Goal: Information Seeking & Learning: Learn about a topic

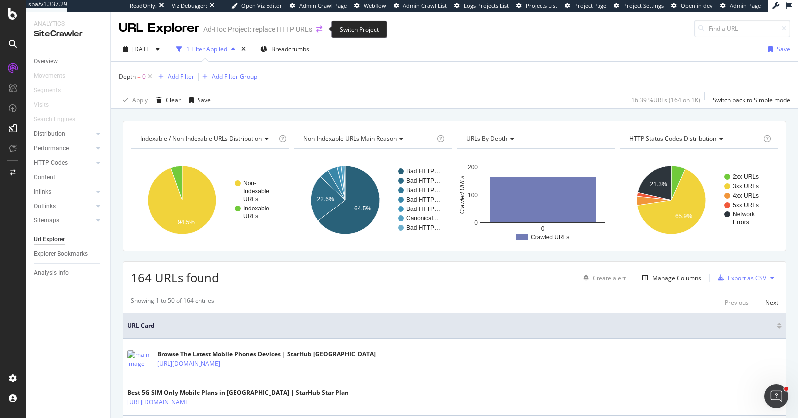
click at [322, 28] on icon "arrow-right-arrow-left" at bounding box center [319, 29] width 6 height 7
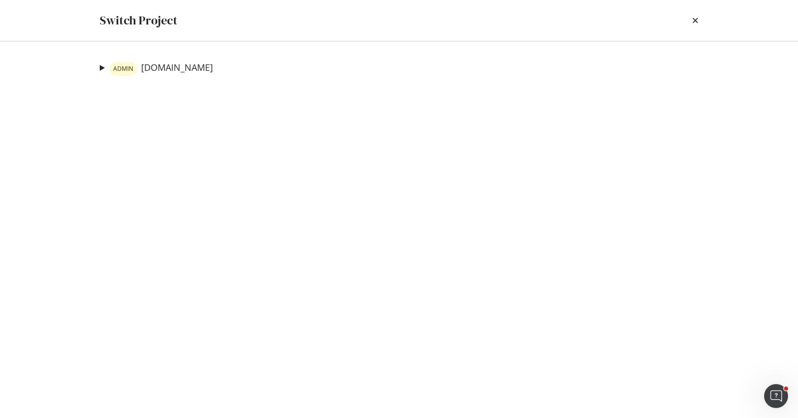
click at [99, 67] on div "ADMIN starhub.com replace HTTP URLs Ad-Hoc Project starhub portal delays Ad-Hoc…" at bounding box center [399, 229] width 638 height 377
click at [101, 65] on summary "ADMIN starhub.com" at bounding box center [156, 68] width 113 height 14
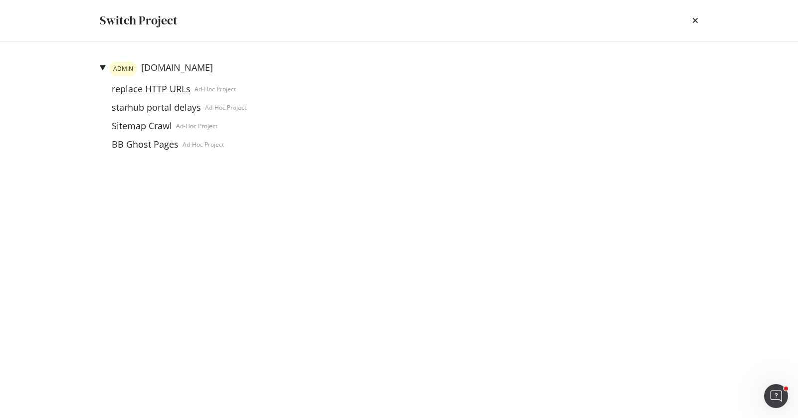
click at [171, 93] on link "replace HTTP URLs" at bounding box center [151, 89] width 87 height 10
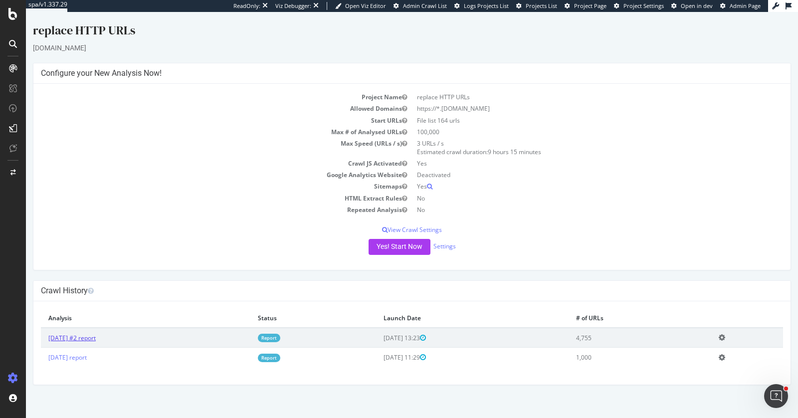
click at [96, 337] on link "2025 Sep. 17th #2 report" at bounding box center [71, 338] width 47 height 8
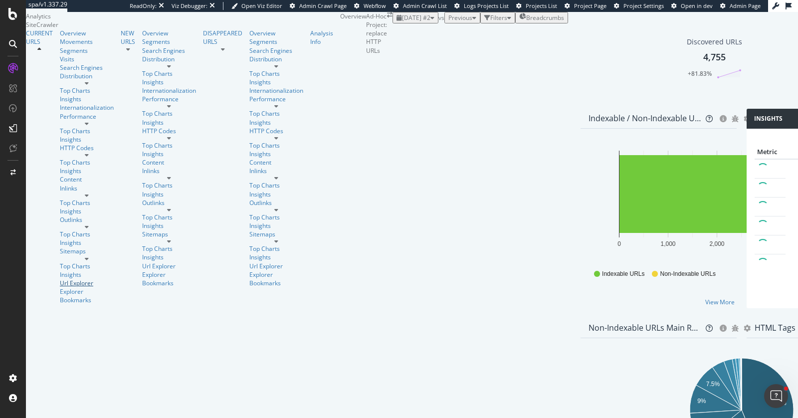
click at [60, 279] on div "Url Explorer" at bounding box center [87, 283] width 54 height 8
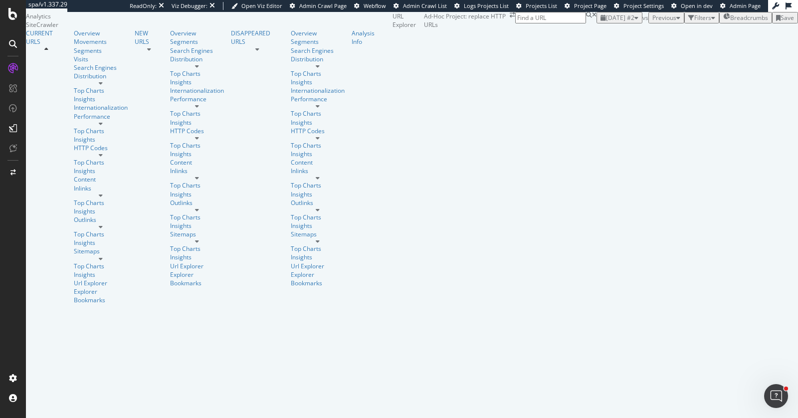
click at [694, 22] on div "Filters" at bounding box center [702, 17] width 17 height 8
click at [606, 33] on div "Add Filter" at bounding box center [619, 29] width 26 height 8
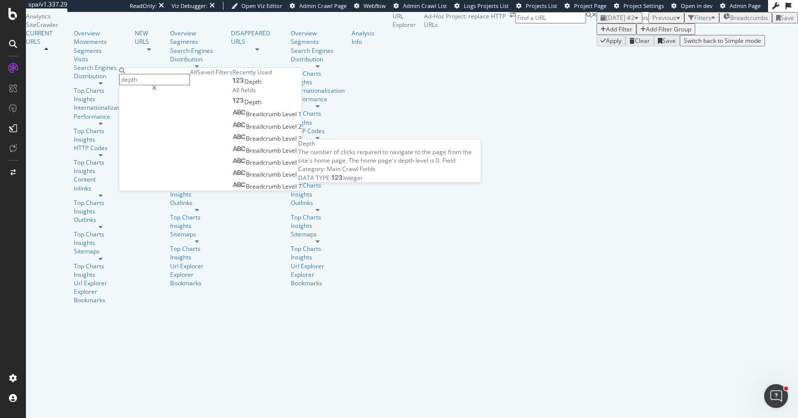
type input "depth"
click at [232, 86] on div "Depth" at bounding box center [246, 82] width 29 height 8
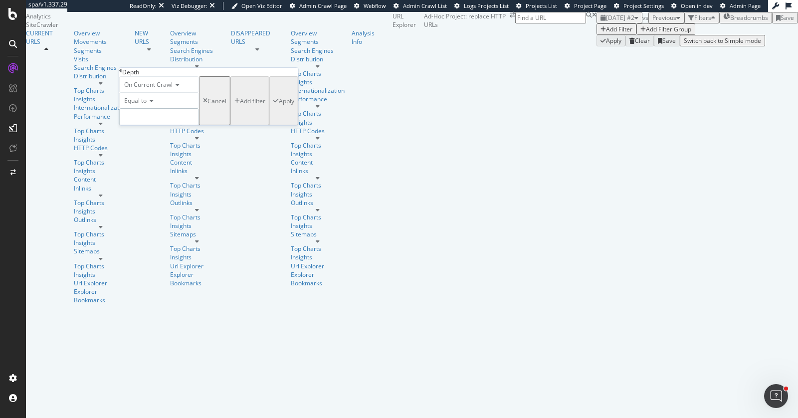
click at [156, 125] on input "number" at bounding box center [159, 116] width 80 height 17
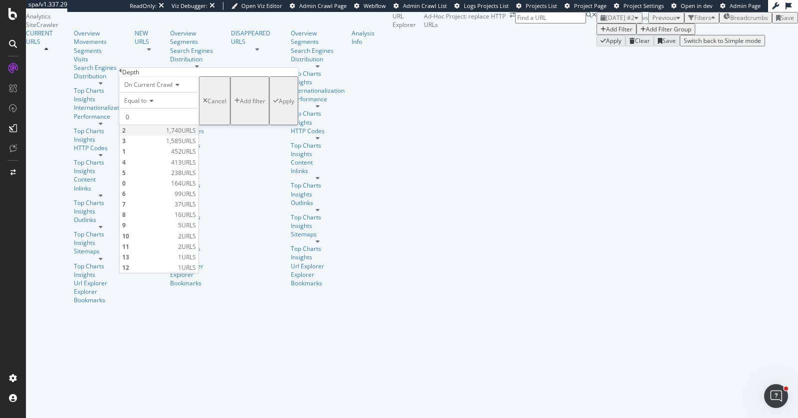
click at [196, 135] on span "1,740 URLS" at bounding box center [181, 130] width 30 height 8
type input "2"
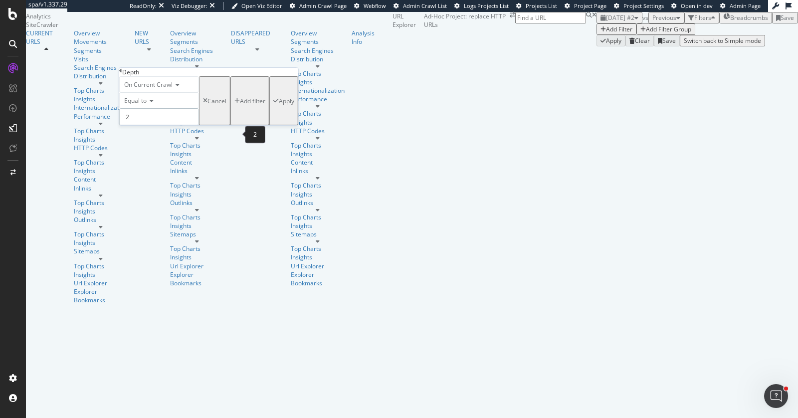
click at [153, 125] on input "2" at bounding box center [159, 116] width 80 height 17
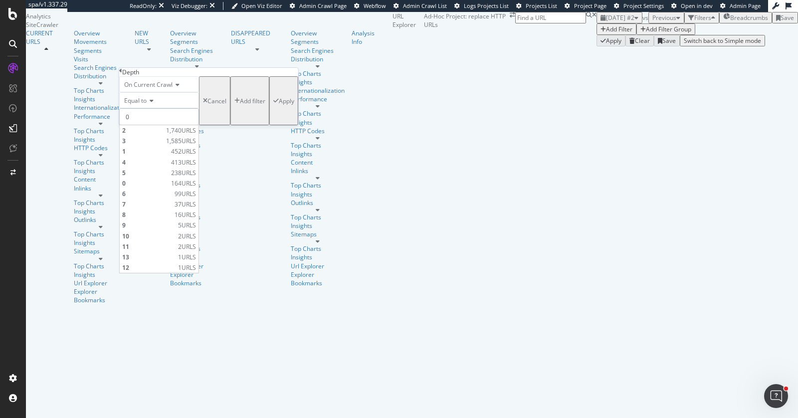
type input "0"
click at [191, 108] on div "Equal to" at bounding box center [159, 100] width 80 height 16
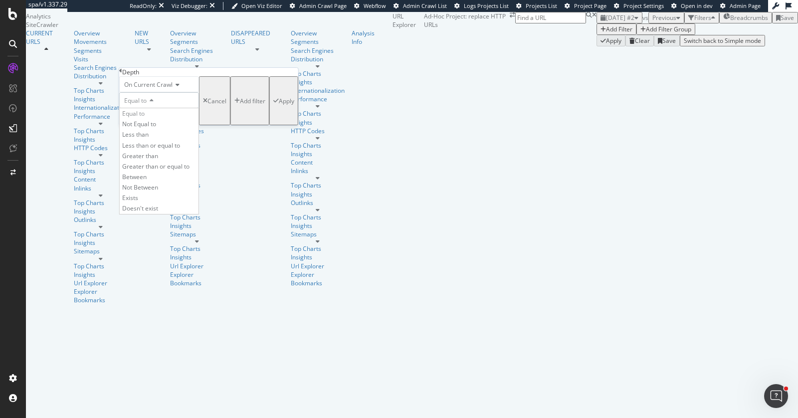
click at [199, 108] on div "Equal to" at bounding box center [159, 100] width 80 height 16
click at [243, 125] on div "On Current Crawl Equal to 0 0 Cancel Add filter Apply" at bounding box center [208, 100] width 179 height 49
click at [279, 105] on div "Apply" at bounding box center [286, 101] width 15 height 8
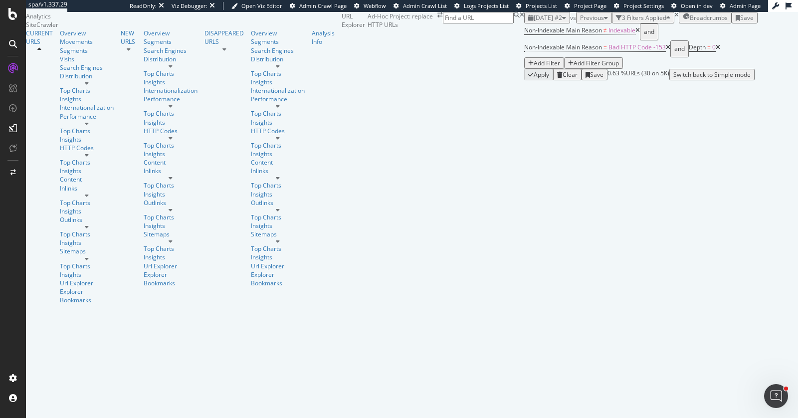
click at [798, 80] on div "Indexable / Non-Indexable URLs distribution Chart (by Value) Table Expand Expor…" at bounding box center [798, 46] width 0 height 68
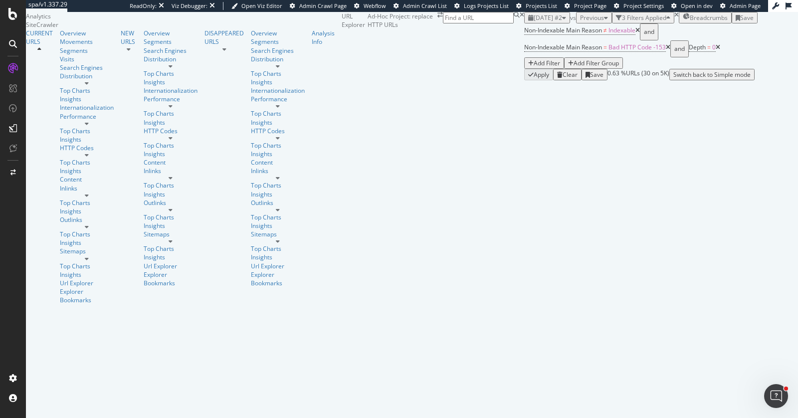
click at [798, 80] on div "Indexable / Non-Indexable URLs distribution Chart (by Value) Table Expand Expor…" at bounding box center [798, 46] width 0 height 68
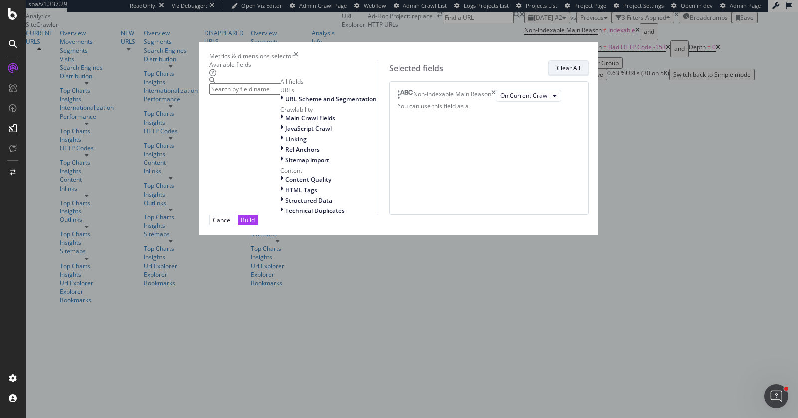
click at [580, 72] on div "Clear All" at bounding box center [568, 68] width 23 height 8
click at [280, 95] on input "modal" at bounding box center [244, 88] width 71 height 11
click at [298, 52] on icon "times" at bounding box center [296, 56] width 4 height 8
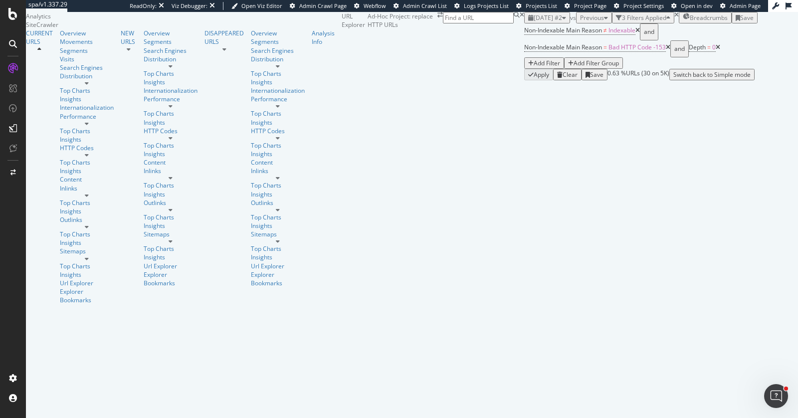
scroll to position [0, 0]
click at [666, 50] on icon at bounding box center [668, 47] width 4 height 6
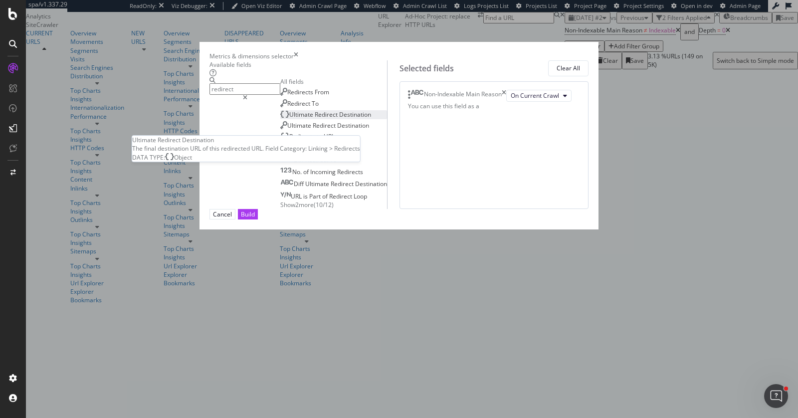
type input "redirect"
click at [315, 119] on span "Redirect" at bounding box center [327, 114] width 24 height 8
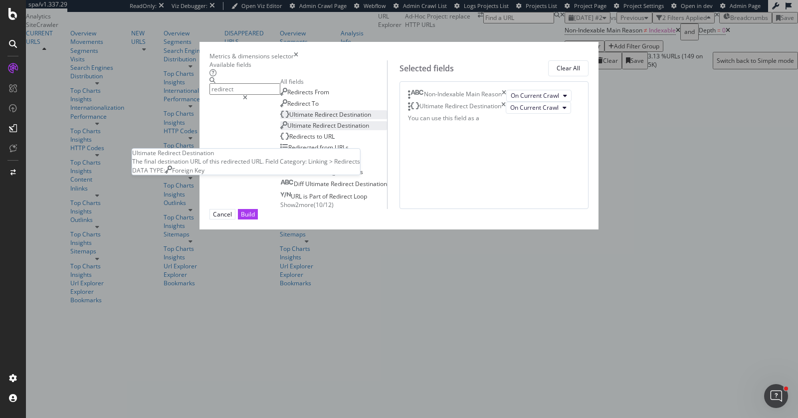
click at [313, 130] on span "Redirect" at bounding box center [325, 125] width 24 height 8
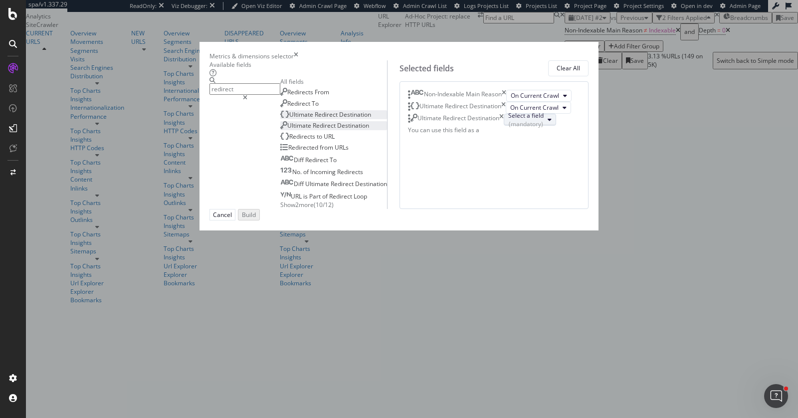
click at [508, 128] on div "(mandatory)" at bounding box center [525, 124] width 35 height 8
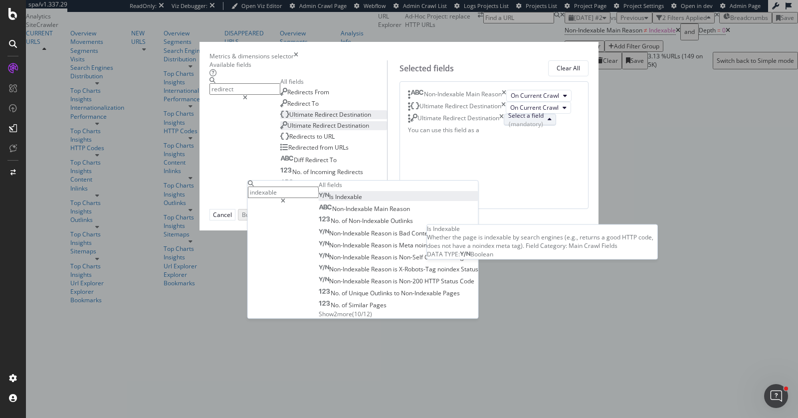
type input "indexable"
click at [362, 201] on span "Indexable" at bounding box center [348, 197] width 27 height 8
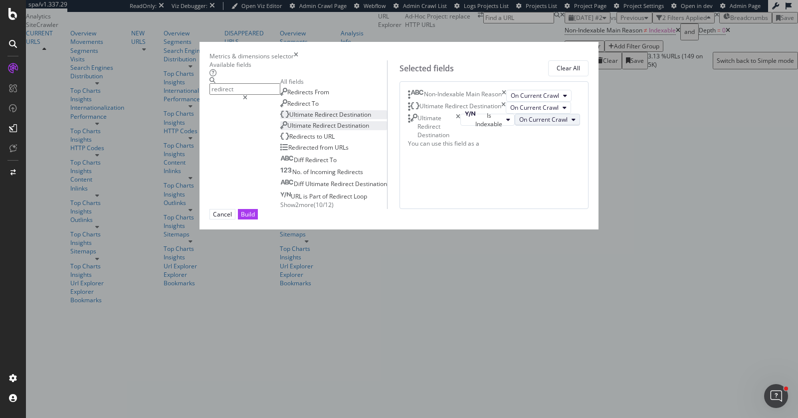
click at [519, 124] on span "On Current Crawl" at bounding box center [543, 119] width 48 height 8
click at [515, 139] on div "Ultimate Redirect Destination Is Indexable On Current Crawl" at bounding box center [494, 126] width 172 height 25
click at [255, 218] on div "Build" at bounding box center [248, 214] width 14 height 8
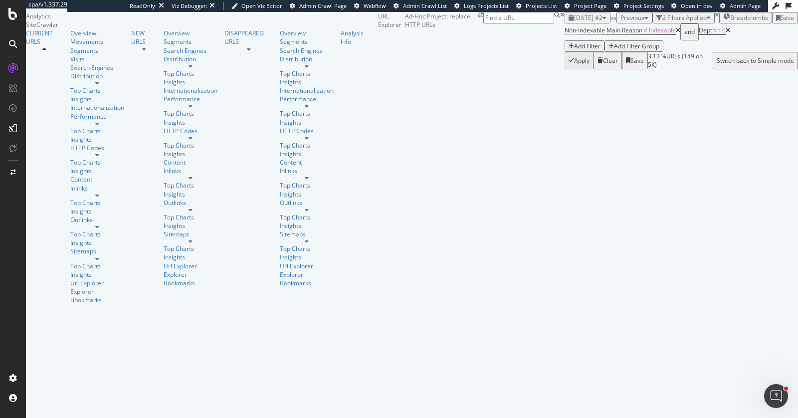
scroll to position [253, 0]
click at [676, 33] on icon at bounding box center [678, 30] width 4 height 6
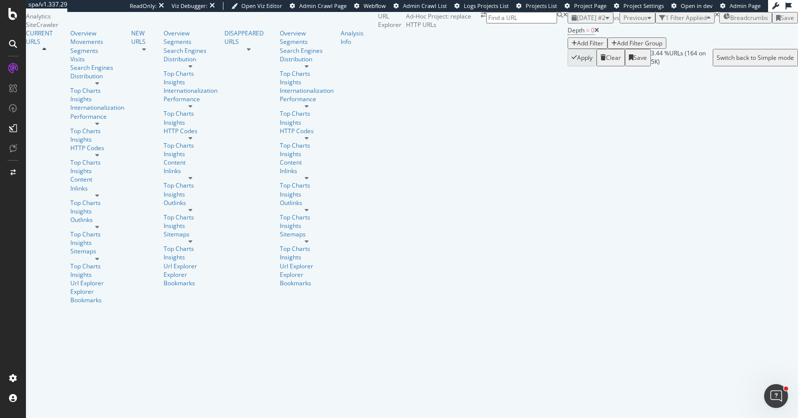
scroll to position [705, 0]
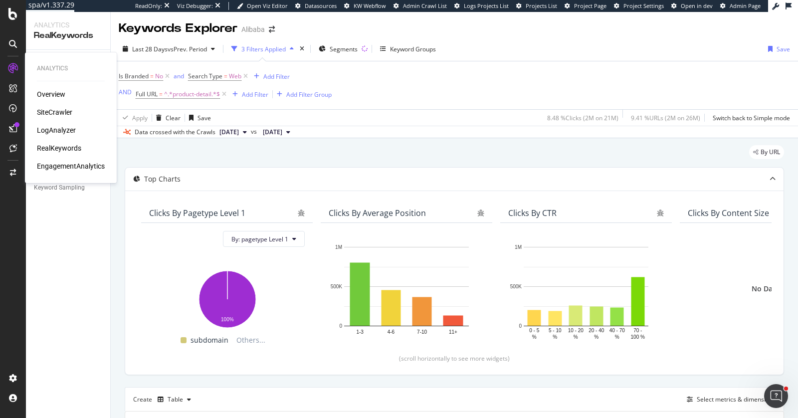
scroll to position [115, 0]
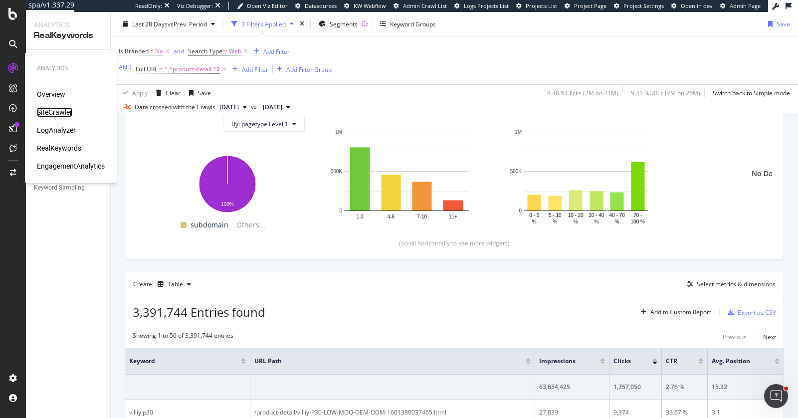
click at [68, 109] on div "SiteCrawler" at bounding box center [54, 112] width 35 height 10
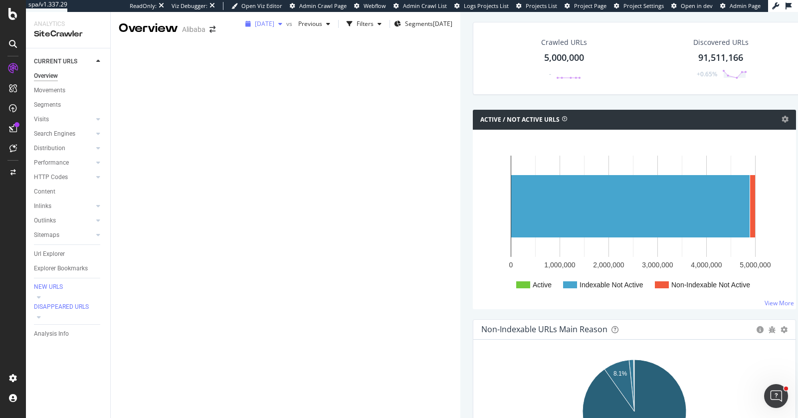
click at [255, 28] on span "[DATE]" at bounding box center [264, 23] width 19 height 8
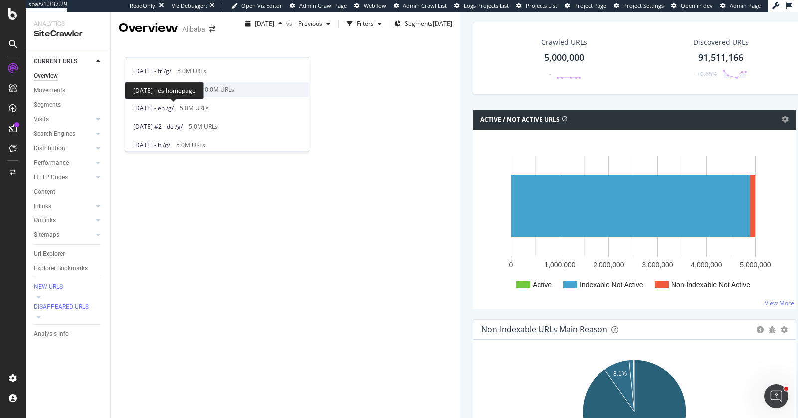
scroll to position [129, 0]
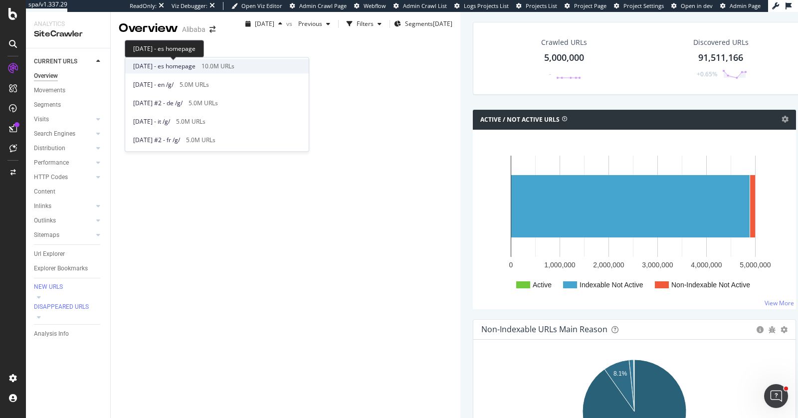
click at [196, 66] on span "2025 Aug. 6th - es homepage" at bounding box center [164, 66] width 62 height 9
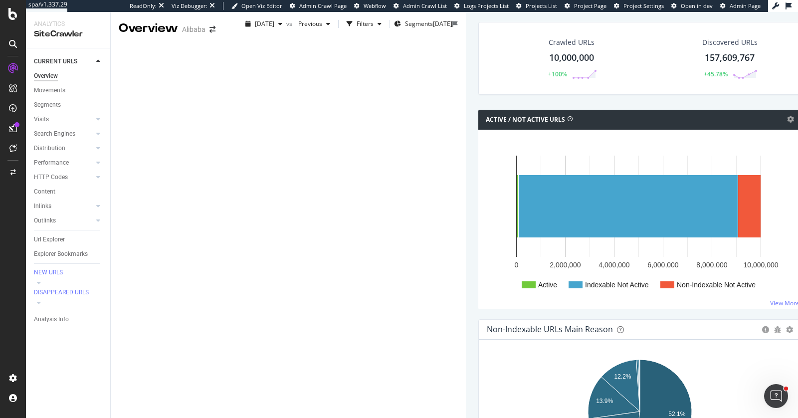
click at [60, 241] on div "Url Explorer" at bounding box center [49, 239] width 31 height 10
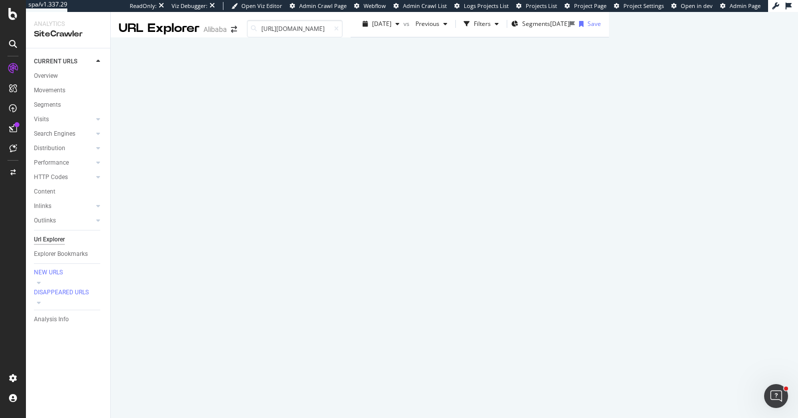
scroll to position [0, 101]
type input "https://www.alibaba.com/showroom/Fashion-Necklace.html"
click at [712, 47] on div "Stylish and Versatile Fashion Necklace for Wholesale Buyers" at bounding box center [711, 45] width 155 height 8
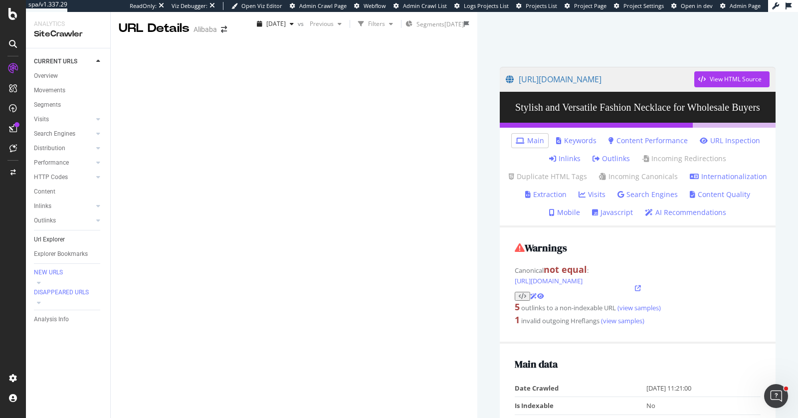
drag, startPoint x: 55, startPoint y: 243, endPoint x: 85, endPoint y: 238, distance: 29.8
click at [55, 243] on div "Url Explorer" at bounding box center [49, 239] width 31 height 10
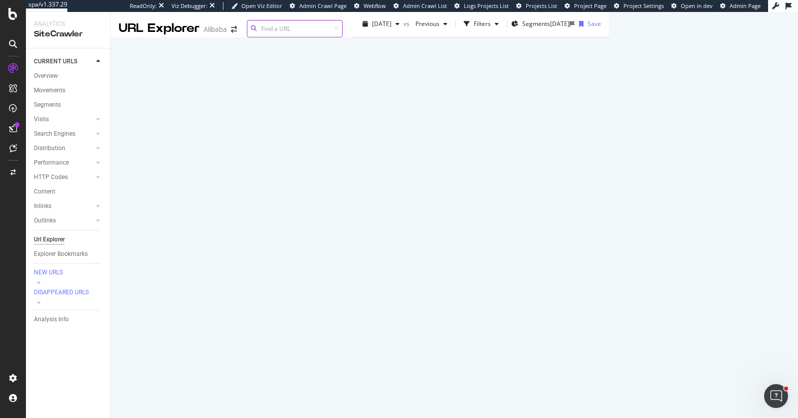
click at [343, 28] on input at bounding box center [295, 28] width 96 height 17
click at [343, 31] on input at bounding box center [295, 28] width 96 height 17
click at [343, 32] on input at bounding box center [295, 28] width 96 height 17
click at [343, 27] on input at bounding box center [295, 28] width 96 height 17
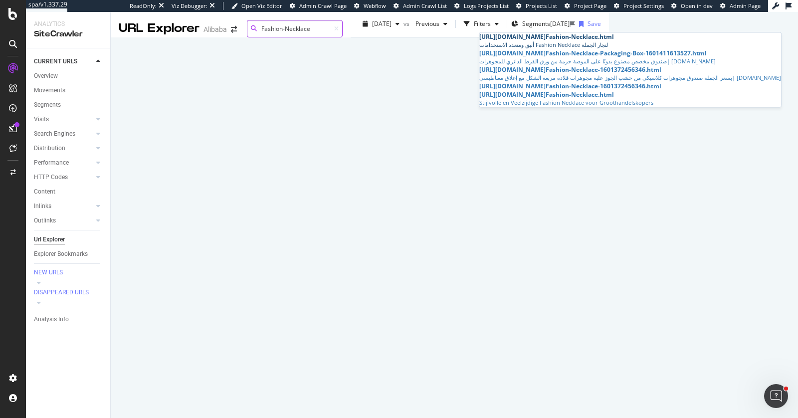
type input "Fashion-Necklace"
click at [684, 47] on div "أنيق ومتعدد الاستخدامات Fashion Necklace لتجار الجملة" at bounding box center [630, 45] width 302 height 8
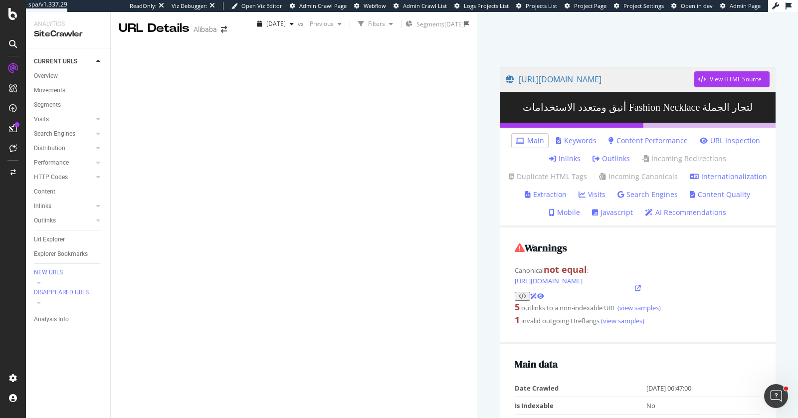
click at [549, 164] on link "Inlinks" at bounding box center [564, 159] width 31 height 10
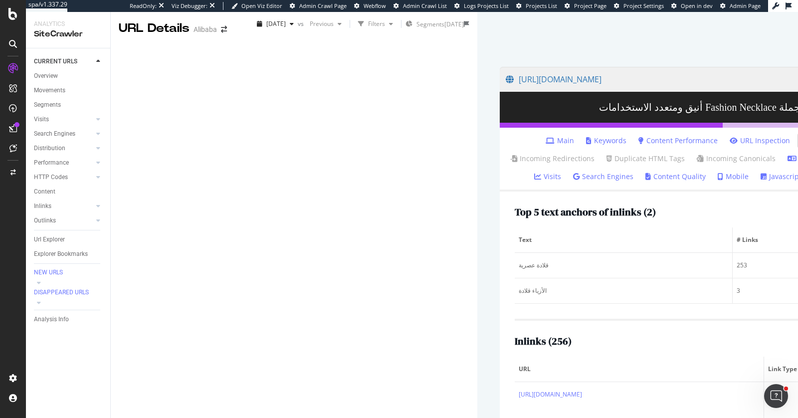
scroll to position [63, 0]
click at [778, 283] on div "https://arabic.alibaba.com/g/Fashion-Necklace.html View HTML Source أنيق ومتعدد…" at bounding box center [714, 326] width 474 height 629
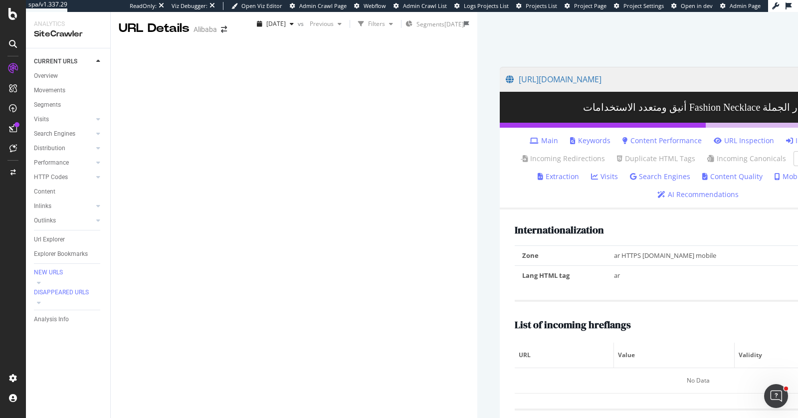
click at [786, 146] on link "Inlinks" at bounding box center [801, 141] width 31 height 10
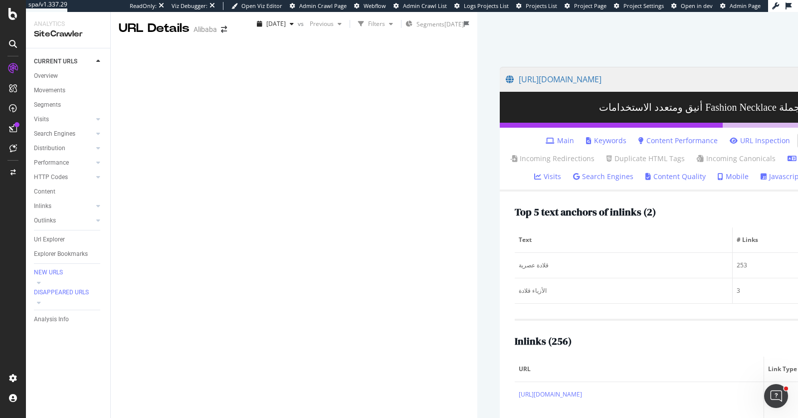
scroll to position [191, 0]
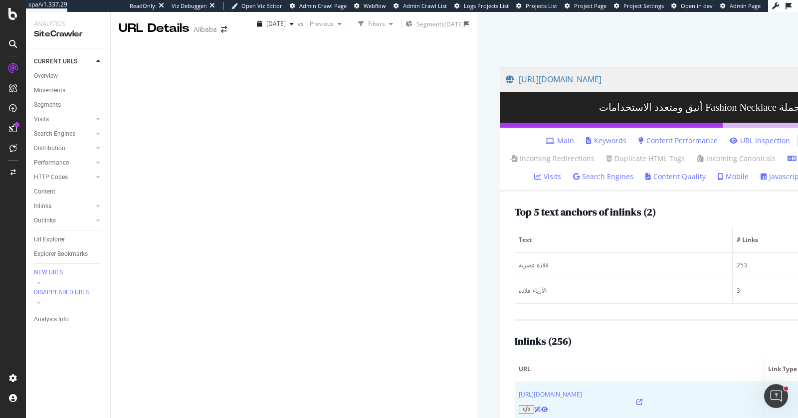
click at [636, 399] on icon at bounding box center [639, 402] width 6 height 6
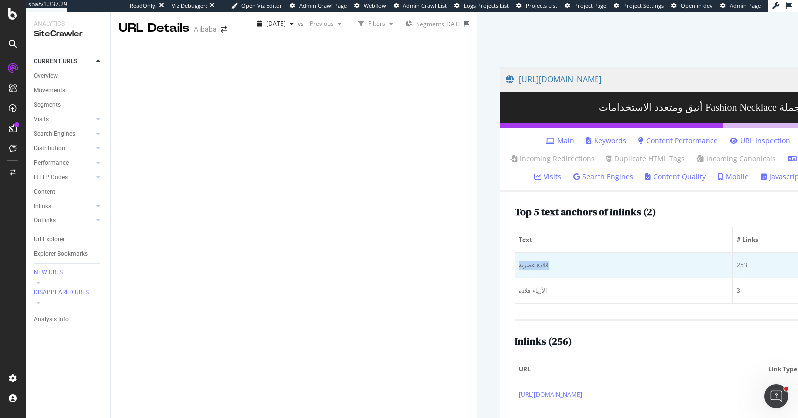
drag, startPoint x: 175, startPoint y: 104, endPoint x: 150, endPoint y: 104, distance: 25.4
click at [515, 253] on td "قلادة عصرية" at bounding box center [624, 265] width 218 height 25
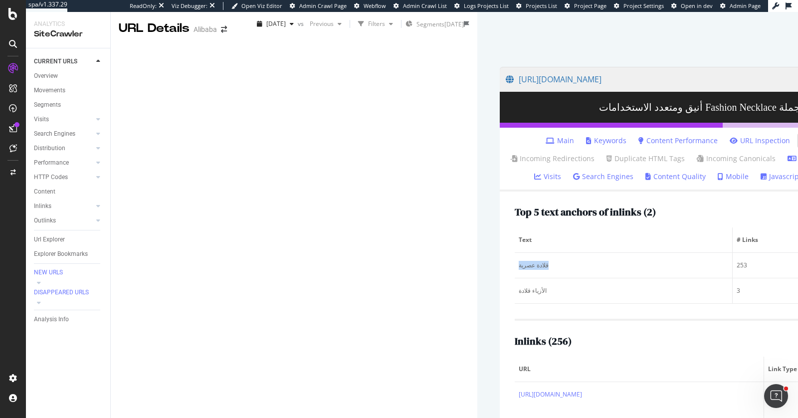
copy div "قلادة عصرية"
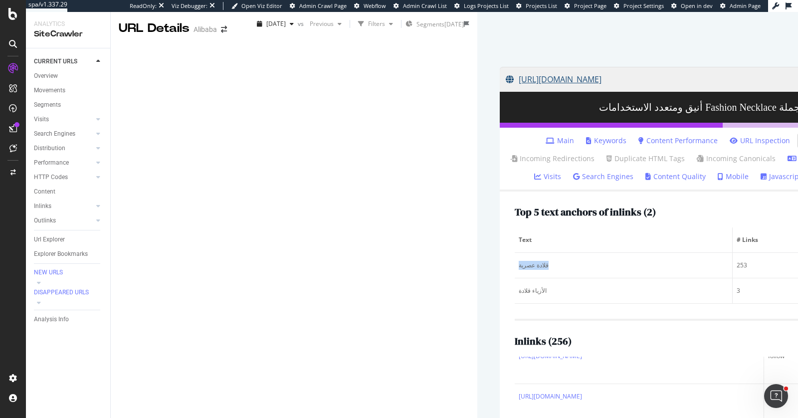
scroll to position [0, 0]
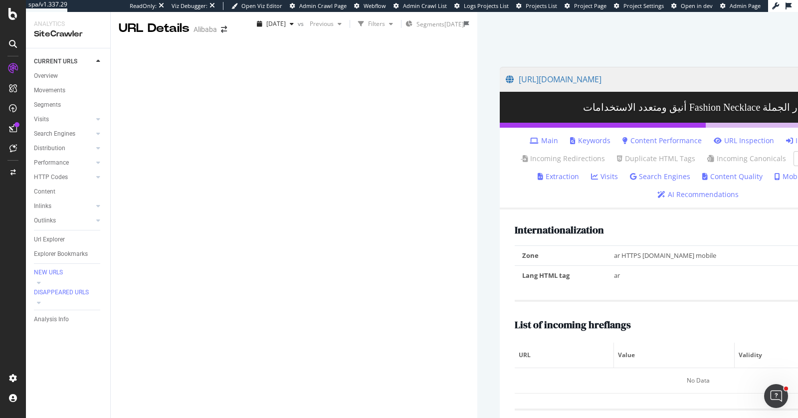
click at [782, 148] on li "Inlinks" at bounding box center [801, 141] width 39 height 14
click at [786, 146] on link "Inlinks" at bounding box center [801, 141] width 31 height 10
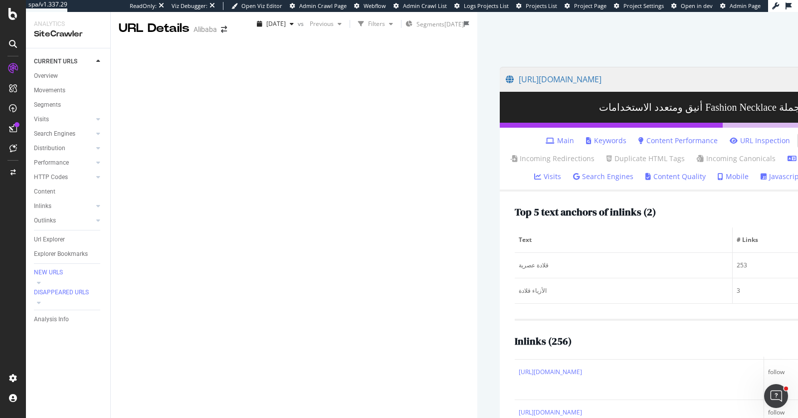
scroll to position [6803, 0]
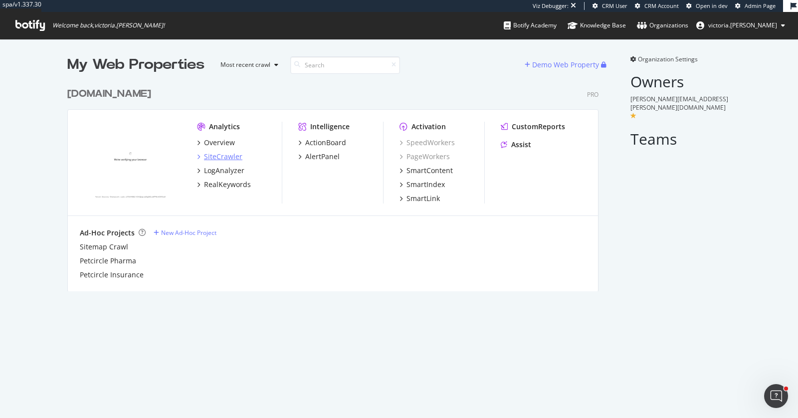
click at [225, 154] on div "SiteCrawler" at bounding box center [223, 157] width 38 height 10
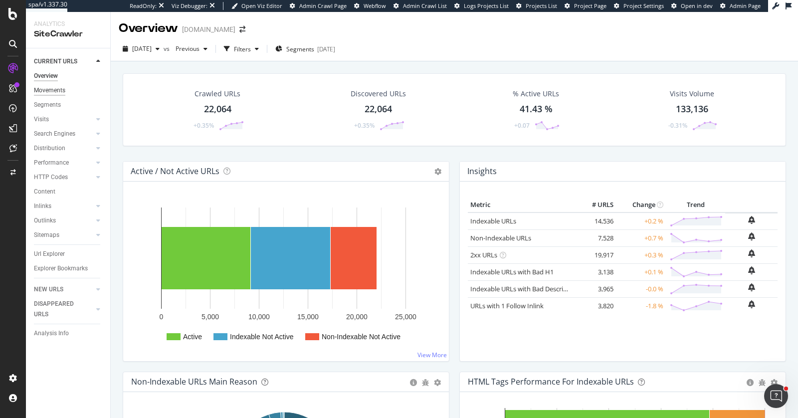
click at [55, 91] on div "Movements" at bounding box center [49, 90] width 31 height 10
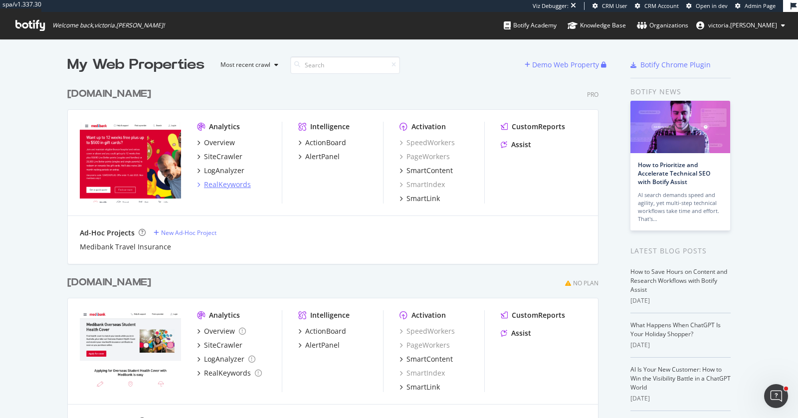
click at [223, 181] on div "RealKeywords" at bounding box center [227, 185] width 47 height 10
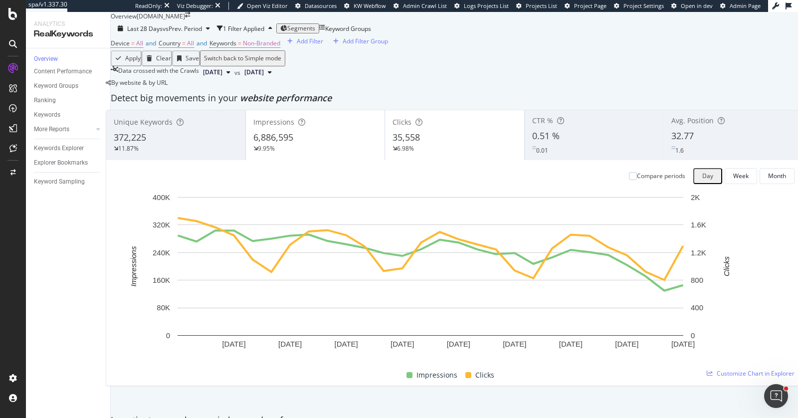
click at [168, 87] on div "By website & by URL" at bounding box center [137, 82] width 62 height 8
click at [68, 162] on div "Explorer Bookmarks" at bounding box center [61, 163] width 54 height 10
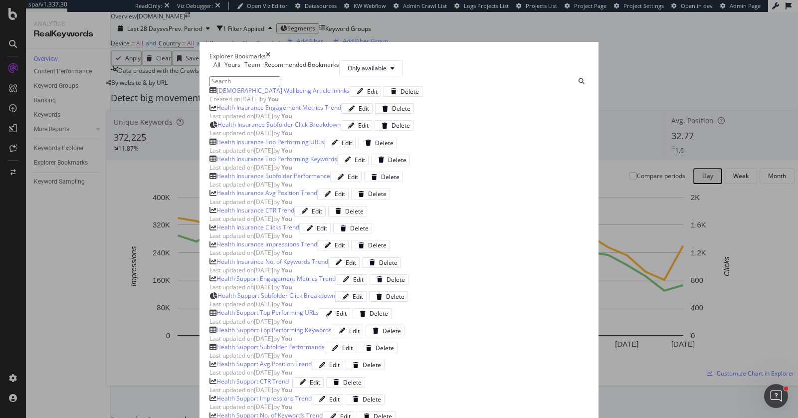
scroll to position [1770, 0]
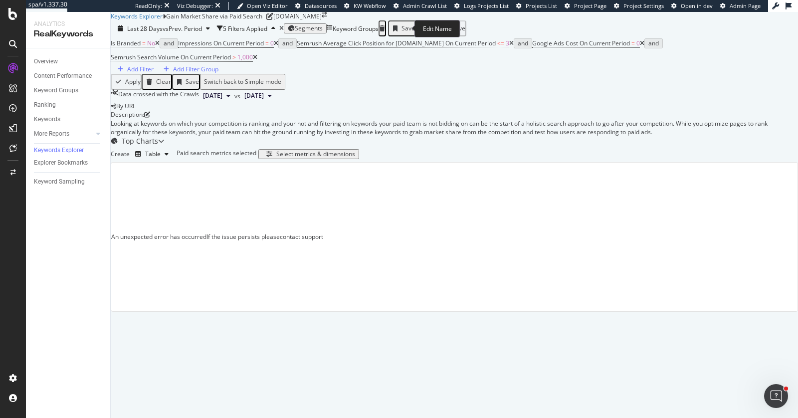
click at [262, 20] on div "Gain Market Share via Paid Search" at bounding box center [214, 16] width 96 height 8
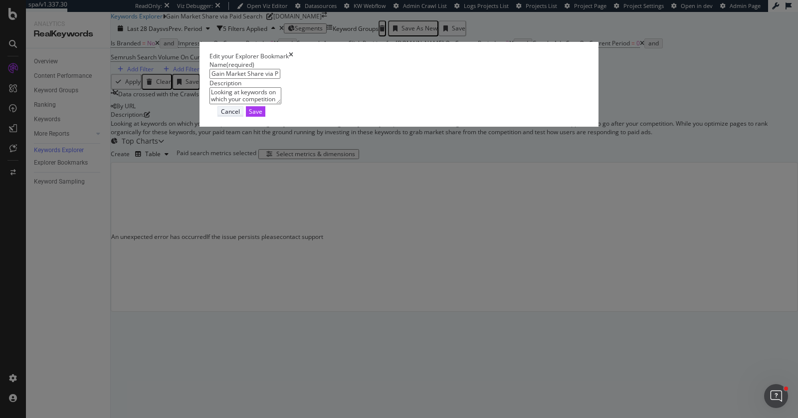
click at [240, 116] on div "Cancel" at bounding box center [230, 111] width 19 height 8
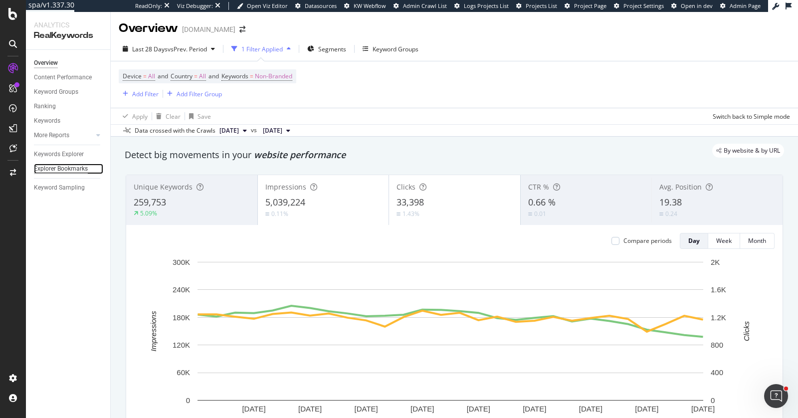
click at [76, 166] on div "Explorer Bookmarks" at bounding box center [61, 169] width 54 height 10
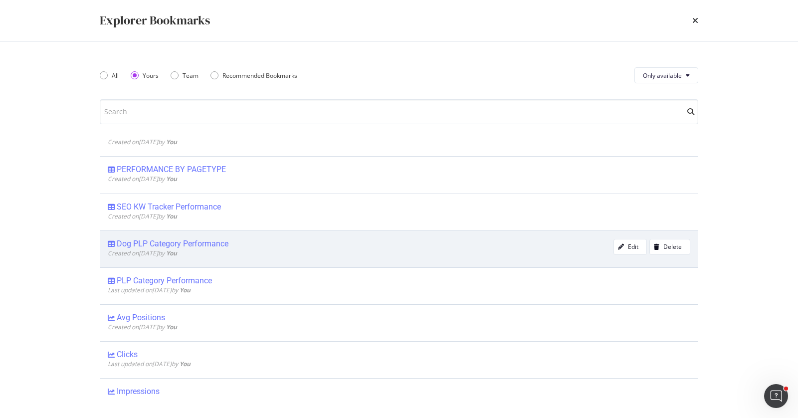
scroll to position [34, 0]
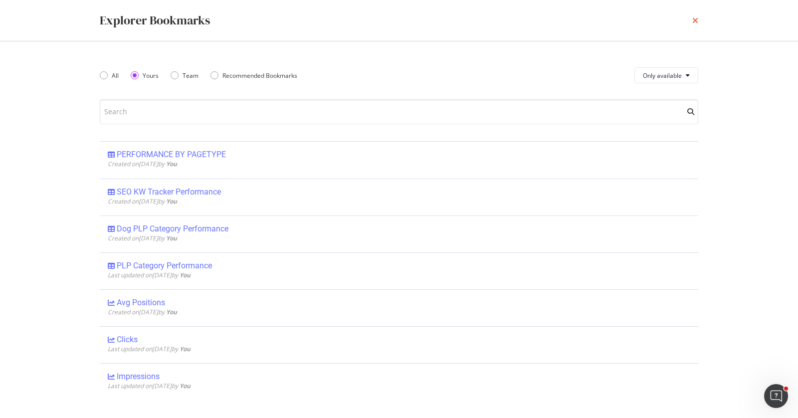
click at [696, 22] on icon "times" at bounding box center [695, 20] width 6 height 8
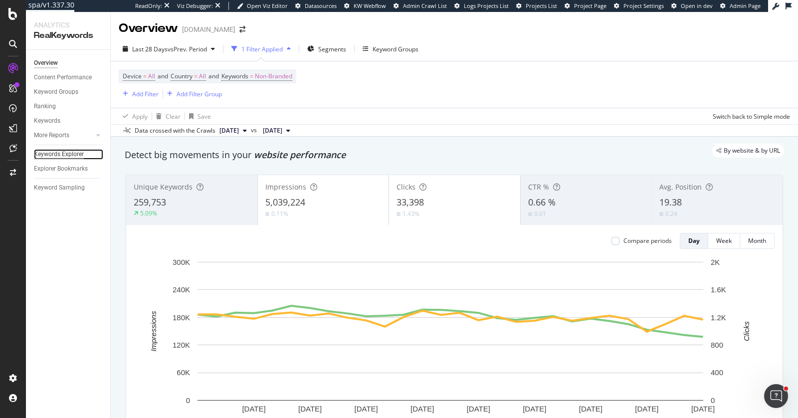
click at [77, 154] on div "Keywords Explorer" at bounding box center [59, 154] width 50 height 10
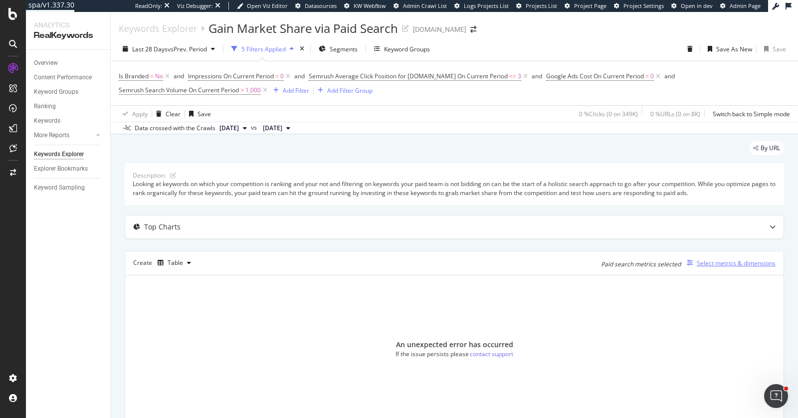
click at [746, 260] on div "Select metrics & dimensions" at bounding box center [736, 263] width 79 height 8
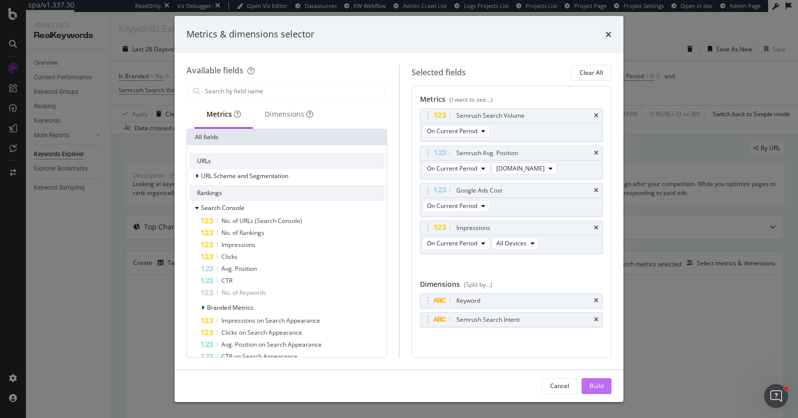
click at [600, 386] on div "Build" at bounding box center [597, 386] width 14 height 8
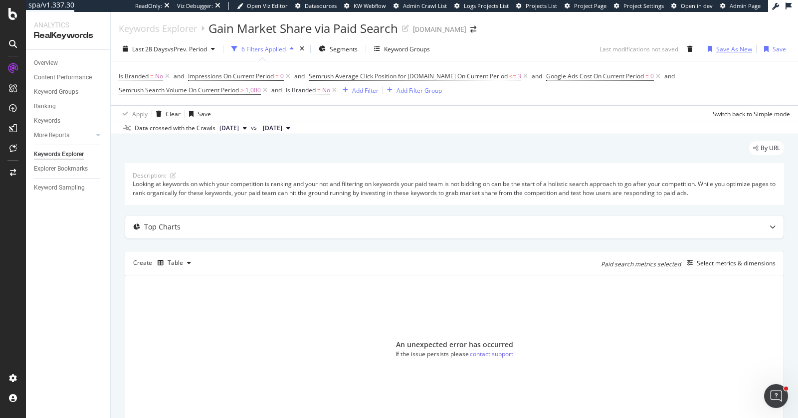
click at [719, 50] on div "Save As New" at bounding box center [734, 49] width 36 height 8
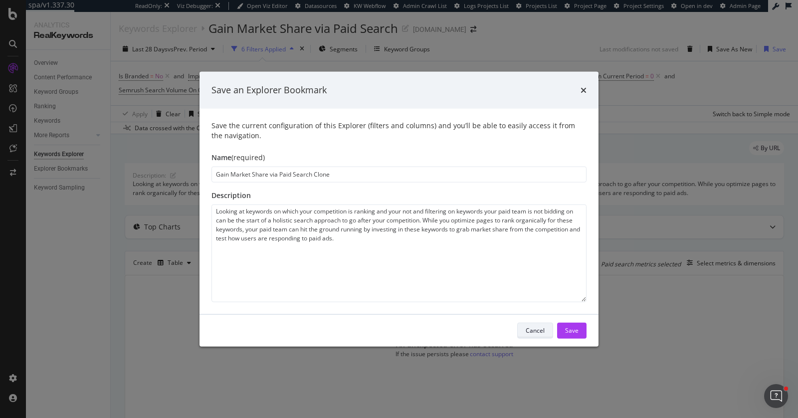
click at [536, 328] on div "Cancel" at bounding box center [535, 330] width 19 height 8
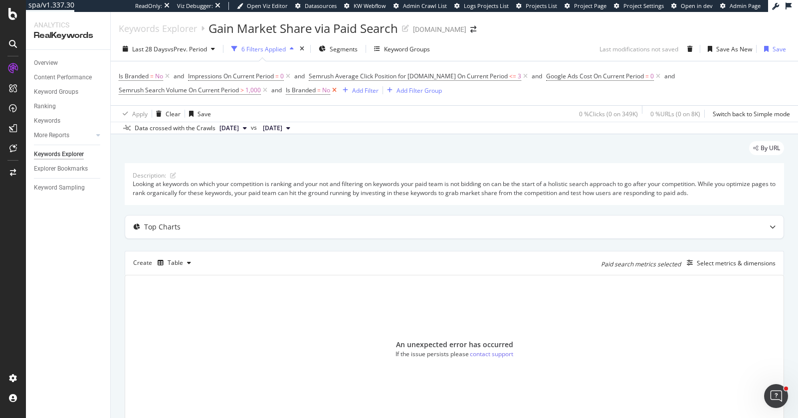
click at [336, 90] on icon at bounding box center [334, 90] width 8 height 10
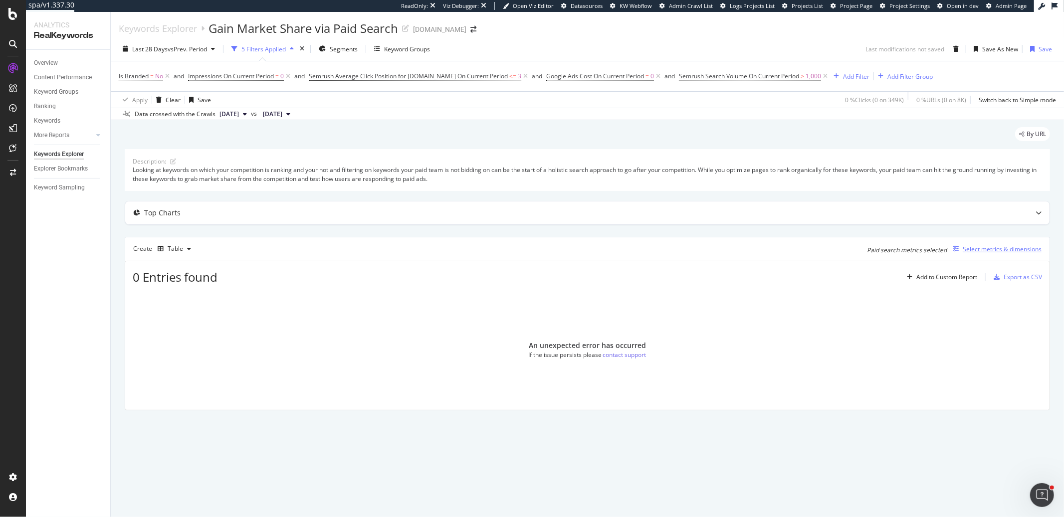
click at [798, 249] on div "Select metrics & dimensions" at bounding box center [1002, 249] width 79 height 8
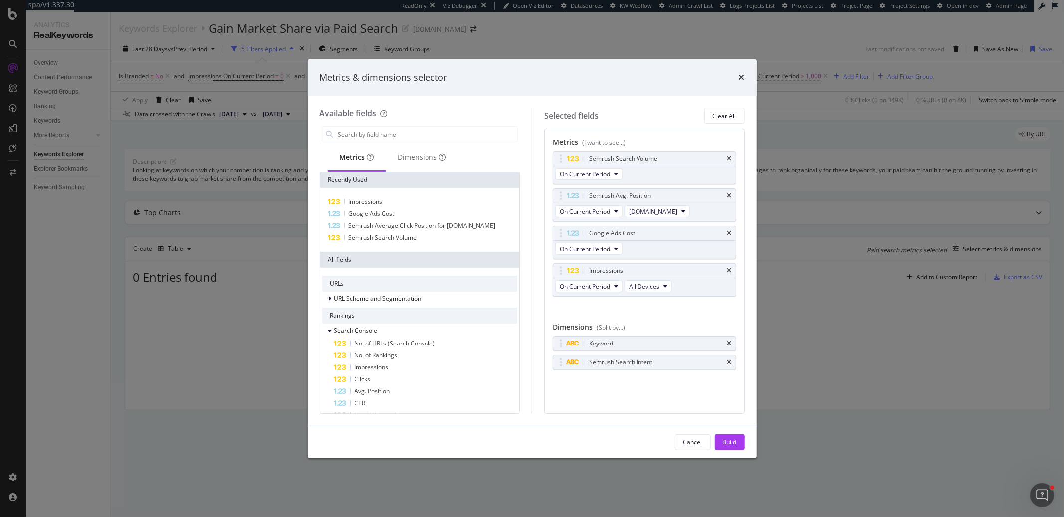
drag, startPoint x: 697, startPoint y: 441, endPoint x: 712, endPoint y: 442, distance: 15.0
click at [697, 417] on div "Cancel" at bounding box center [692, 442] width 19 height 8
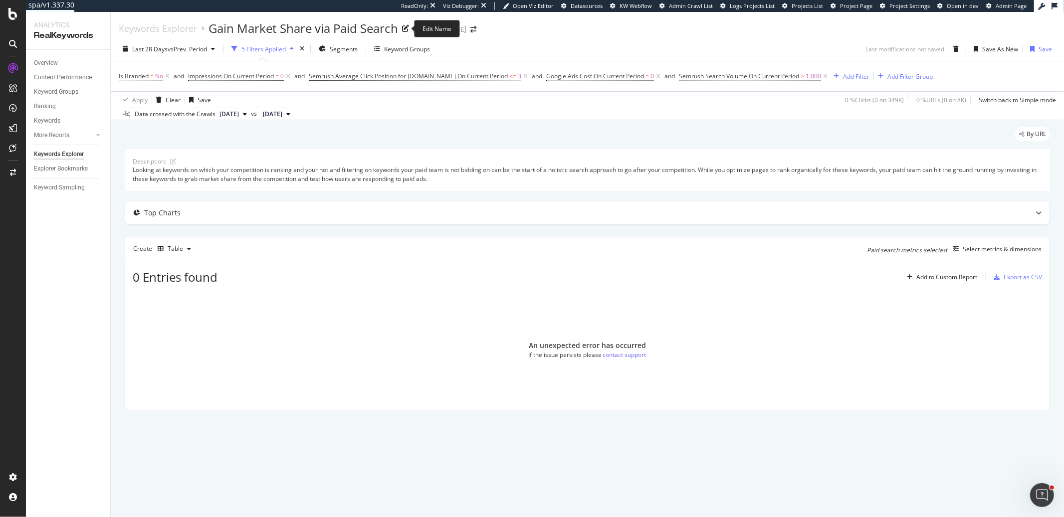
click at [401, 28] on div "Gain Market Share via Paid Search" at bounding box center [308, 28] width 201 height 17
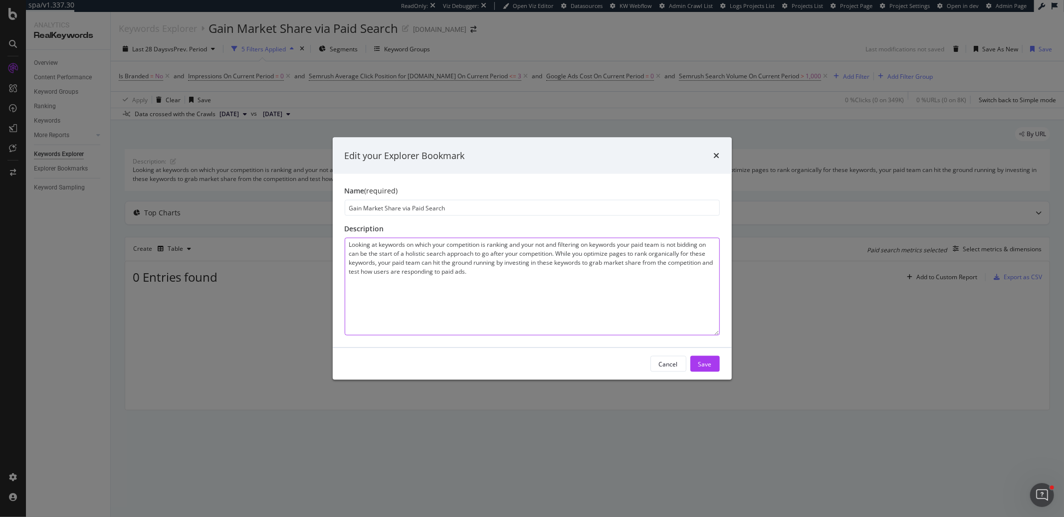
click at [497, 280] on textarea "Looking at keywords on which your competition is ranking and your not and filte…" at bounding box center [532, 287] width 375 height 98
click at [664, 367] on div "Cancel" at bounding box center [668, 364] width 19 height 8
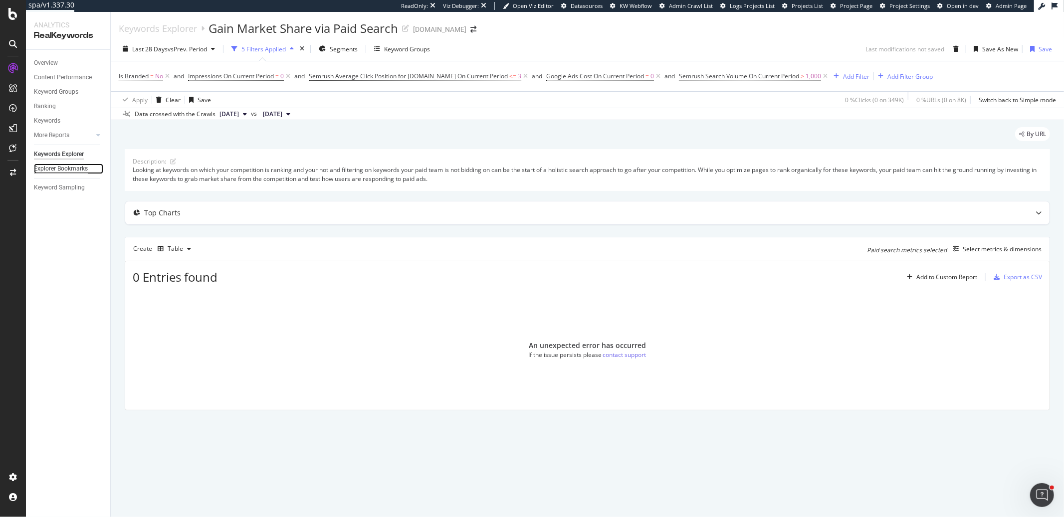
click at [63, 167] on div "Explorer Bookmarks" at bounding box center [61, 169] width 54 height 10
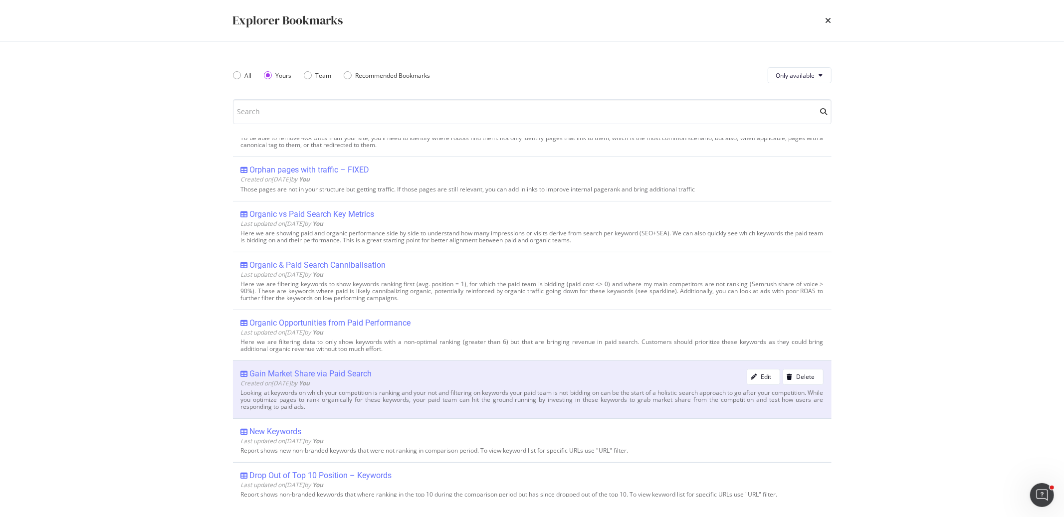
scroll to position [1684, 0]
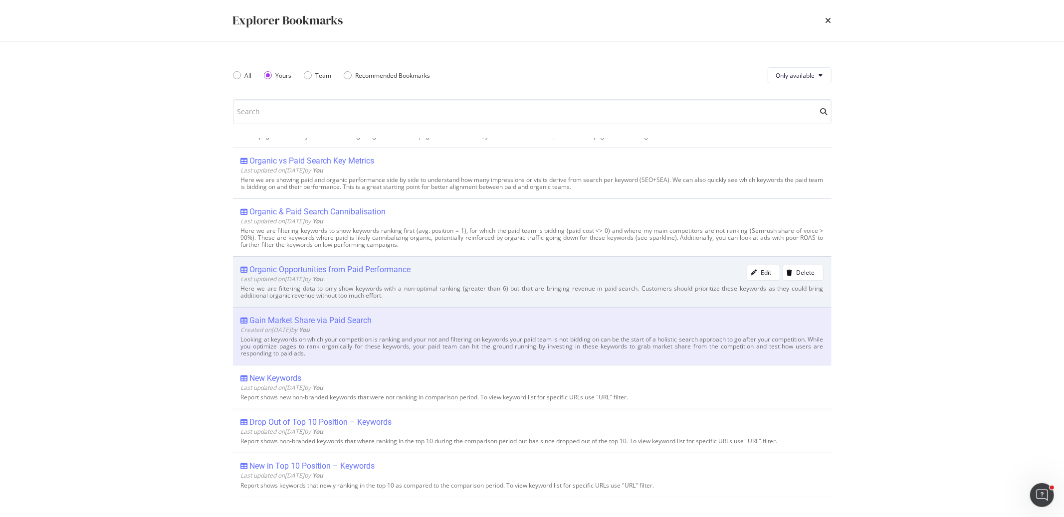
click at [355, 267] on div "Organic Opportunities from Paid Performance" at bounding box center [330, 270] width 161 height 10
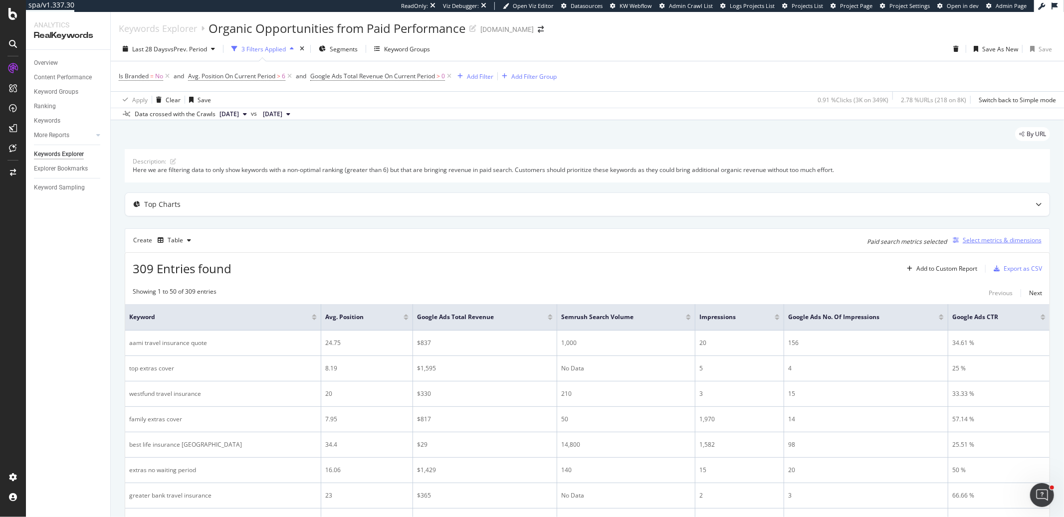
click at [798, 241] on div "Select metrics & dimensions" at bounding box center [1002, 240] width 79 height 8
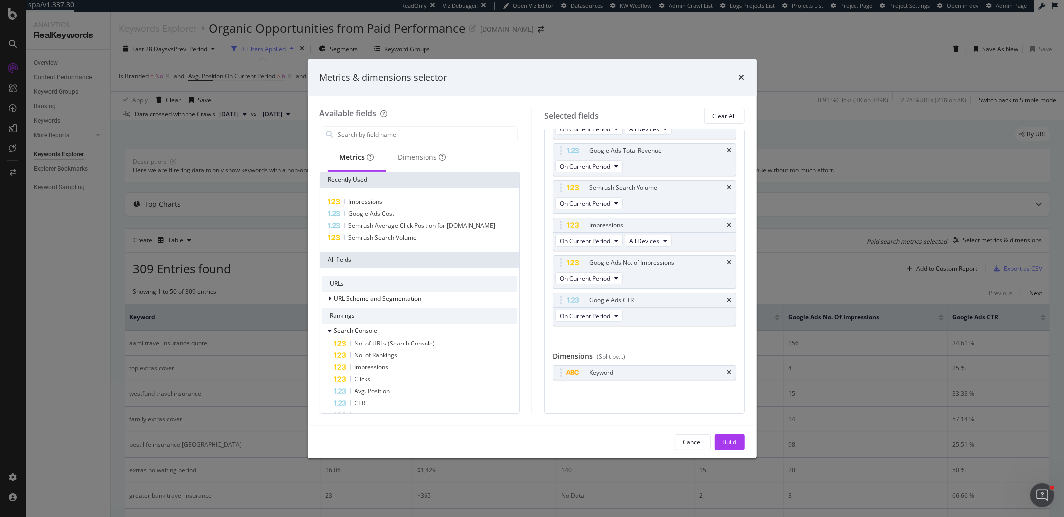
scroll to position [47, 0]
click at [695, 417] on div "Cancel" at bounding box center [692, 442] width 19 height 8
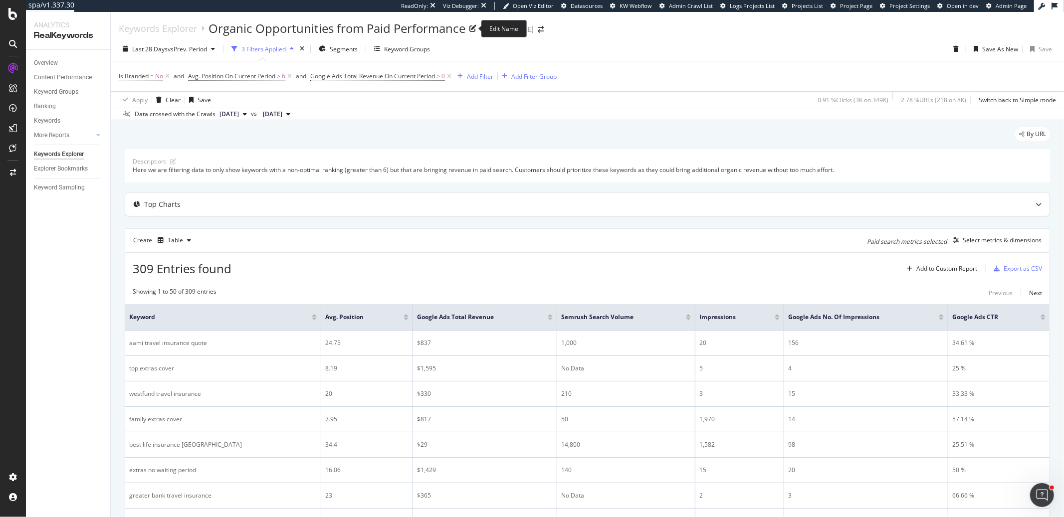
click at [472, 32] on div "Organic Opportunities from Paid Performance" at bounding box center [342, 28] width 268 height 17
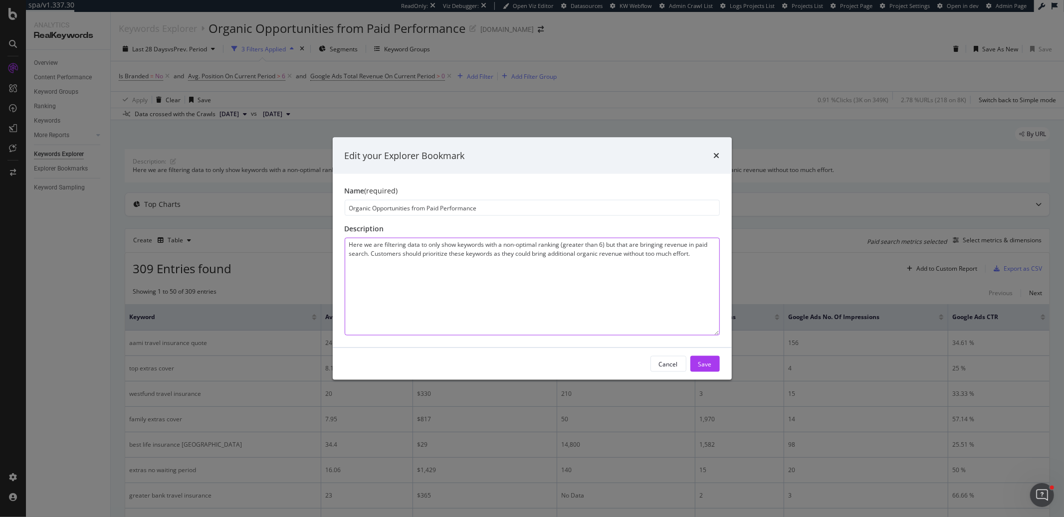
click at [596, 272] on textarea "Here we are filtering data to only show keywords with a non-optimal ranking (gr…" at bounding box center [532, 287] width 375 height 98
click at [674, 365] on div "Cancel" at bounding box center [668, 364] width 19 height 8
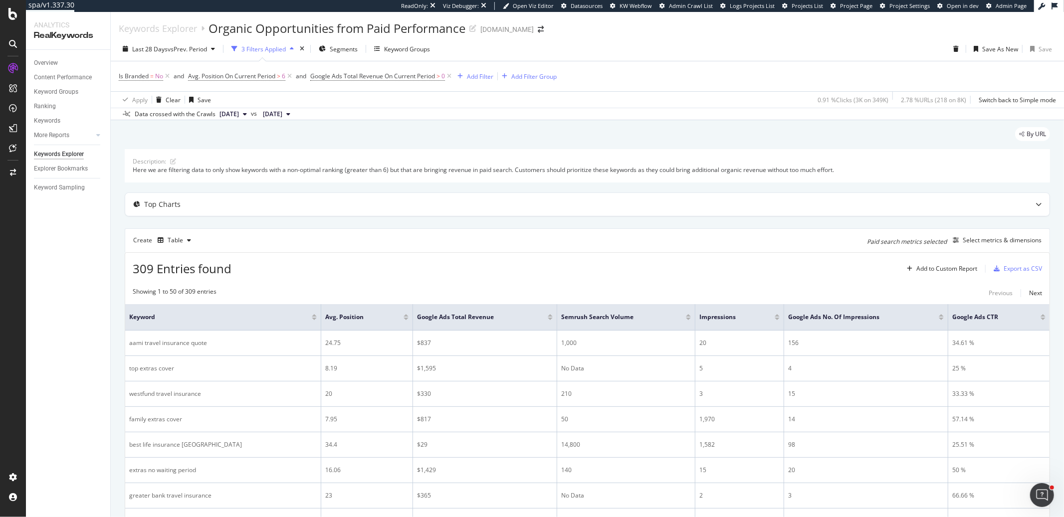
click at [372, 146] on div "By URL" at bounding box center [587, 138] width 925 height 22
click at [64, 171] on div "Explorer Bookmarks" at bounding box center [61, 169] width 54 height 10
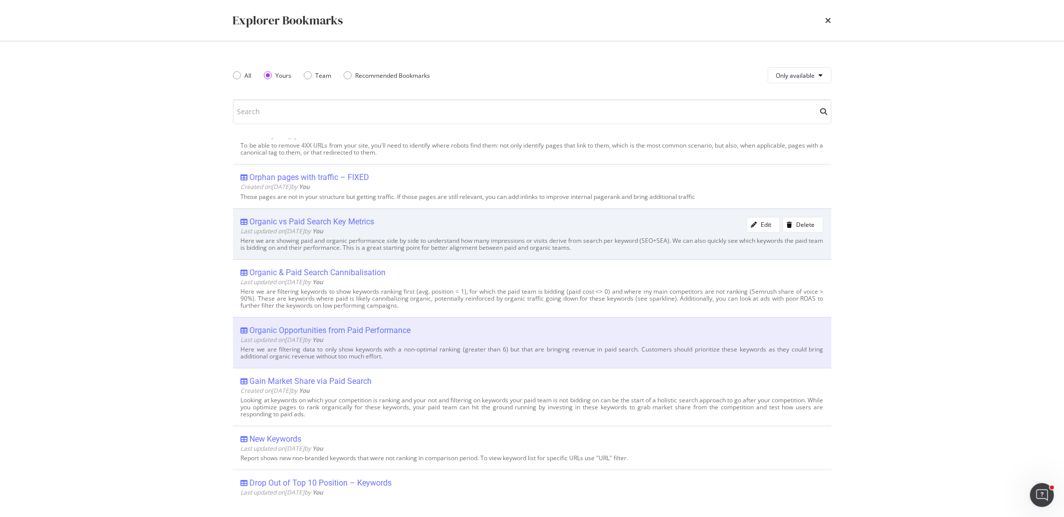
scroll to position [1610, 0]
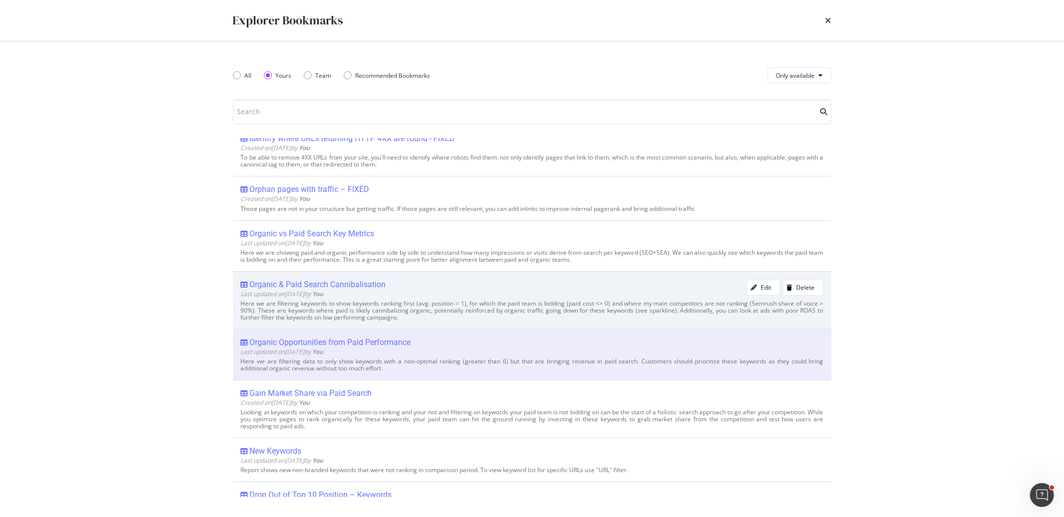
click at [373, 287] on div "Organic & Paid Search Cannibalisation" at bounding box center [318, 285] width 136 height 10
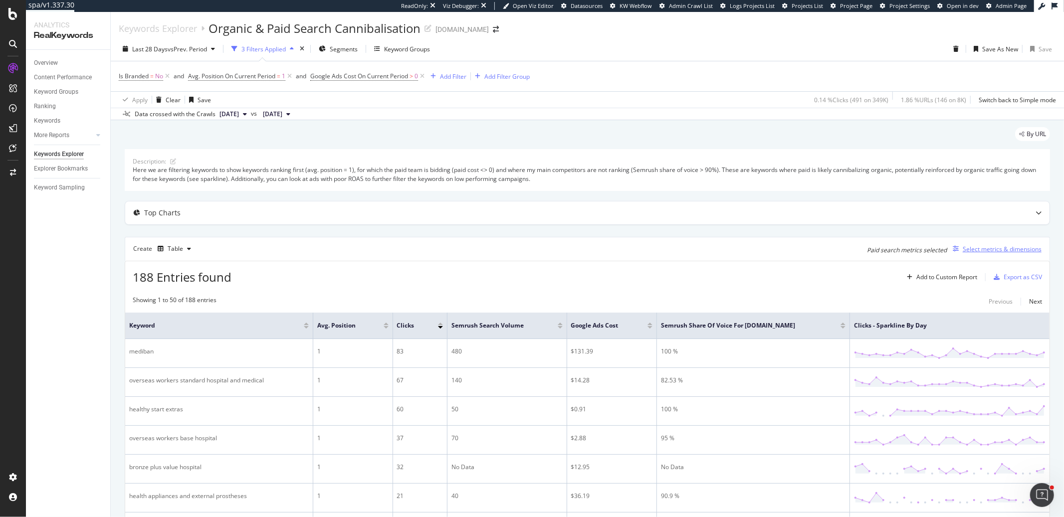
click at [798, 249] on div "Select metrics & dimensions" at bounding box center [1002, 249] width 79 height 8
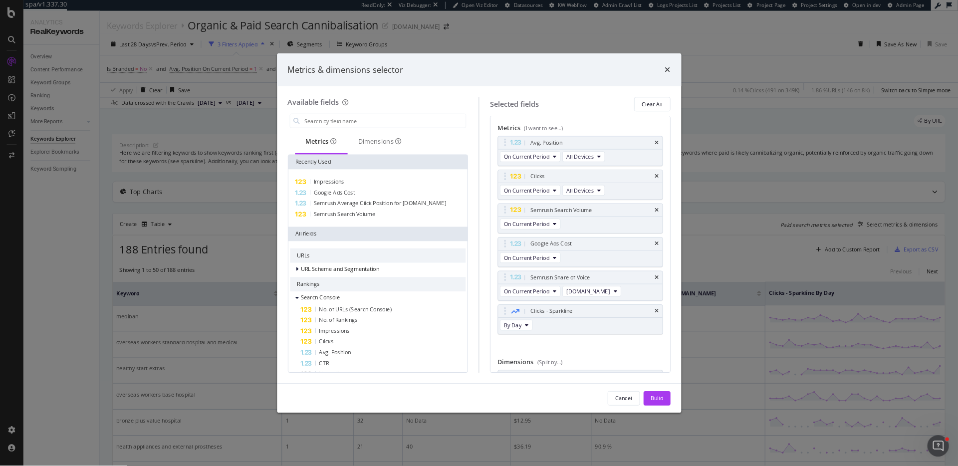
scroll to position [47, 0]
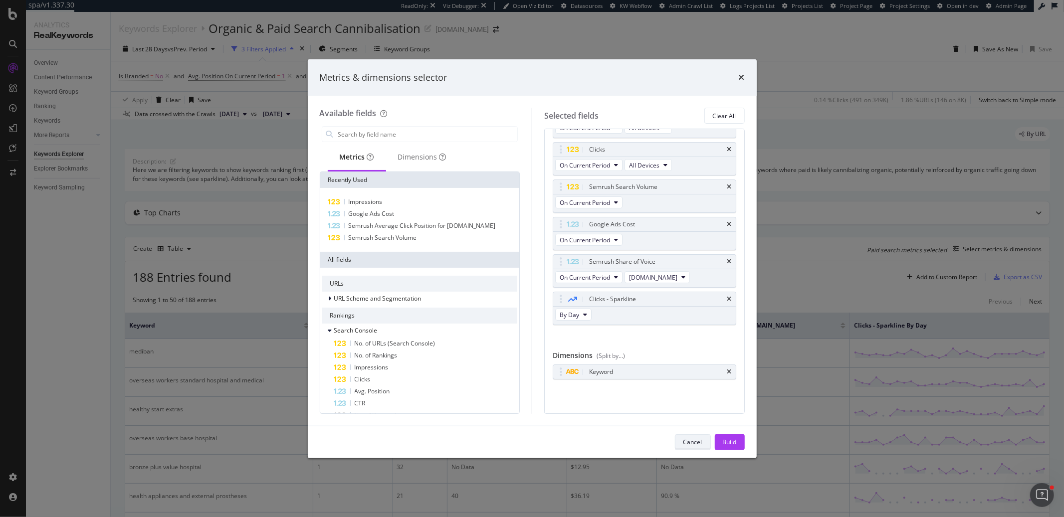
click at [700, 417] on div "Cancel" at bounding box center [692, 442] width 19 height 8
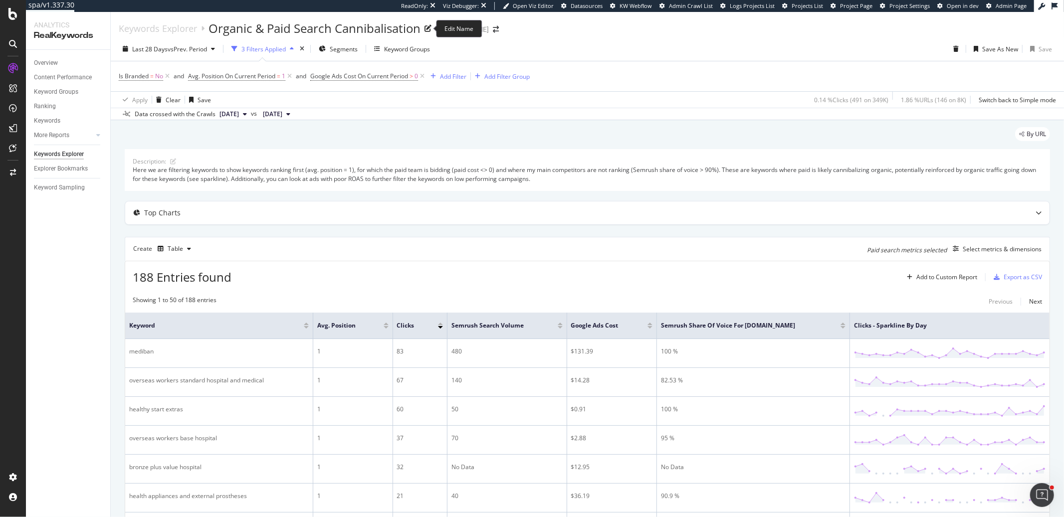
click at [428, 27] on icon at bounding box center [427, 28] width 7 height 7
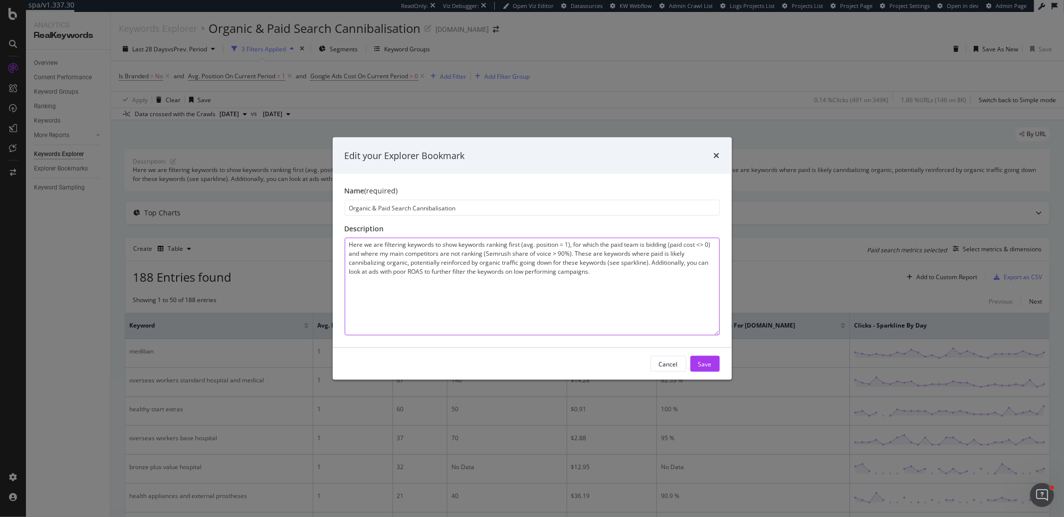
click at [610, 252] on textarea "Here we are filtering keywords to show keywords ranking first (avg. position = …" at bounding box center [532, 287] width 375 height 98
click at [673, 363] on div "Cancel" at bounding box center [668, 364] width 19 height 8
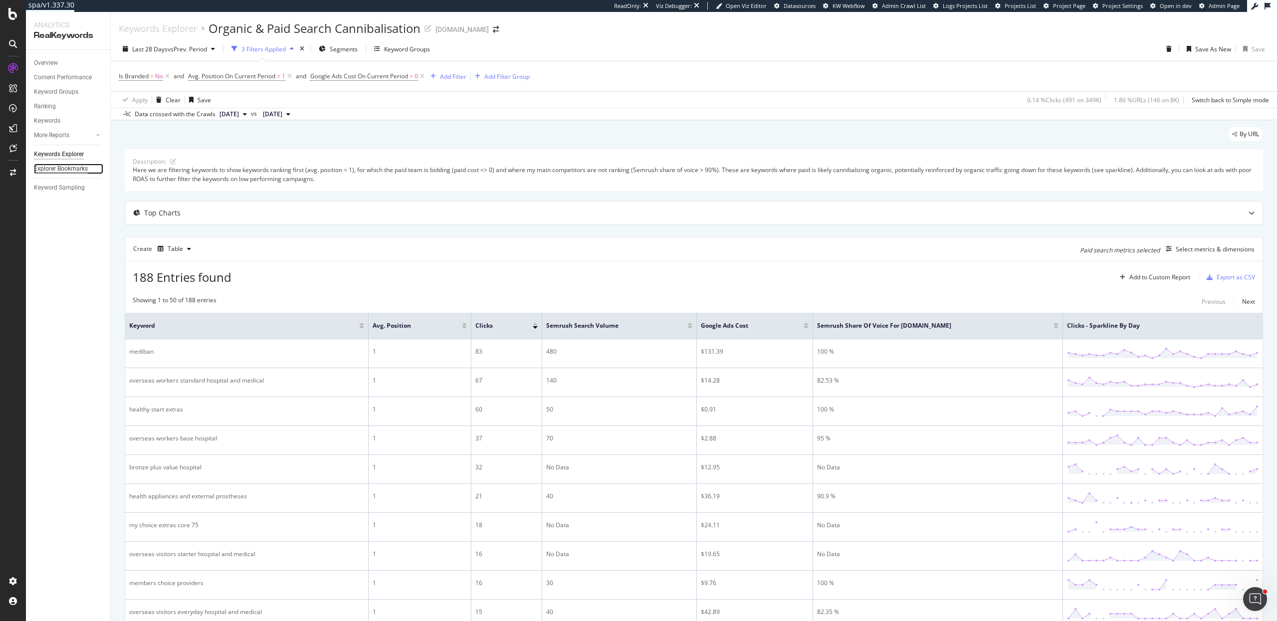
click at [53, 168] on div "Explorer Bookmarks" at bounding box center [61, 169] width 54 height 10
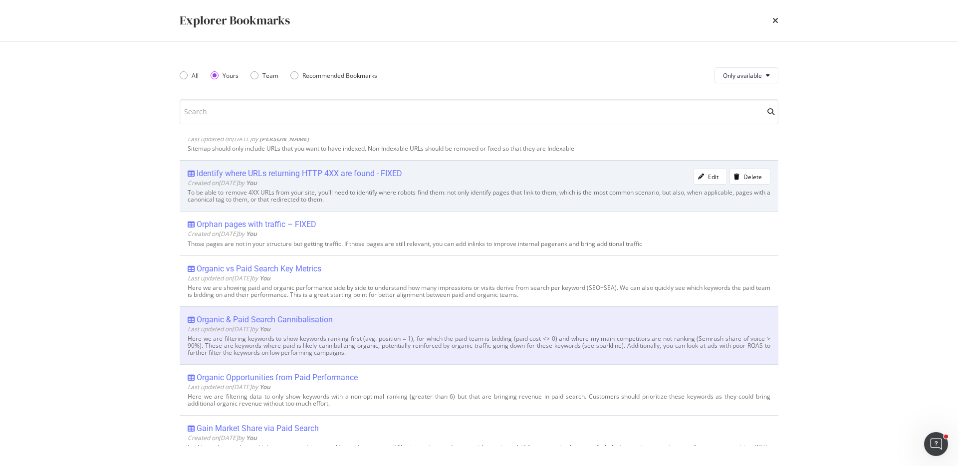
scroll to position [1499, 0]
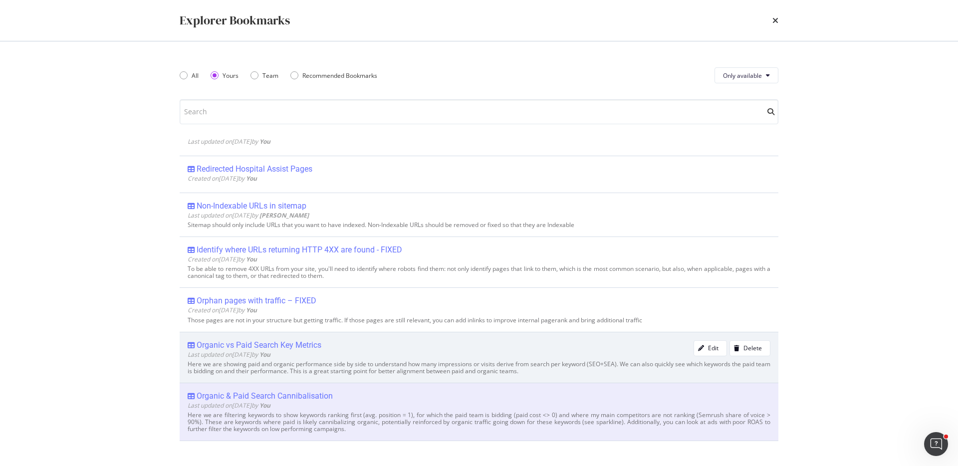
click at [299, 347] on div "Organic vs Paid Search Key Metrics" at bounding box center [259, 345] width 125 height 10
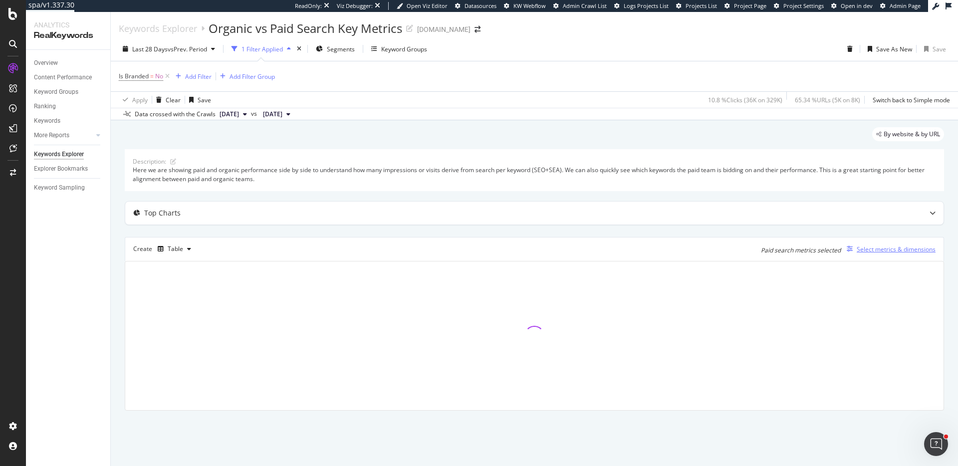
click at [798, 250] on div "Select metrics & dimensions" at bounding box center [895, 249] width 79 height 8
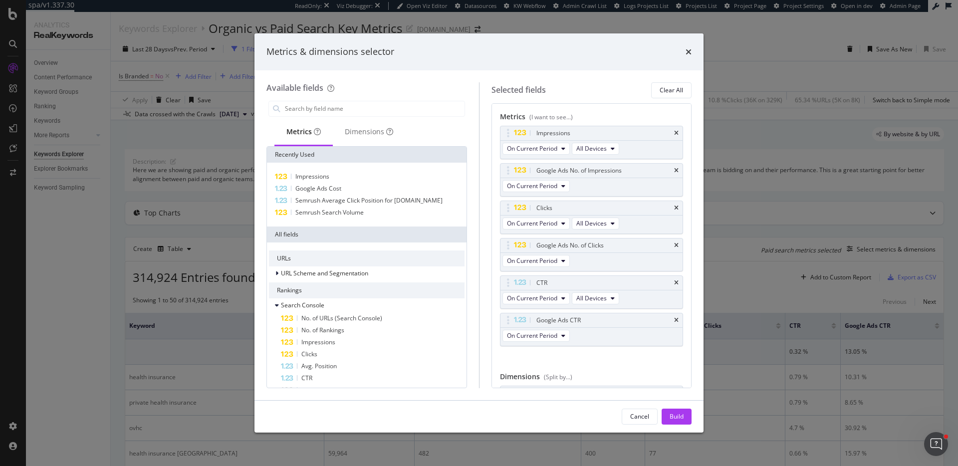
scroll to position [46, 0]
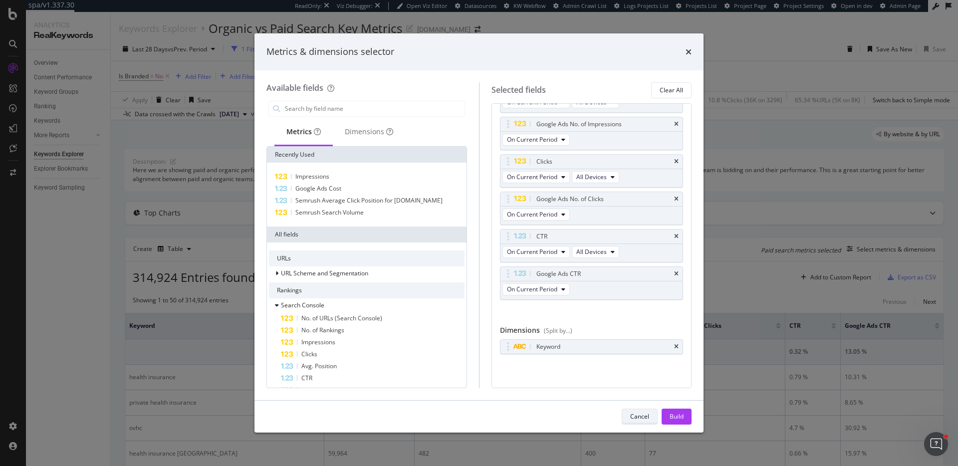
click at [644, 410] on div "Cancel" at bounding box center [639, 416] width 19 height 14
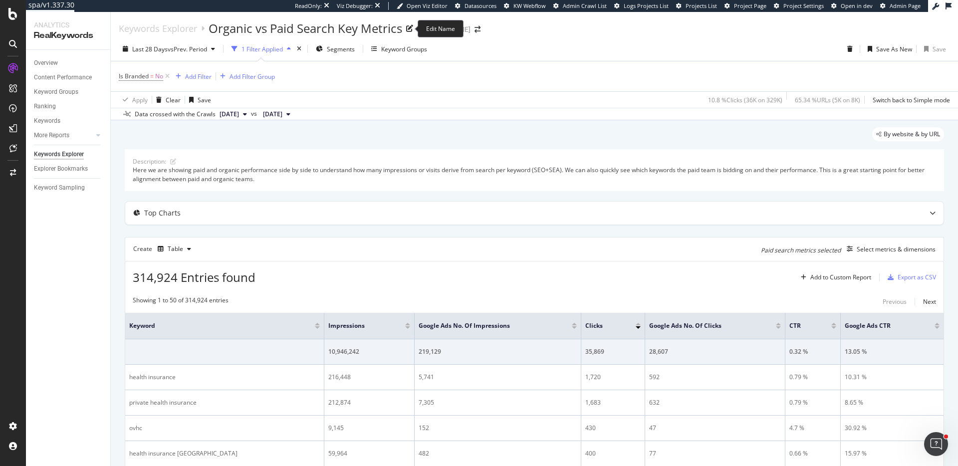
click at [407, 26] on icon at bounding box center [409, 28] width 7 height 7
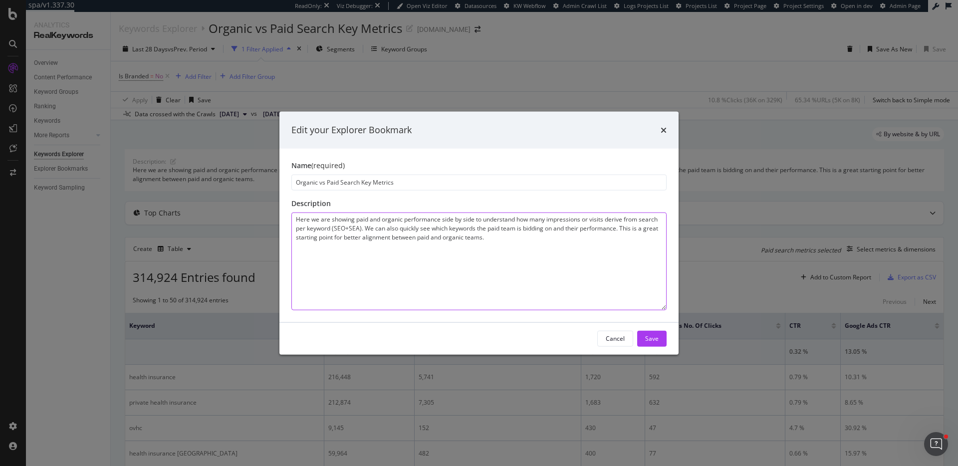
click at [512, 242] on textarea "Here we are showing paid and organic performance side by side to understand how…" at bounding box center [478, 261] width 375 height 98
click at [616, 338] on div "Cancel" at bounding box center [615, 338] width 19 height 8
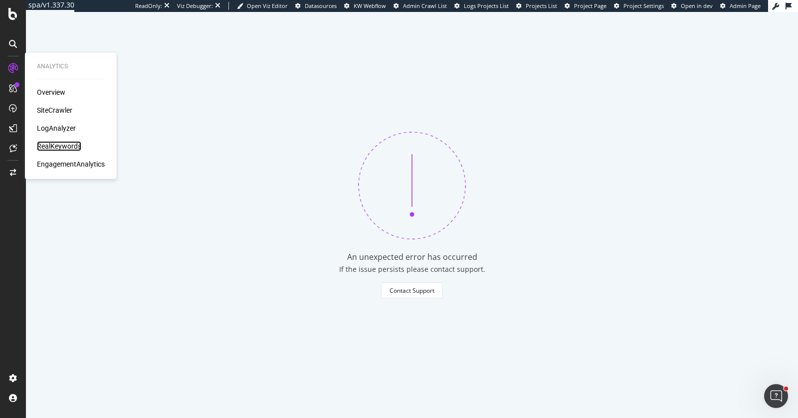
click at [72, 143] on div "RealKeywords" at bounding box center [59, 146] width 44 height 10
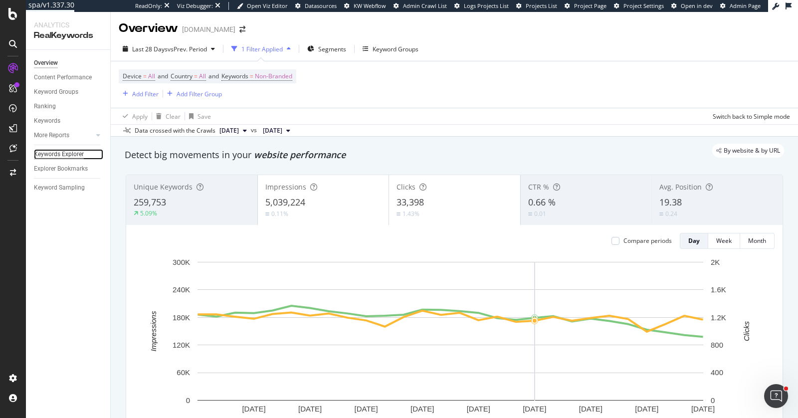
click at [57, 154] on div "Keywords Explorer" at bounding box center [59, 154] width 50 height 10
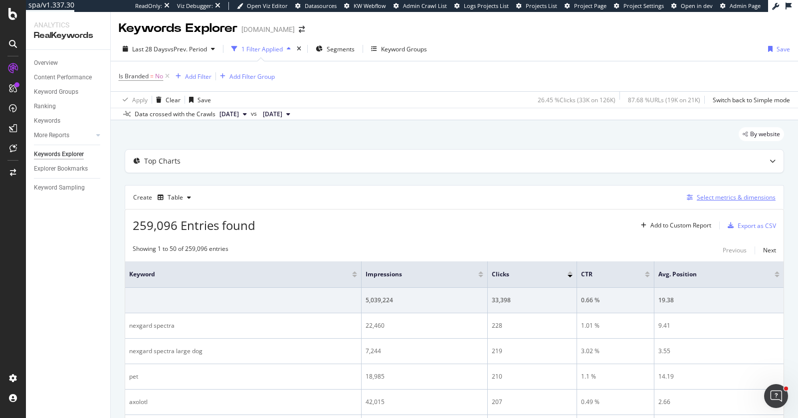
click at [707, 194] on div "Select metrics & dimensions" at bounding box center [736, 197] width 79 height 8
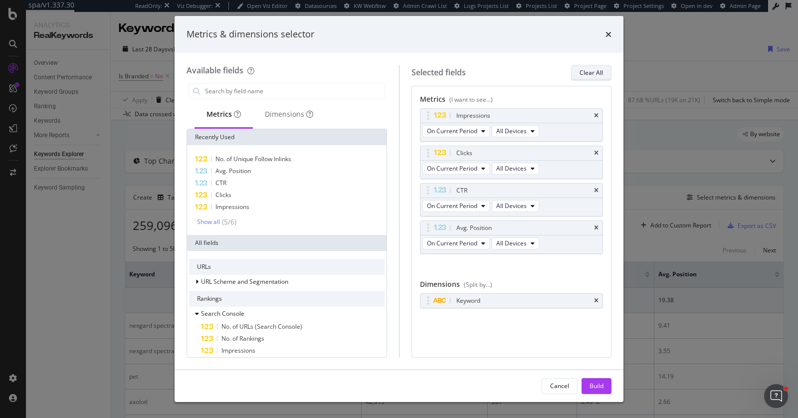
click at [582, 72] on div "Clear All" at bounding box center [591, 72] width 23 height 8
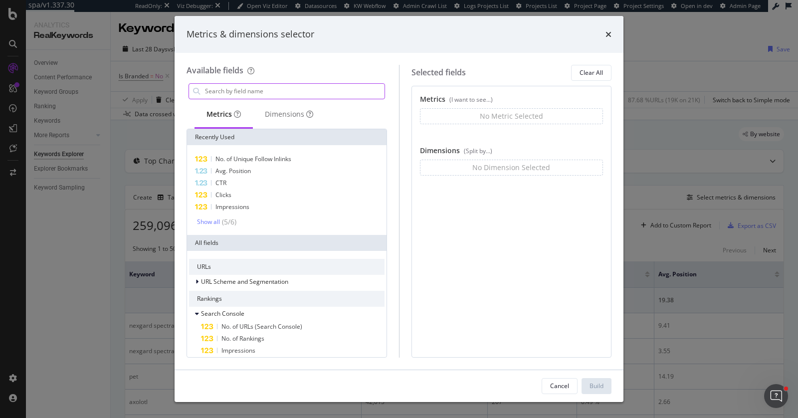
click at [348, 93] on input "modal" at bounding box center [294, 91] width 181 height 15
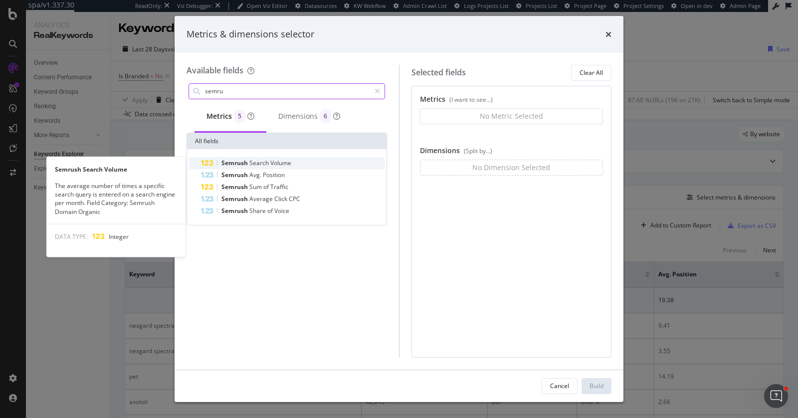
type input "semru"
click at [315, 165] on div "Semrush Search Volume" at bounding box center [293, 163] width 184 height 12
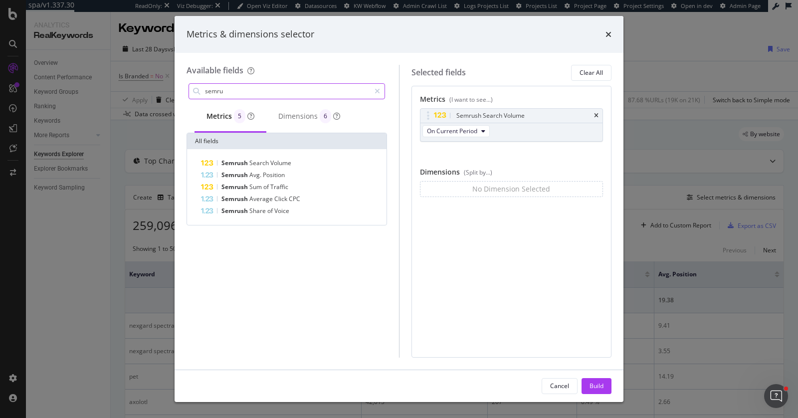
click at [376, 91] on icon "modal" at bounding box center [377, 91] width 5 height 7
click at [353, 93] on input "modal" at bounding box center [294, 91] width 181 height 15
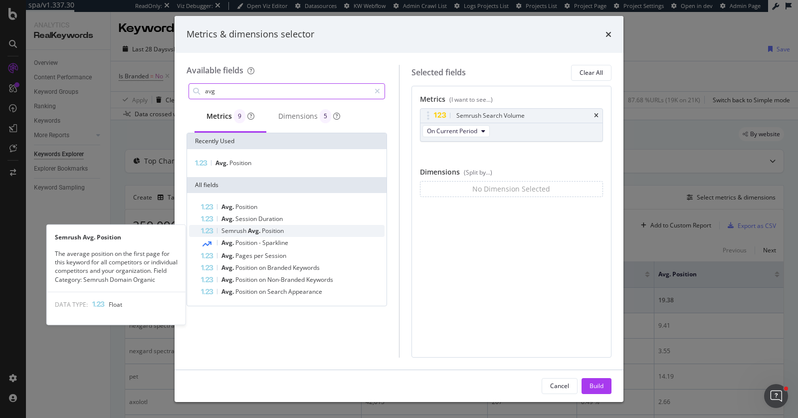
type input "avg"
click at [266, 230] on span "Position" at bounding box center [273, 230] width 22 height 8
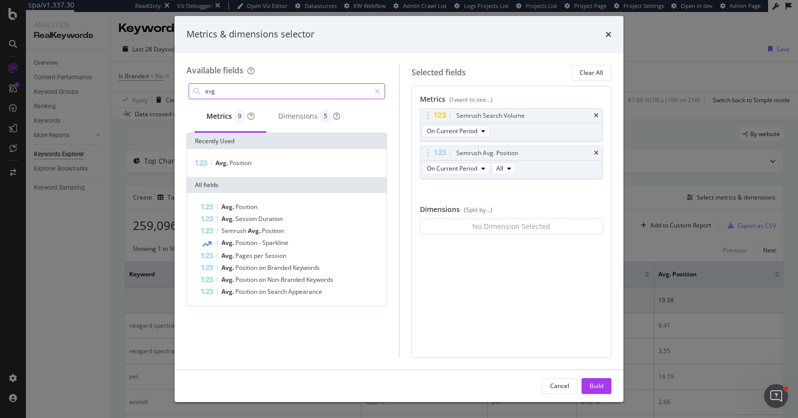
click at [377, 86] on div "modal" at bounding box center [377, 91] width 14 height 16
click at [348, 88] on input "modal" at bounding box center [294, 91] width 181 height 15
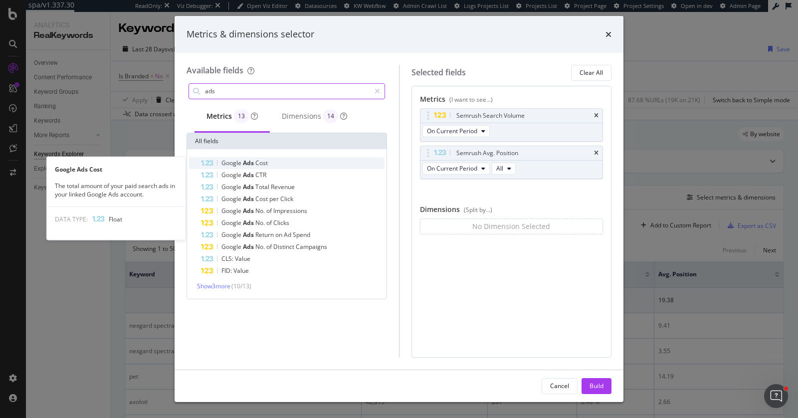
type input "ads"
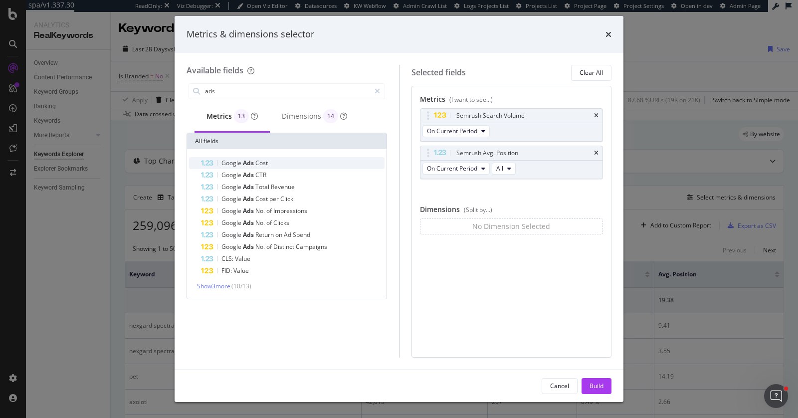
click at [261, 164] on span "Cost" at bounding box center [261, 163] width 12 height 8
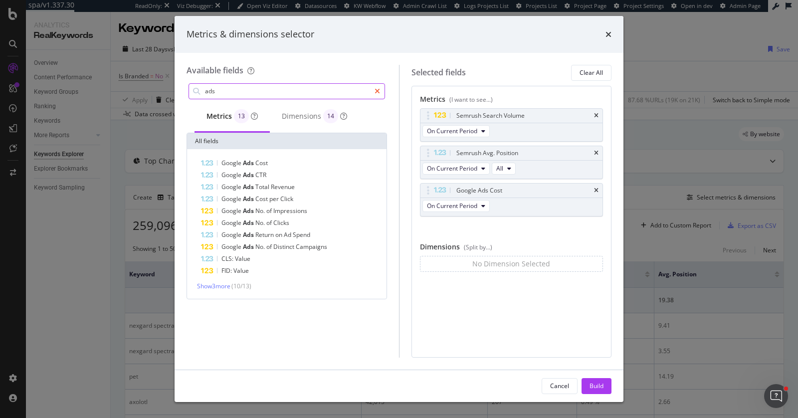
click at [377, 91] on icon "modal" at bounding box center [377, 91] width 5 height 7
click at [367, 92] on input "modal" at bounding box center [294, 91] width 181 height 15
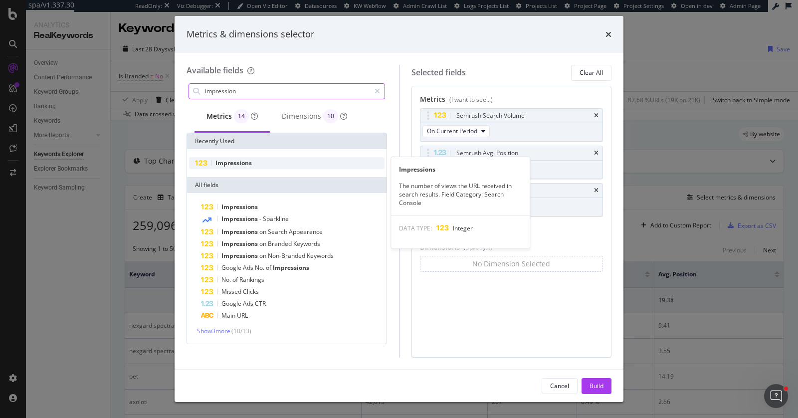
type input "impression"
click at [359, 161] on div "Impressions" at bounding box center [287, 163] width 196 height 12
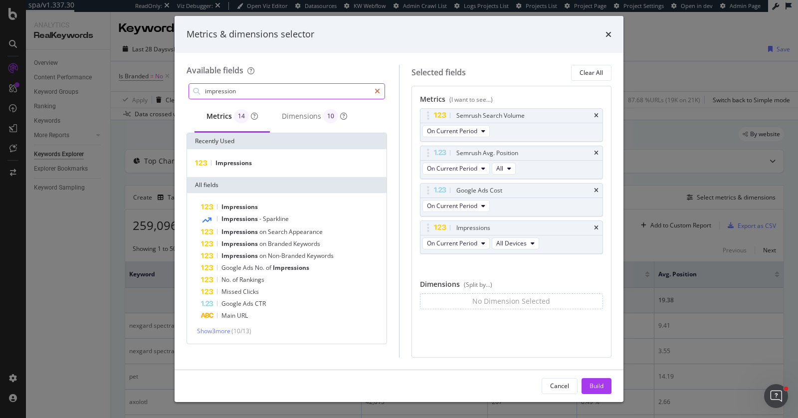
click at [377, 92] on icon "modal" at bounding box center [377, 91] width 5 height 7
click at [361, 93] on input "modal" at bounding box center [287, 91] width 166 height 15
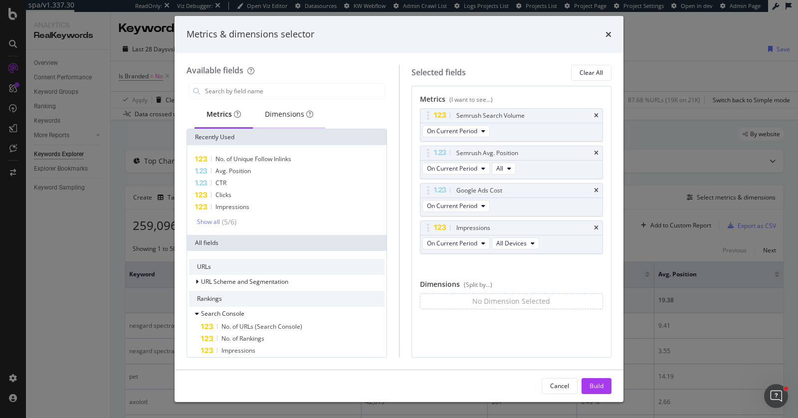
click at [286, 117] on div "Dimensions" at bounding box center [289, 114] width 48 height 10
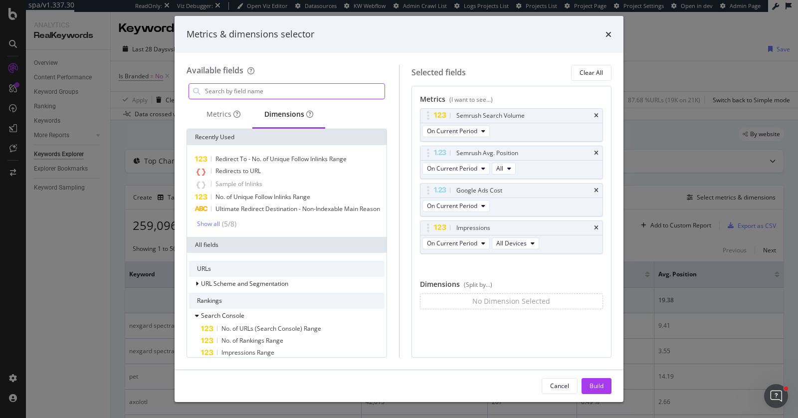
click at [279, 88] on input "modal" at bounding box center [294, 91] width 181 height 15
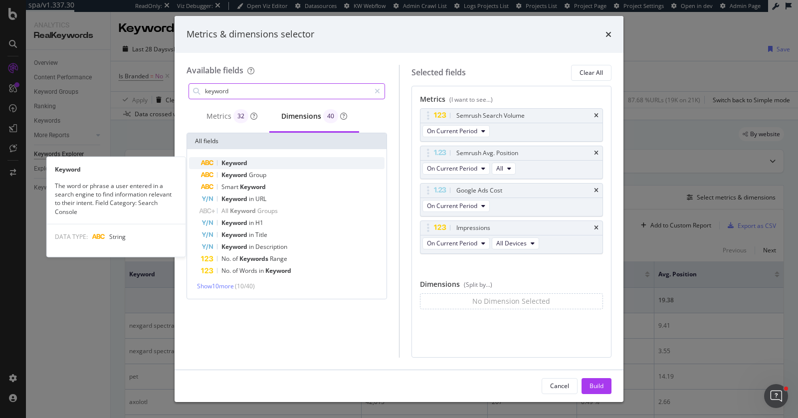
type input "keyword"
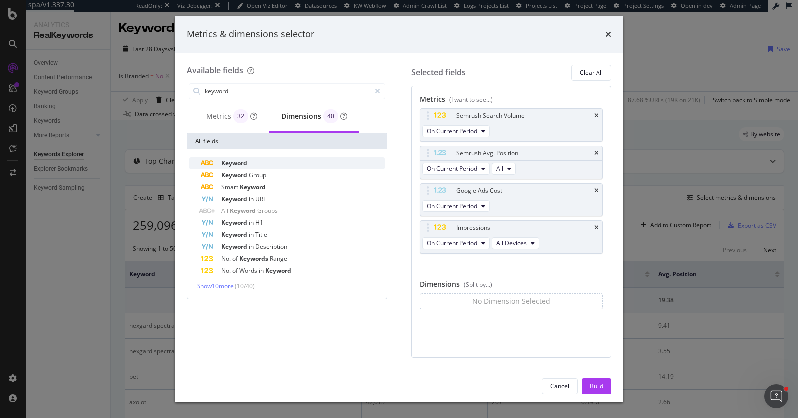
click at [265, 162] on div "Keyword" at bounding box center [293, 163] width 184 height 12
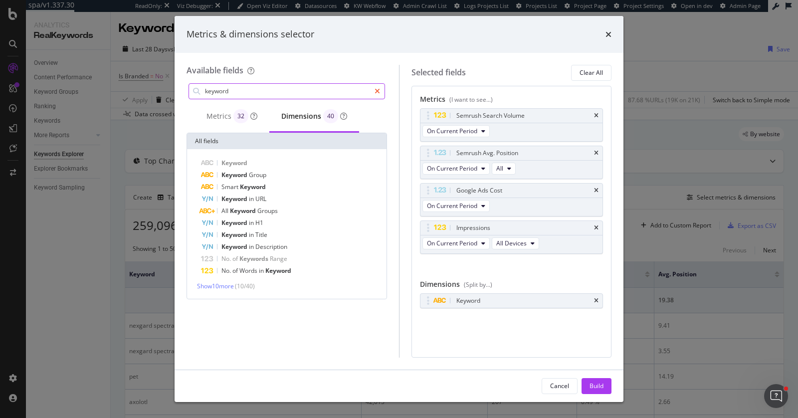
click at [377, 91] on icon "modal" at bounding box center [377, 91] width 5 height 7
click at [360, 94] on input "modal" at bounding box center [294, 91] width 181 height 15
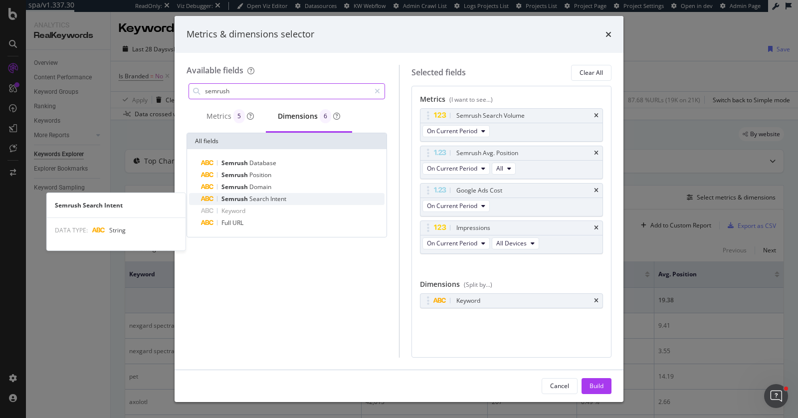
type input "semrush"
click at [338, 196] on div "Semrush Search Intent" at bounding box center [293, 199] width 184 height 12
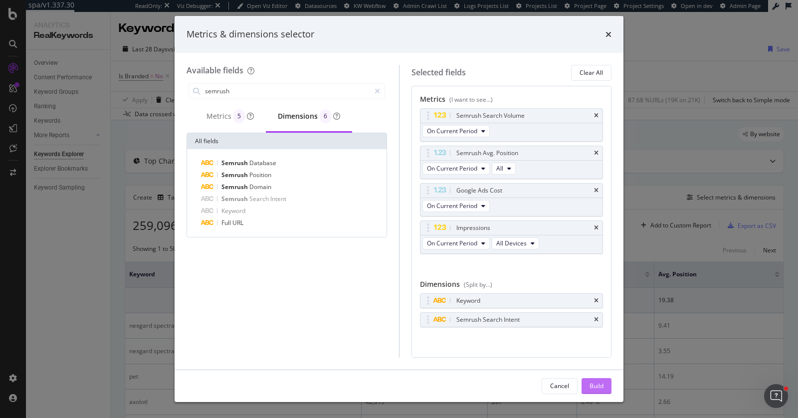
click at [594, 382] on div "Build" at bounding box center [597, 386] width 14 height 8
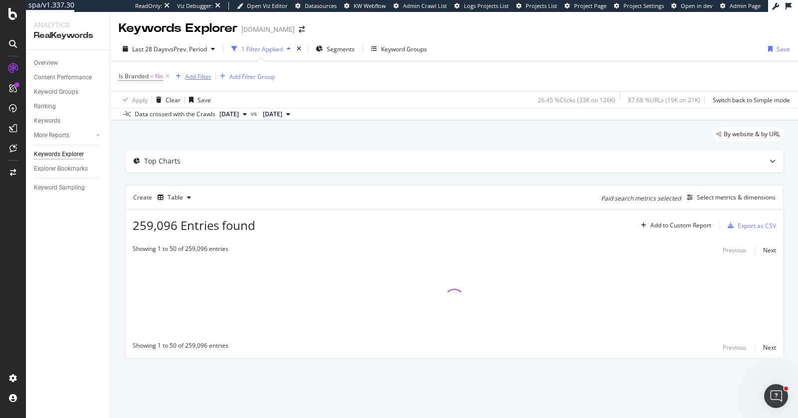
click at [199, 76] on div "Add Filter" at bounding box center [198, 76] width 26 height 8
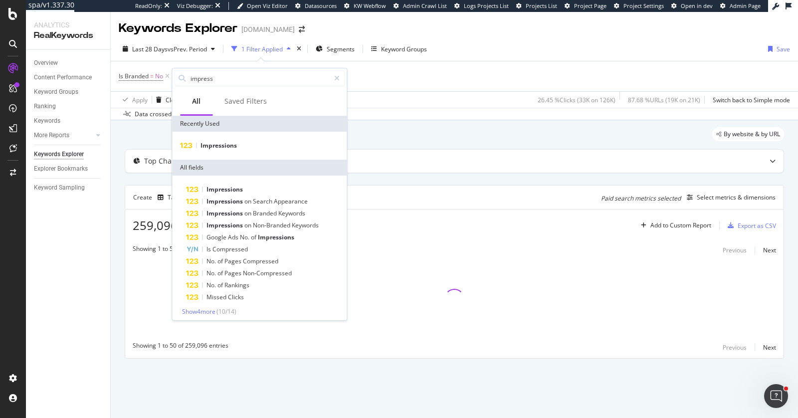
type input "impress"
click at [287, 138] on div "Impressions" at bounding box center [259, 146] width 175 height 28
click at [286, 142] on div "Impressions" at bounding box center [259, 146] width 171 height 12
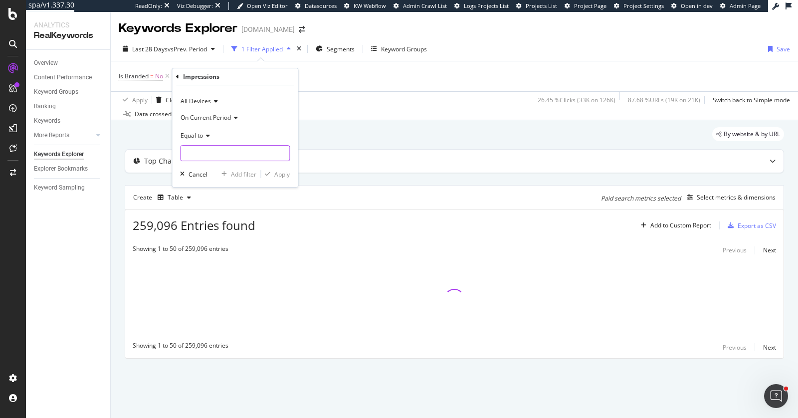
click at [194, 156] on input "number" at bounding box center [235, 153] width 110 height 16
type input "0"
click at [238, 172] on div "Add filter" at bounding box center [243, 174] width 25 height 8
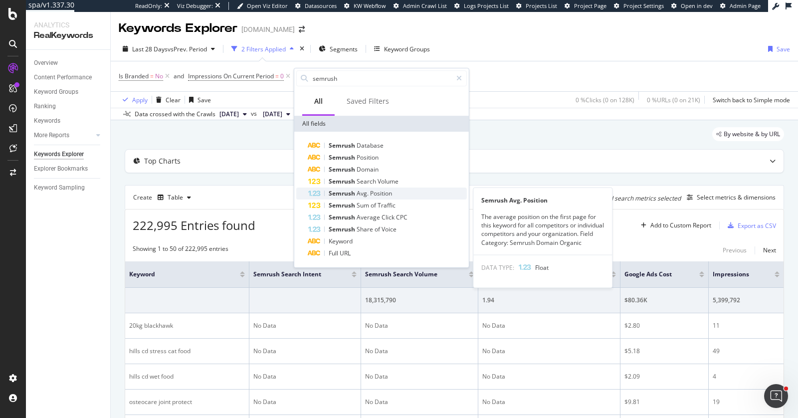
type input "semrush"
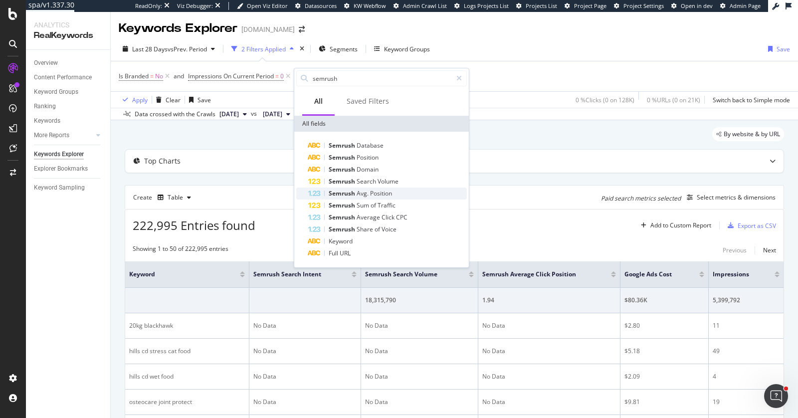
click at [375, 196] on span "Position" at bounding box center [381, 193] width 22 height 8
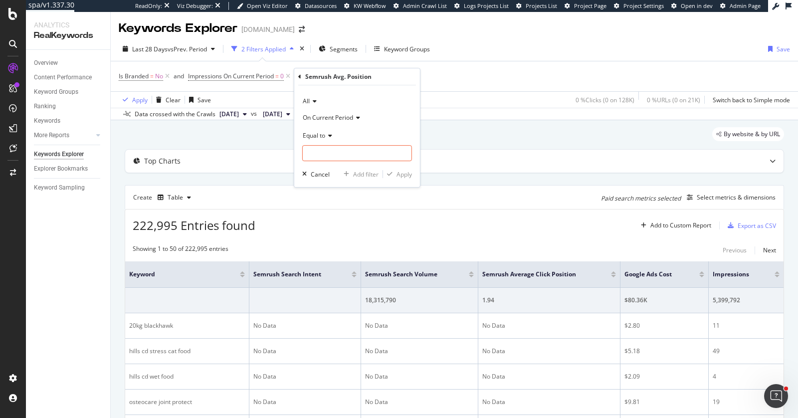
click at [328, 133] on icon at bounding box center [328, 136] width 7 height 6
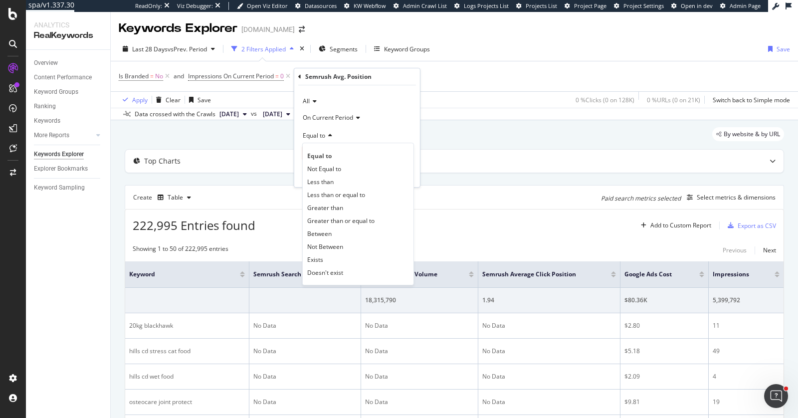
click at [310, 104] on div "All" at bounding box center [357, 101] width 110 height 16
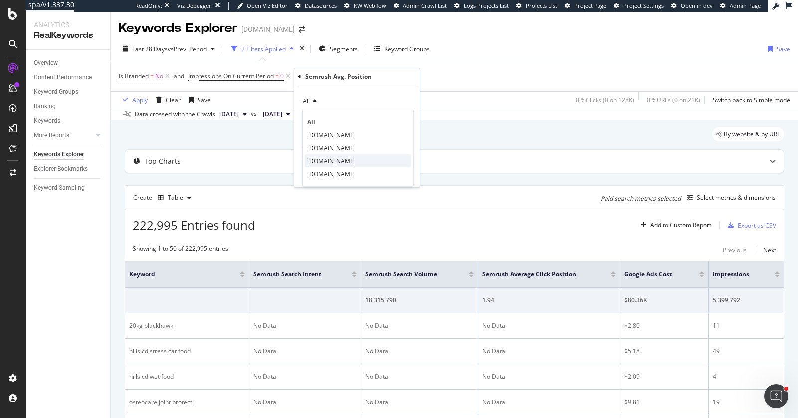
click at [341, 157] on span "[DOMAIN_NAME]" at bounding box center [331, 161] width 48 height 8
click at [340, 150] on input "number" at bounding box center [357, 153] width 110 height 16
click at [329, 137] on icon at bounding box center [328, 136] width 7 height 6
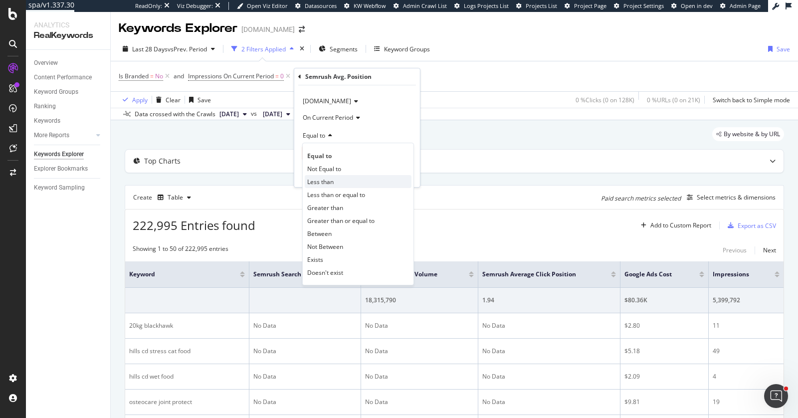
click at [334, 181] on div "Less than" at bounding box center [358, 181] width 107 height 13
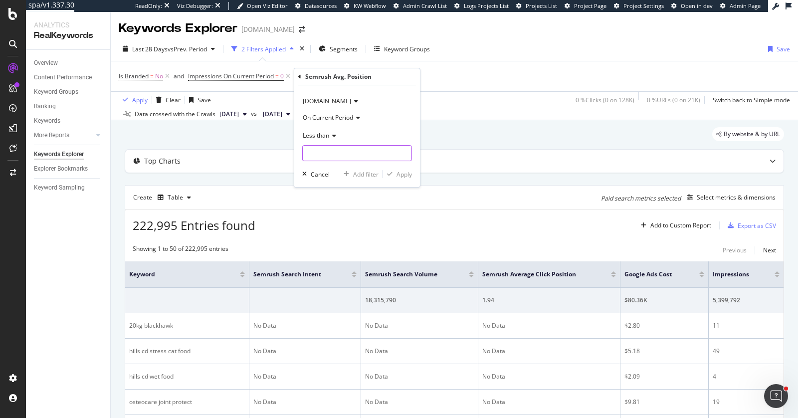
click at [344, 157] on input "number" at bounding box center [357, 153] width 110 height 16
type input "3"
click at [371, 175] on div "Add filter" at bounding box center [365, 174] width 25 height 8
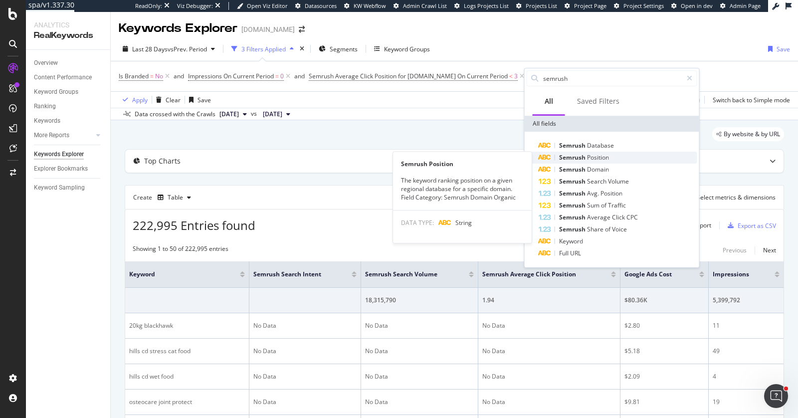
type input "g"
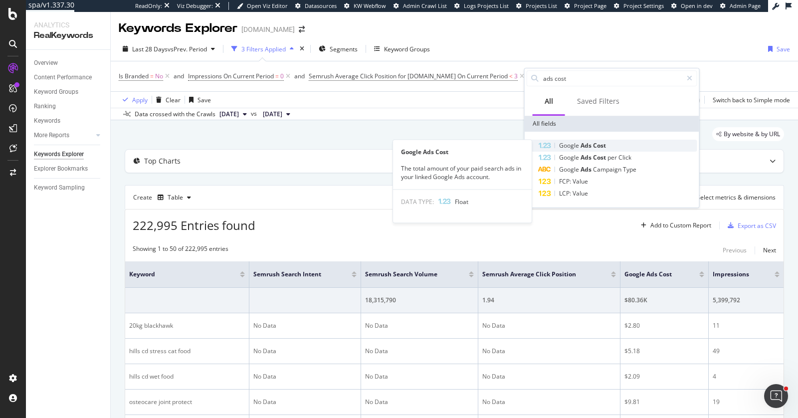
type input "ads cost"
click at [613, 147] on div "Google Ads Cost" at bounding box center [618, 146] width 159 height 12
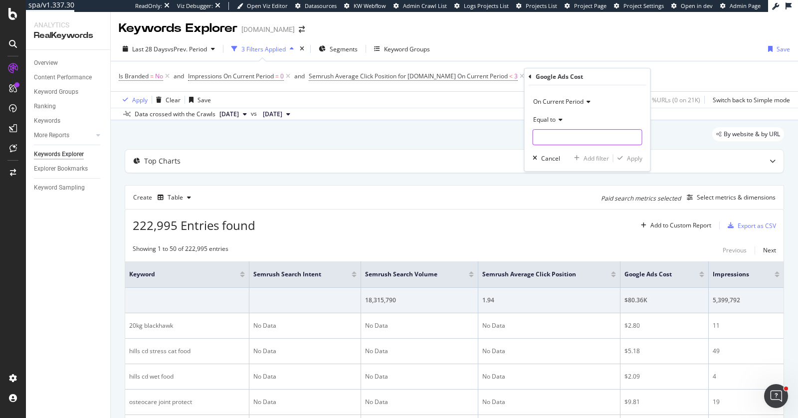
click at [570, 134] on input "number" at bounding box center [588, 137] width 110 height 16
type input "0"
click at [595, 159] on div "Add filter" at bounding box center [596, 158] width 25 height 8
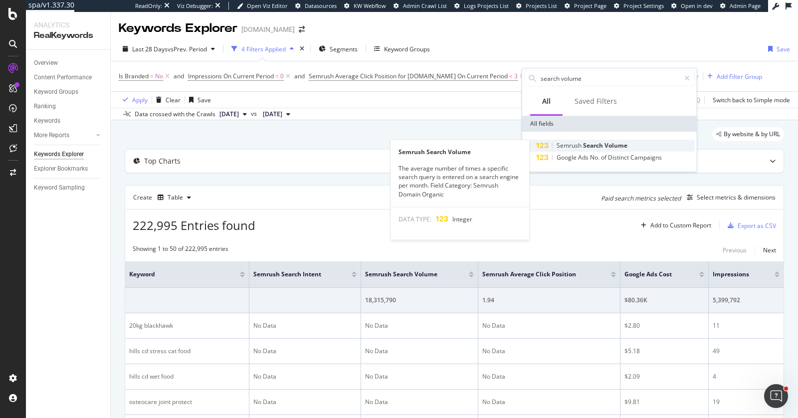
type input "search volume"
click at [630, 143] on div "Semrush Search Volume" at bounding box center [615, 146] width 159 height 12
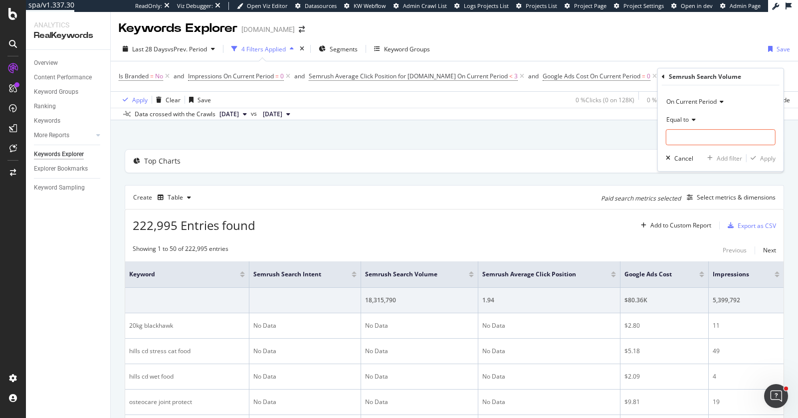
click at [680, 121] on span "Equal to" at bounding box center [677, 119] width 22 height 8
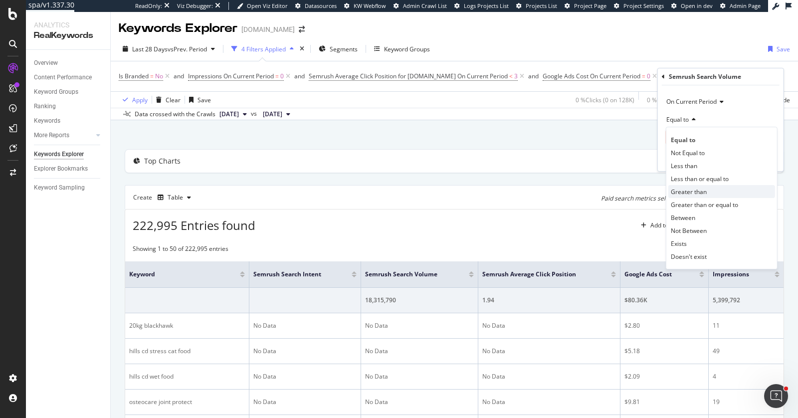
click at [691, 185] on div "Greater than" at bounding box center [721, 191] width 107 height 13
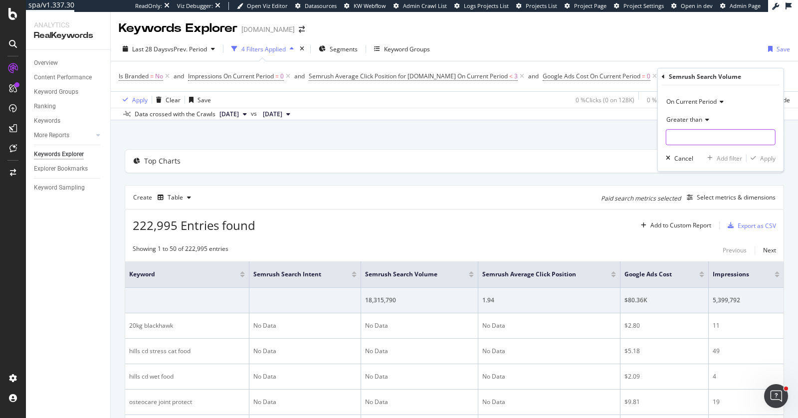
click at [696, 137] on input "number" at bounding box center [721, 137] width 110 height 16
type input "1000"
click at [771, 157] on div "Apply" at bounding box center [767, 158] width 15 height 8
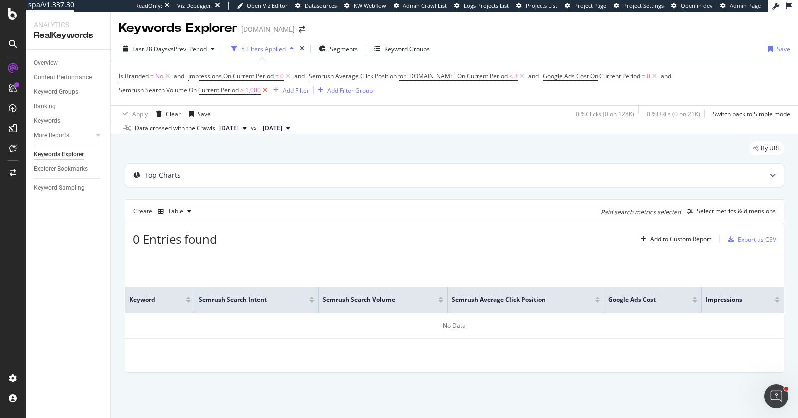
click at [265, 90] on icon at bounding box center [265, 90] width 8 height 10
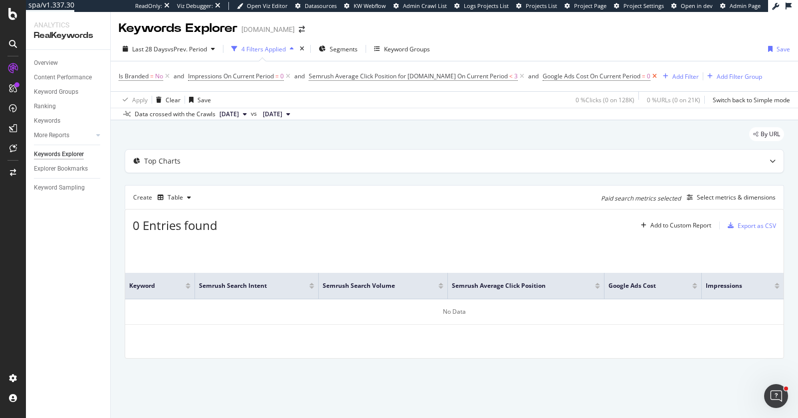
click at [654, 76] on icon at bounding box center [654, 76] width 8 height 10
click at [522, 76] on icon at bounding box center [522, 76] width 8 height 10
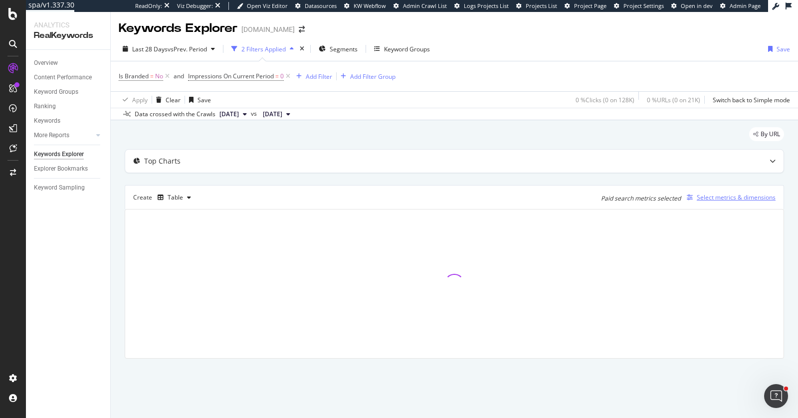
click at [709, 196] on div "Select metrics & dimensions" at bounding box center [736, 197] width 79 height 8
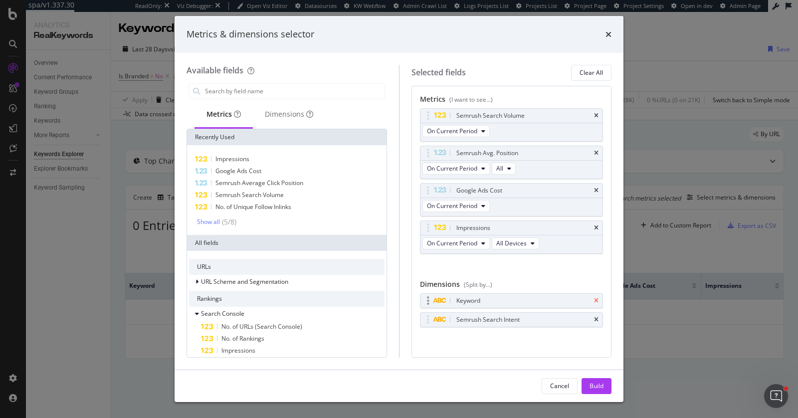
click at [596, 298] on icon "times" at bounding box center [596, 301] width 4 height 6
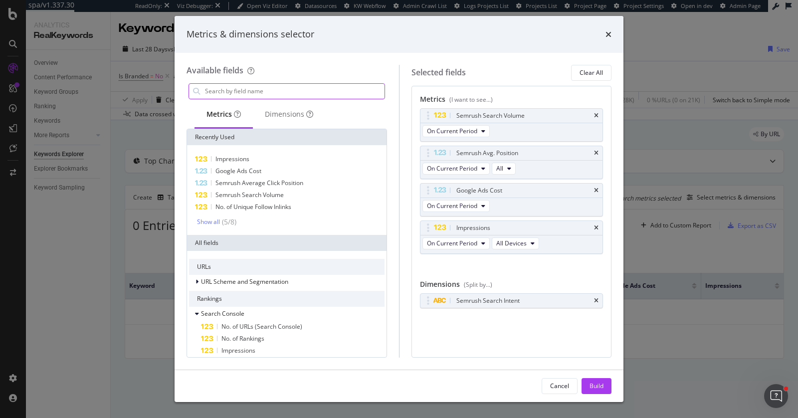
click at [329, 95] on input "modal" at bounding box center [294, 91] width 181 height 15
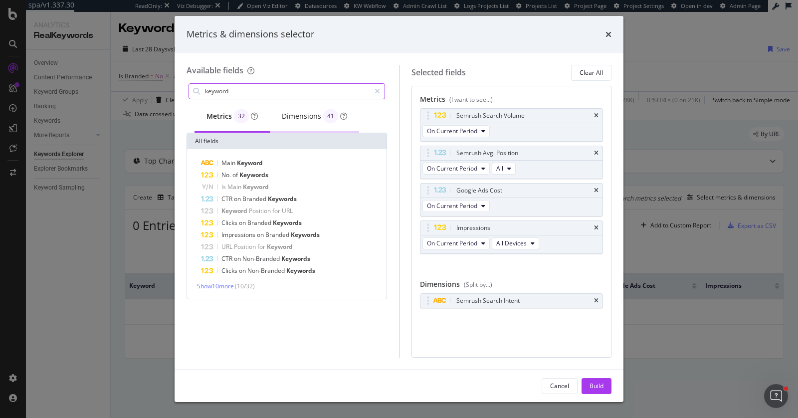
type input "keyword"
click at [284, 117] on div "Dimensions 41" at bounding box center [314, 116] width 65 height 14
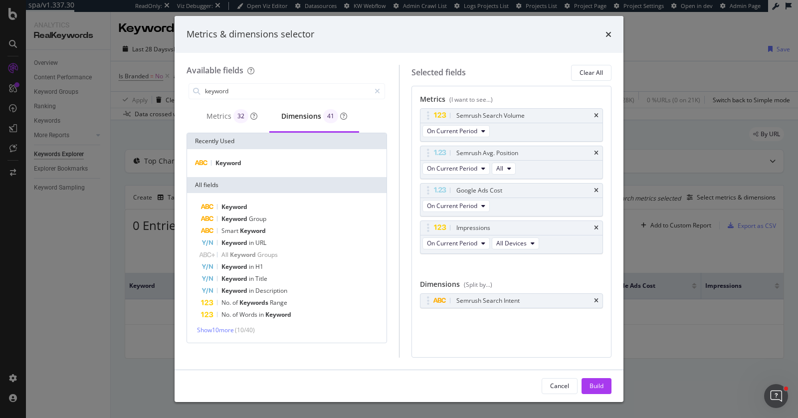
click at [226, 334] on div "Keyword Keyword Group Smart Keyword Keyword in URL All Keyword Groups Keyword i…" at bounding box center [287, 268] width 200 height 150
click at [226, 331] on span "Show 10 more" at bounding box center [215, 330] width 37 height 8
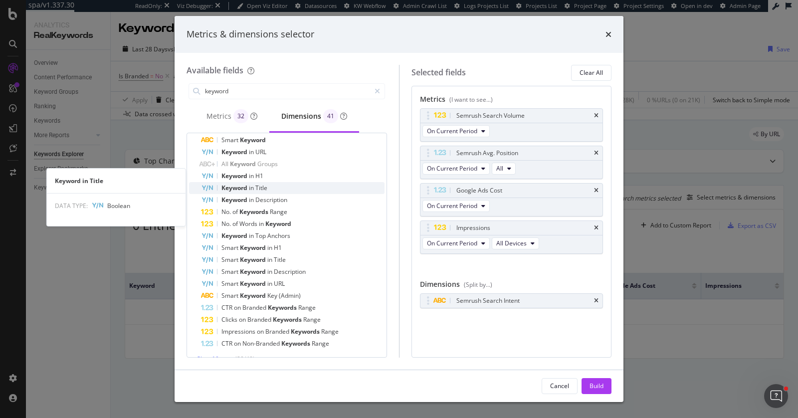
scroll to position [104, 0]
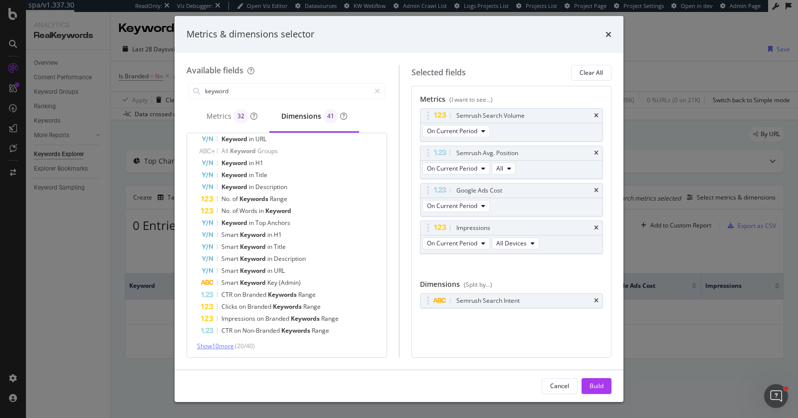
click at [230, 344] on span "Show 10 more" at bounding box center [215, 346] width 37 height 8
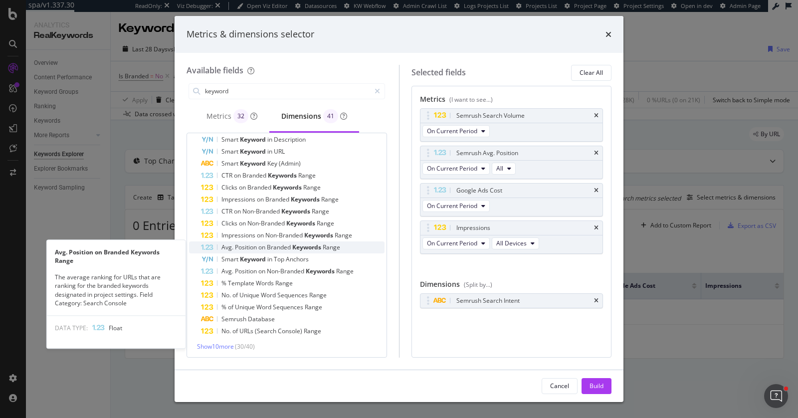
scroll to position [223, 0]
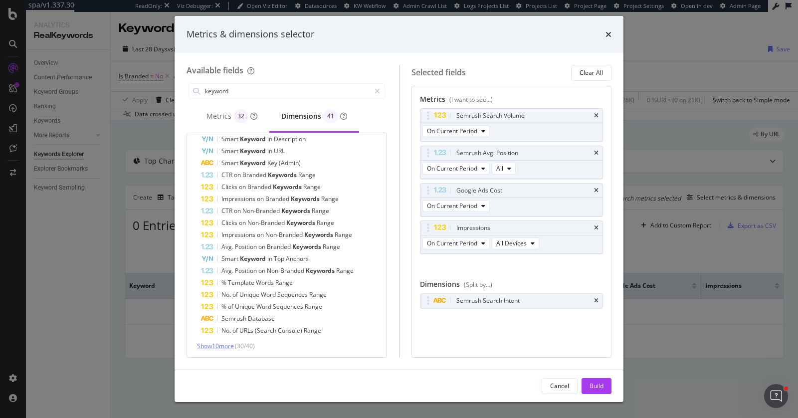
click at [225, 342] on span "Show 10 more" at bounding box center [215, 346] width 37 height 8
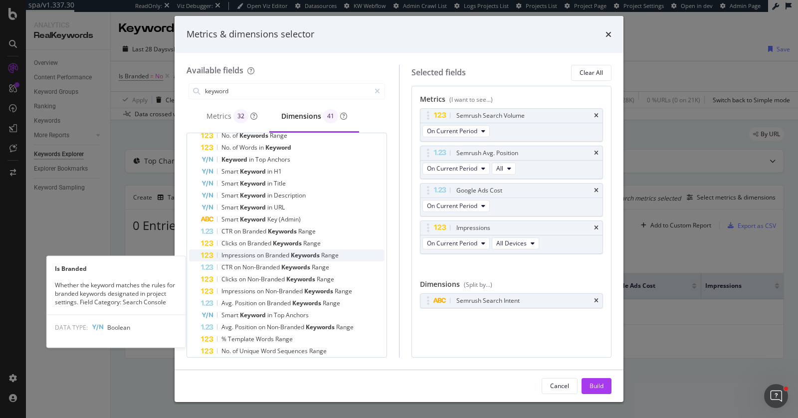
scroll to position [0, 0]
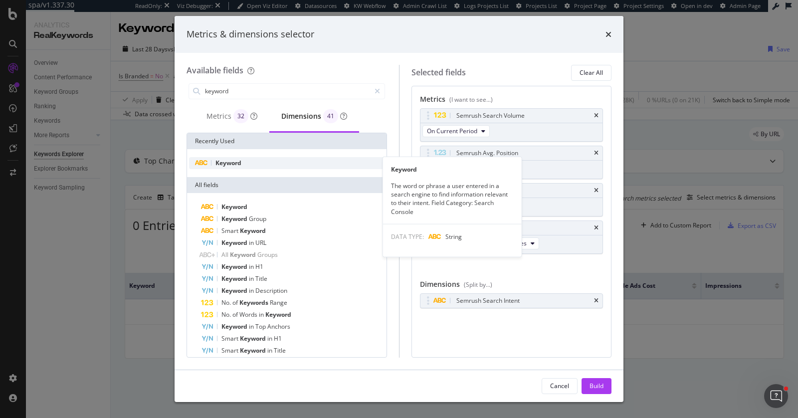
click at [234, 160] on span "Keyword" at bounding box center [228, 163] width 26 height 8
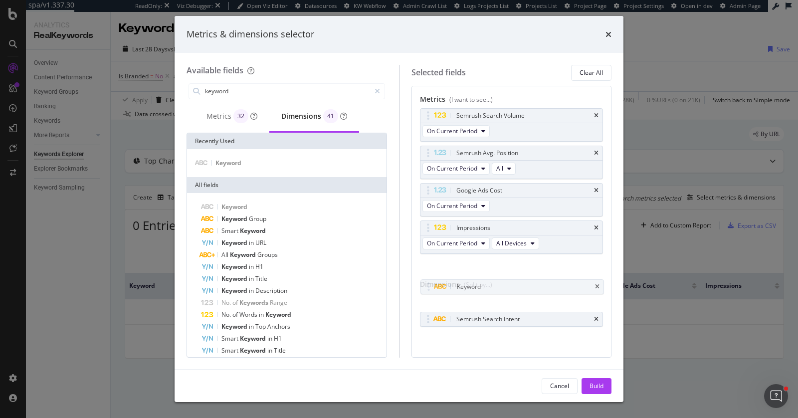
drag, startPoint x: 429, startPoint y: 318, endPoint x: 430, endPoint y: 306, distance: 11.5
click at [430, 288] on body "spa/v1.337.30 ReadOnly: Viz Debugger: Open Viz Editor Datasources KW Webflow Ad…" at bounding box center [399, 209] width 798 height 418
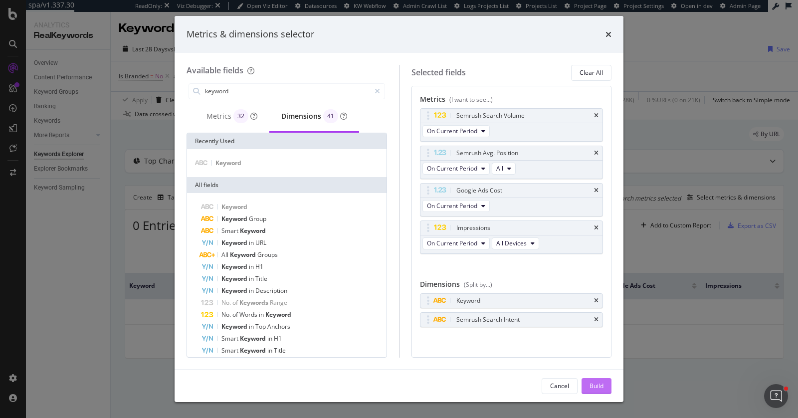
click at [591, 384] on div "Build" at bounding box center [597, 386] width 14 height 8
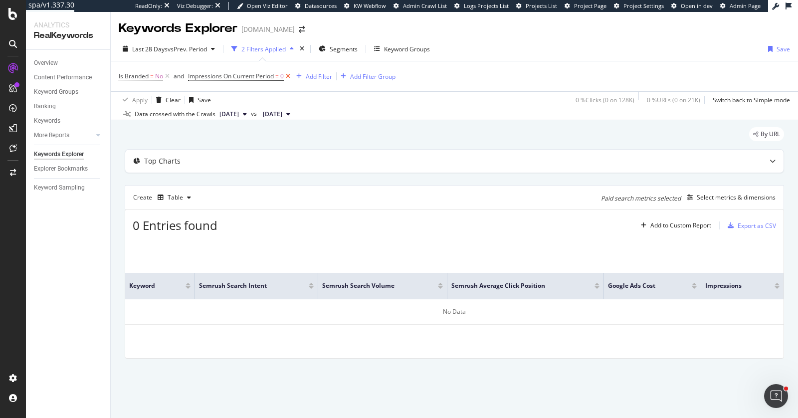
click at [290, 75] on icon at bounding box center [288, 76] width 8 height 10
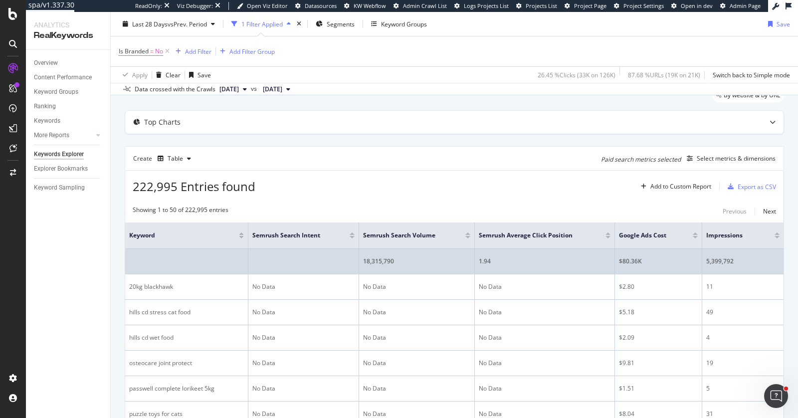
scroll to position [84, 0]
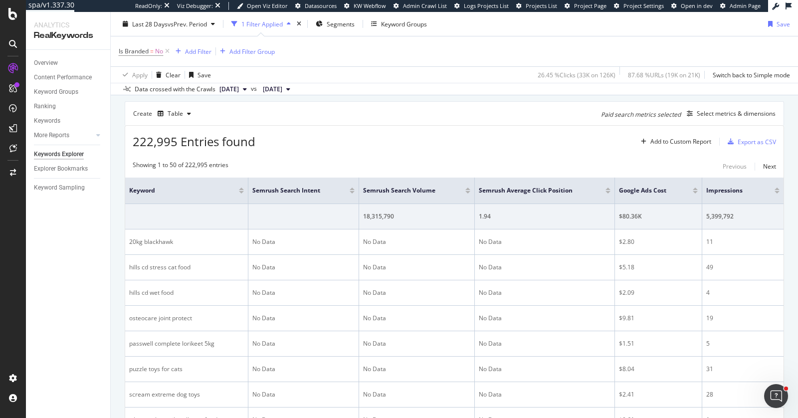
click at [775, 188] on div at bounding box center [777, 189] width 5 height 2
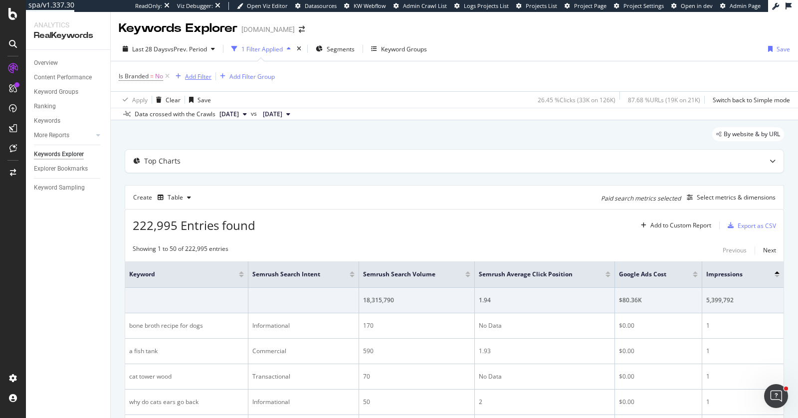
click at [199, 74] on div "Add Filter" at bounding box center [198, 76] width 26 height 8
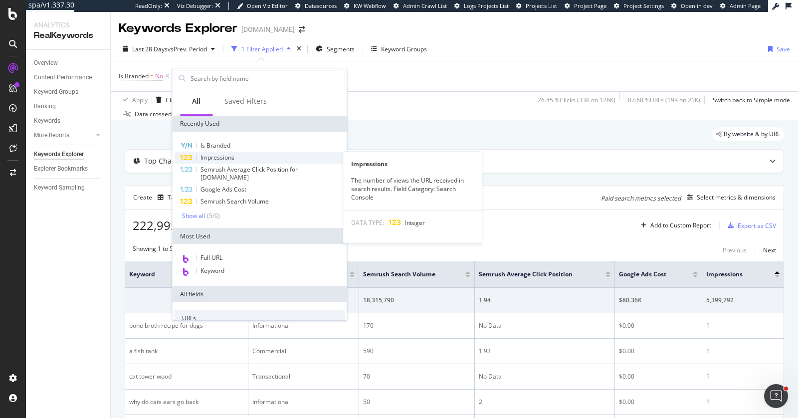
click at [223, 160] on span "Impressions" at bounding box center [218, 157] width 34 height 8
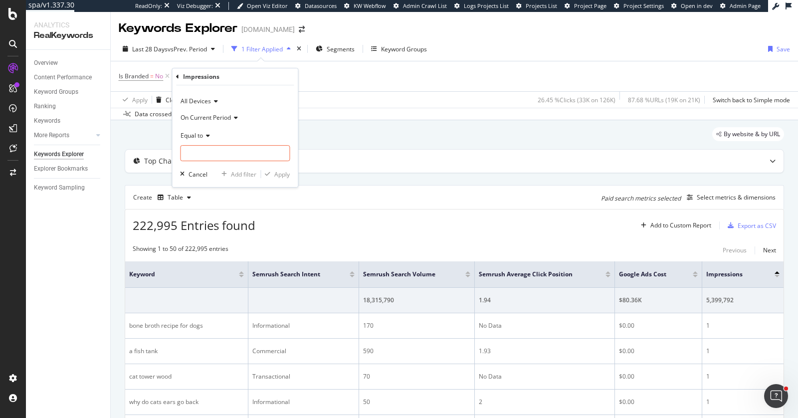
click at [204, 135] on icon at bounding box center [206, 136] width 7 height 6
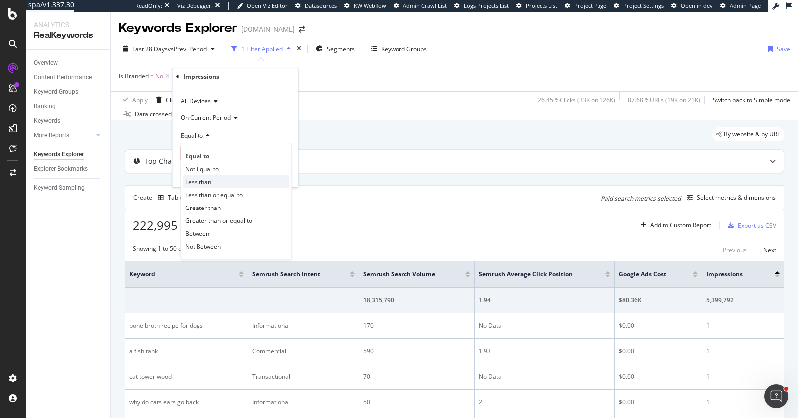
click at [219, 176] on div "Less than" at bounding box center [236, 181] width 107 height 13
click at [226, 156] on input "number" at bounding box center [235, 153] width 110 height 16
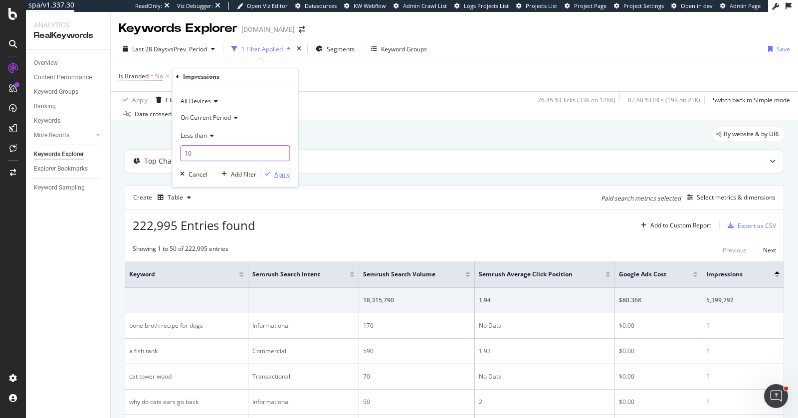
type input "10"
click at [282, 173] on div "Apply" at bounding box center [281, 174] width 15 height 8
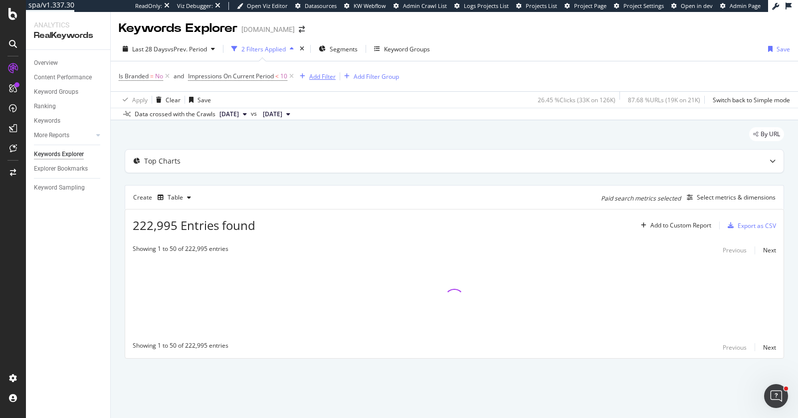
click at [310, 76] on div "Add Filter" at bounding box center [322, 76] width 26 height 8
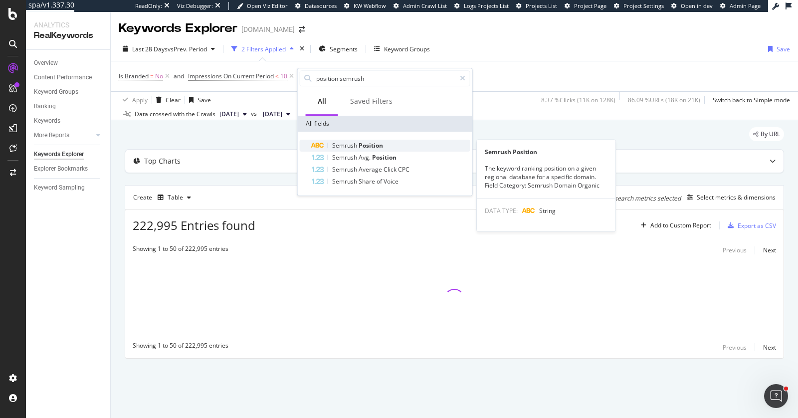
type input "position semrush"
click at [382, 143] on span "Position" at bounding box center [371, 145] width 24 height 8
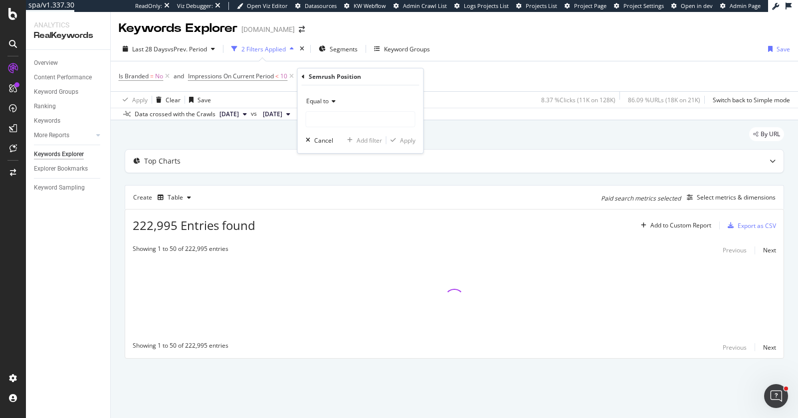
click at [303, 75] on icon at bounding box center [303, 77] width 3 height 6
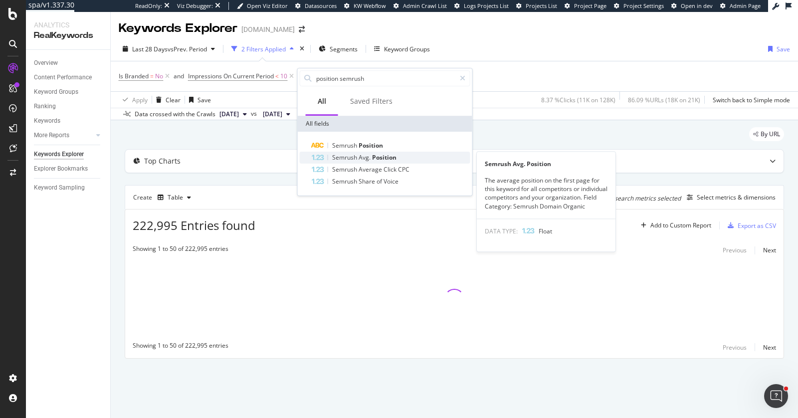
click at [349, 159] on span "Semrush" at bounding box center [345, 157] width 26 height 8
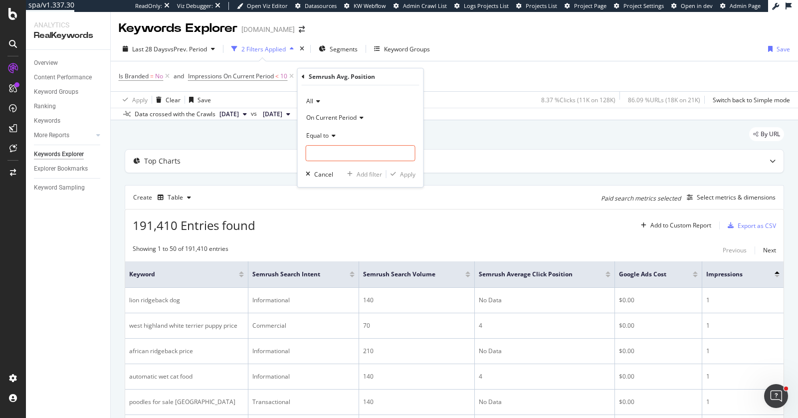
click at [333, 136] on icon at bounding box center [332, 136] width 7 height 6
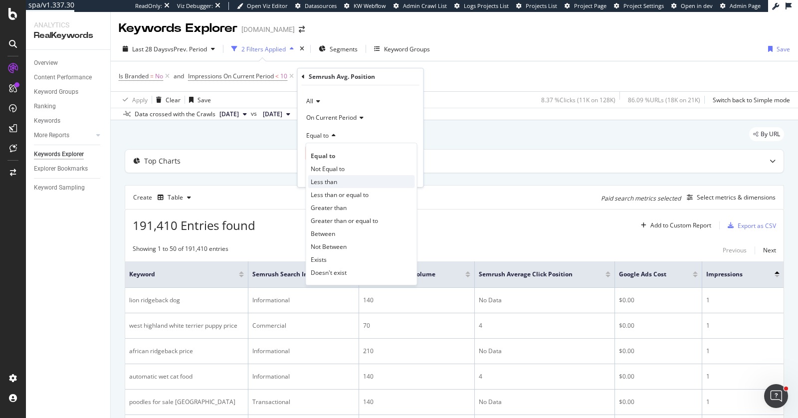
click at [332, 181] on span "Less than" at bounding box center [324, 182] width 26 height 8
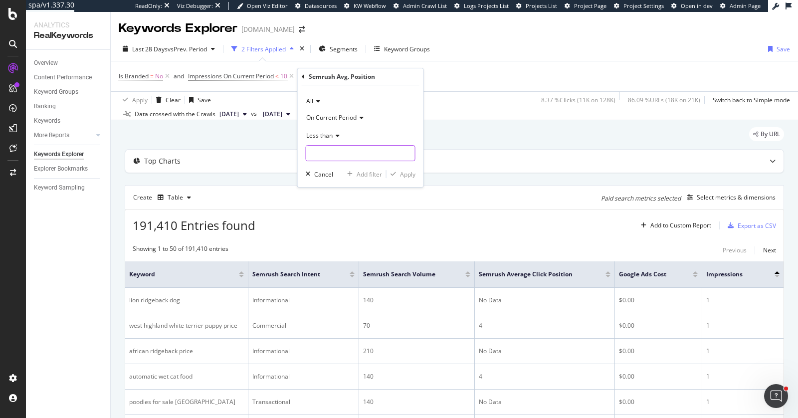
click at [332, 154] on input "number" at bounding box center [361, 153] width 110 height 16
click at [330, 136] on span "Less than" at bounding box center [319, 135] width 26 height 8
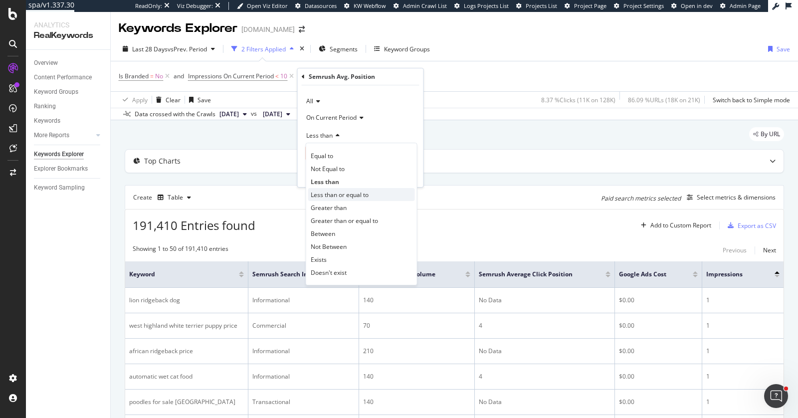
click at [339, 199] on div "Less than or equal to" at bounding box center [361, 194] width 107 height 13
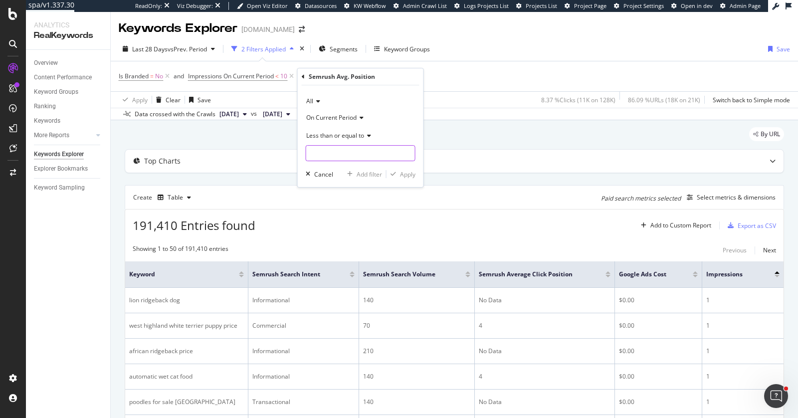
click at [339, 156] on input "number" at bounding box center [361, 153] width 110 height 16
type input "3"
click at [368, 173] on div "Add filter" at bounding box center [369, 174] width 25 height 8
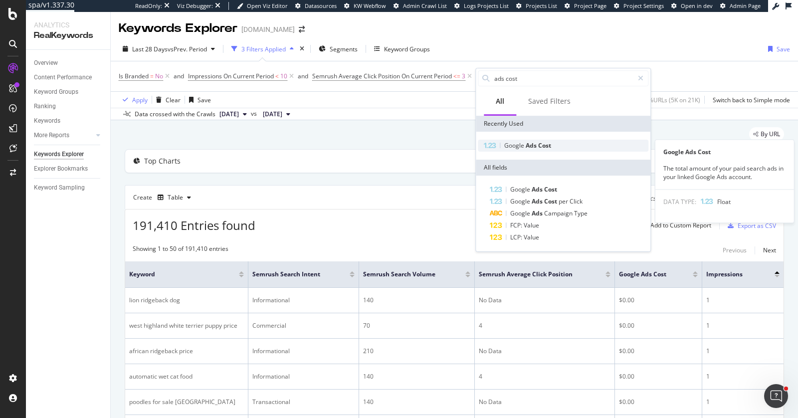
type input "ads cost"
click at [573, 146] on div "Google Ads Cost" at bounding box center [563, 146] width 171 height 12
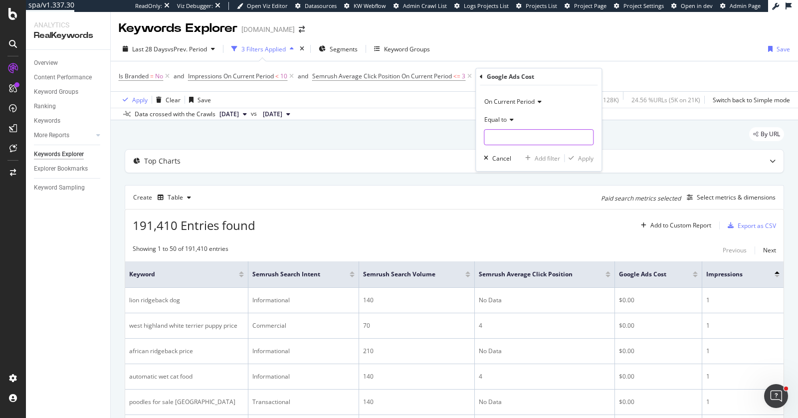
click at [511, 141] on input "number" at bounding box center [539, 137] width 110 height 16
type input "0"
click at [554, 158] on div "Add filter" at bounding box center [547, 158] width 25 height 8
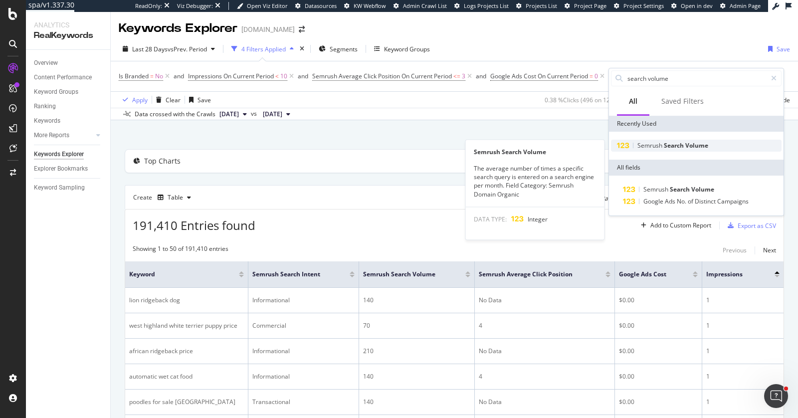
type input "search volume"
click at [699, 149] on div "Semrush Search Volume" at bounding box center [696, 146] width 171 height 12
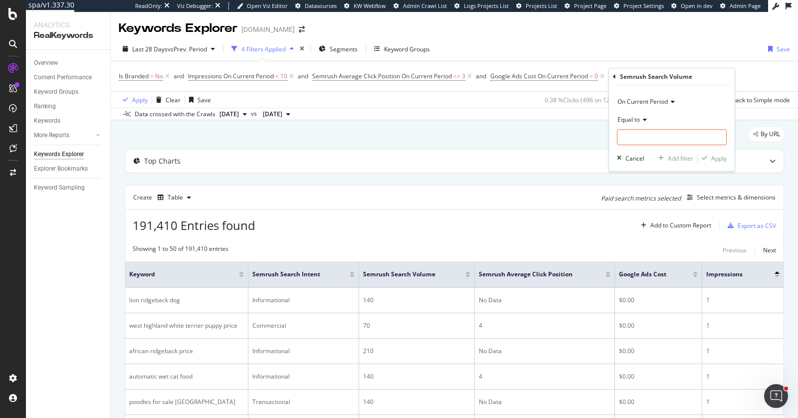
click at [633, 118] on span "Equal to" at bounding box center [628, 119] width 22 height 8
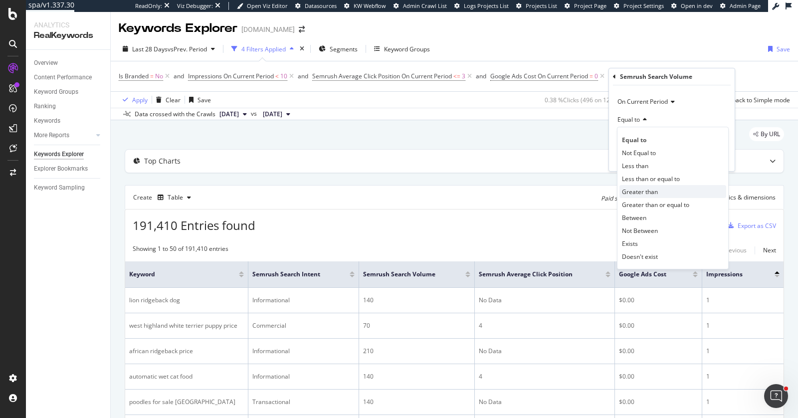
click at [650, 195] on div "Greater than" at bounding box center [672, 191] width 107 height 13
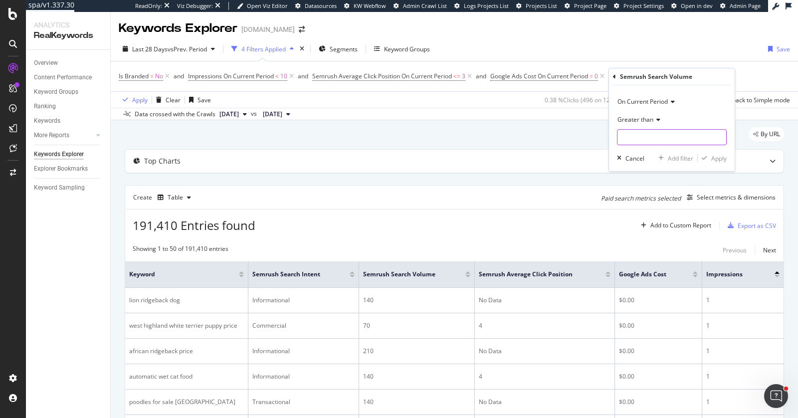
click at [657, 134] on input "number" at bounding box center [672, 137] width 110 height 16
type input "500"
click at [707, 155] on icon "button" at bounding box center [704, 158] width 5 height 6
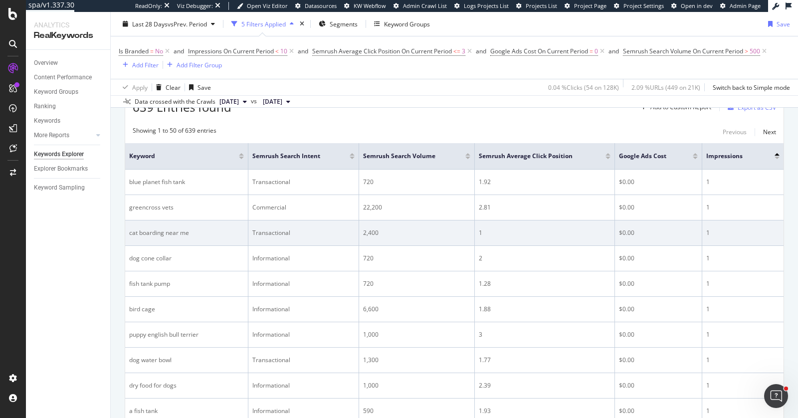
scroll to position [80, 0]
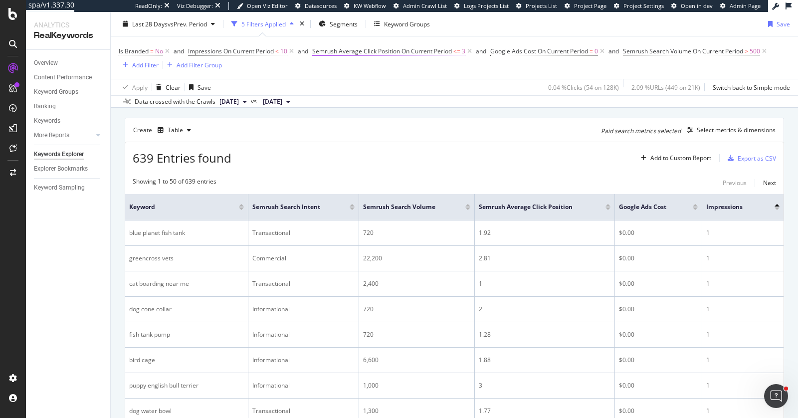
click at [412, 51] on span "Semrush Average Click Position On Current Period" at bounding box center [382, 51] width 140 height 8
click at [336, 77] on div "All" at bounding box center [377, 74] width 110 height 16
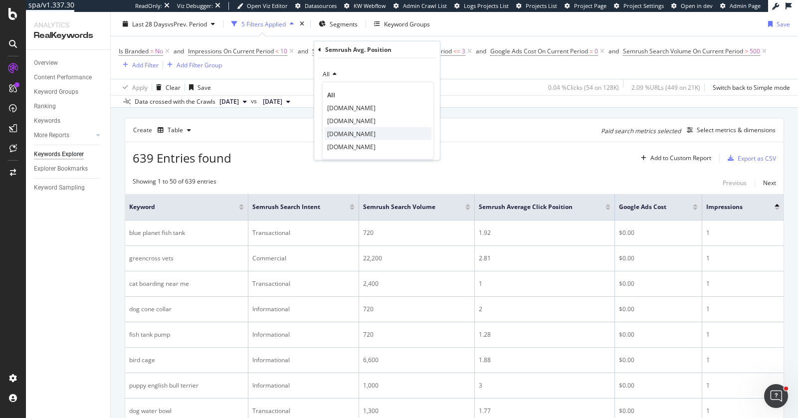
click at [353, 135] on span "petbarn.com.au" at bounding box center [351, 133] width 48 height 8
click at [429, 149] on div "Apply" at bounding box center [423, 147] width 15 height 8
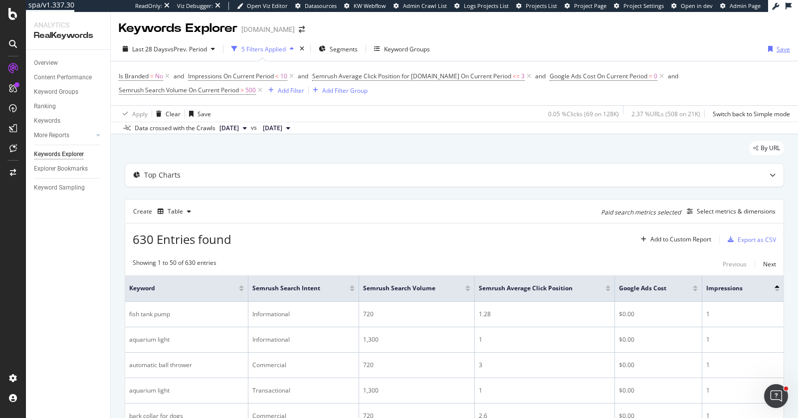
click at [768, 47] on icon "button" at bounding box center [770, 49] width 4 height 6
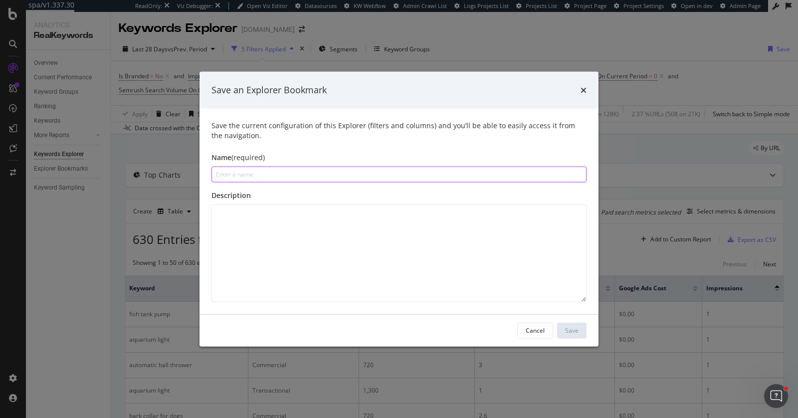
click at [243, 173] on input "modal" at bounding box center [398, 174] width 375 height 16
paste input "Gain Market Share via Paid Search"
type input "Paid Search: Gain Market Share via Paid Search"
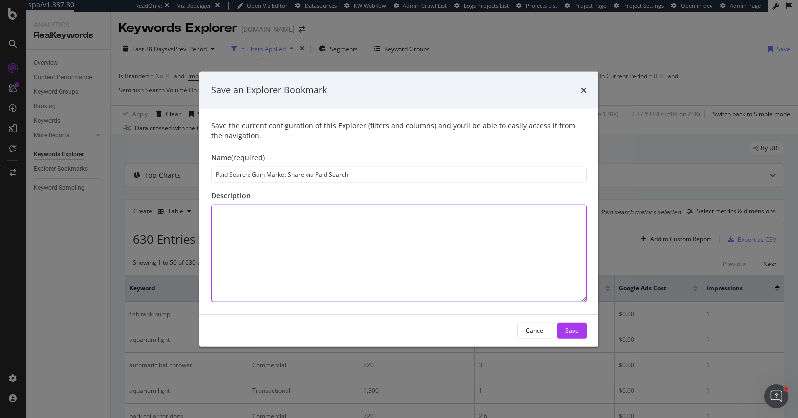
click at [237, 212] on textarea "modal" at bounding box center [398, 253] width 375 height 98
paste textarea "Looking at keywords on which your competition is ranking and your not and filte…"
type textarea "Looking at keywords on which your competition is ranking and your not and filte…"
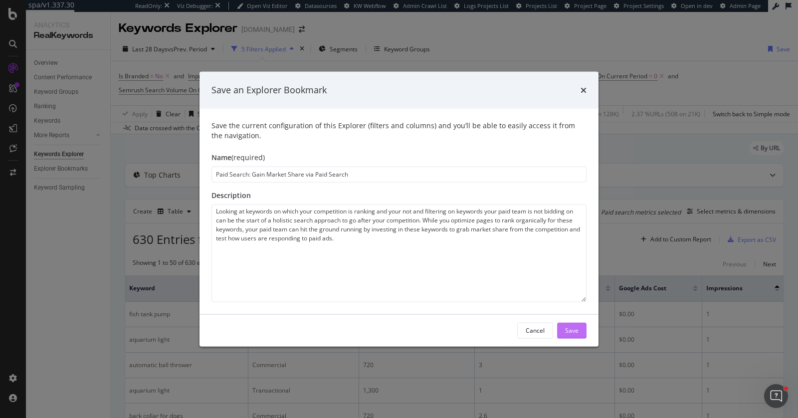
click at [580, 331] on button "Save" at bounding box center [571, 330] width 29 height 16
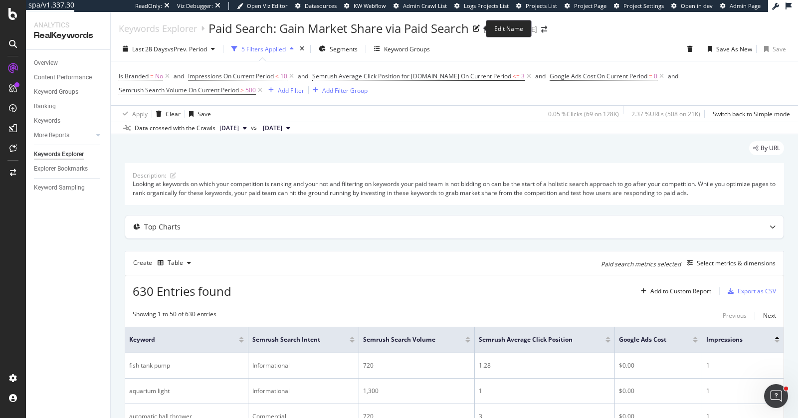
click at [477, 28] on icon at bounding box center [476, 28] width 7 height 7
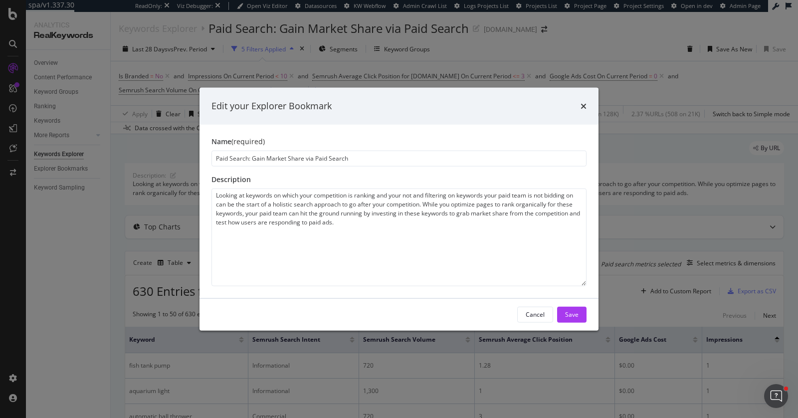
click at [243, 157] on input "Paid Search: Gain Market Share via Paid Search" at bounding box center [398, 158] width 375 height 16
drag, startPoint x: 247, startPoint y: 158, endPoint x: 219, endPoint y: 157, distance: 28.4
click at [219, 157] on input "Paid Search: Gain Market Share via Paid Search" at bounding box center [398, 158] width 375 height 16
type input "Pet Barn: Gain Market Share via Paid Search"
click at [581, 315] on button "Save" at bounding box center [571, 314] width 29 height 16
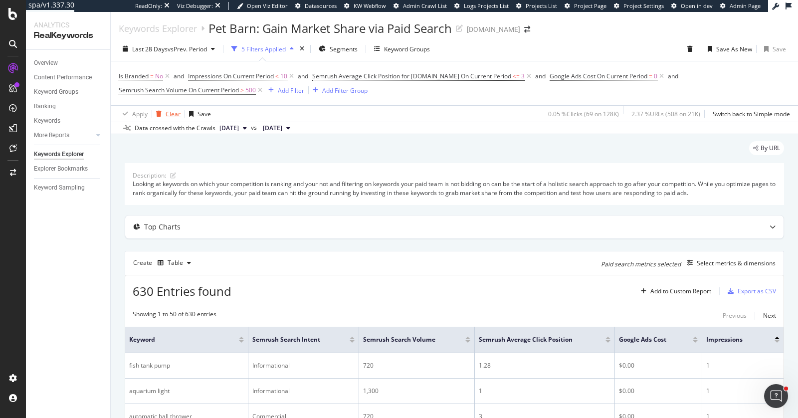
click at [176, 111] on div "Clear" at bounding box center [173, 114] width 15 height 8
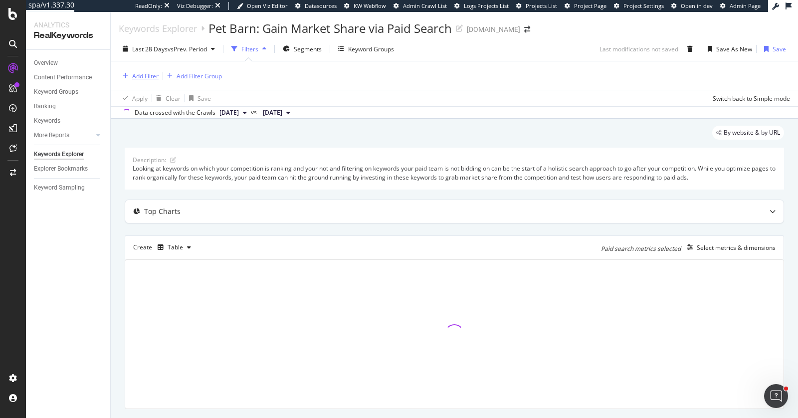
click at [132, 77] on div "Add Filter" at bounding box center [139, 75] width 40 height 11
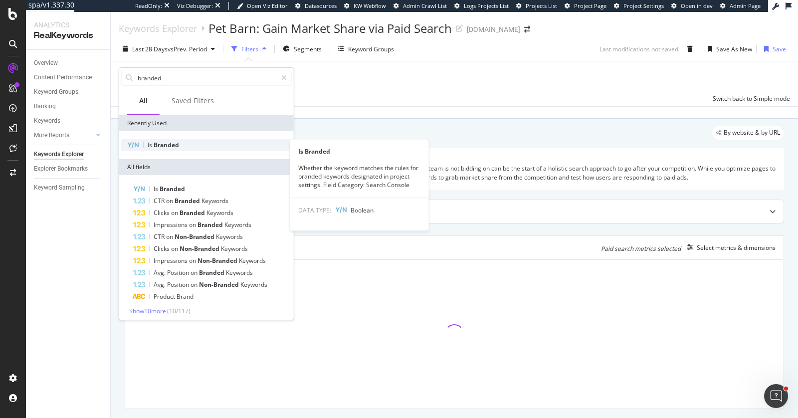
type input "branded"
click at [177, 145] on span "Branded" at bounding box center [166, 145] width 25 height 8
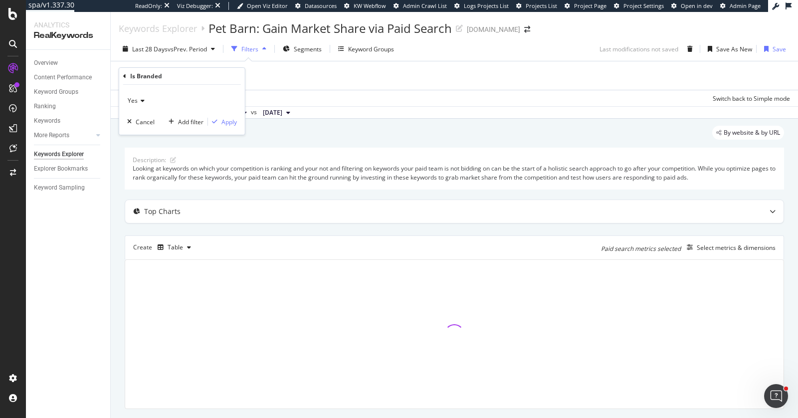
click at [138, 99] on icon at bounding box center [141, 101] width 7 height 6
click at [149, 131] on div "No" at bounding box center [183, 134] width 107 height 13
click at [194, 123] on div "Add filter" at bounding box center [190, 122] width 25 height 8
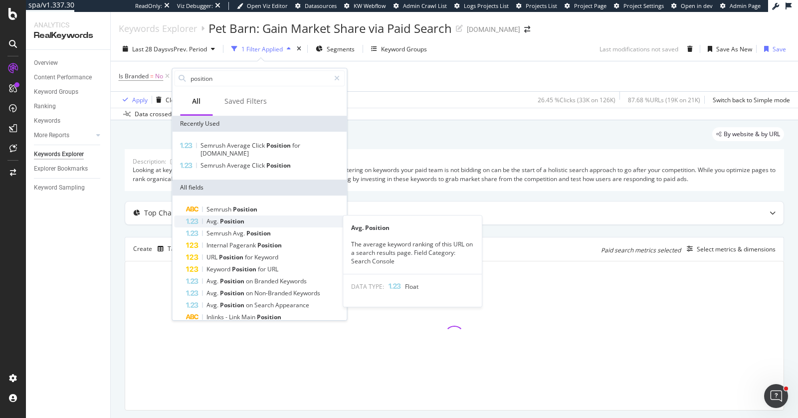
type input "position"
click at [246, 217] on div "Avg. Position" at bounding box center [265, 221] width 159 height 12
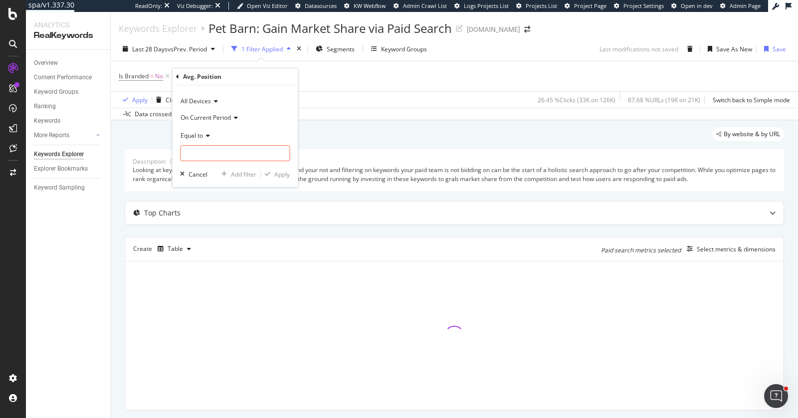
click at [201, 135] on span "Equal to" at bounding box center [192, 135] width 22 height 8
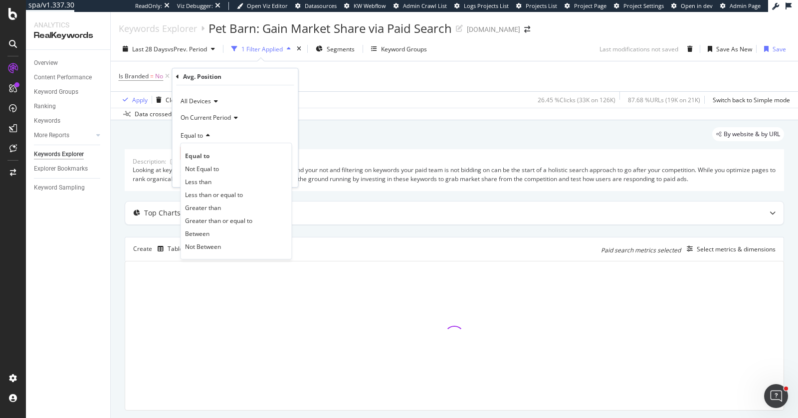
click at [210, 207] on span "Greater than" at bounding box center [203, 207] width 36 height 8
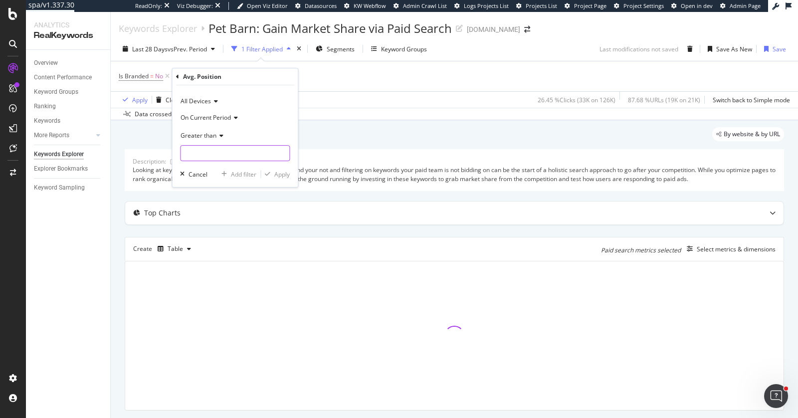
click at [231, 153] on input "number" at bounding box center [235, 153] width 110 height 16
type input "6"
click at [245, 174] on div "Add filter" at bounding box center [243, 174] width 25 height 8
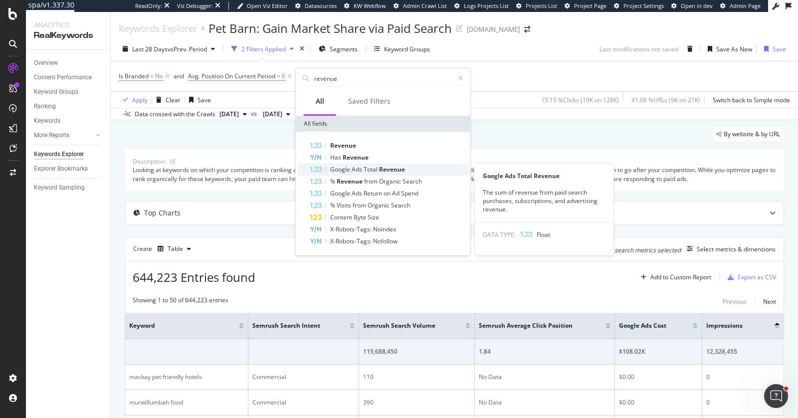
type input "revenue"
click at [388, 173] on span "Revenue" at bounding box center [392, 169] width 26 height 8
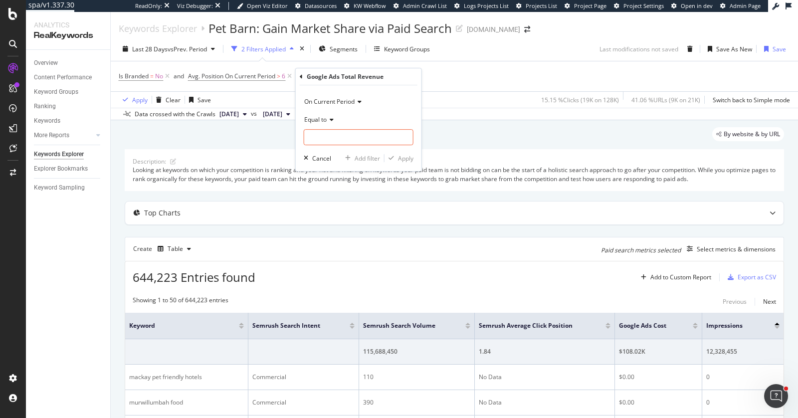
click at [315, 120] on span "Equal to" at bounding box center [315, 119] width 22 height 8
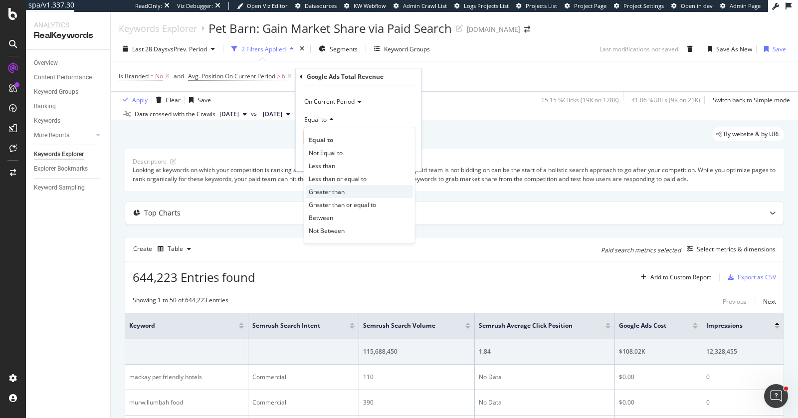
click at [328, 189] on span "Greater than" at bounding box center [327, 192] width 36 height 8
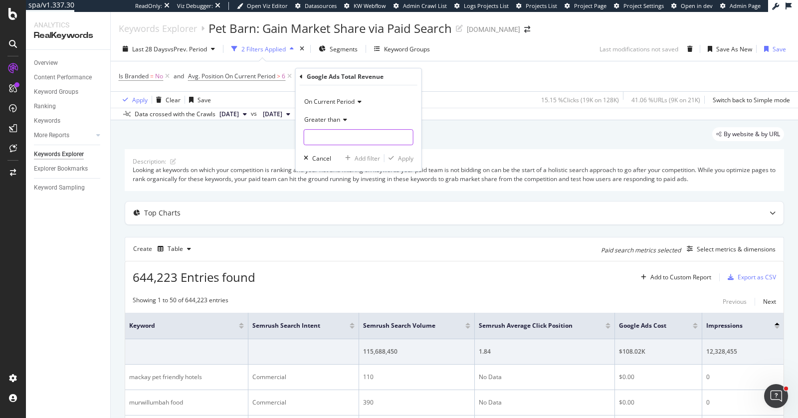
click at [336, 135] on input "number" at bounding box center [359, 137] width 110 height 16
type input "0"
click at [402, 154] on div "Apply" at bounding box center [399, 158] width 29 height 9
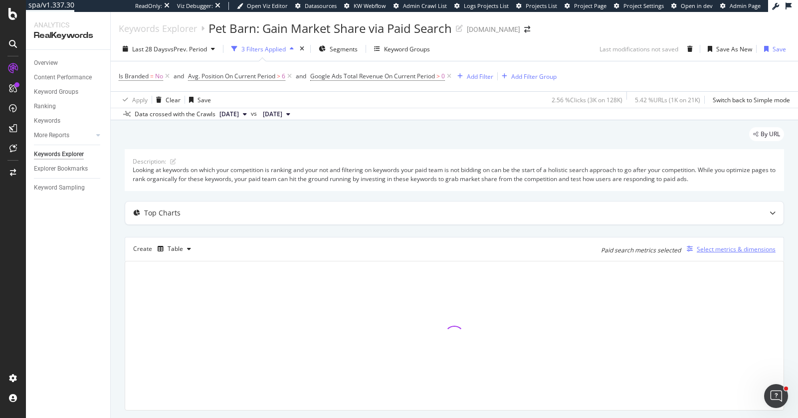
click at [747, 245] on div "Select metrics & dimensions" at bounding box center [736, 249] width 79 height 8
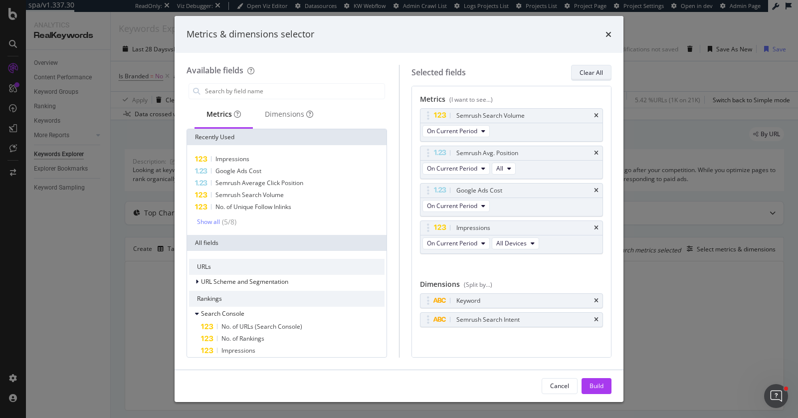
click at [594, 74] on div "Clear All" at bounding box center [591, 72] width 23 height 8
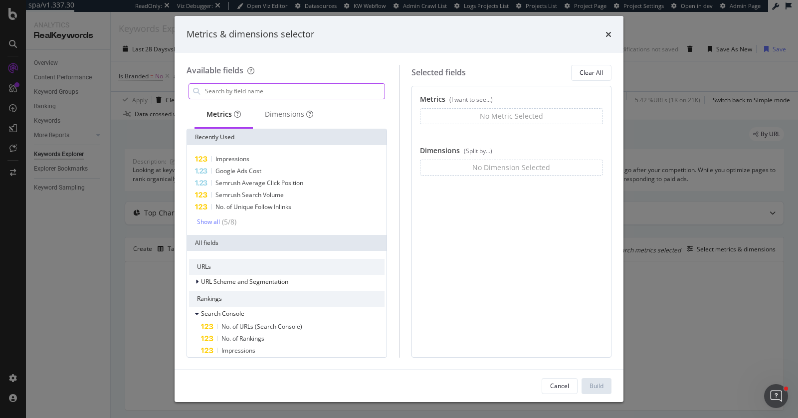
click at [279, 92] on input "modal" at bounding box center [294, 91] width 181 height 15
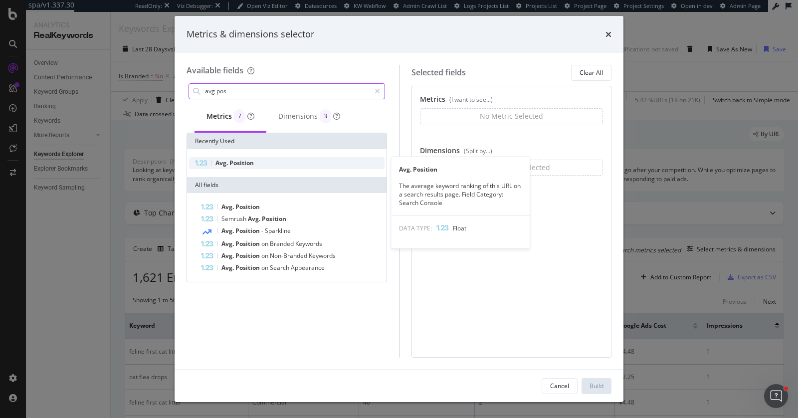
type input "avg pos"
click at [216, 159] on span "Avg." at bounding box center [222, 163] width 14 height 8
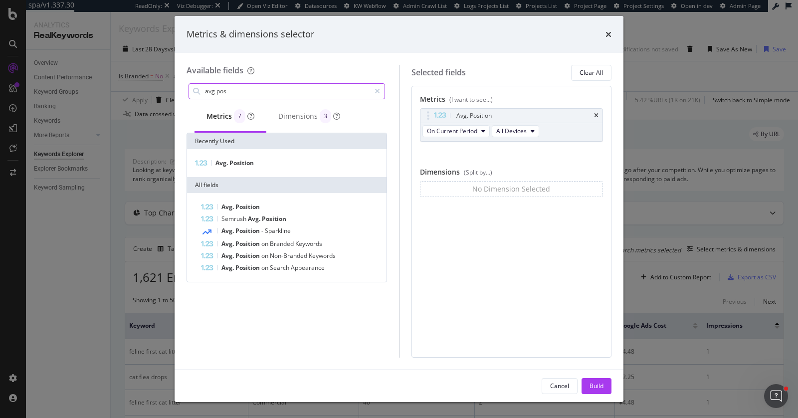
click at [384, 95] on div "modal" at bounding box center [377, 91] width 14 height 16
click at [380, 93] on input "modal" at bounding box center [294, 91] width 181 height 15
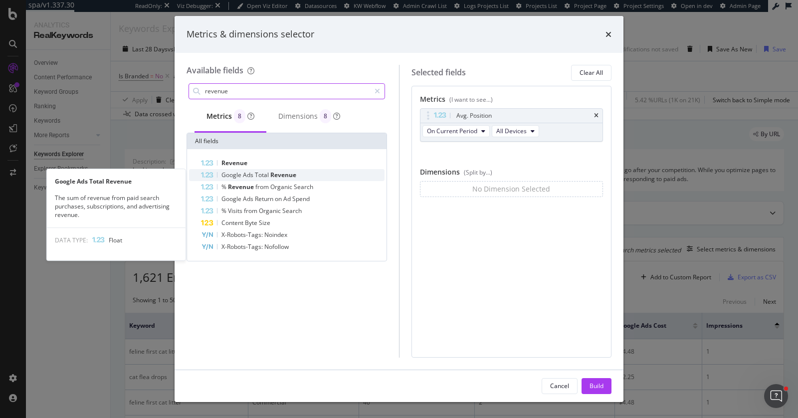
type input "revenue"
click at [319, 176] on div "Google Ads Total Revenue" at bounding box center [293, 175] width 184 height 12
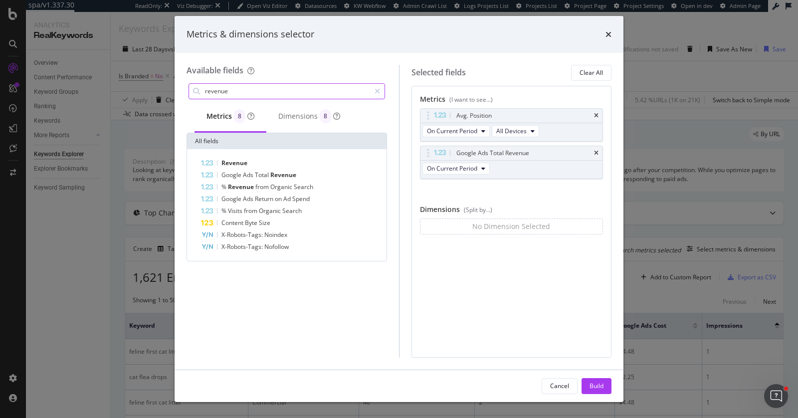
click at [380, 94] on icon "modal" at bounding box center [377, 91] width 5 height 7
click at [350, 92] on input "modal" at bounding box center [294, 91] width 181 height 15
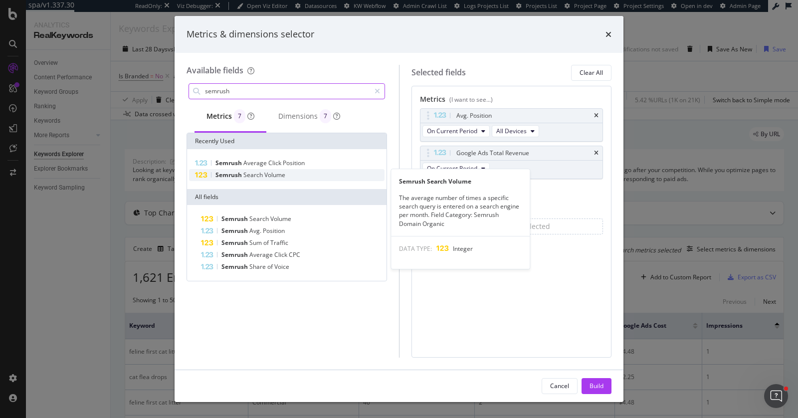
type input "semrush"
click at [292, 171] on div "Semrush Search Volume" at bounding box center [287, 175] width 196 height 12
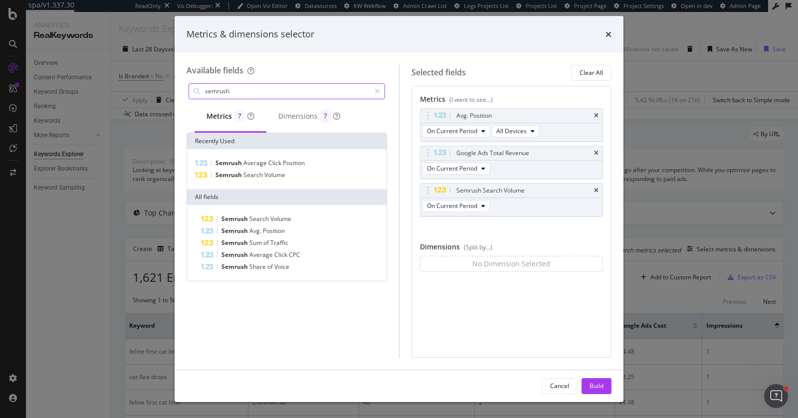
drag, startPoint x: 377, startPoint y: 91, endPoint x: 358, endPoint y: 90, distance: 19.0
click at [377, 91] on icon "modal" at bounding box center [377, 91] width 5 height 7
click at [353, 90] on input "modal" at bounding box center [294, 91] width 181 height 15
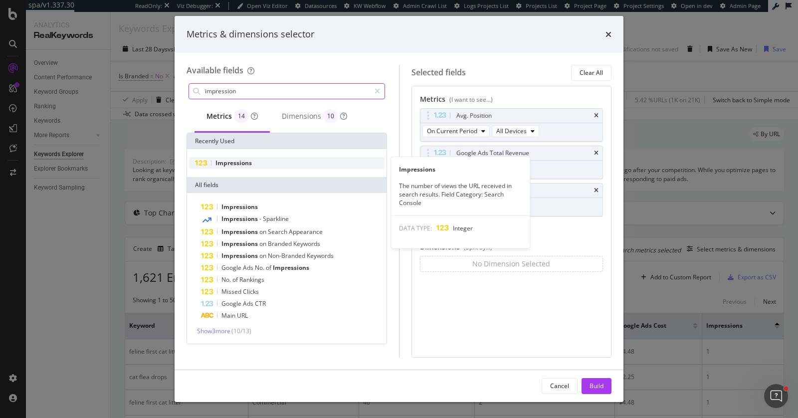
type input "impression"
click at [276, 164] on div "Impressions" at bounding box center [287, 163] width 196 height 12
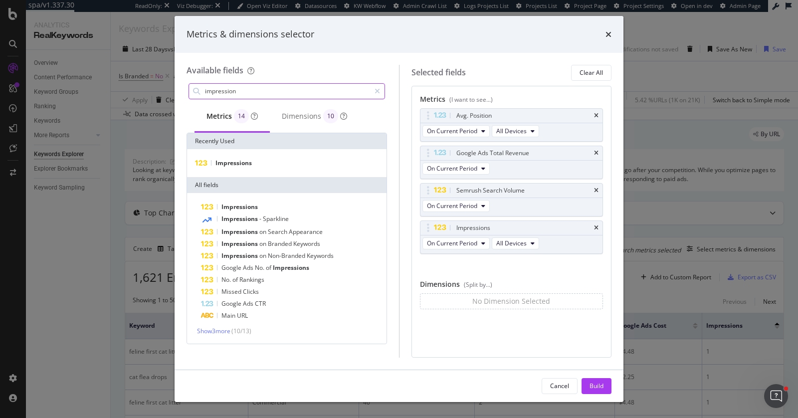
drag, startPoint x: 380, startPoint y: 93, endPoint x: 374, endPoint y: 92, distance: 6.1
click at [380, 93] on icon "modal" at bounding box center [377, 91] width 5 height 7
click at [350, 89] on input "modal" at bounding box center [294, 91] width 181 height 15
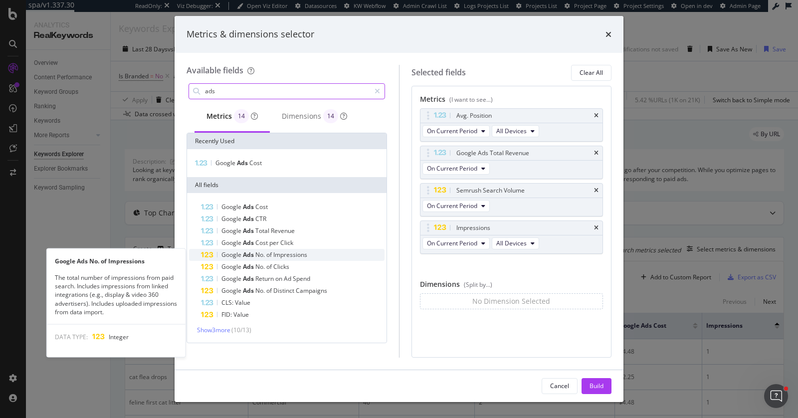
type input "ads"
click at [287, 256] on span "Impressions" at bounding box center [290, 254] width 34 height 8
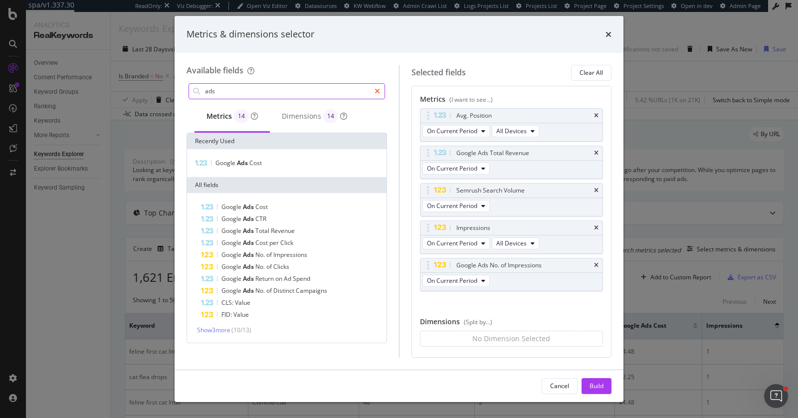
click at [382, 91] on div "modal" at bounding box center [377, 91] width 14 height 16
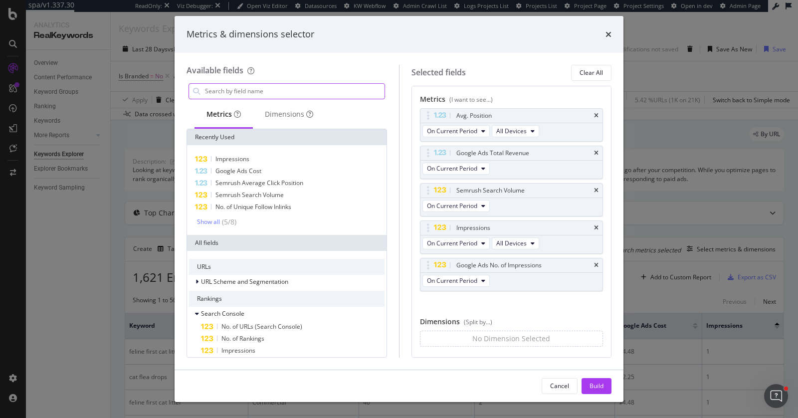
click at [343, 96] on input "modal" at bounding box center [294, 91] width 181 height 15
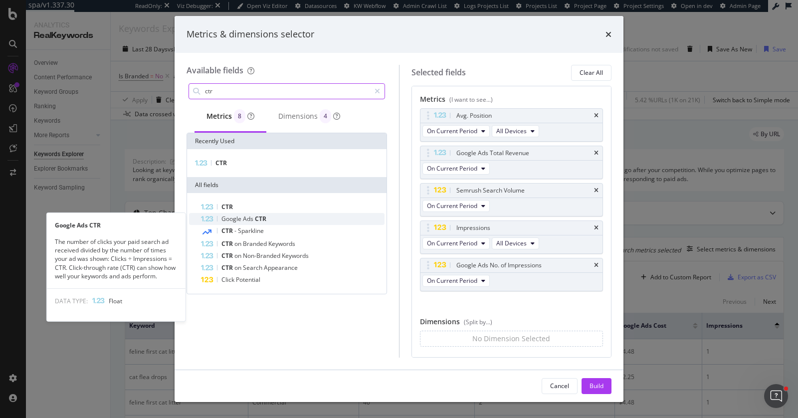
type input "ctr"
click at [265, 214] on div "Google Ads CTR" at bounding box center [293, 219] width 184 height 12
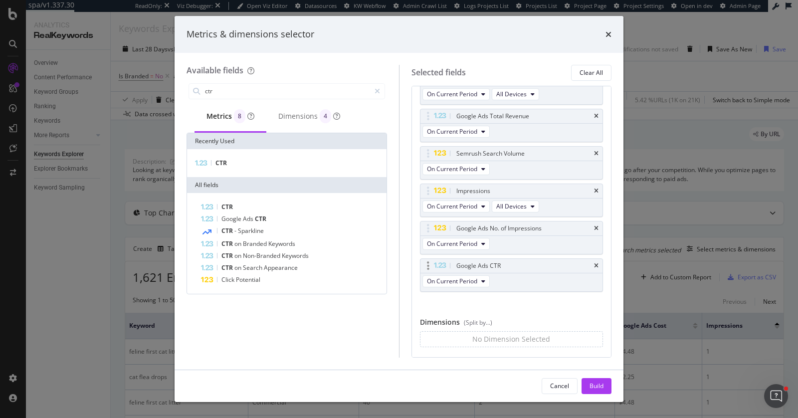
scroll to position [52, 0]
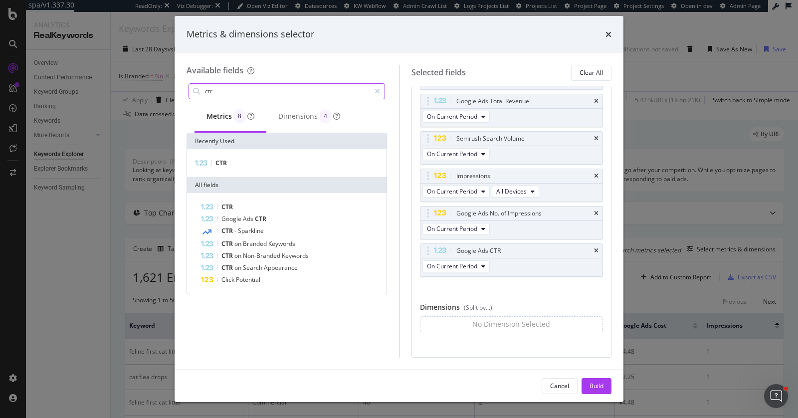
click at [374, 91] on div "modal" at bounding box center [377, 91] width 14 height 16
click at [367, 91] on input "modal" at bounding box center [294, 91] width 181 height 15
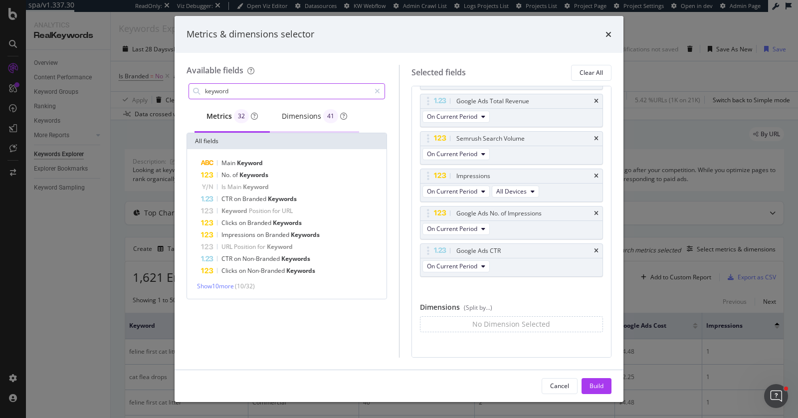
type input "keyword"
click at [287, 113] on div "Dimensions 41" at bounding box center [314, 116] width 65 height 14
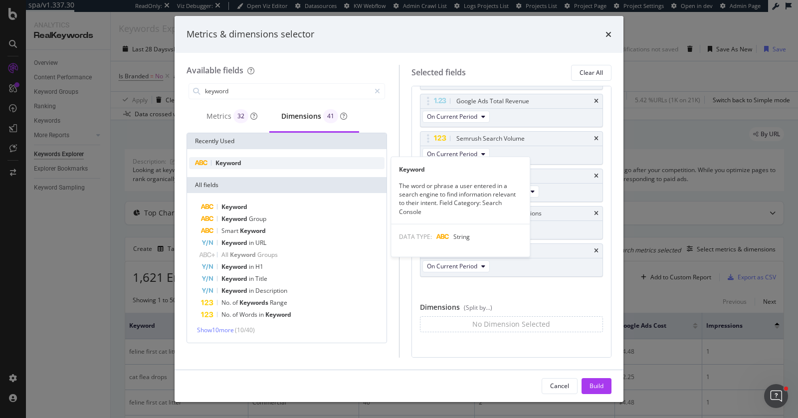
click at [247, 158] on div "Keyword" at bounding box center [287, 163] width 196 height 12
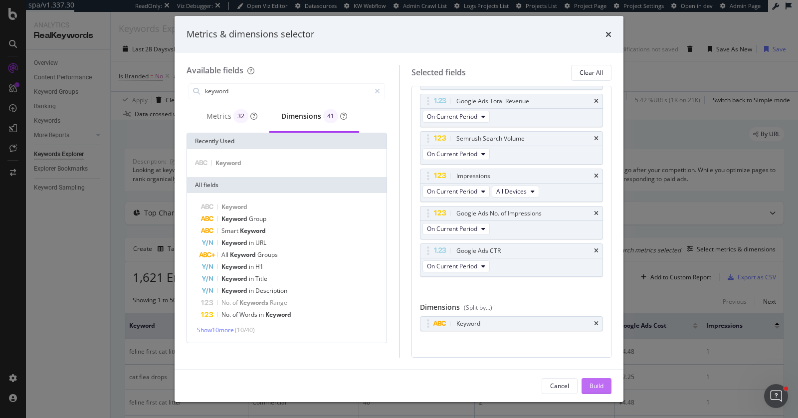
click at [592, 380] on div "Build" at bounding box center [597, 386] width 14 height 15
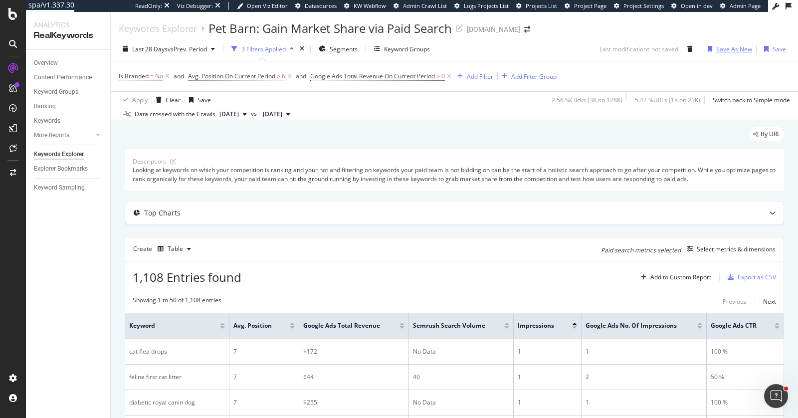
click at [716, 49] on div "Save As New" at bounding box center [734, 49] width 36 height 8
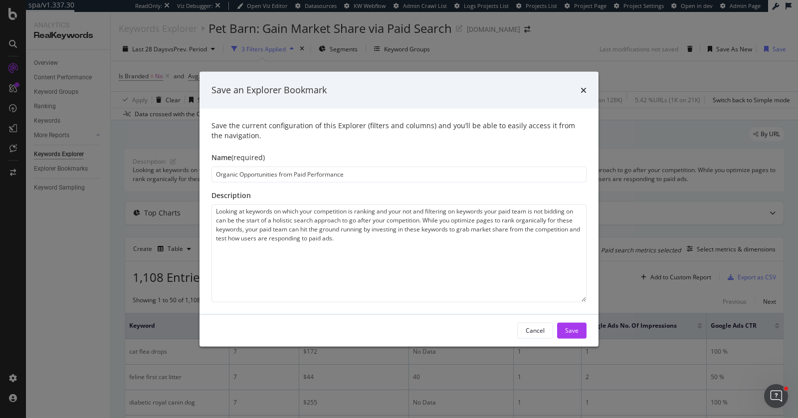
type input "Organic Opportunities from Paid Performance"
click at [229, 224] on textarea "Looking at keywords on which your competition is ranking and your not and filte…" at bounding box center [398, 253] width 375 height 98
paste textarea "Here we are filtering data to only show keywords with a non-optimal ranking (gr…"
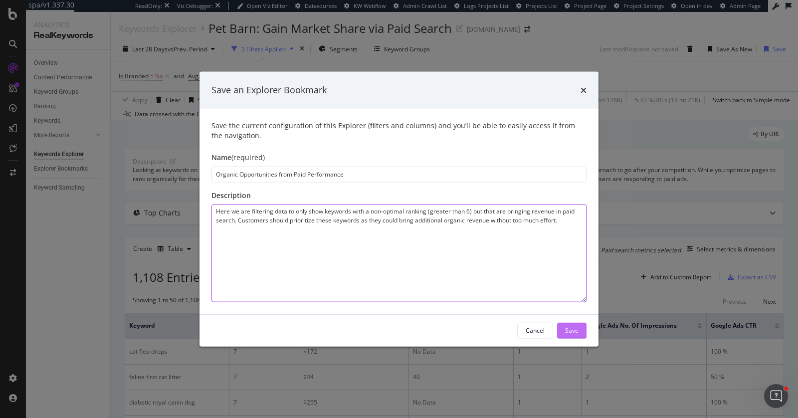
type textarea "Here we are filtering data to only show keywords with a non-optimal ranking (gr…"
click at [576, 325] on div "Save" at bounding box center [571, 330] width 13 height 15
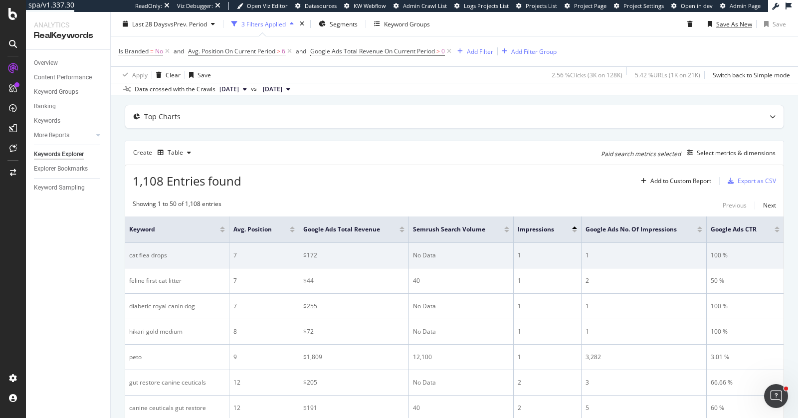
scroll to position [97, 0]
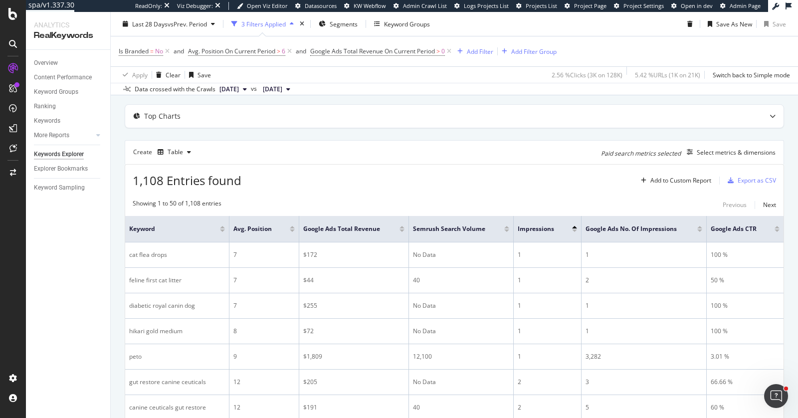
click at [401, 229] on div at bounding box center [402, 230] width 5 height 2
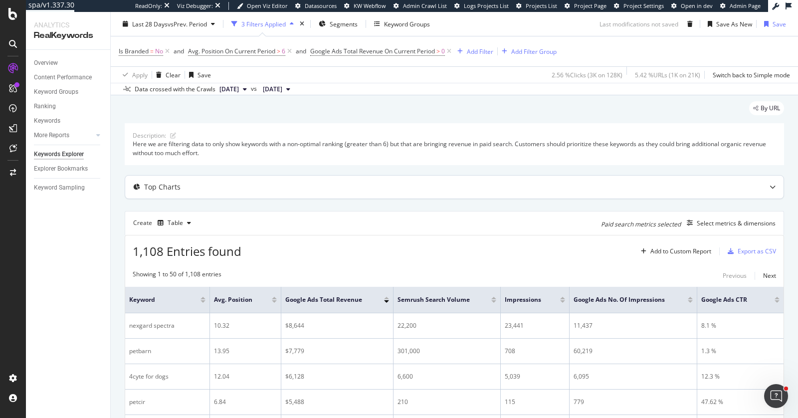
scroll to position [97, 0]
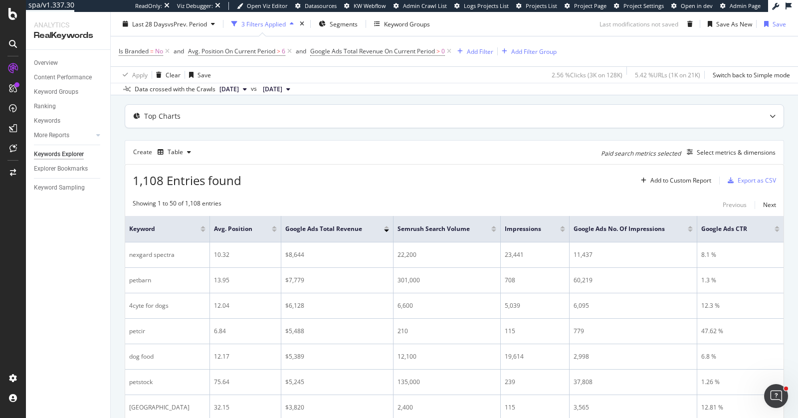
click at [554, 32] on div "Last 28 Days vs Prev. Period 3 Filters Applied Segments Keyword Groups Last mod…" at bounding box center [454, 26] width 687 height 20
click at [171, 74] on div "Clear" at bounding box center [173, 74] width 15 height 8
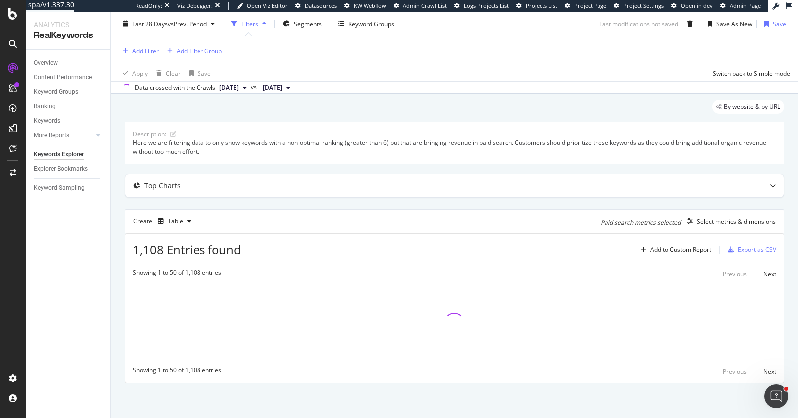
scroll to position [25, 0]
click at [147, 46] on div "Add Filter" at bounding box center [139, 50] width 40 height 11
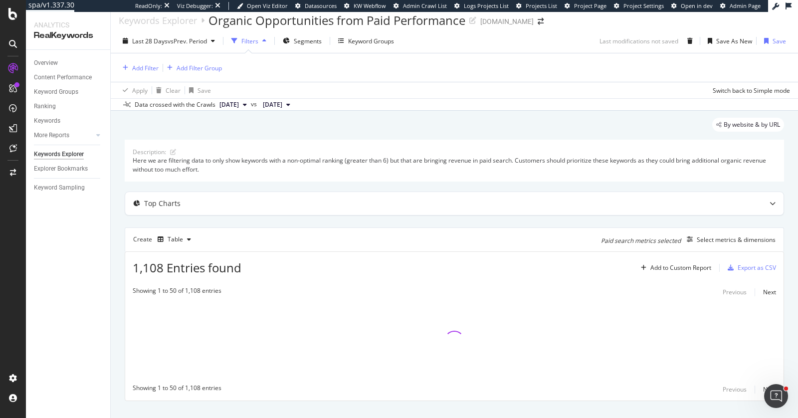
scroll to position [0, 0]
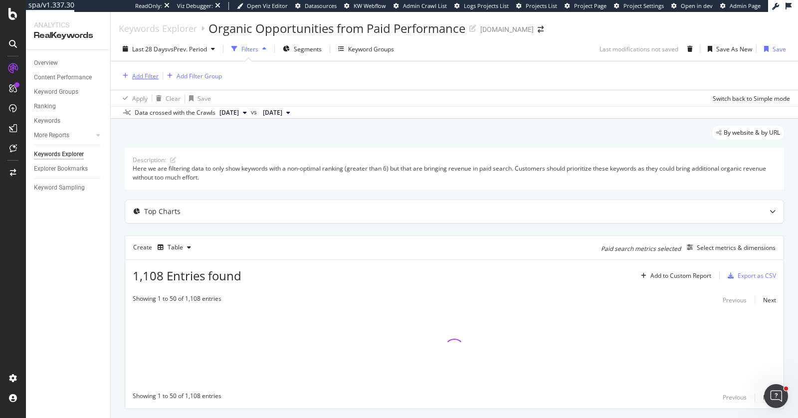
click at [137, 80] on div "Add Filter" at bounding box center [139, 75] width 40 height 11
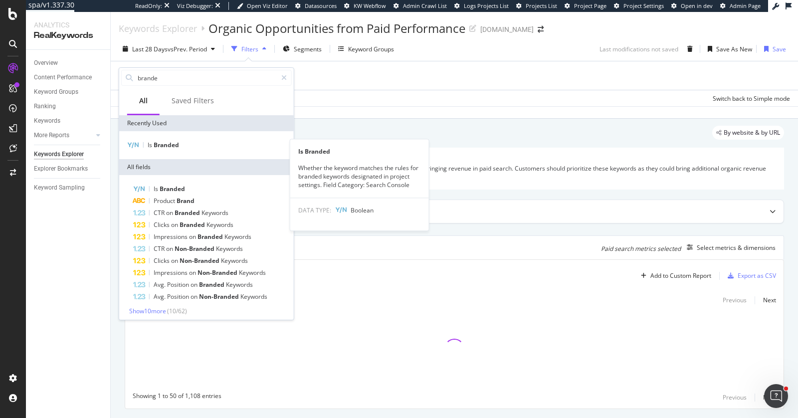
type input "branded"
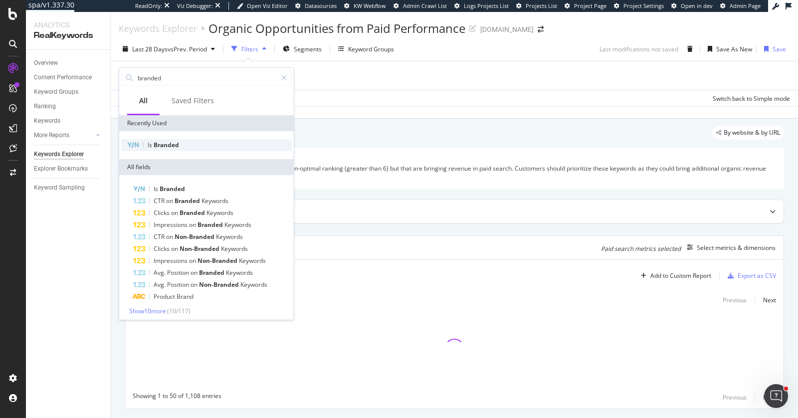
click at [178, 145] on span "Branded" at bounding box center [166, 145] width 25 height 8
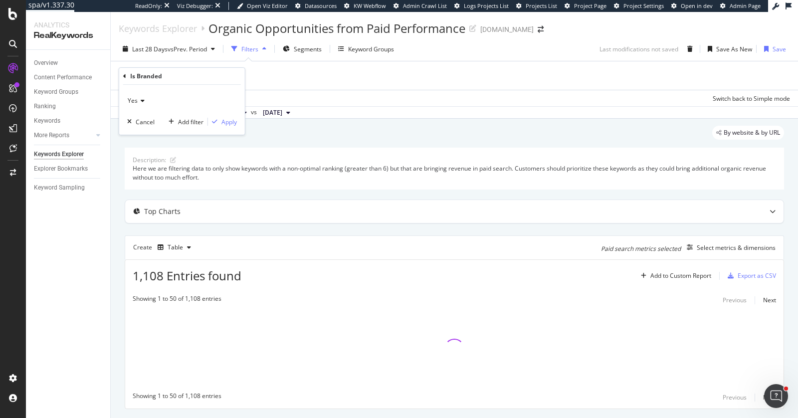
click at [143, 102] on icon at bounding box center [141, 101] width 7 height 6
click at [143, 134] on div "No" at bounding box center [183, 134] width 107 height 13
click at [190, 122] on div "Add filter" at bounding box center [190, 122] width 25 height 8
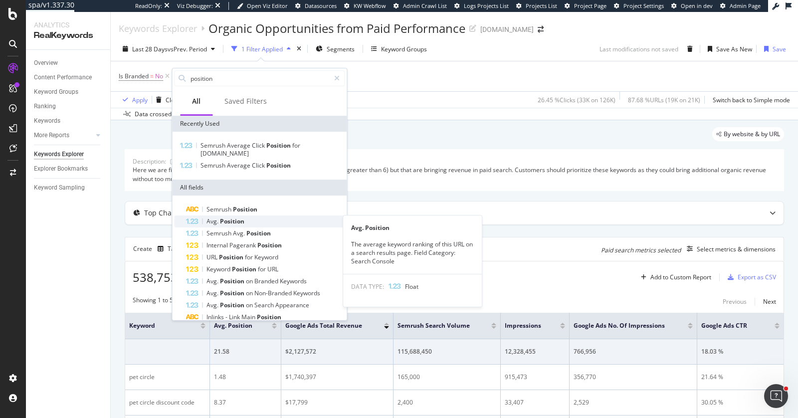
type input "position"
click at [247, 216] on div "Avg. Position" at bounding box center [265, 221] width 159 height 12
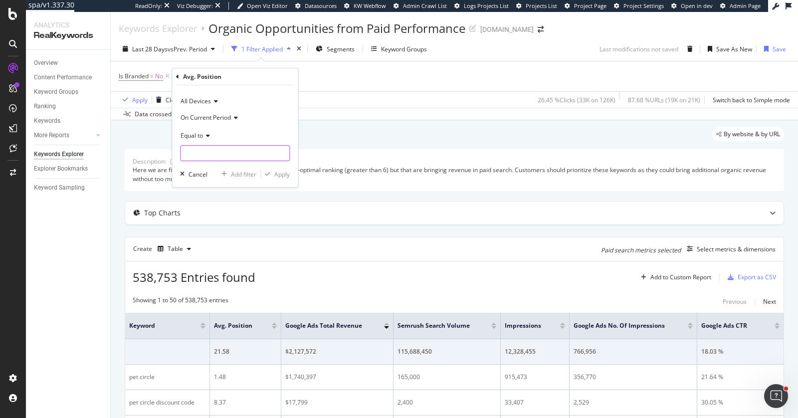
click at [215, 146] on input "number" at bounding box center [235, 153] width 110 height 16
type input "1"
click at [242, 179] on div "All Devices On Current Period Equal to 1 Cancel Add filter Apply" at bounding box center [235, 136] width 126 height 102
click at [242, 175] on div "Add filter" at bounding box center [243, 174] width 25 height 8
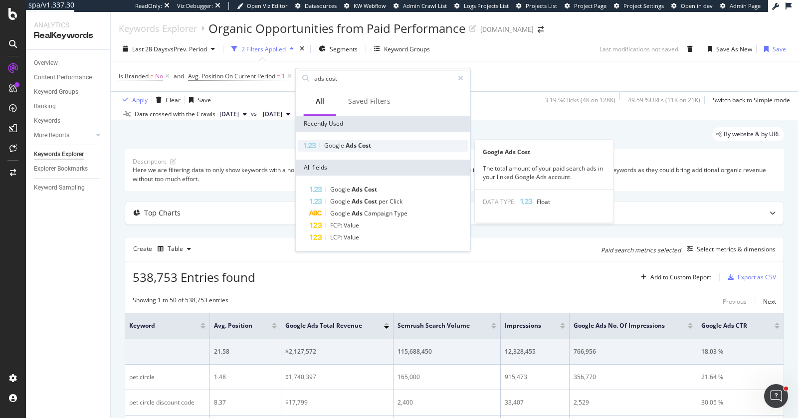
type input "ads cost"
click at [352, 148] on span "Ads" at bounding box center [352, 145] width 12 height 8
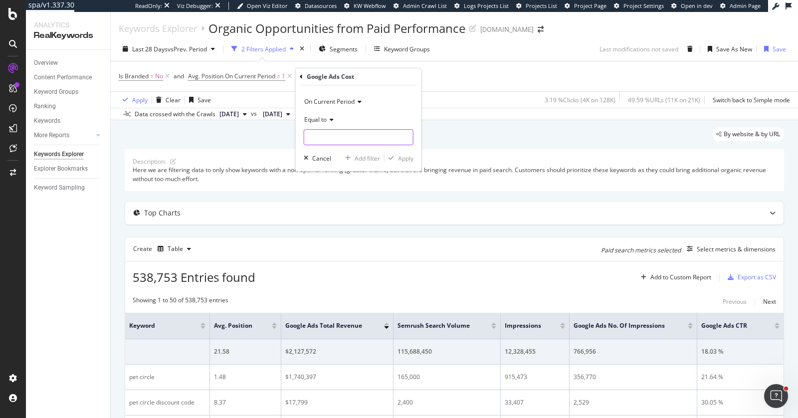
click at [322, 134] on input "number" at bounding box center [359, 137] width 110 height 16
click at [327, 120] on icon at bounding box center [330, 120] width 7 height 6
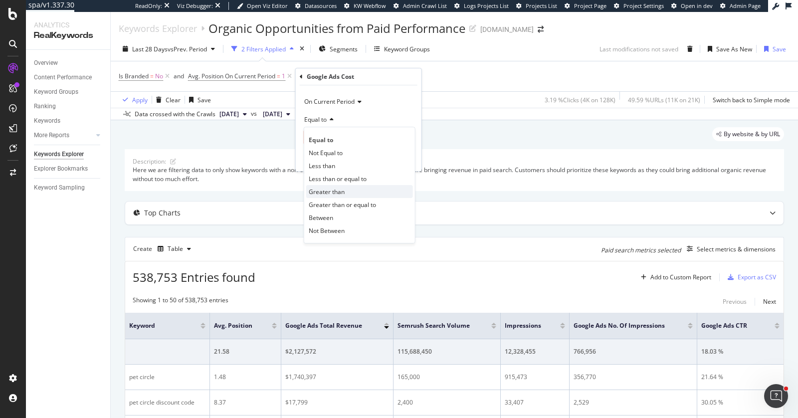
click at [336, 192] on span "Greater than" at bounding box center [327, 192] width 36 height 8
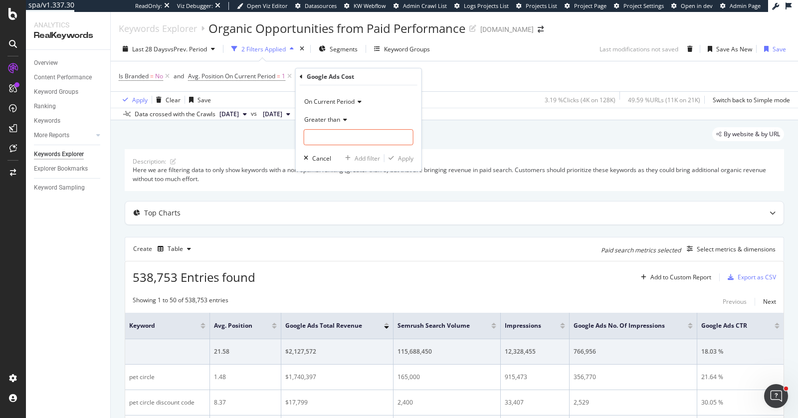
click at [339, 122] on span "Greater than" at bounding box center [322, 119] width 36 height 8
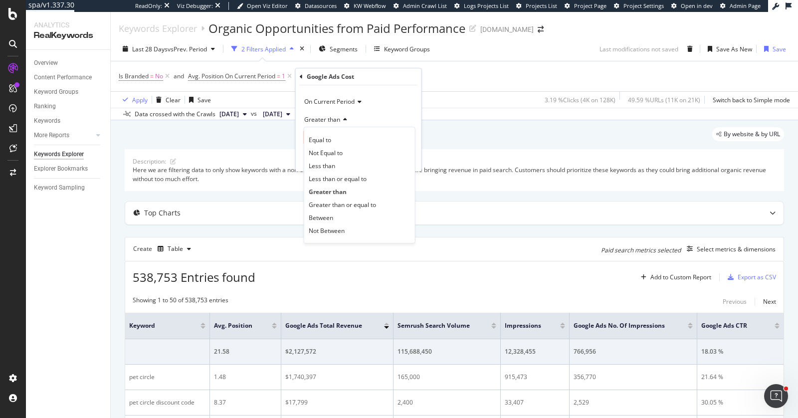
click at [383, 115] on div "Greater than" at bounding box center [359, 119] width 110 height 16
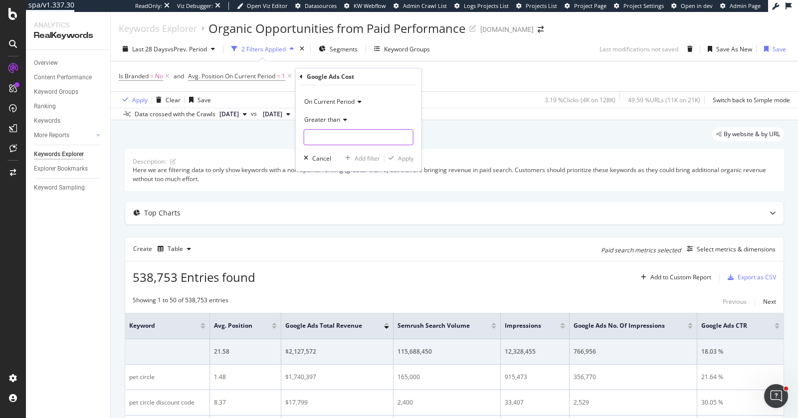
click at [364, 141] on input "number" at bounding box center [359, 137] width 110 height 16
type input "0"
click at [411, 161] on div "Apply" at bounding box center [405, 158] width 15 height 8
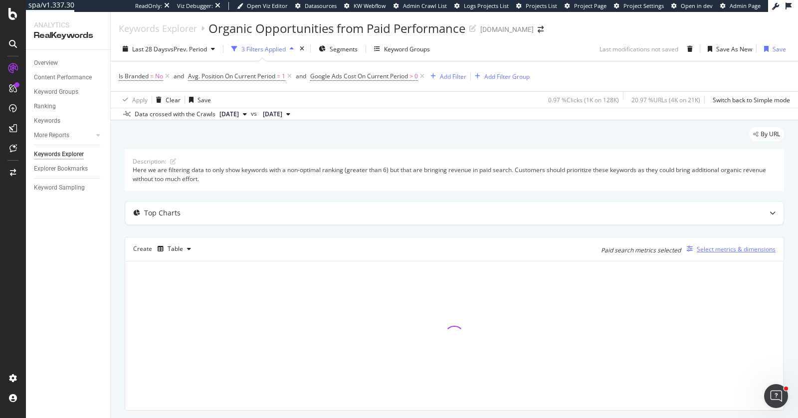
click at [704, 248] on div "Select metrics & dimensions" at bounding box center [736, 249] width 79 height 8
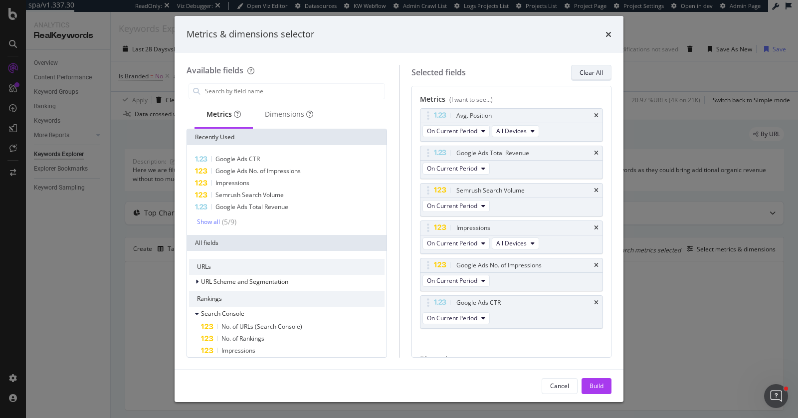
click at [591, 77] on div "Clear All" at bounding box center [591, 73] width 23 height 14
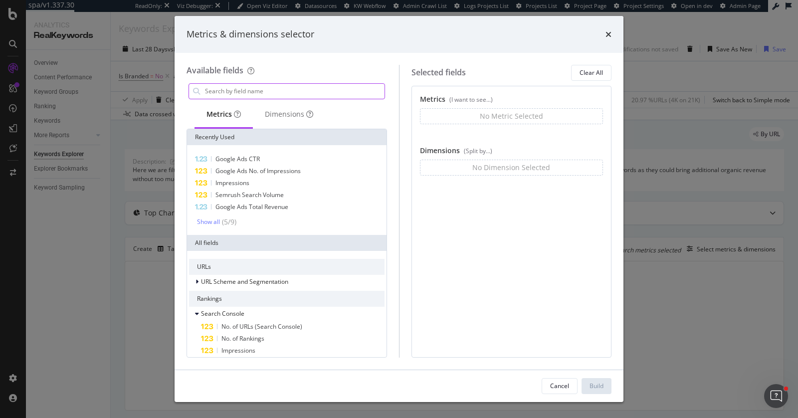
click at [255, 90] on input "modal" at bounding box center [294, 91] width 181 height 15
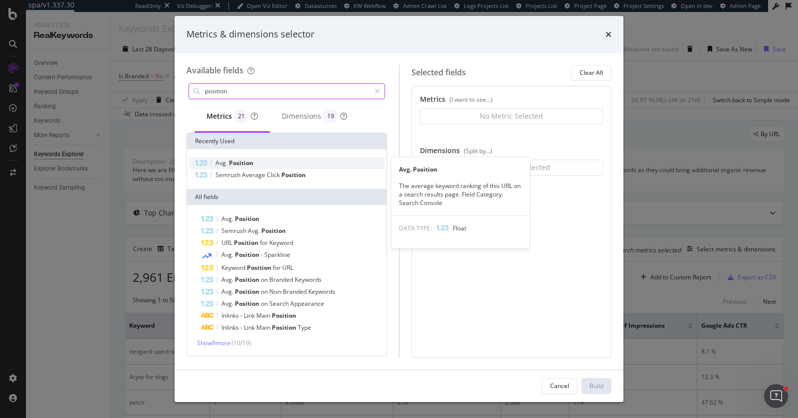
type input "position"
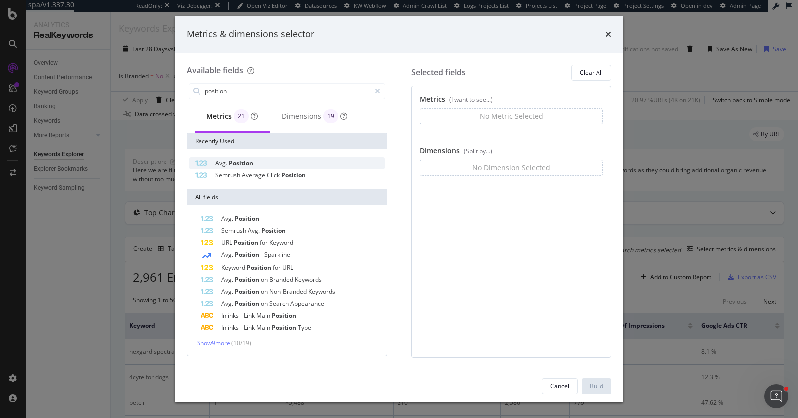
click at [297, 159] on div "Avg. Position" at bounding box center [287, 163] width 196 height 12
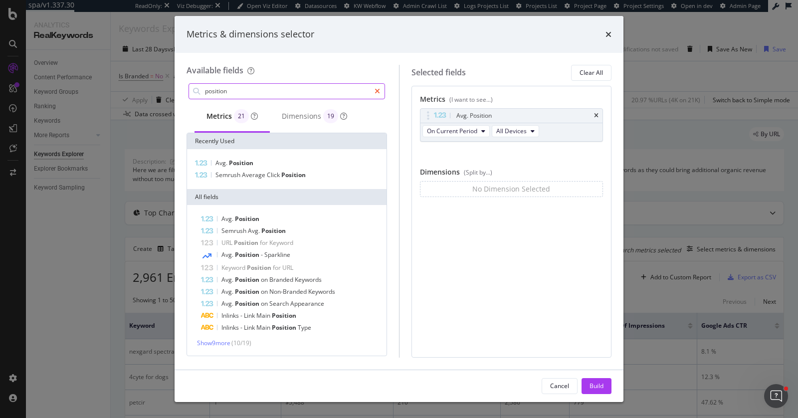
click at [373, 91] on div "modal" at bounding box center [377, 91] width 14 height 16
click at [353, 90] on input "modal" at bounding box center [294, 91] width 181 height 15
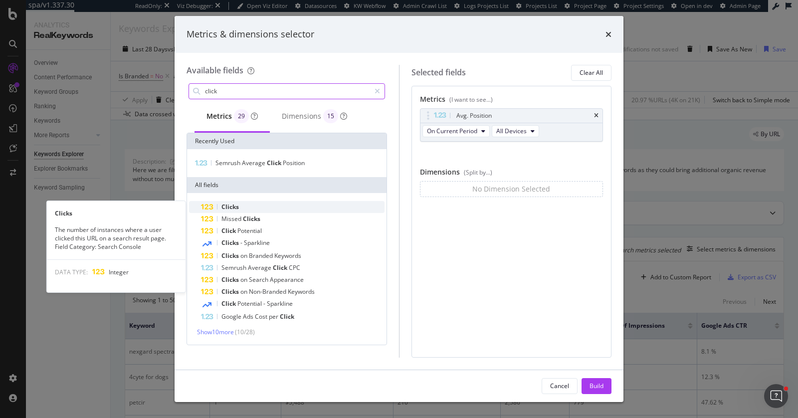
type input "click"
click at [305, 209] on div "Clicks" at bounding box center [293, 207] width 184 height 12
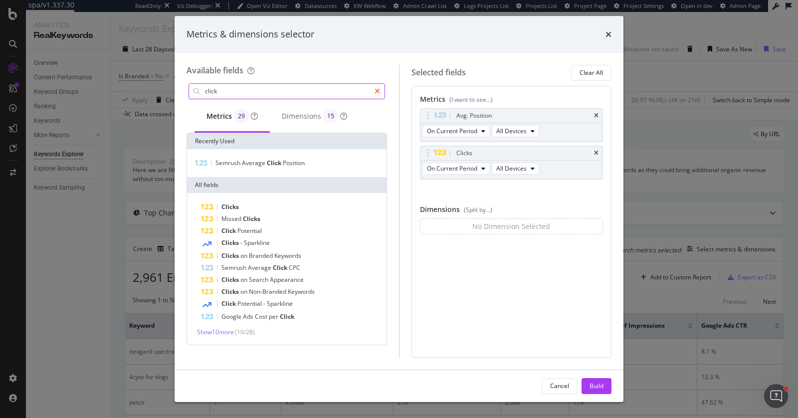
click at [377, 94] on icon "modal" at bounding box center [377, 91] width 5 height 7
click at [323, 98] on input "modal" at bounding box center [294, 91] width 181 height 15
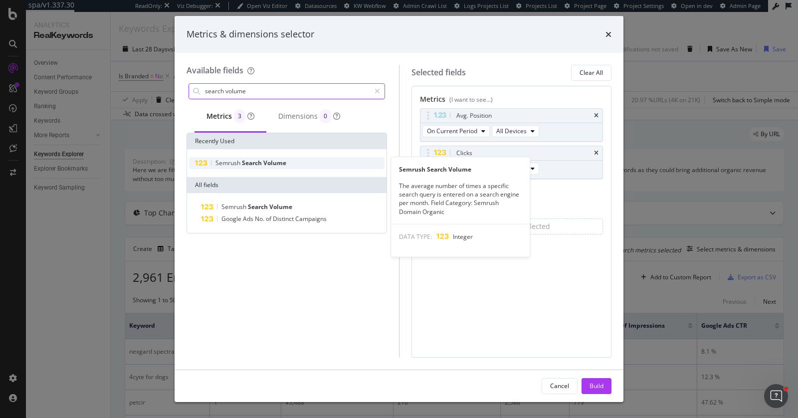
type input "search volume"
click at [303, 159] on div "Semrush Search Volume" at bounding box center [287, 163] width 196 height 12
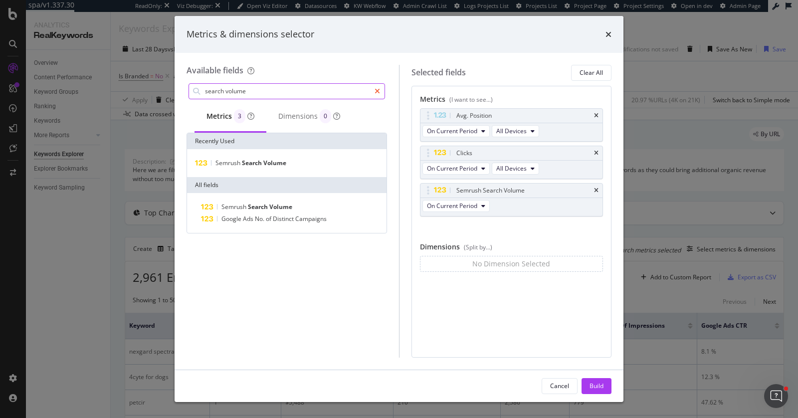
click at [376, 91] on icon "modal" at bounding box center [377, 91] width 5 height 7
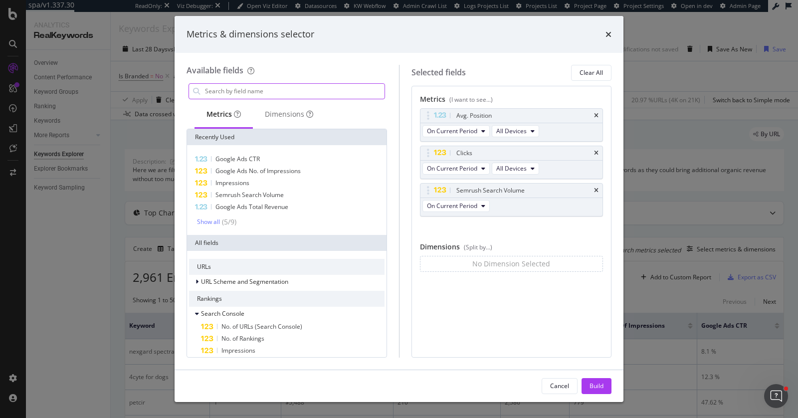
click at [355, 94] on input "modal" at bounding box center [294, 91] width 181 height 15
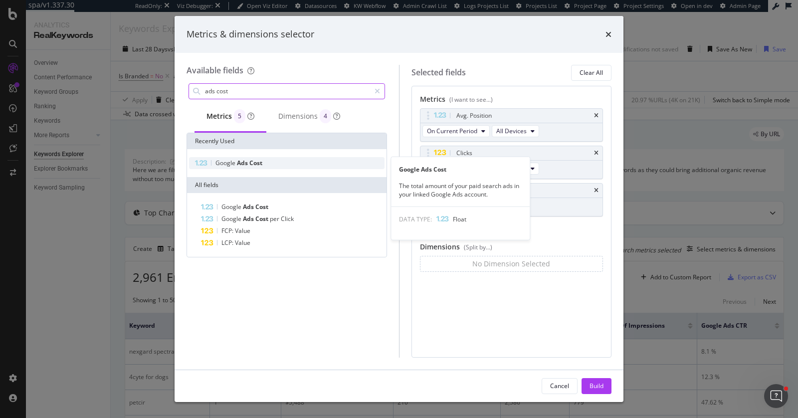
type input "ads cost"
click at [297, 162] on div "Google Ads Cost" at bounding box center [287, 163] width 196 height 12
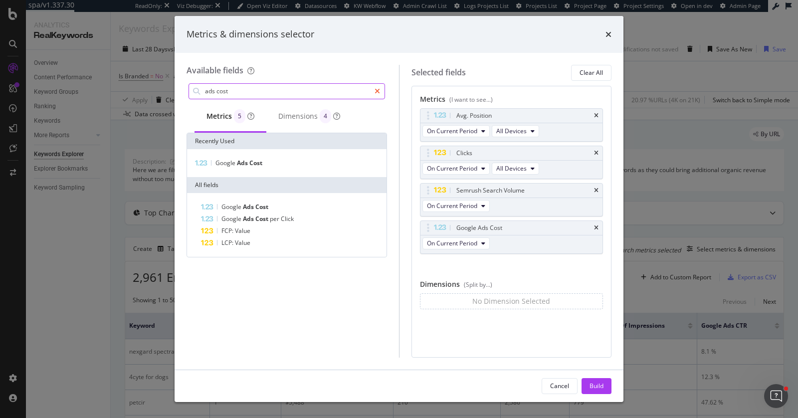
click at [379, 92] on icon "modal" at bounding box center [377, 91] width 5 height 7
click at [350, 91] on input "modal" at bounding box center [294, 91] width 181 height 15
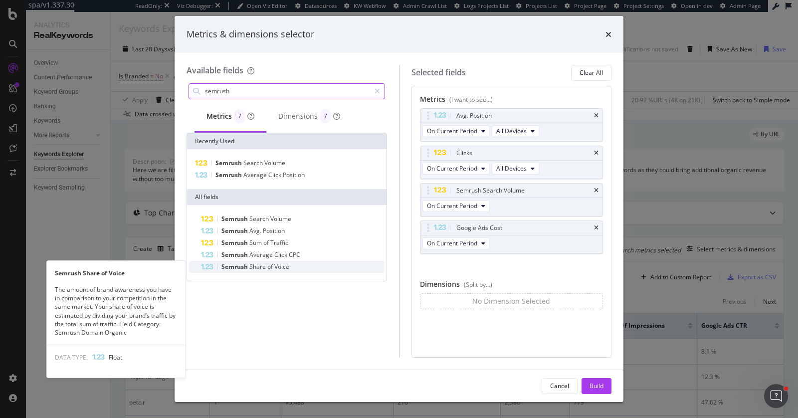
type input "semrush"
click at [285, 269] on span "Voice" at bounding box center [281, 266] width 15 height 8
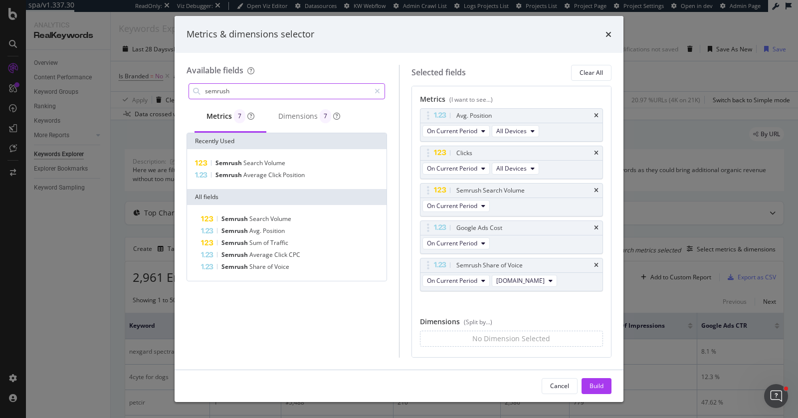
click at [381, 88] on div "modal" at bounding box center [377, 91] width 14 height 16
click at [356, 98] on input "modal" at bounding box center [294, 91] width 181 height 15
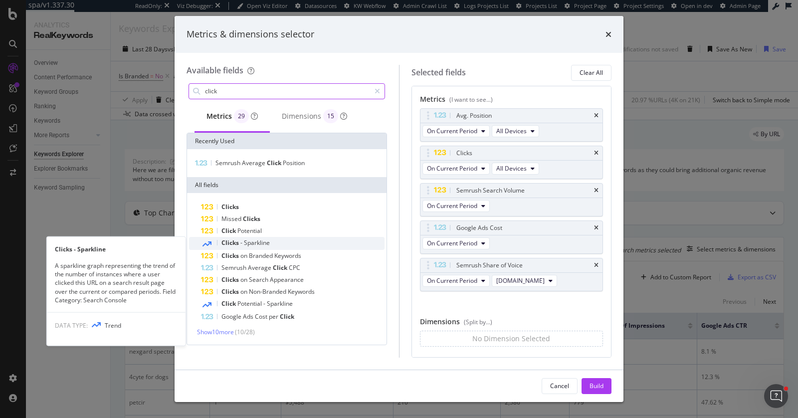
type input "click"
click at [288, 238] on div "Clicks - Sparkline" at bounding box center [293, 243] width 184 height 13
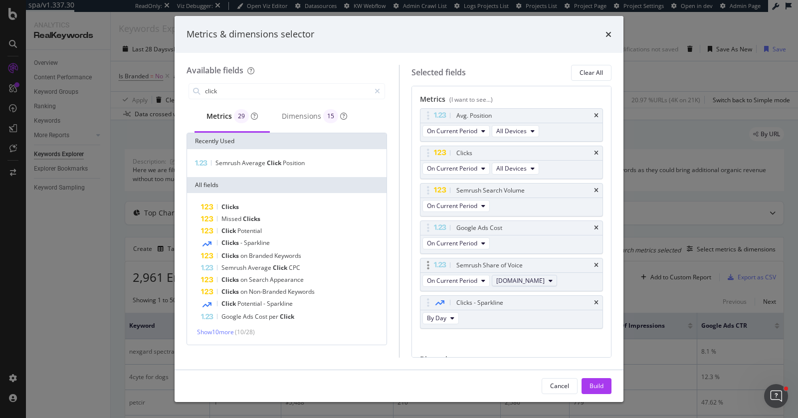
click at [526, 278] on span "swaggle.com.au" at bounding box center [520, 280] width 48 height 8
click at [519, 330] on span "petbarn.com.au" at bounding box center [523, 333] width 49 height 9
click at [374, 91] on div "modal" at bounding box center [377, 91] width 14 height 16
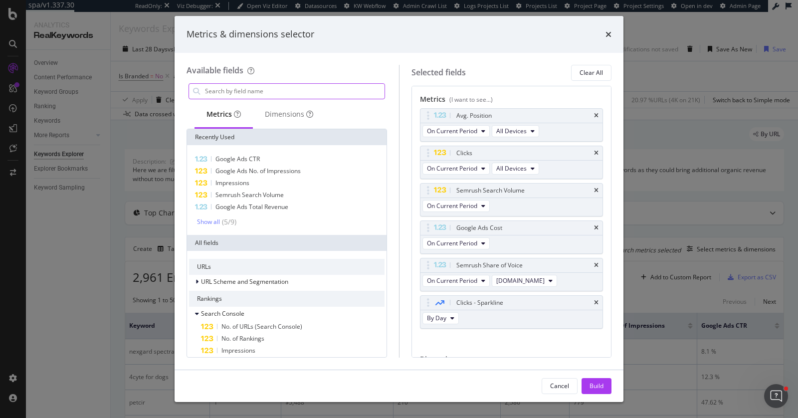
click at [323, 90] on input "modal" at bounding box center [294, 91] width 181 height 15
click at [298, 109] on div "Dimensions" at bounding box center [289, 114] width 48 height 10
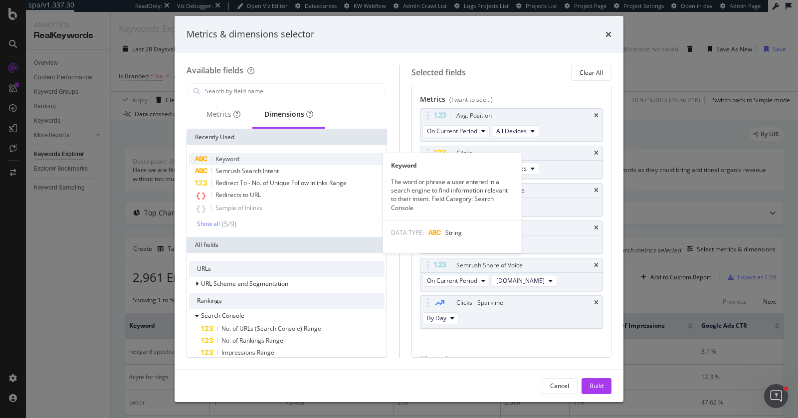
click at [207, 156] on icon "modal" at bounding box center [201, 159] width 13 height 6
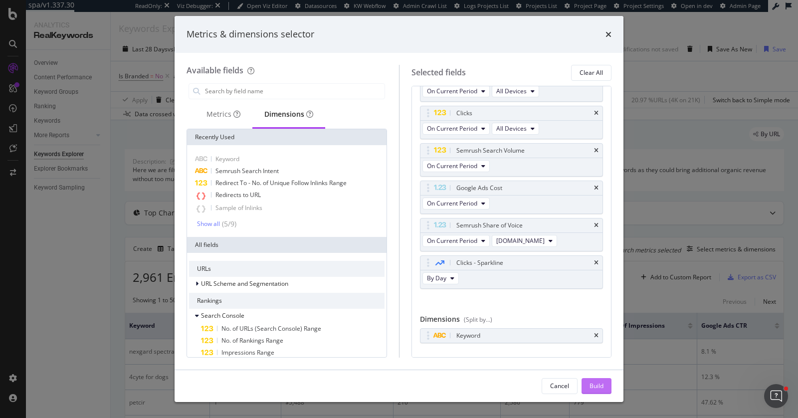
scroll to position [54, 0]
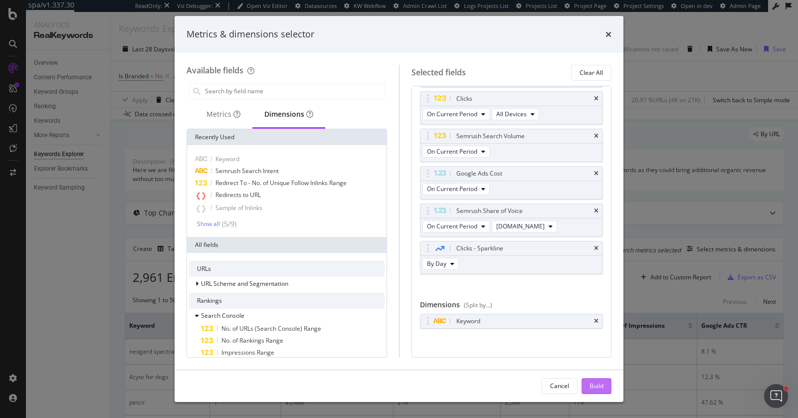
click at [587, 381] on button "Build" at bounding box center [597, 386] width 30 height 16
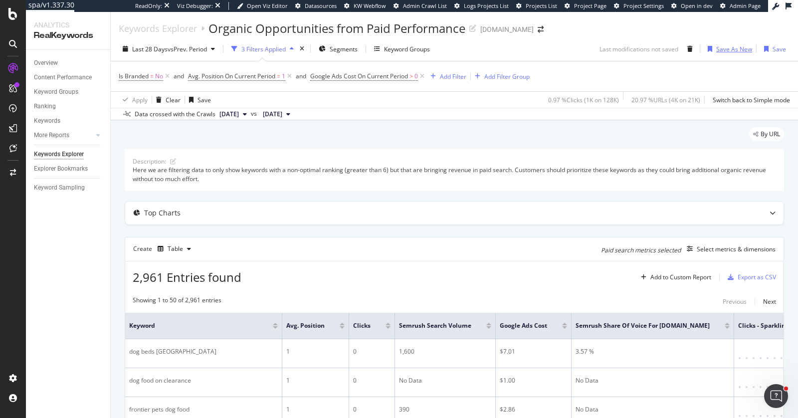
click at [726, 49] on div "Save As New" at bounding box center [734, 49] width 36 height 8
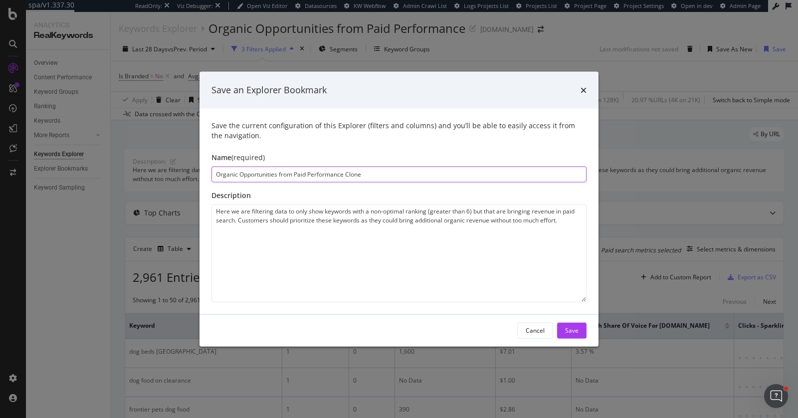
click at [258, 175] on input "Organic Opportunities from Paid Performance Clone" at bounding box center [398, 174] width 375 height 16
paste input "& Paid Search Cannibalisation"
type input "Organic & Paid Search Cannibalisation"
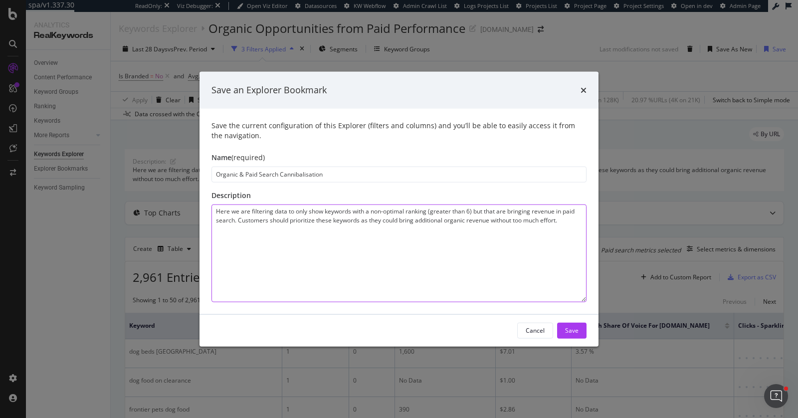
click at [301, 225] on textarea "Here we are filtering data to only show keywords with a non-optimal ranking (gr…" at bounding box center [398, 253] width 375 height 98
paste textarea "keywords to show keywords ranking first (avg. position = 1), for which the paid…"
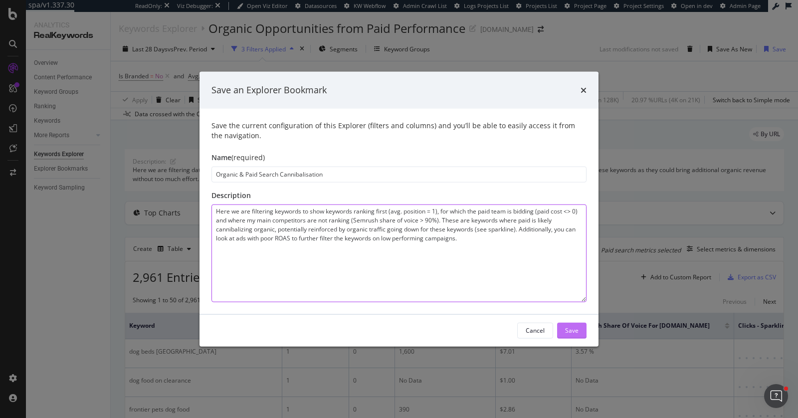
type textarea "Here we are filtering keywords to show keywords ranking first (avg. position = …"
click at [576, 333] on div "Save" at bounding box center [571, 330] width 13 height 8
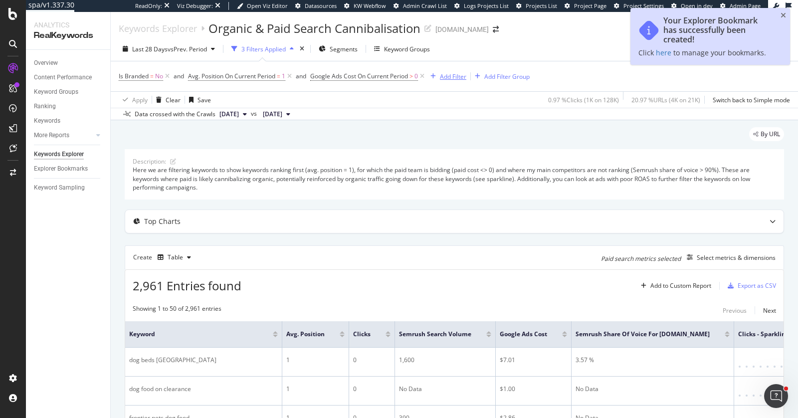
click at [456, 71] on div "Add Filter" at bounding box center [446, 76] width 40 height 11
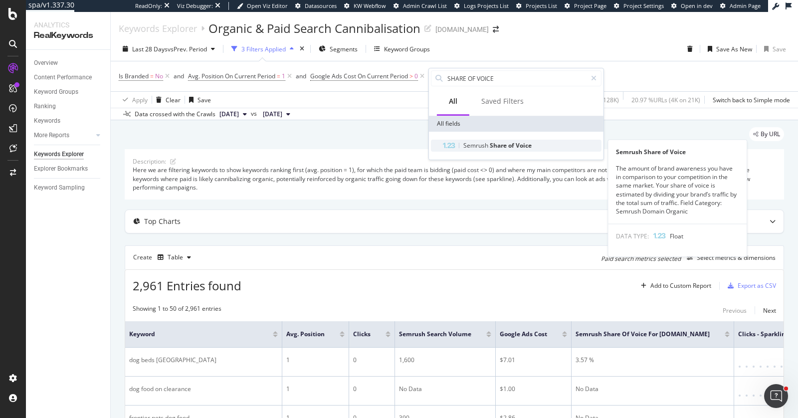
type input "SHARE OF VOICE"
click at [492, 145] on span "Share" at bounding box center [499, 145] width 18 height 8
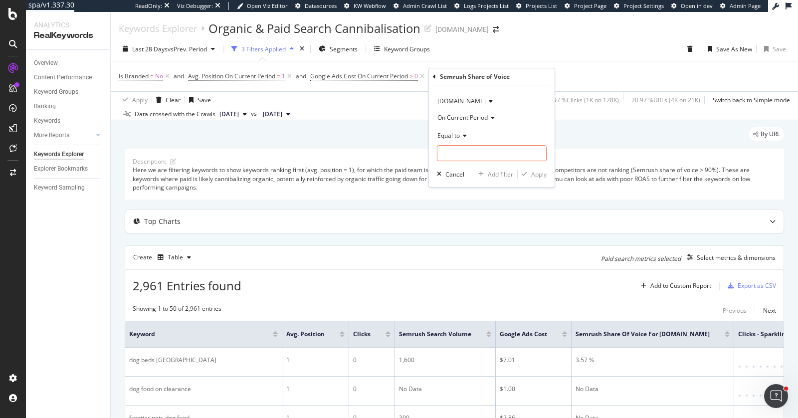
click at [465, 105] on div "swaggle.com.au" at bounding box center [492, 101] width 110 height 16
click at [486, 149] on div "petbarn.com.au" at bounding box center [492, 147] width 107 height 13
click at [460, 135] on icon at bounding box center [463, 136] width 7 height 6
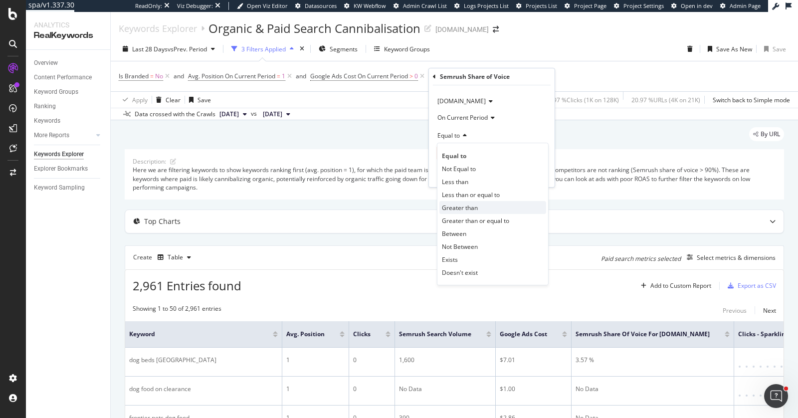
click at [472, 205] on span "Greater than" at bounding box center [460, 207] width 36 height 8
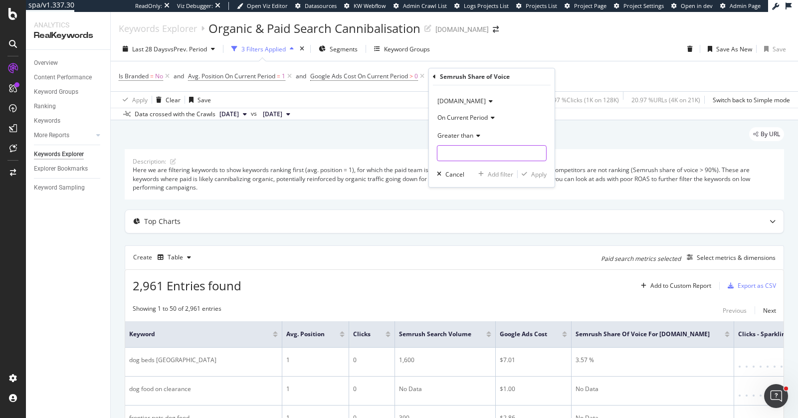
click at [472, 154] on input "number" at bounding box center [492, 153] width 110 height 16
type input "90"
click at [532, 172] on div "Apply" at bounding box center [538, 174] width 15 height 8
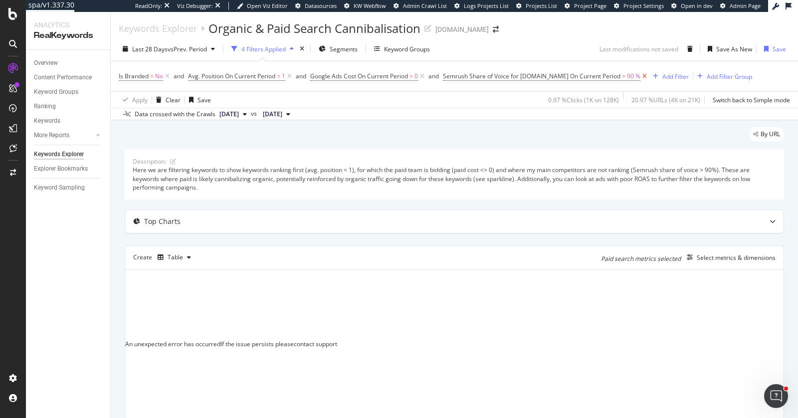
click at [643, 76] on icon at bounding box center [644, 76] width 8 height 10
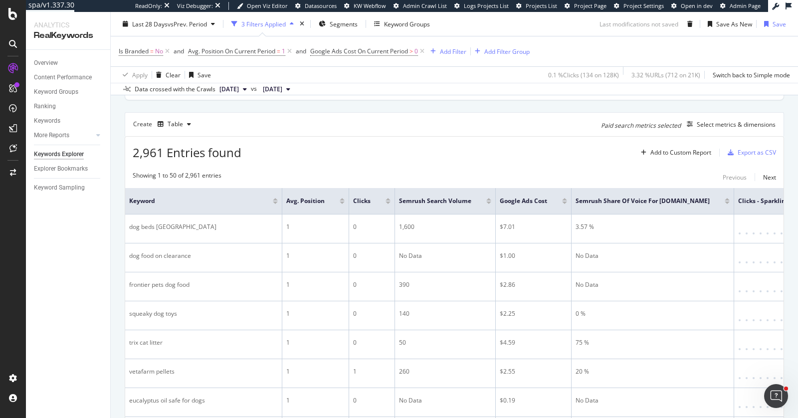
scroll to position [133, 0]
click at [388, 202] on div at bounding box center [388, 203] width 5 height 2
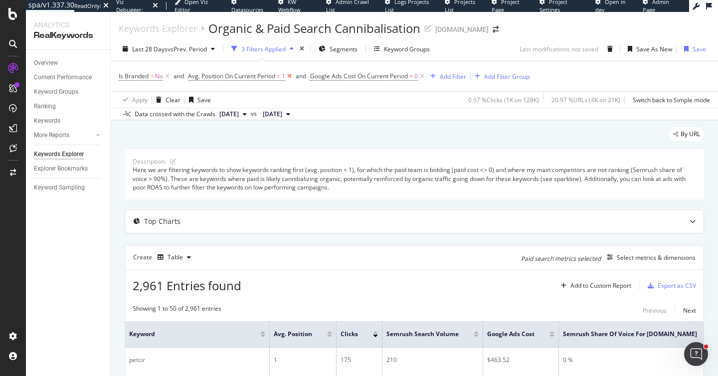
click at [292, 78] on icon at bounding box center [289, 76] width 8 height 10
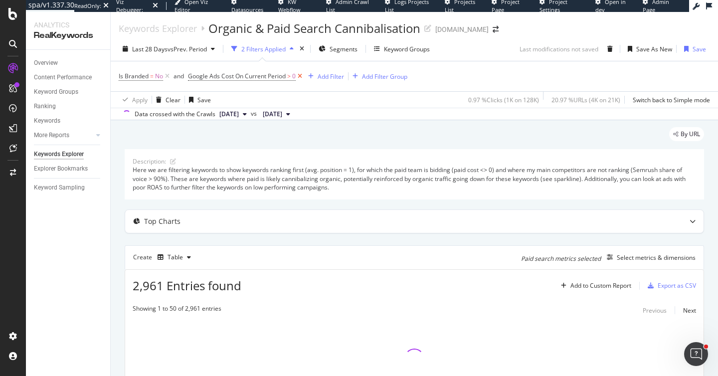
click at [299, 76] on icon at bounding box center [300, 76] width 8 height 10
click at [666, 259] on div "Select metrics & dimensions" at bounding box center [656, 257] width 79 height 8
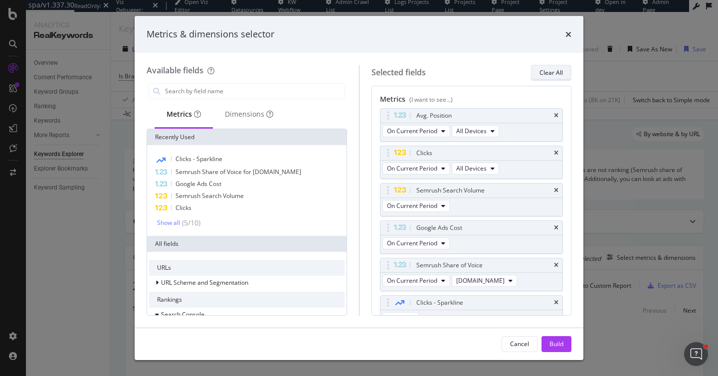
click at [542, 75] on div "Clear All" at bounding box center [551, 72] width 23 height 8
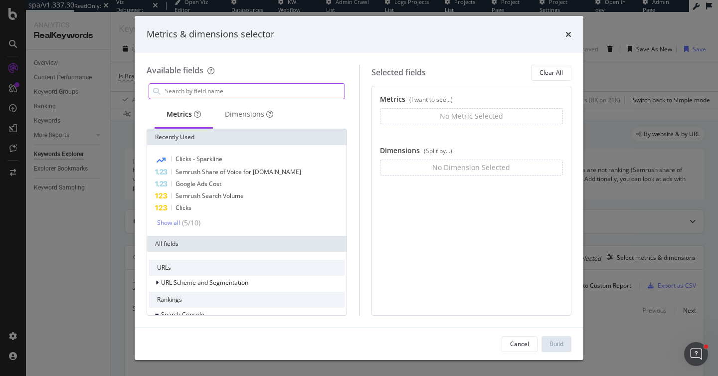
click at [224, 97] on input "modal" at bounding box center [254, 91] width 181 height 15
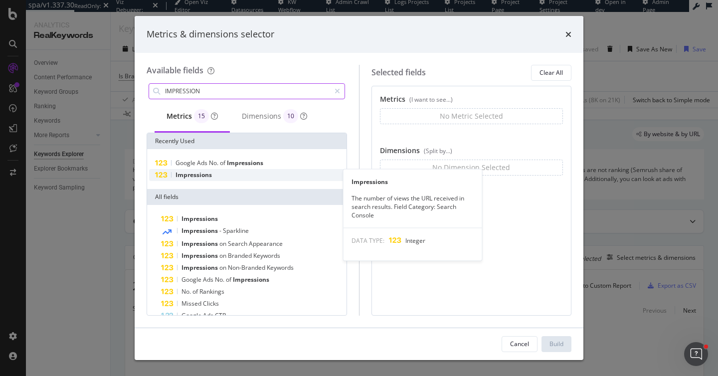
type input "IMPRESSION"
click at [231, 178] on div "Impressions" at bounding box center [247, 175] width 196 height 12
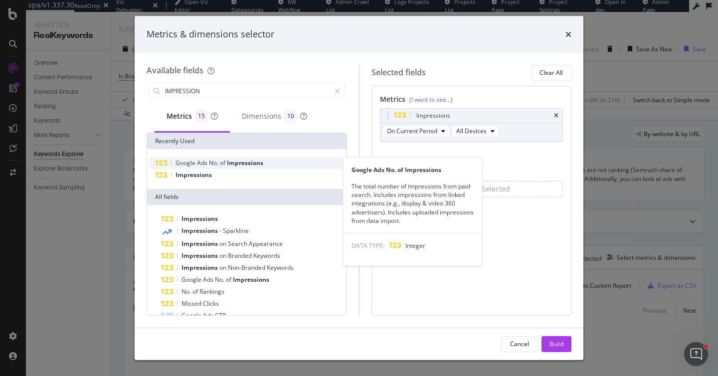
click at [232, 165] on span "Impressions" at bounding box center [245, 163] width 36 height 8
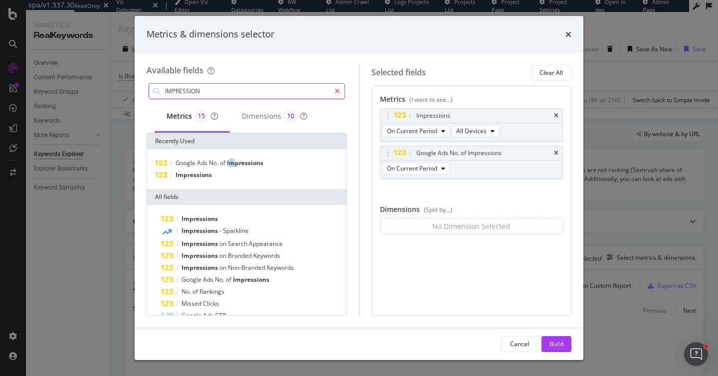
click at [335, 91] on icon "modal" at bounding box center [337, 91] width 5 height 7
click at [321, 92] on input "IMPRESSION" at bounding box center [254, 91] width 181 height 15
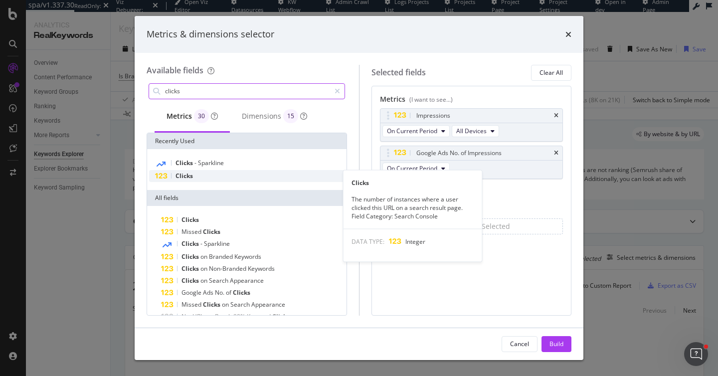
type input "clicks"
click at [237, 176] on div "Clicks" at bounding box center [247, 176] width 196 height 12
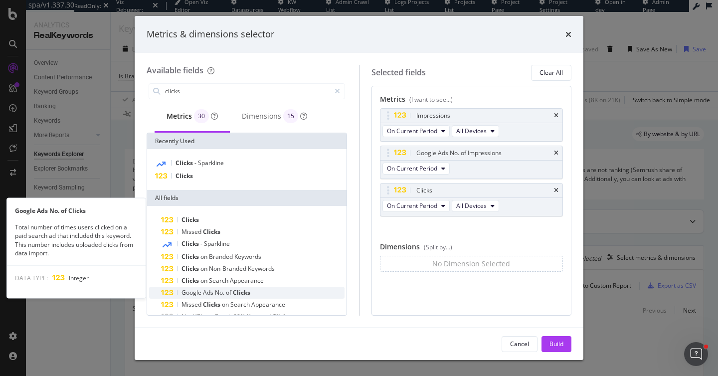
click at [259, 291] on div "Google Ads No. of Clicks" at bounding box center [253, 293] width 184 height 12
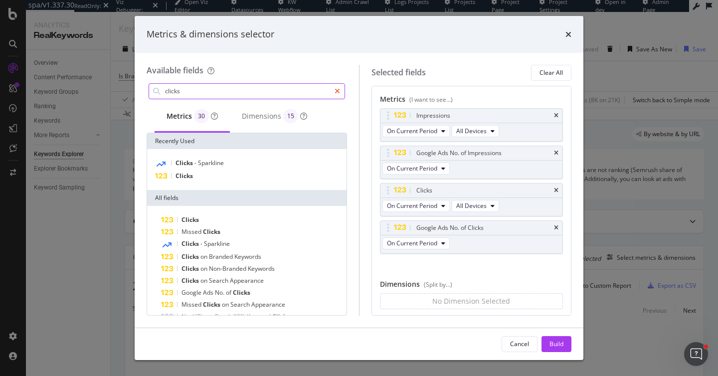
click at [339, 91] on icon "modal" at bounding box center [337, 91] width 5 height 7
click at [311, 92] on input "clicks" at bounding box center [254, 91] width 181 height 15
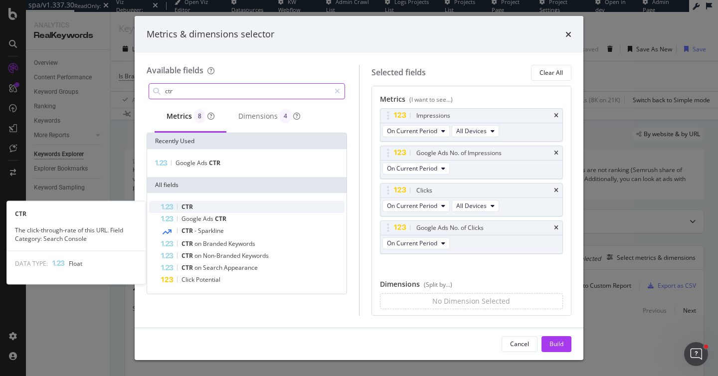
type input "ctr"
click at [204, 205] on div "CTR" at bounding box center [253, 207] width 184 height 12
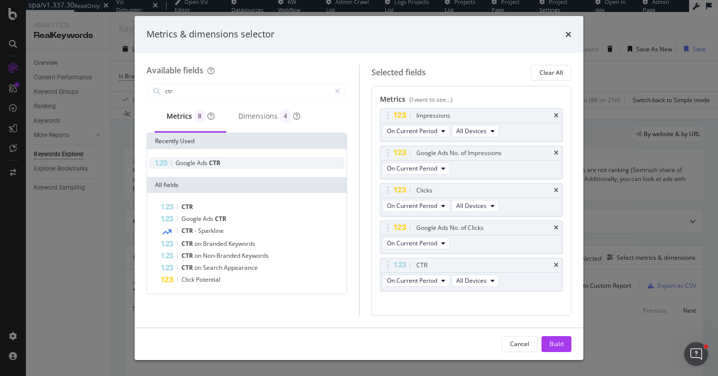
click at [209, 160] on span "CTR" at bounding box center [214, 163] width 11 height 8
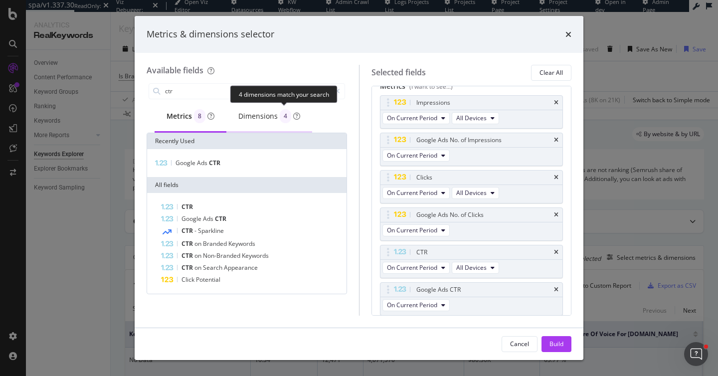
click at [262, 122] on div "Dimensions 4" at bounding box center [269, 116] width 62 height 14
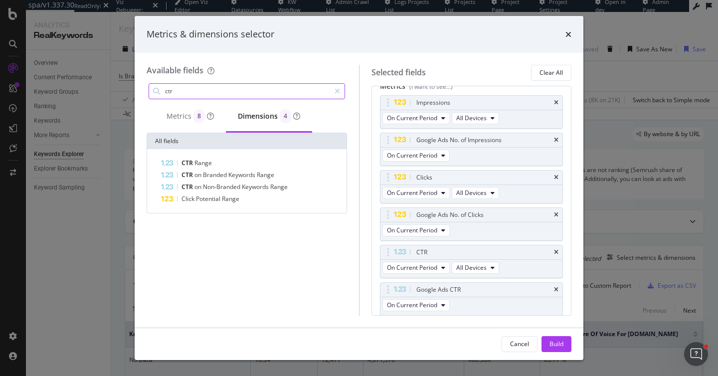
click at [336, 89] on icon "modal" at bounding box center [337, 91] width 5 height 7
click at [296, 93] on input "ctr" at bounding box center [254, 91] width 181 height 15
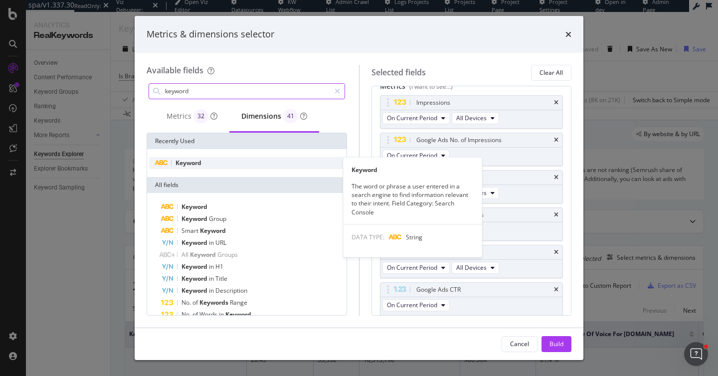
type input "keyword"
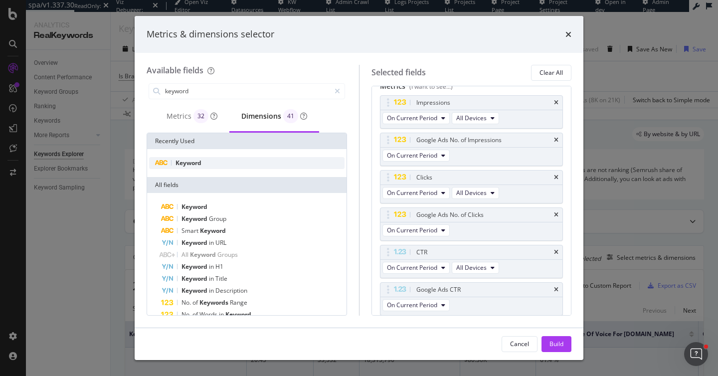
click at [217, 165] on div "Keyword" at bounding box center [247, 163] width 196 height 12
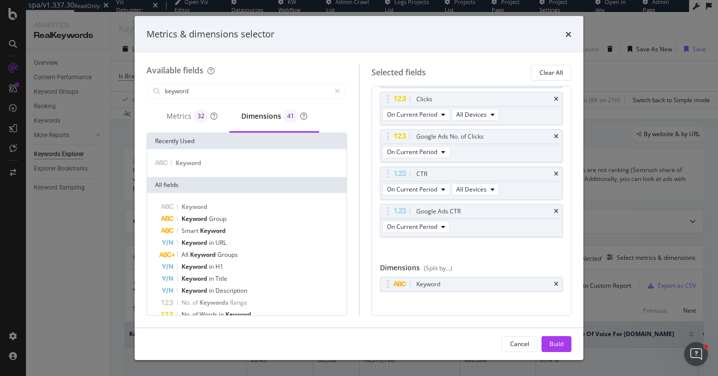
scroll to position [101, 0]
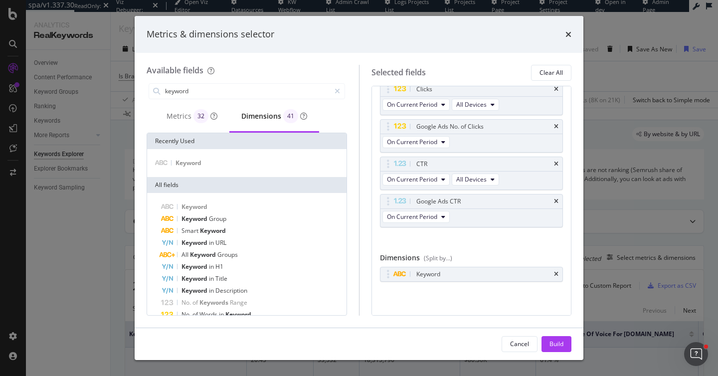
click at [561, 349] on div "Build" at bounding box center [557, 344] width 14 height 15
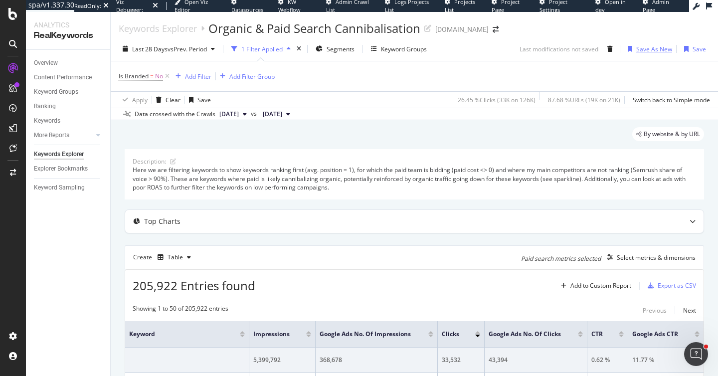
click at [650, 50] on div "Save As New" at bounding box center [654, 49] width 36 height 8
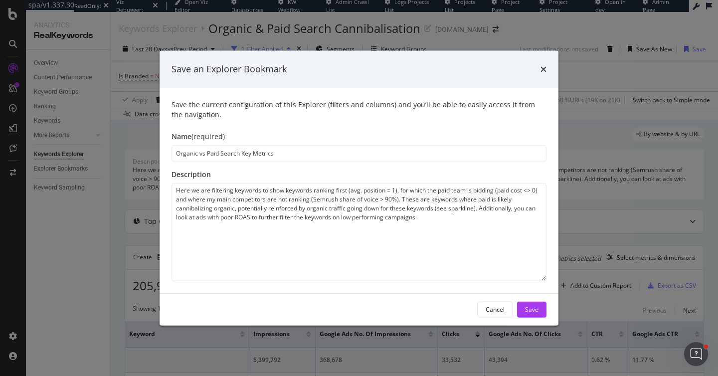
type input "Organic vs Paid Search Key Metrics"
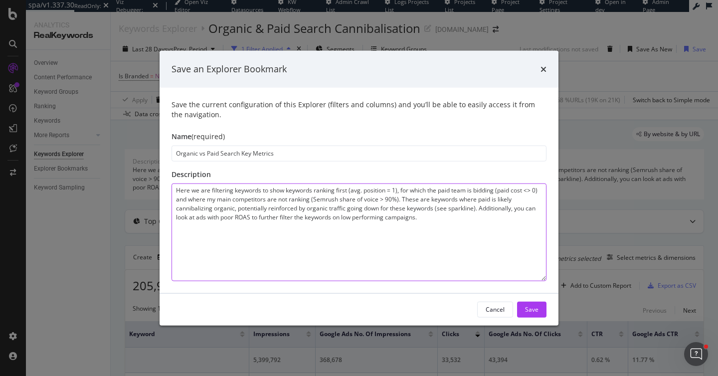
click at [299, 199] on textarea "Here we are filtering keywords to show keywords ranking first (avg. position = …" at bounding box center [359, 232] width 375 height 98
paste textarea "showing paid and organic performance side by side to understand how many impres…"
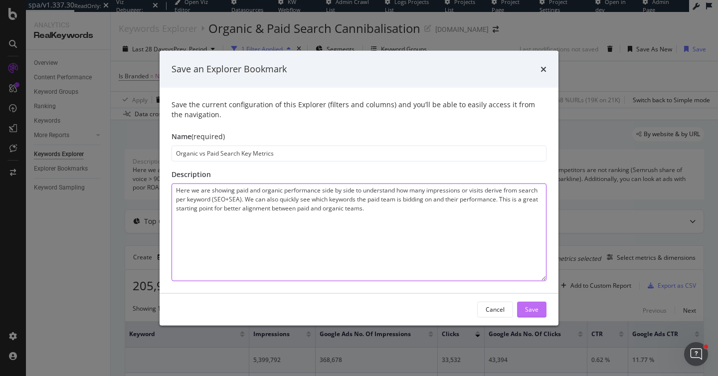
type textarea "Here we are showing paid and organic performance side by side to understand how…"
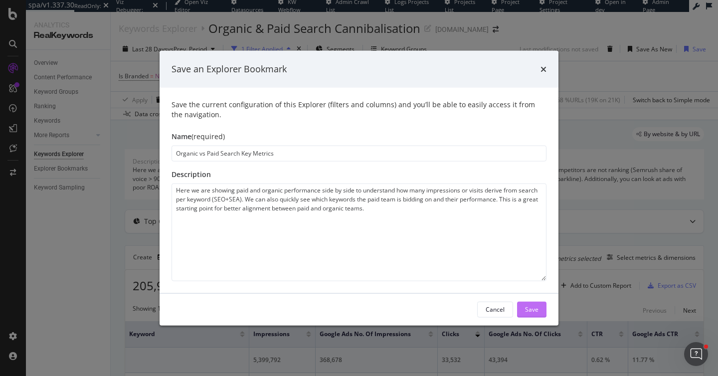
click at [543, 312] on button "Save" at bounding box center [531, 309] width 29 height 16
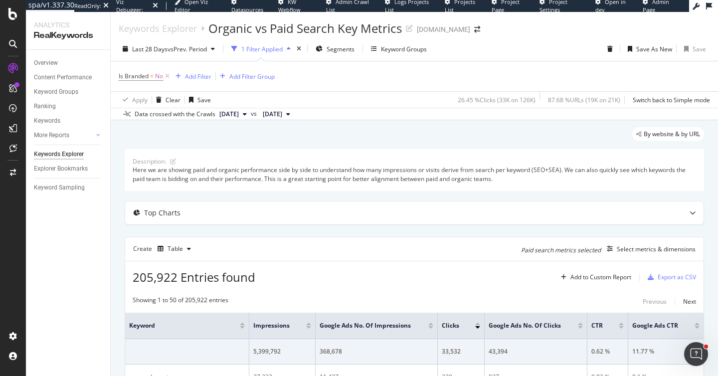
click at [495, 140] on div "By website & by URL" at bounding box center [415, 138] width 580 height 22
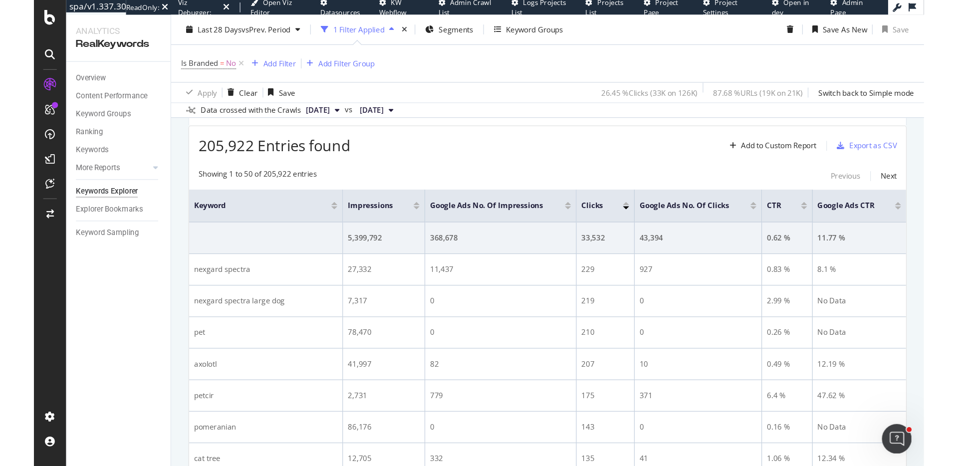
scroll to position [160, 0]
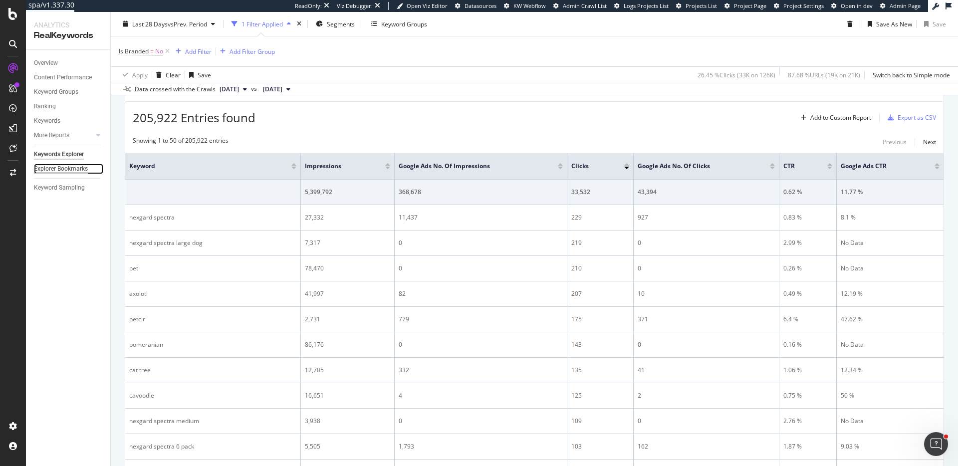
click at [80, 166] on div "Explorer Bookmarks" at bounding box center [61, 169] width 54 height 10
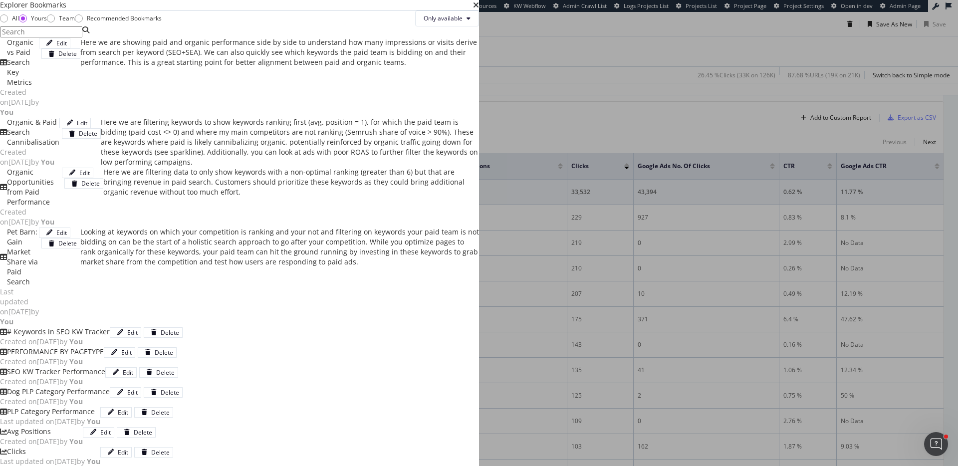
click at [62, 207] on div "Organic Opportunities from Paid Performance" at bounding box center [34, 187] width 55 height 40
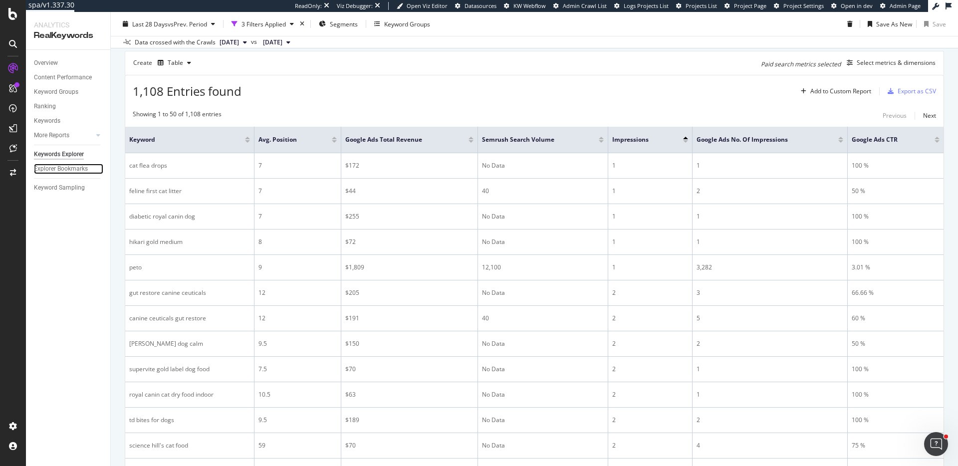
scroll to position [130, 0]
click at [60, 170] on div "Explorer Bookmarks" at bounding box center [61, 169] width 54 height 10
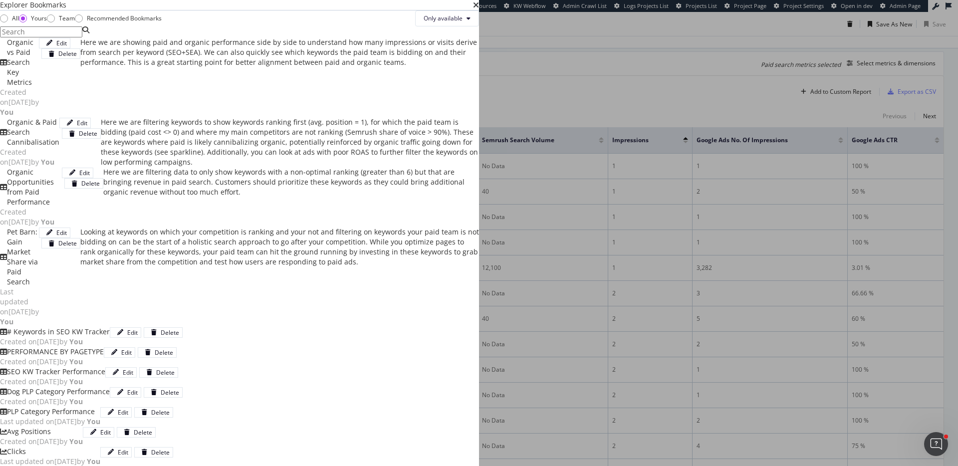
click at [39, 87] on div "Organic vs Paid Search Key Metrics" at bounding box center [23, 62] width 32 height 50
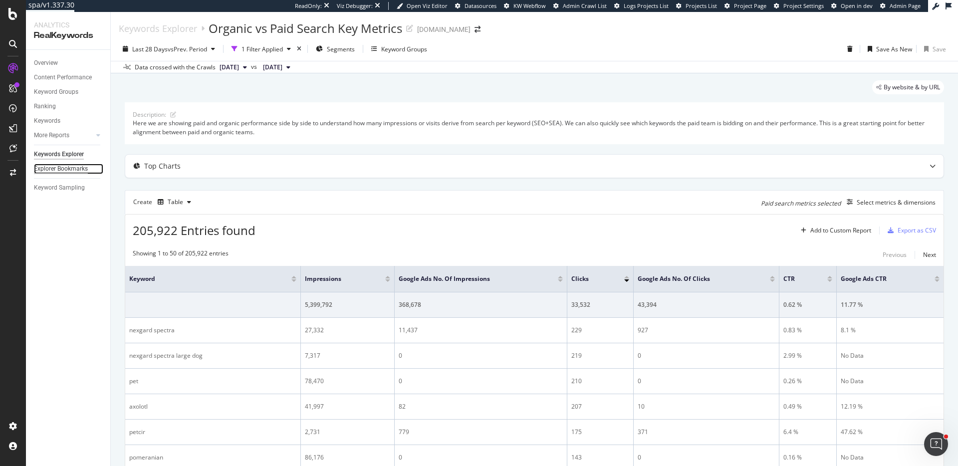
click at [72, 168] on div "Explorer Bookmarks" at bounding box center [61, 169] width 54 height 10
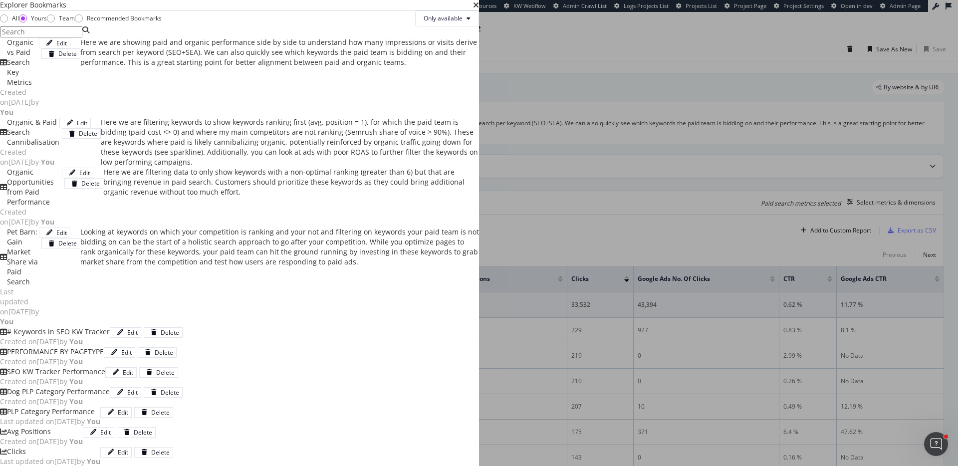
click at [39, 287] on div "Pet Barn: Gain Market Share via Paid Search" at bounding box center [23, 257] width 32 height 60
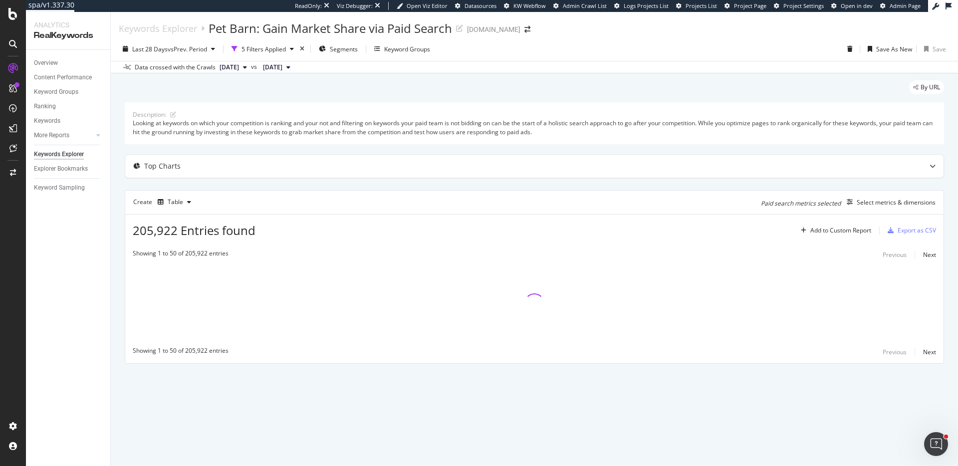
click at [554, 84] on div "By URL" at bounding box center [534, 91] width 819 height 22
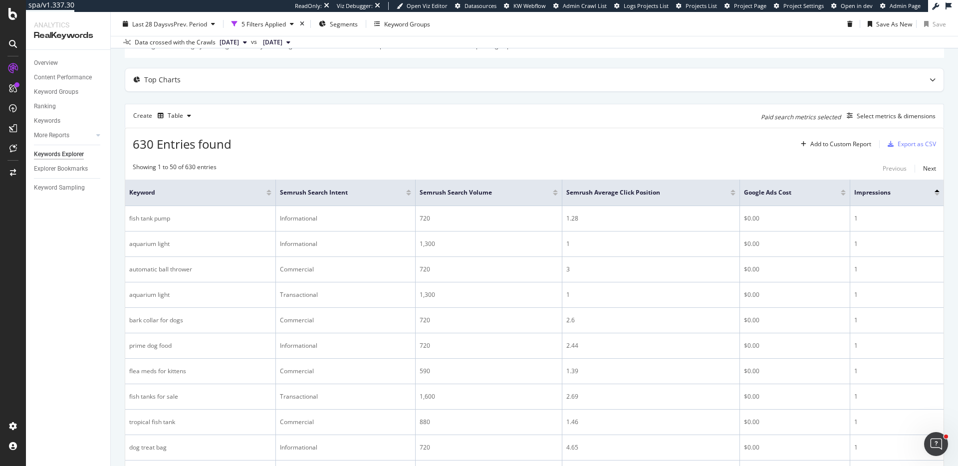
scroll to position [127, 0]
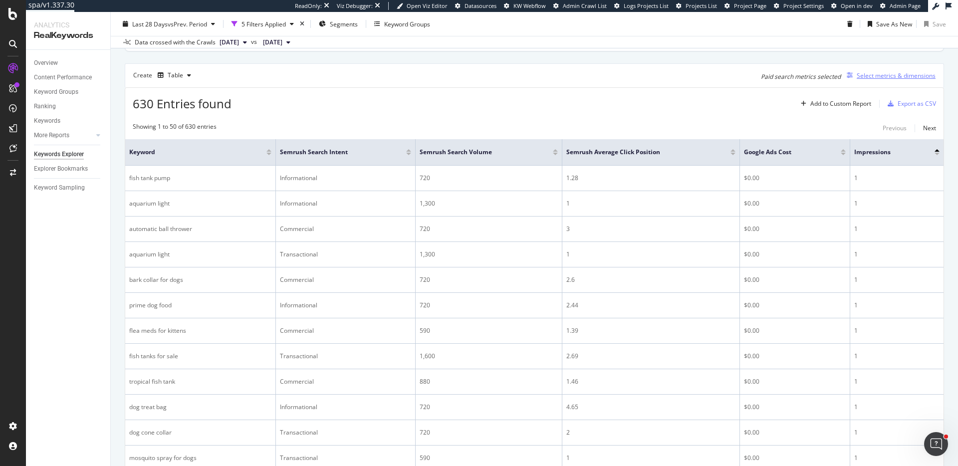
click at [798, 74] on div "Select metrics & dimensions" at bounding box center [895, 75] width 79 height 8
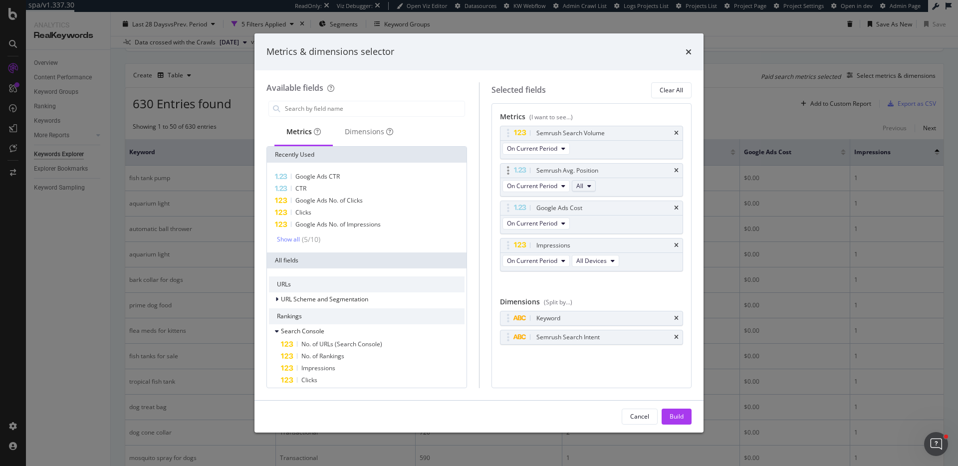
click at [581, 185] on span "All" at bounding box center [579, 186] width 7 height 8
click at [609, 259] on span "petbarn.com.au" at bounding box center [604, 259] width 48 height 9
click at [685, 416] on button "Build" at bounding box center [676, 416] width 30 height 16
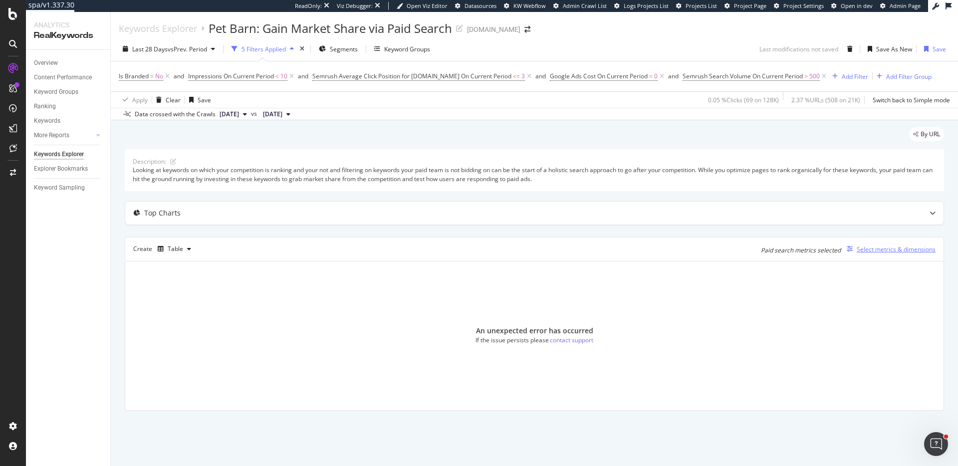
click at [888, 254] on div "Select metrics & dimensions" at bounding box center [888, 248] width 93 height 11
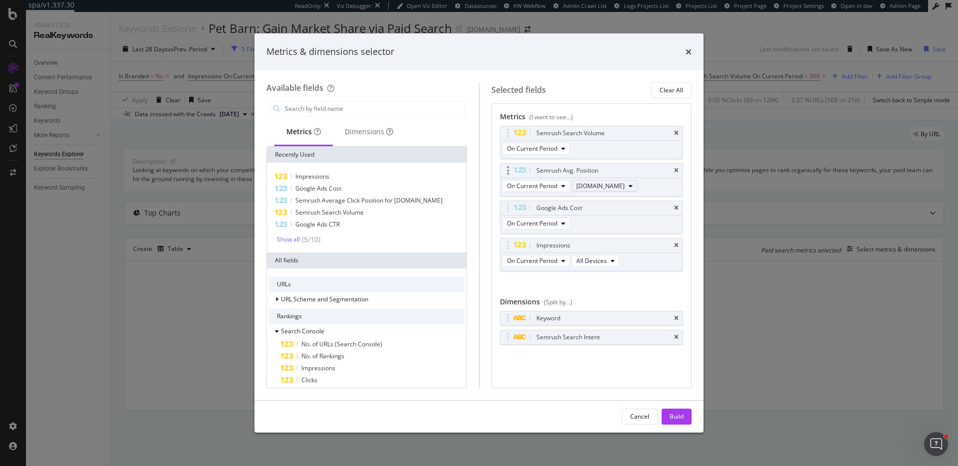
click at [622, 186] on button "[DOMAIN_NAME]" at bounding box center [604, 186] width 65 height 12
click at [619, 239] on span "[DOMAIN_NAME]" at bounding box center [604, 240] width 49 height 9
click at [684, 409] on button "Build" at bounding box center [676, 416] width 30 height 16
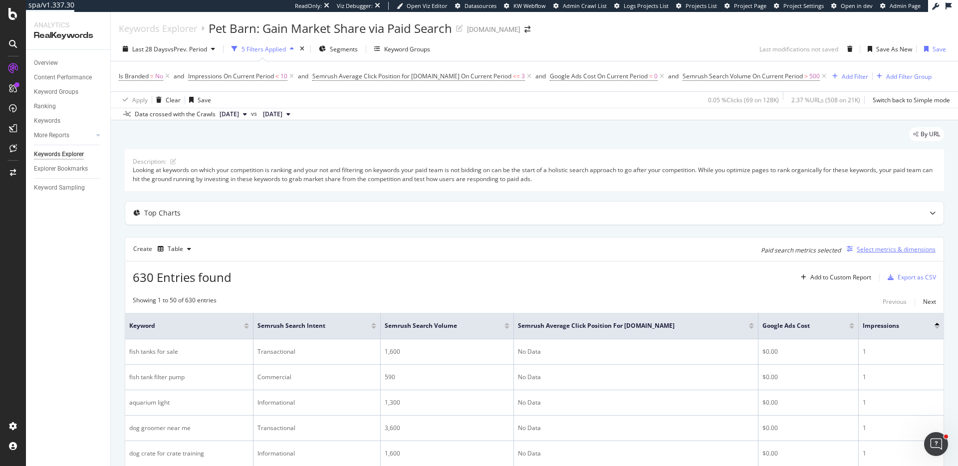
click at [920, 247] on div "Select metrics & dimensions" at bounding box center [895, 249] width 79 height 8
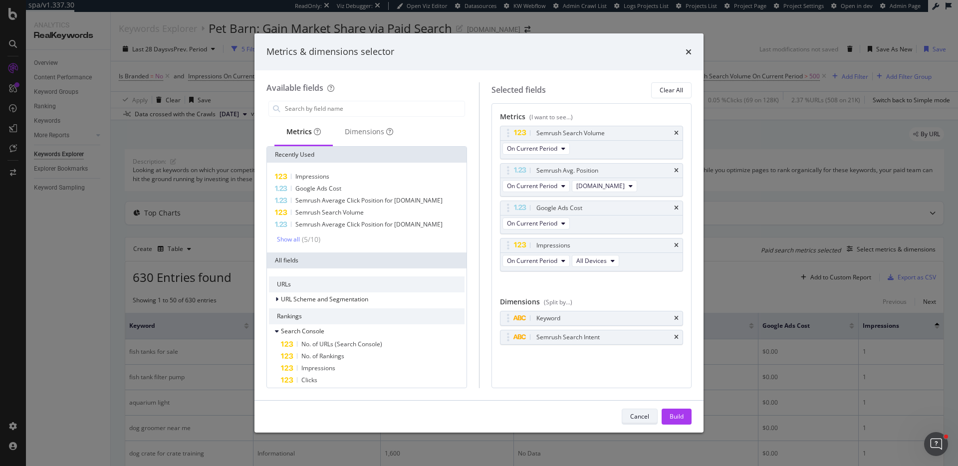
click at [643, 415] on div "Cancel" at bounding box center [639, 416] width 19 height 8
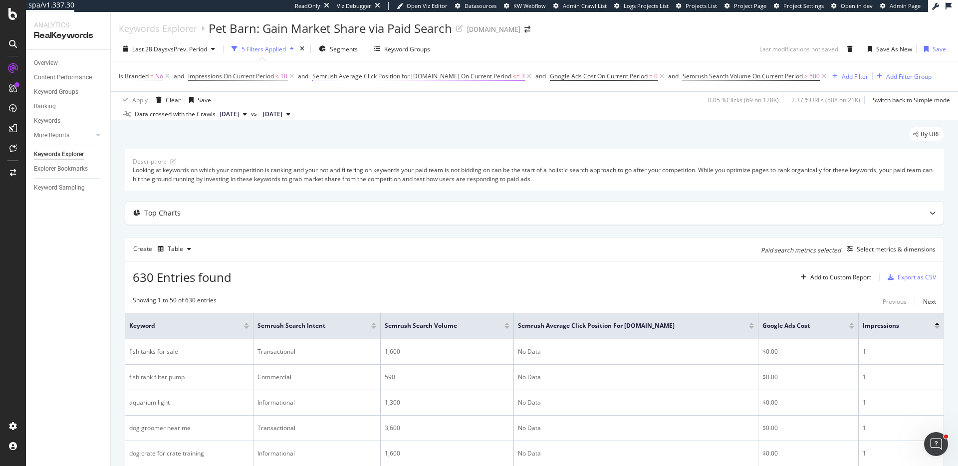
click at [491, 78] on span "Semrush Average Click Position for [DOMAIN_NAME] On Current Period" at bounding box center [411, 76] width 199 height 8
click at [354, 101] on span "[DOMAIN_NAME]" at bounding box center [347, 99] width 48 height 8
click at [356, 136] on span "[DOMAIN_NAME]" at bounding box center [351, 133] width 48 height 8
click at [410, 171] on icon "button" at bounding box center [409, 173] width 5 height 6
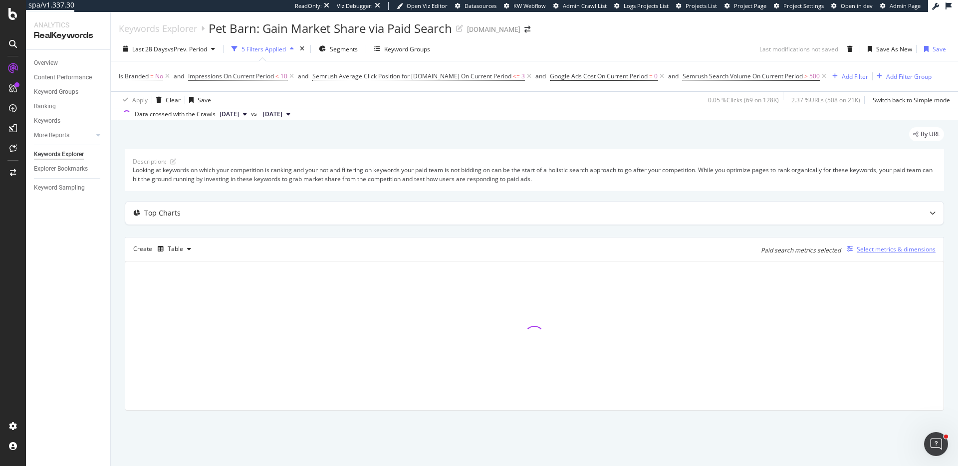
click at [884, 249] on div "Select metrics & dimensions" at bounding box center [895, 249] width 79 height 8
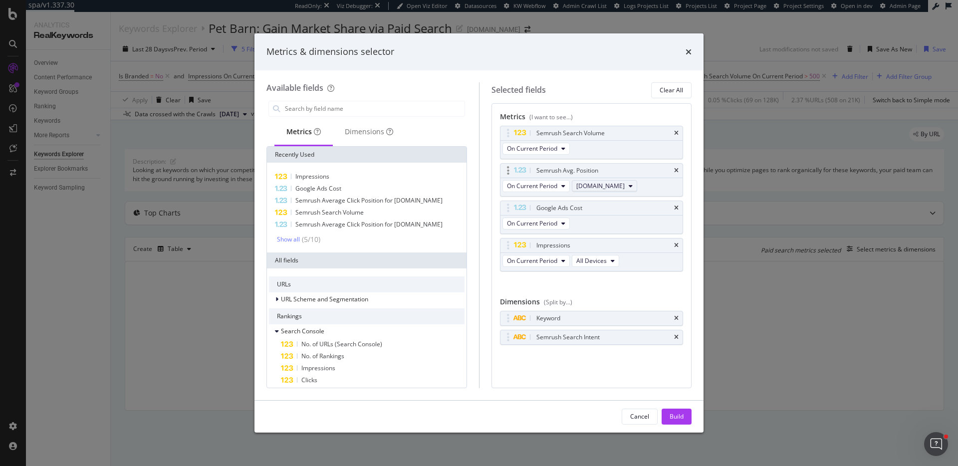
click at [606, 192] on div "On Current Period [DOMAIN_NAME]" at bounding box center [570, 187] width 141 height 18
click at [606, 189] on span "[DOMAIN_NAME]" at bounding box center [600, 186] width 48 height 8
click at [600, 225] on span "swaggle.com.au" at bounding box center [604, 222] width 49 height 9
click at [675, 411] on div "Build" at bounding box center [676, 416] width 14 height 15
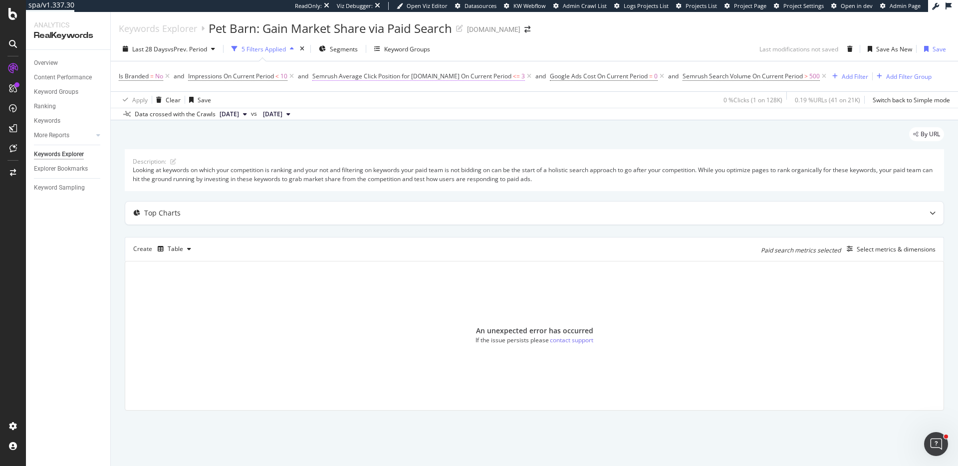
click at [476, 78] on span "Semrush Average Click Position for swaggle.com.au On Current Period" at bounding box center [411, 76] width 199 height 8
click at [350, 100] on span "swaggle.com.au" at bounding box center [347, 99] width 48 height 8
click at [347, 117] on div "All" at bounding box center [378, 120] width 107 height 13
click at [422, 169] on div "Apply" at bounding box center [423, 173] width 15 height 8
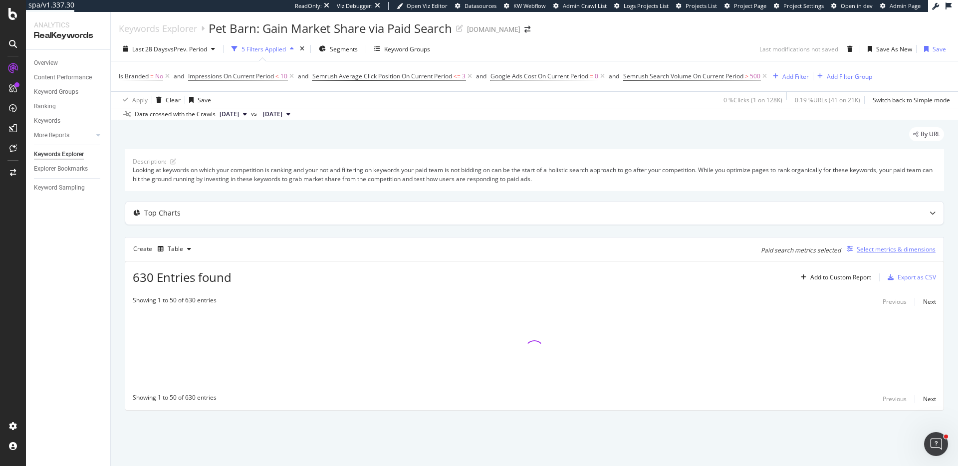
click at [907, 252] on div "Select metrics & dimensions" at bounding box center [895, 249] width 79 height 8
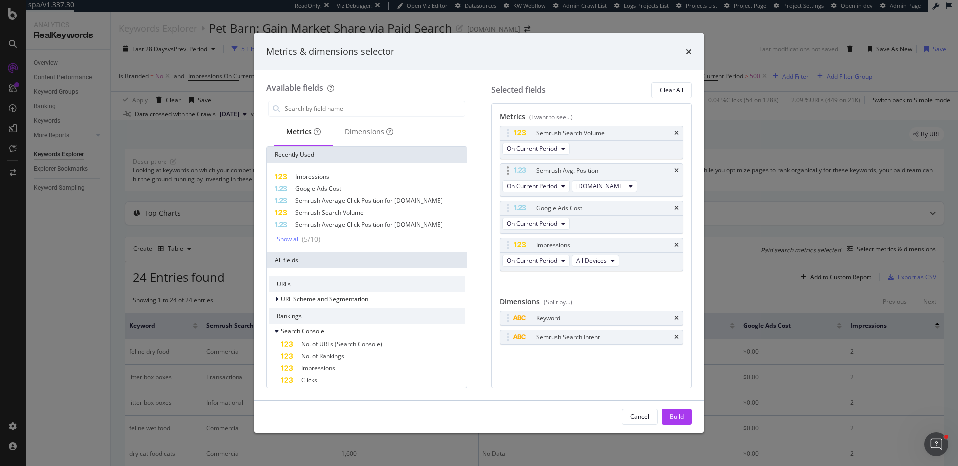
click at [602, 192] on div "On Current Period swaggle.com.au" at bounding box center [570, 187] width 141 height 18
click at [604, 188] on span "swaggle.com.au" at bounding box center [600, 186] width 48 height 8
click at [600, 198] on div "All" at bounding box center [604, 204] width 65 height 14
click at [680, 423] on div "Build" at bounding box center [676, 416] width 14 height 15
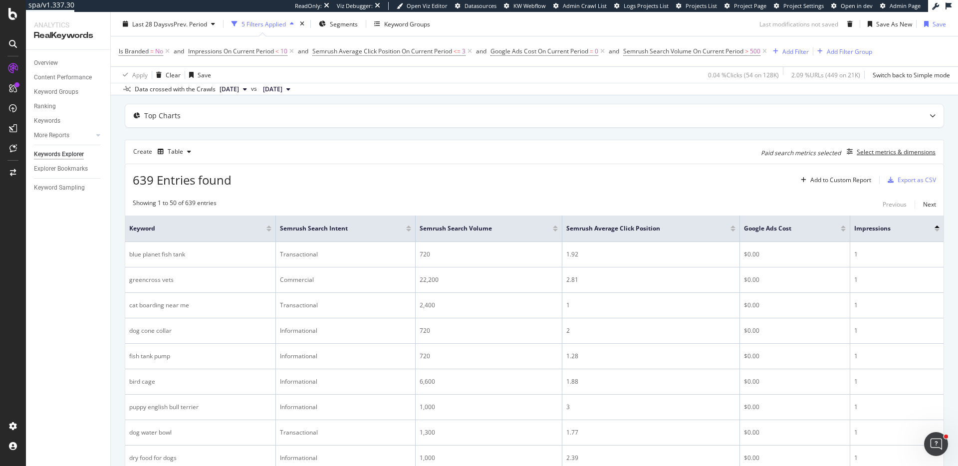
scroll to position [118, 0]
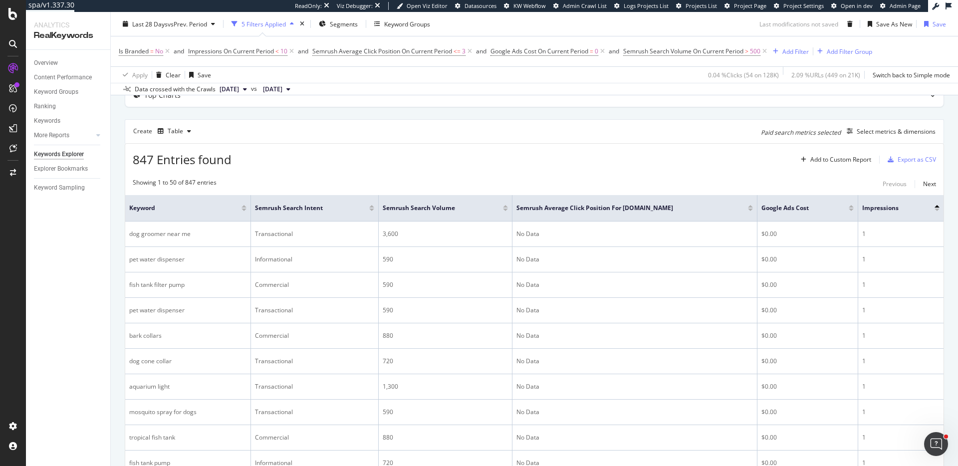
click at [748, 205] on div at bounding box center [750, 206] width 5 height 2
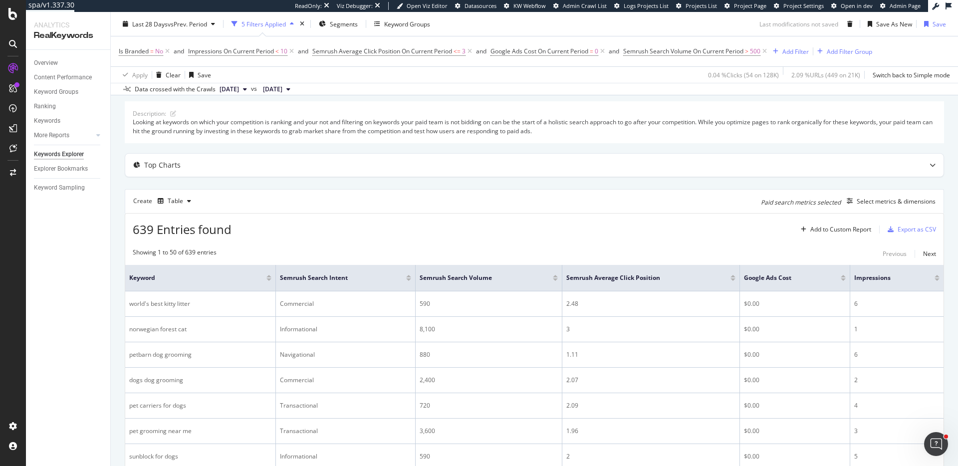
scroll to position [209, 0]
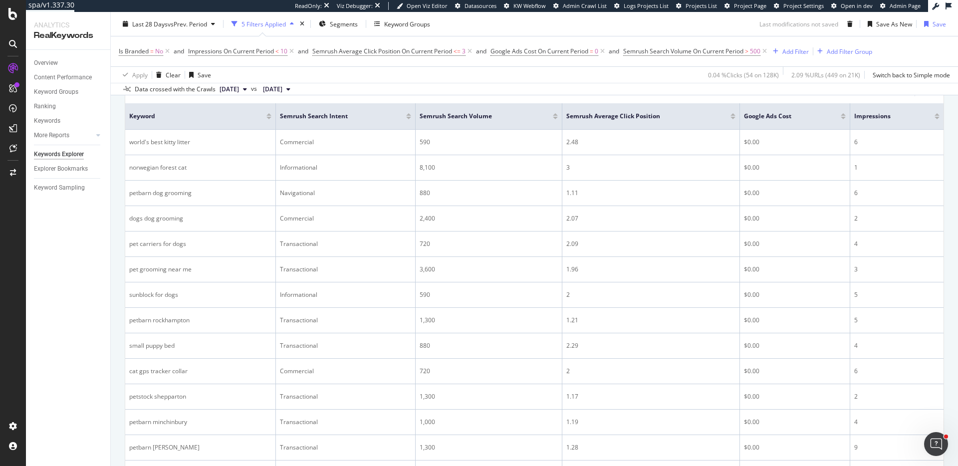
click at [934, 118] on div at bounding box center [936, 118] width 5 height 2
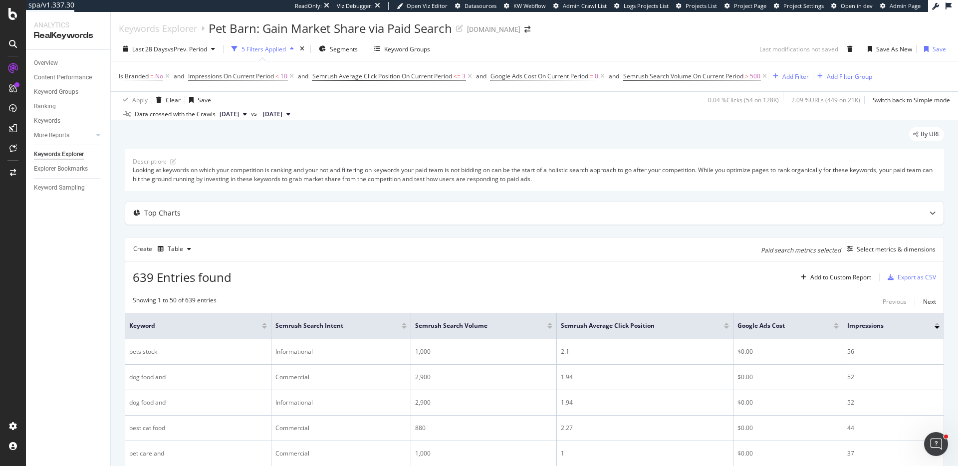
click at [550, 327] on div at bounding box center [549, 327] width 5 height 2
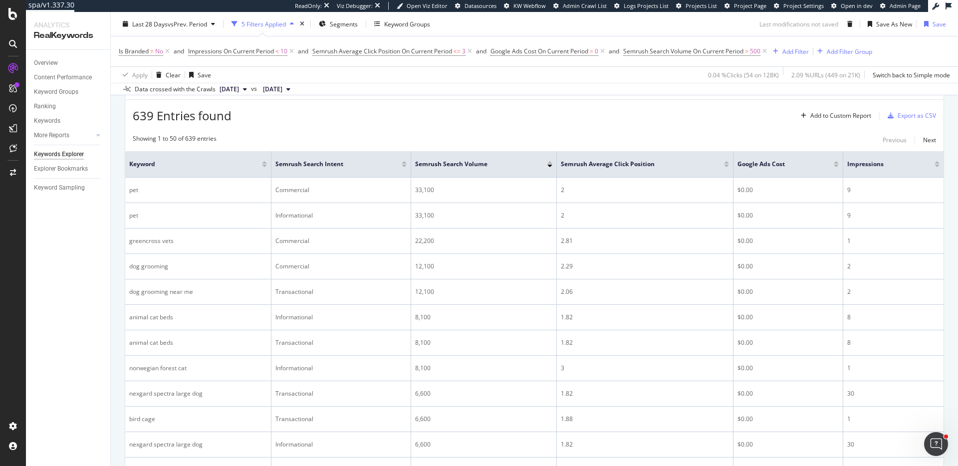
scroll to position [160, 0]
click at [170, 74] on div "Clear" at bounding box center [173, 74] width 15 height 8
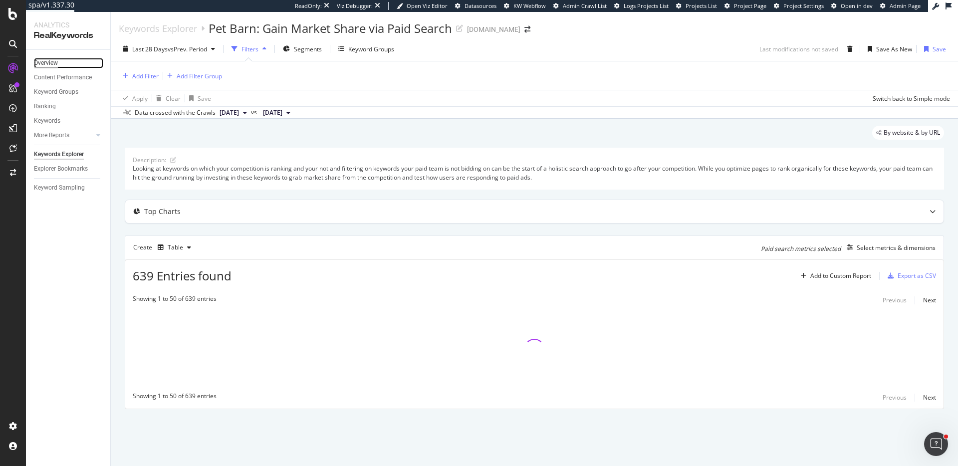
click at [53, 60] on div "Overview" at bounding box center [46, 63] width 24 height 10
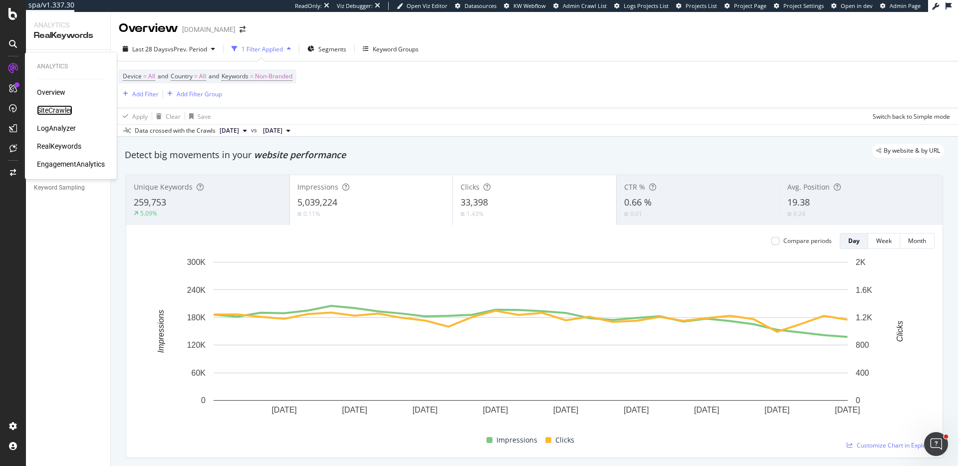
click at [56, 106] on div "SiteCrawler" at bounding box center [54, 110] width 35 height 10
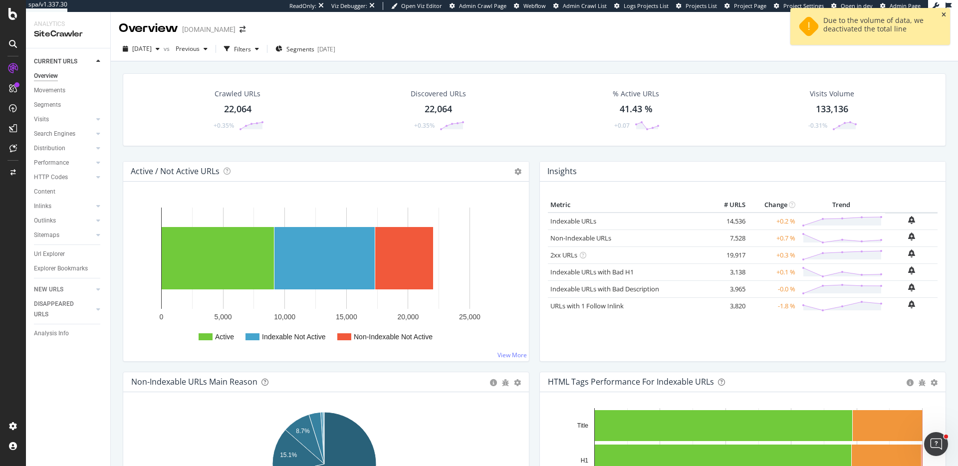
click at [943, 14] on icon "close toast" at bounding box center [943, 15] width 4 height 6
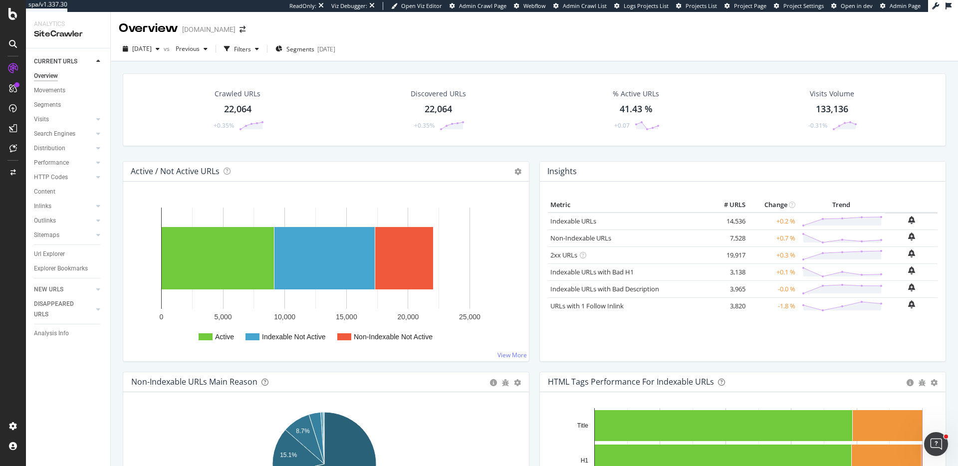
click at [453, 47] on div "2025 Sep. 14th vs Previous Filters Segments 2025-03-05" at bounding box center [534, 51] width 847 height 20
click at [200, 46] on span "Previous" at bounding box center [186, 48] width 28 height 8
click at [245, 129] on div "2025 Aug. 17th 21.5K URLs" at bounding box center [239, 126] width 89 height 9
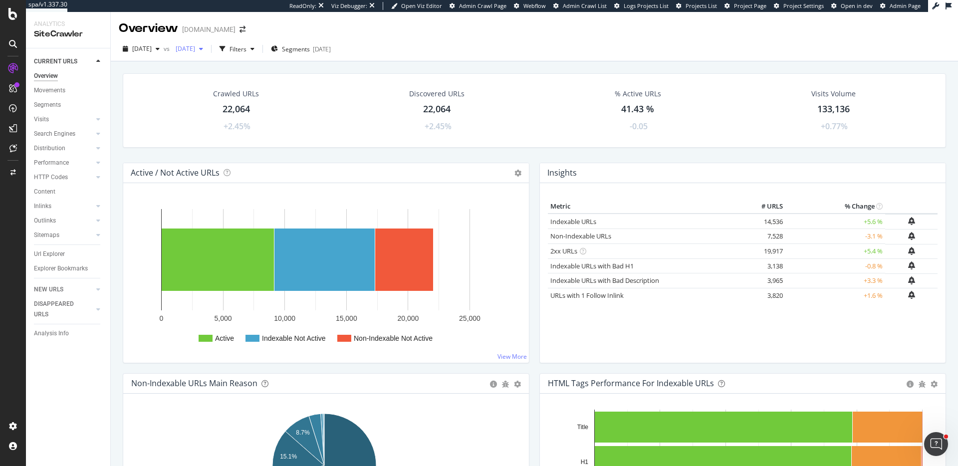
click at [195, 48] on span "2025 Aug. 17th" at bounding box center [183, 48] width 23 height 8
click at [254, 134] on div "21.8K URLs" at bounding box center [267, 138] width 31 height 9
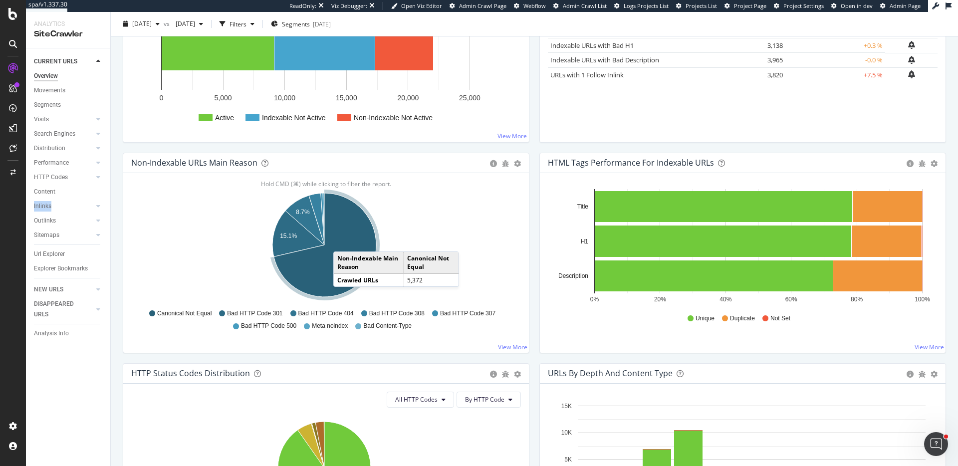
scroll to position [255, 0]
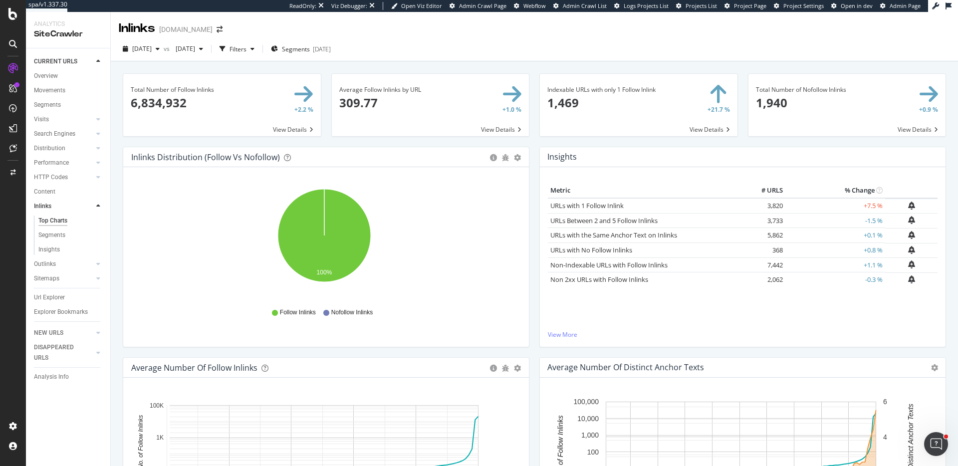
click at [816, 205] on td "+7.5 %" at bounding box center [835, 205] width 100 height 15
click at [710, 130] on span at bounding box center [639, 105] width 198 height 62
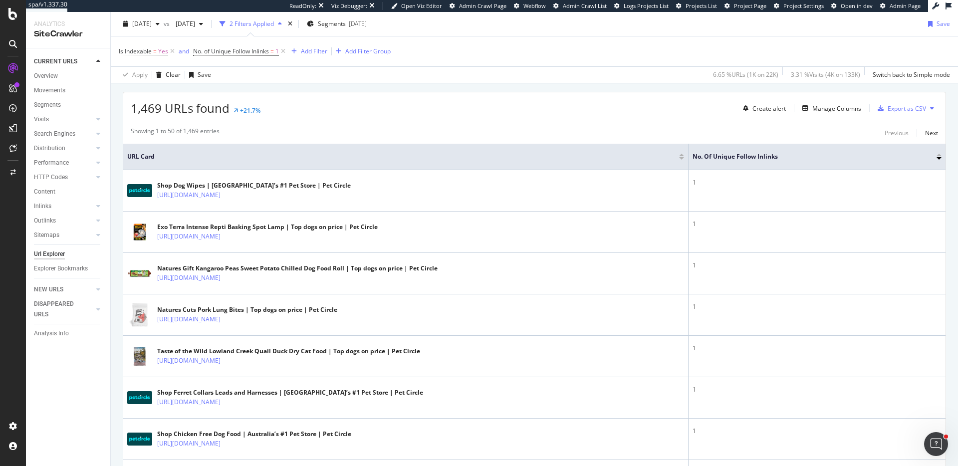
scroll to position [137, 0]
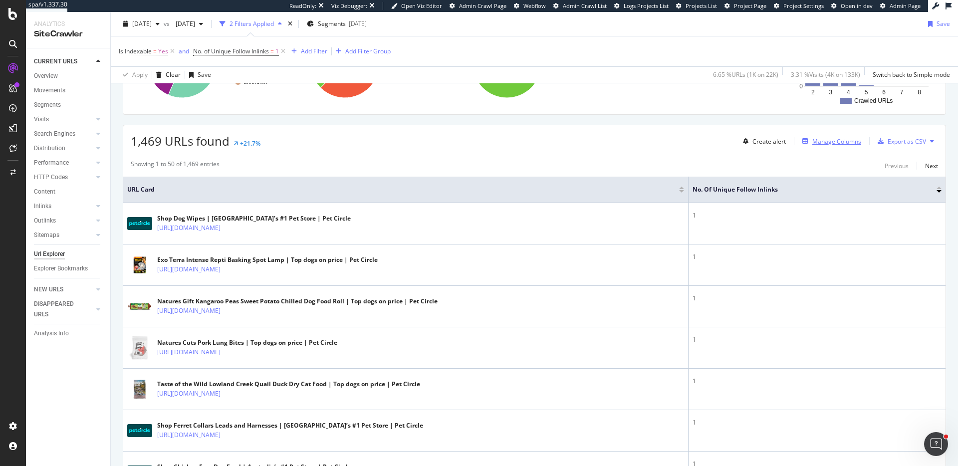
click at [821, 142] on div "Manage Columns" at bounding box center [836, 141] width 49 height 8
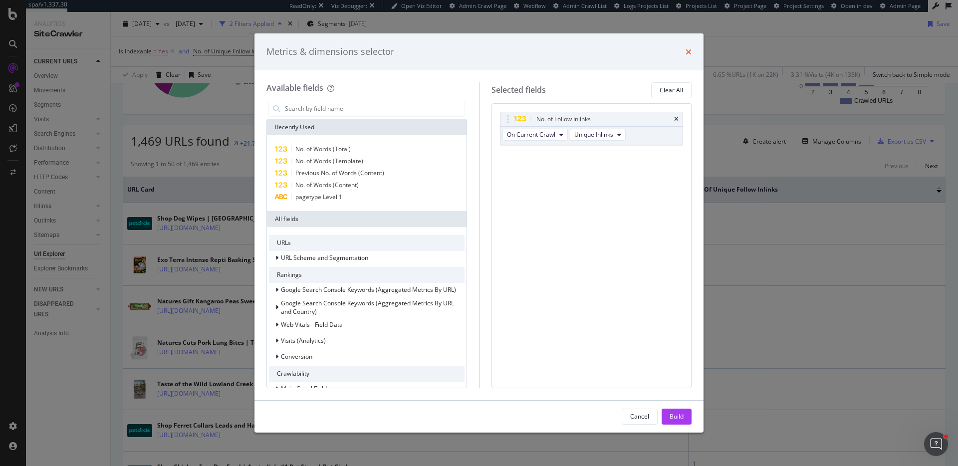
click at [686, 52] on icon "times" at bounding box center [688, 52] width 6 height 8
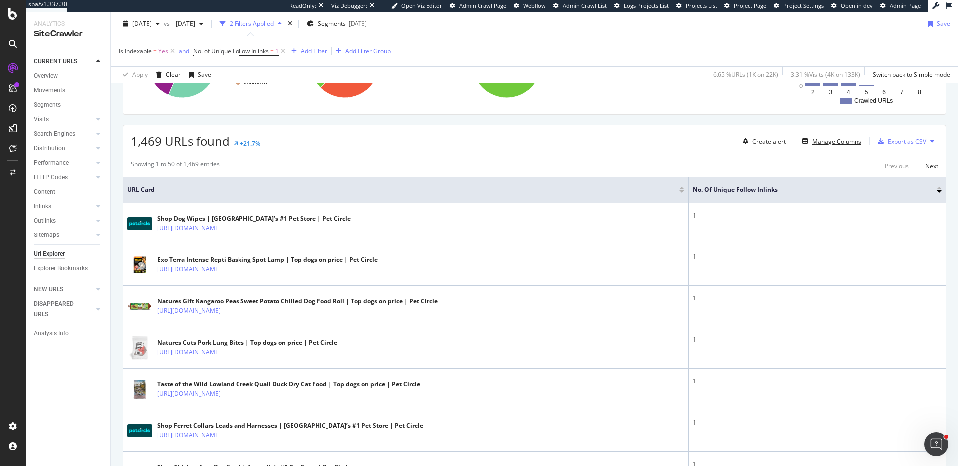
scroll to position [0, 0]
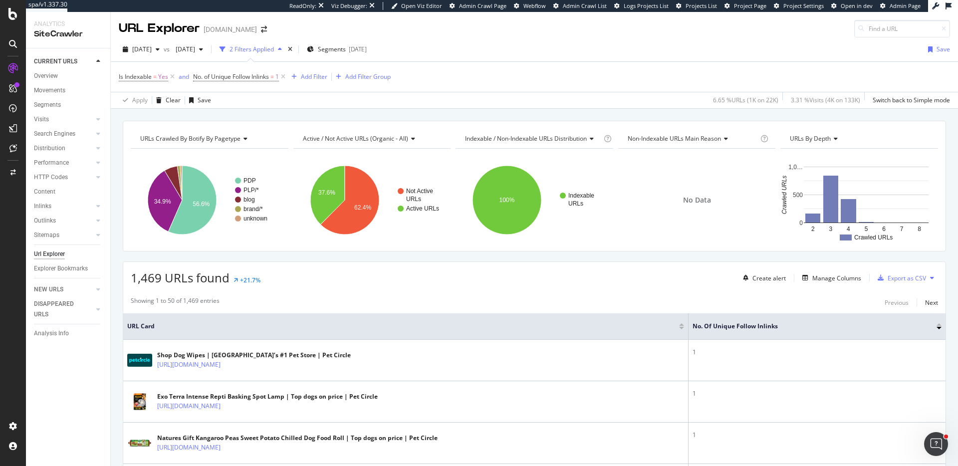
click at [392, 135] on span "Active / Not Active URLs (organic - all)" at bounding box center [355, 138] width 105 height 8
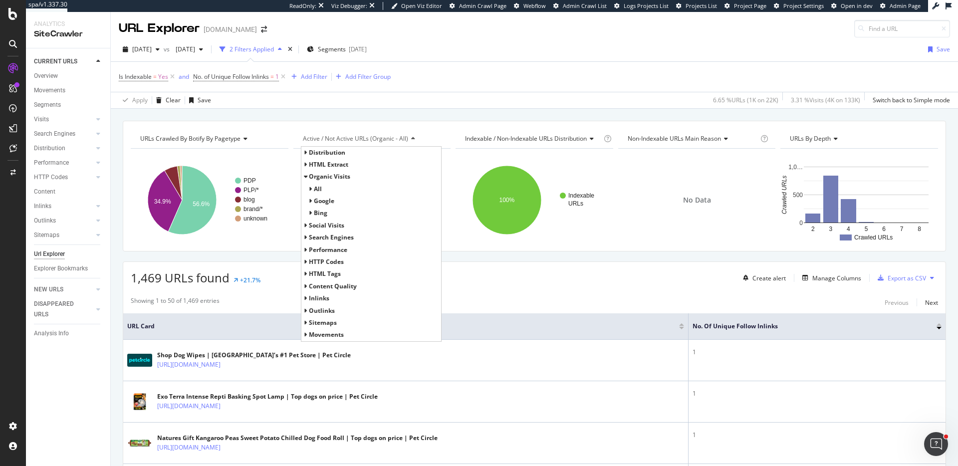
click at [313, 154] on span "Distribution" at bounding box center [327, 152] width 36 height 8
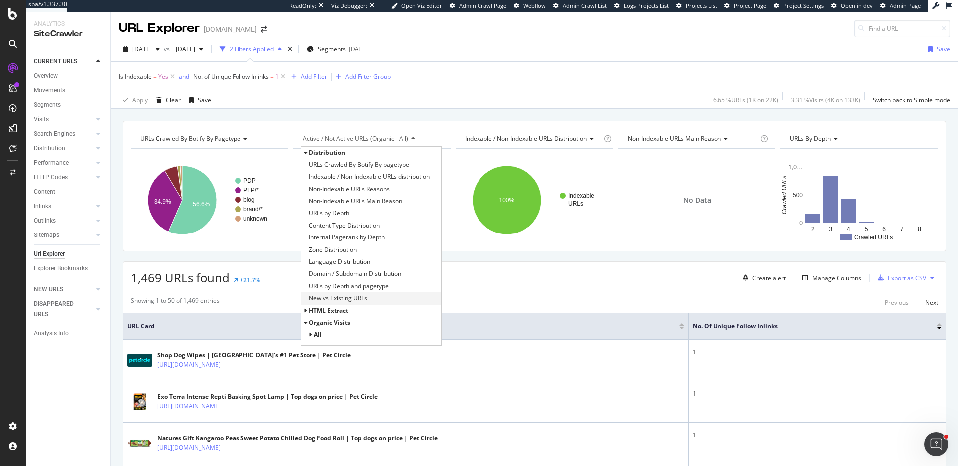
click at [369, 295] on div "New vs Existing URLs" at bounding box center [371, 298] width 140 height 12
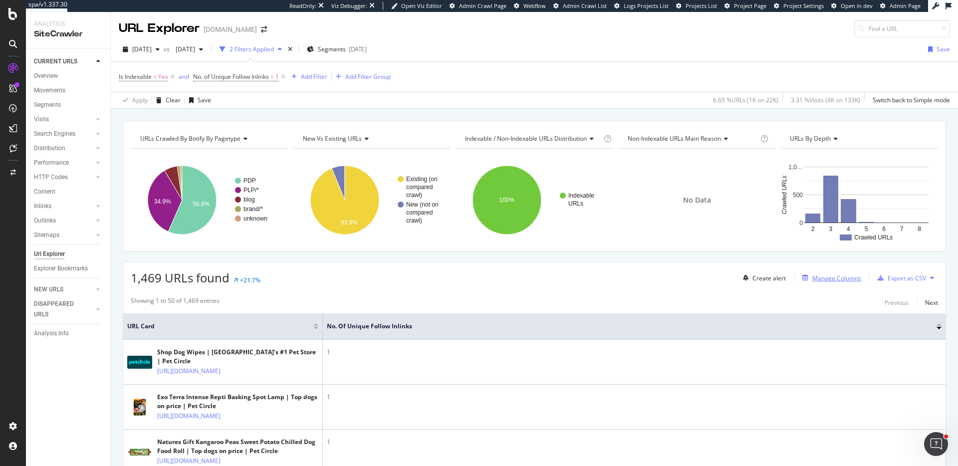
click at [838, 280] on div "Manage Columns" at bounding box center [836, 278] width 49 height 8
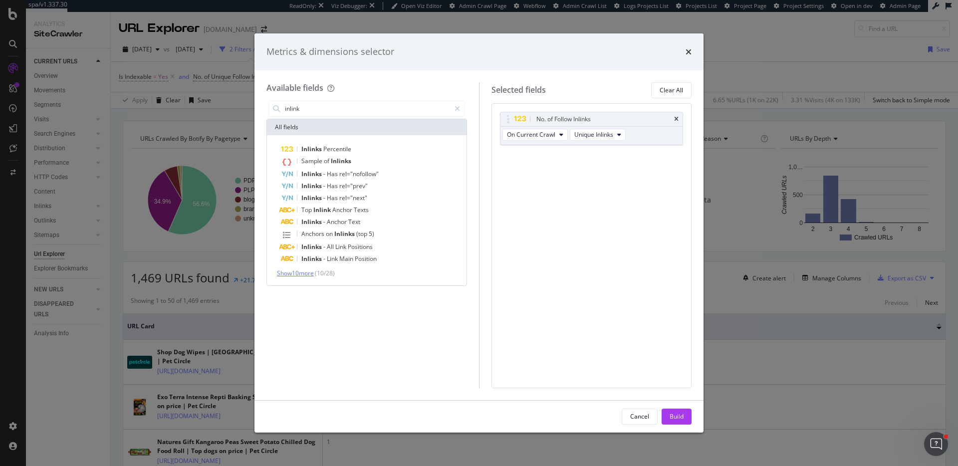
type input "inlink"
click at [314, 272] on span "Show 10 more" at bounding box center [295, 273] width 37 height 8
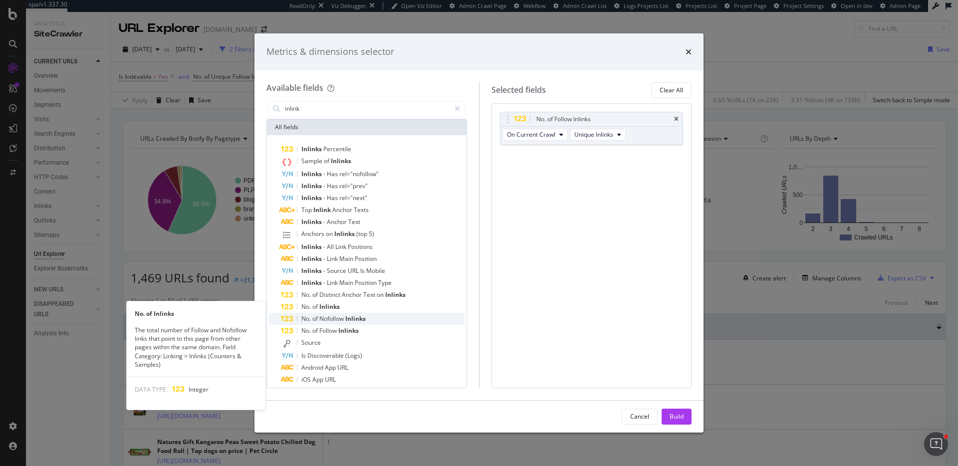
scroll to position [2, 0]
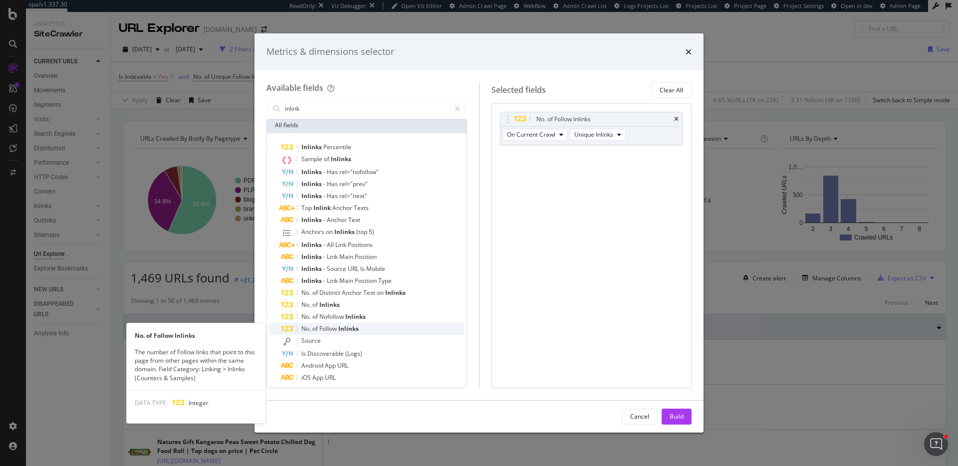
click at [354, 327] on span "Inlinks" at bounding box center [348, 328] width 20 height 8
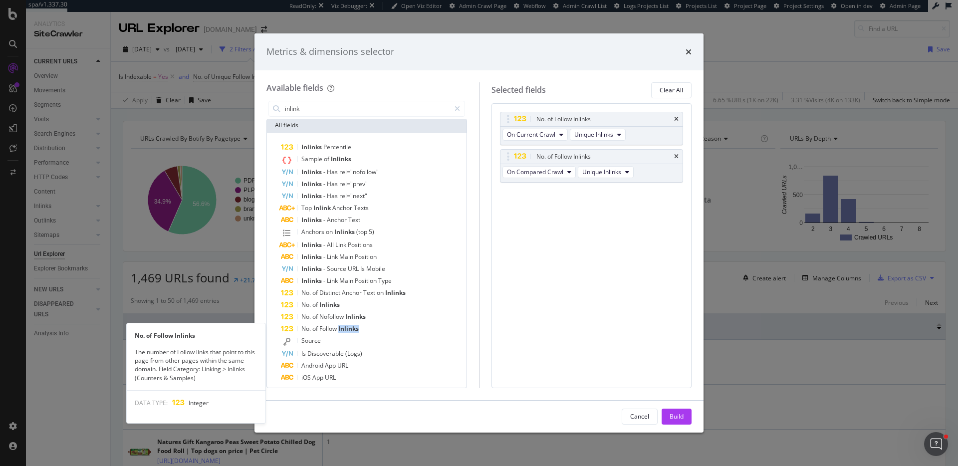
click at [354, 327] on span "Inlinks" at bounding box center [348, 328] width 20 height 8
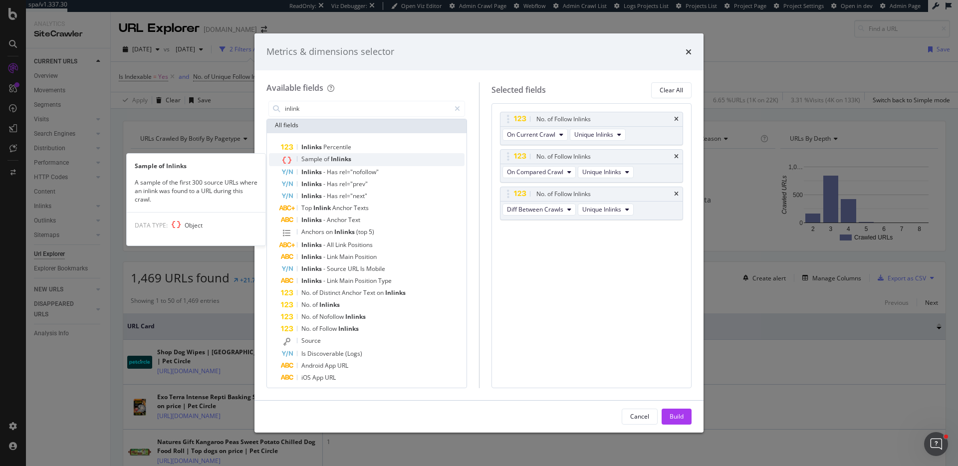
click at [346, 159] on span "Inlinks" at bounding box center [341, 159] width 20 height 8
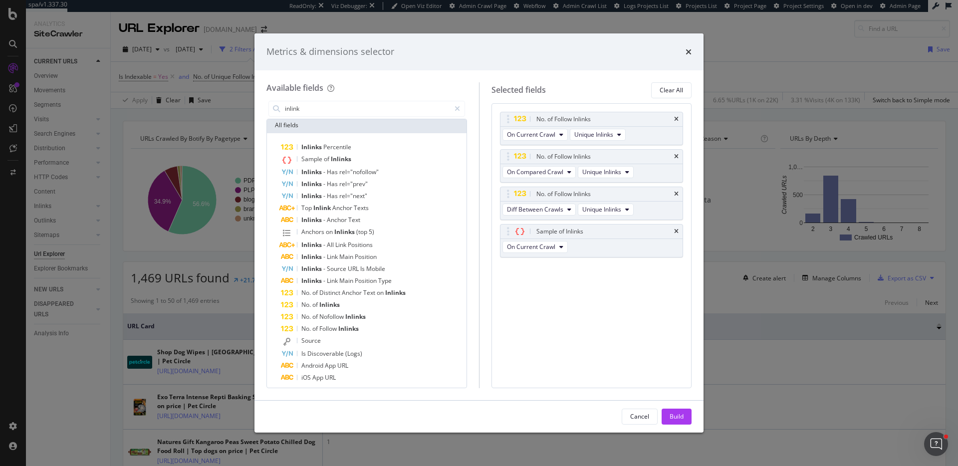
click at [346, 159] on span "Inlinks" at bounding box center [341, 159] width 20 height 8
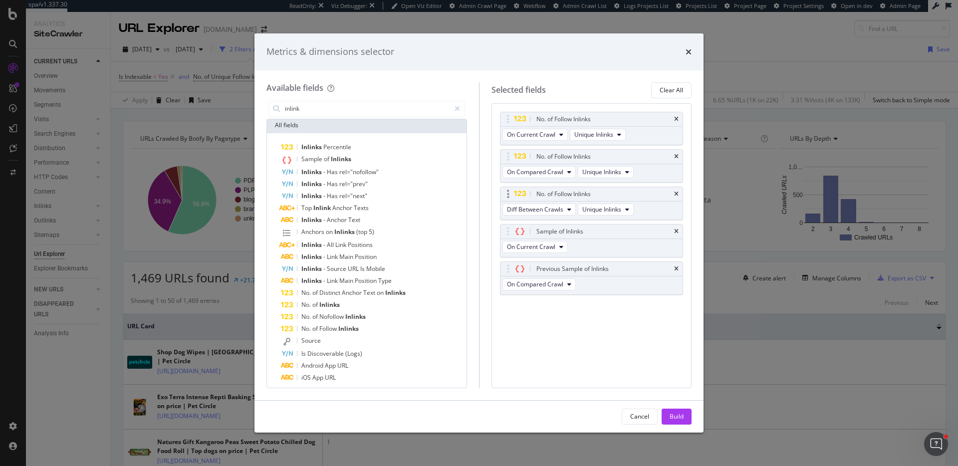
click at [672, 195] on div "No. of Follow Inlinks" at bounding box center [591, 194] width 183 height 14
click at [675, 195] on icon "times" at bounding box center [676, 194] width 4 height 6
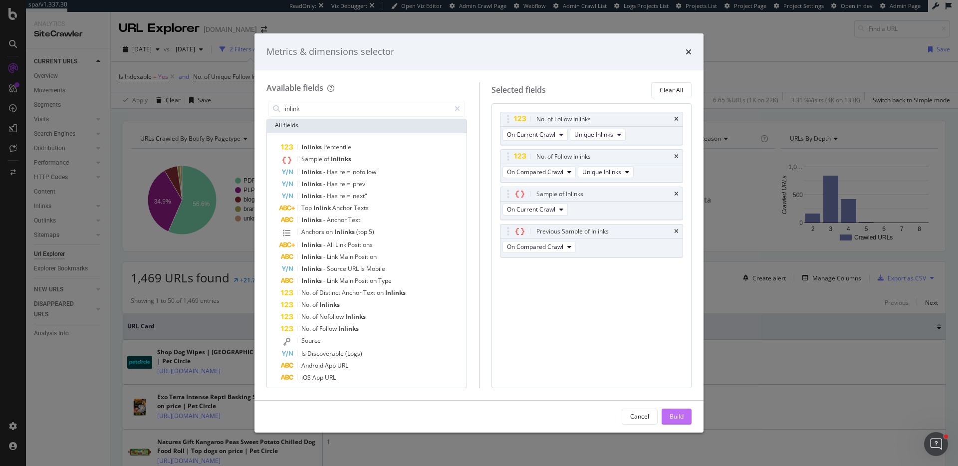
click at [683, 416] on button "Build" at bounding box center [676, 416] width 30 height 16
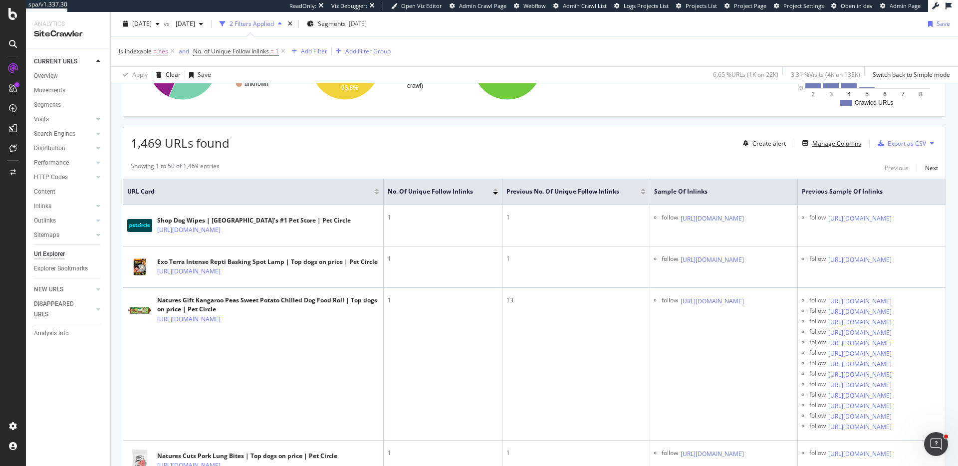
scroll to position [0, 188]
click at [312, 52] on div "Add Filter" at bounding box center [314, 51] width 26 height 8
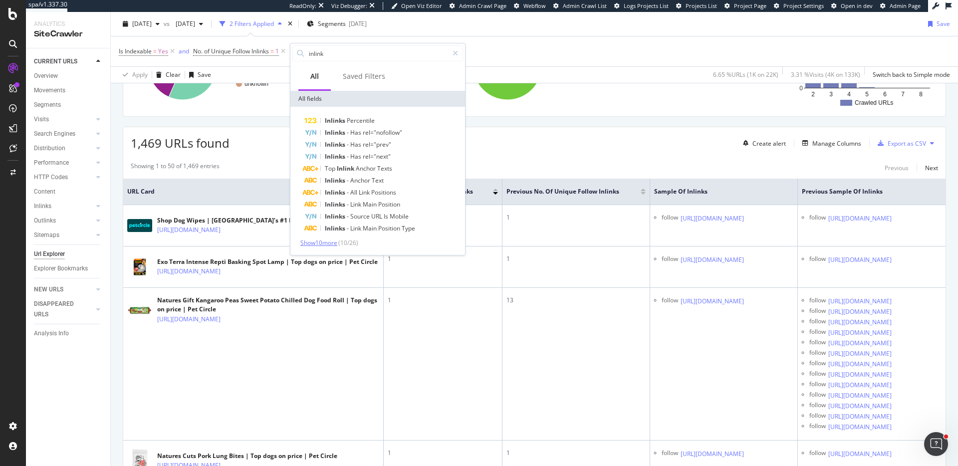
type input "inlink"
click at [331, 244] on span "Show 10 more" at bounding box center [318, 242] width 37 height 8
click at [380, 273] on span "Inlinks" at bounding box center [372, 276] width 20 height 8
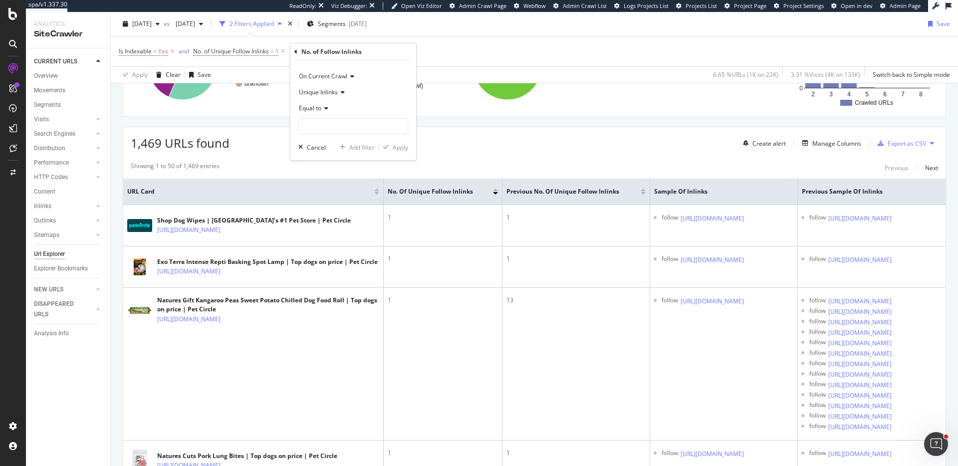
click at [329, 77] on span "On Current Crawl" at bounding box center [323, 76] width 48 height 8
click at [338, 113] on span "On Compared Crawl" at bounding box center [331, 110] width 56 height 8
click at [312, 111] on span "Equal to" at bounding box center [310, 108] width 22 height 8
click at [329, 181] on span "Greater than" at bounding box center [321, 181] width 36 height 8
click at [352, 128] on input "number" at bounding box center [353, 126] width 110 height 16
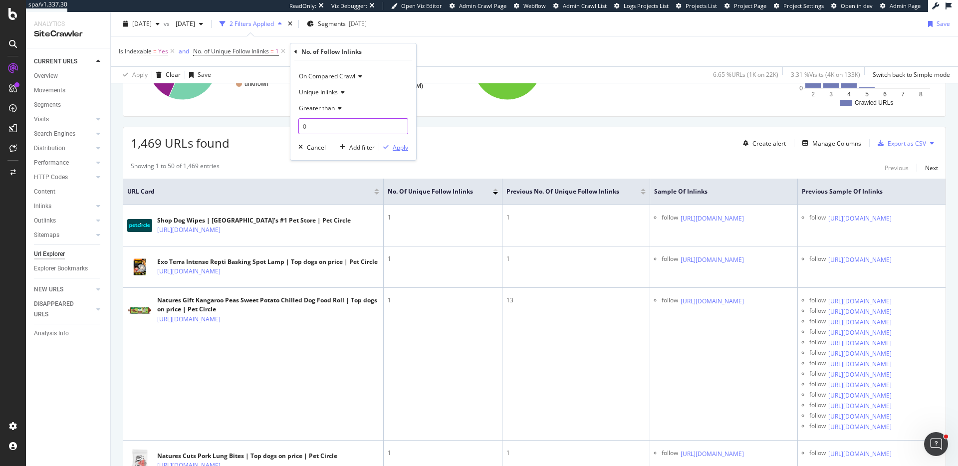
type input "0"
click at [386, 145] on icon "button" at bounding box center [385, 147] width 5 height 6
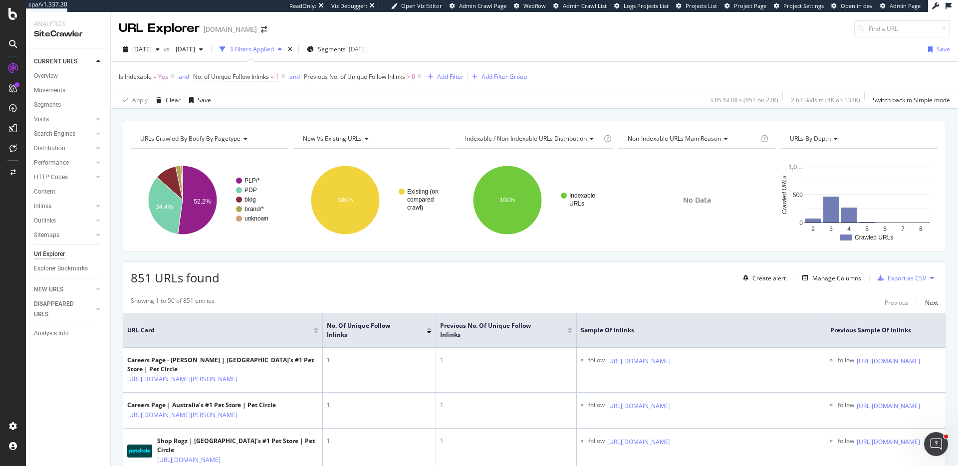
click at [409, 80] on span "Previous No. of Unique Follow Inlinks > 0" at bounding box center [359, 76] width 111 height 9
click at [367, 151] on input "0" at bounding box center [370, 150] width 110 height 16
type input "1"
click at [417, 173] on div "Apply" at bounding box center [416, 171] width 15 height 8
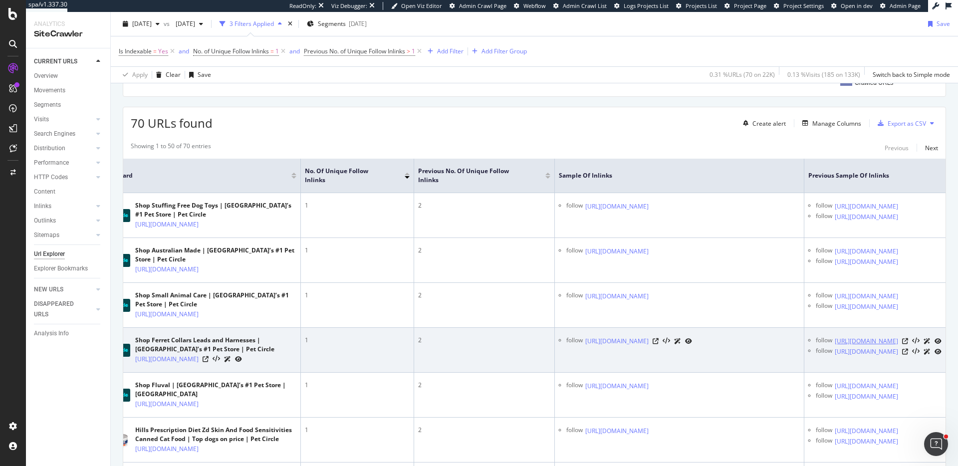
scroll to position [207, 0]
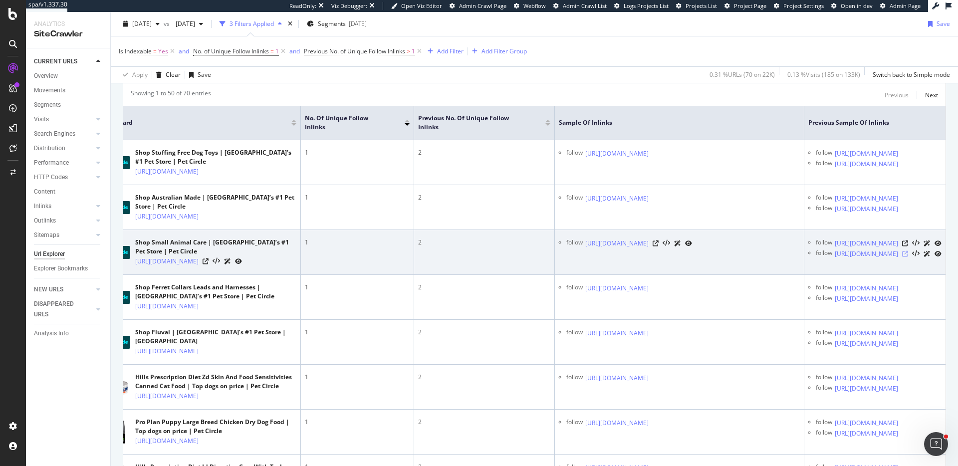
click at [902, 257] on icon at bounding box center [905, 254] width 6 height 6
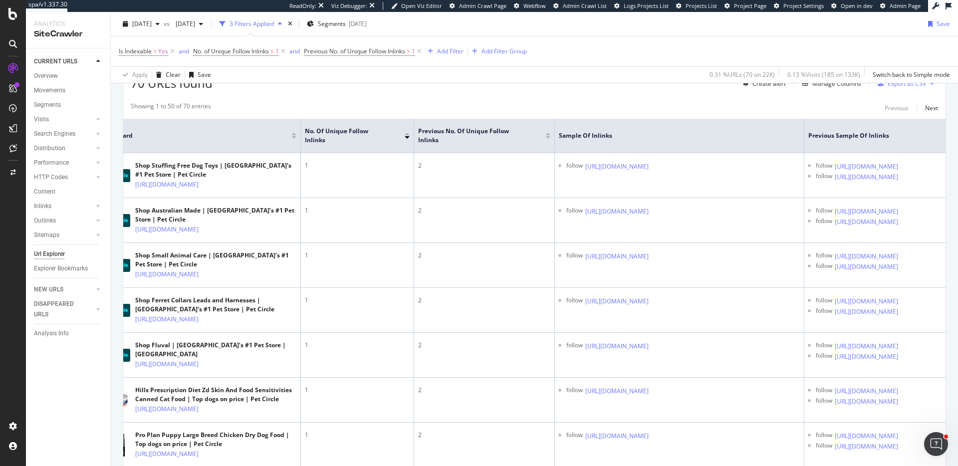
scroll to position [0, 0]
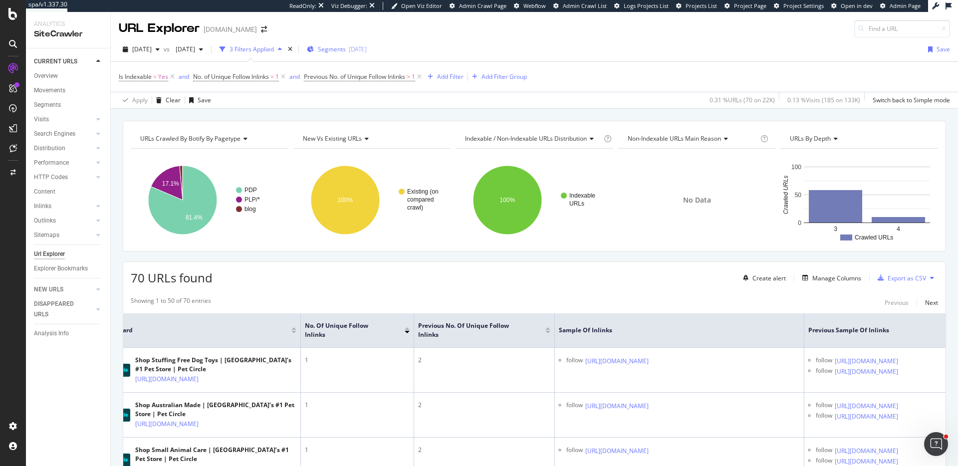
click at [367, 49] on div "[DATE]" at bounding box center [358, 49] width 18 height 8
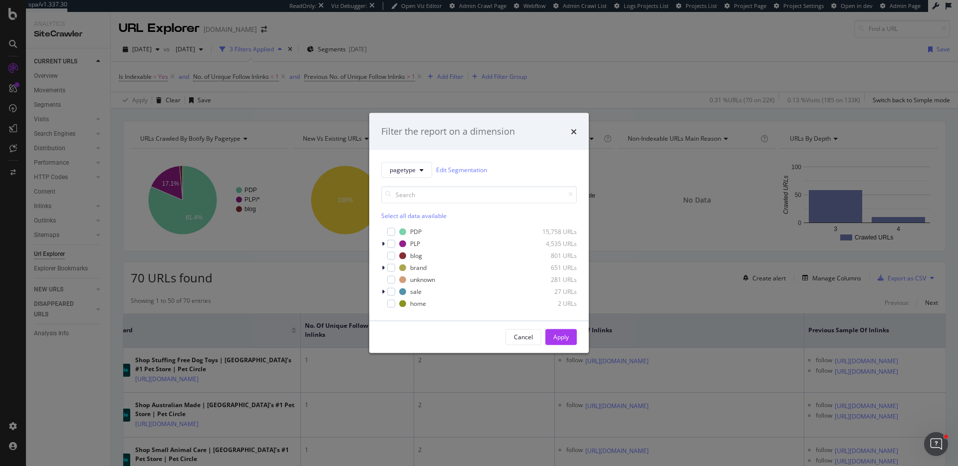
click at [544, 55] on div "Filter the report on a dimension pagetype Edit Segmentation Select all data ava…" at bounding box center [479, 233] width 958 height 466
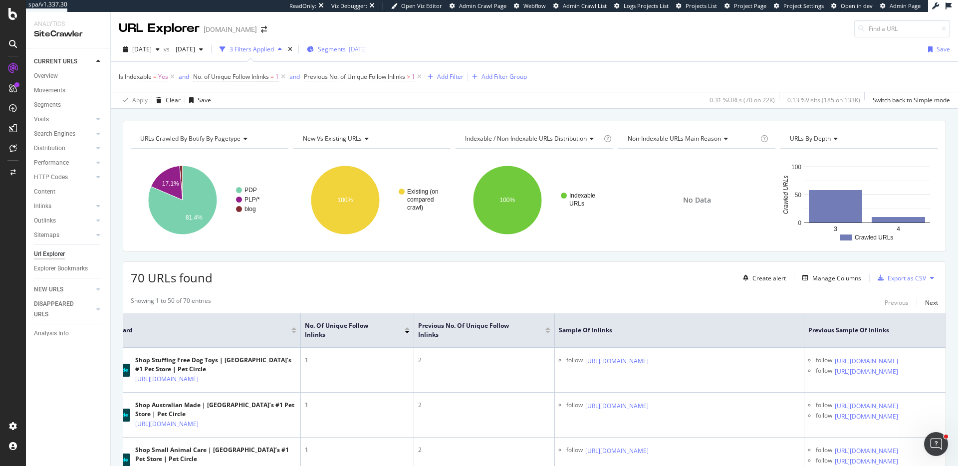
click at [367, 45] on div "Segments [DATE]" at bounding box center [337, 49] width 60 height 8
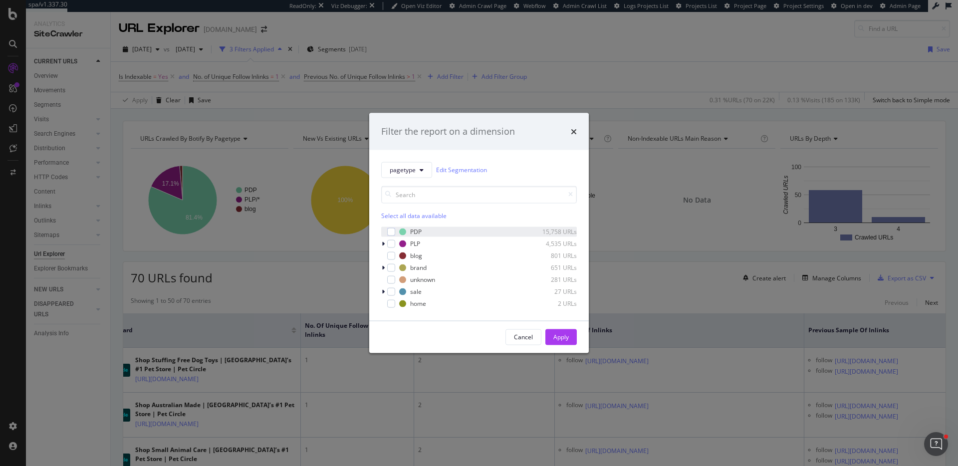
click at [386, 229] on div "modal" at bounding box center [384, 231] width 6 height 10
click at [547, 334] on button "Apply" at bounding box center [560, 337] width 31 height 16
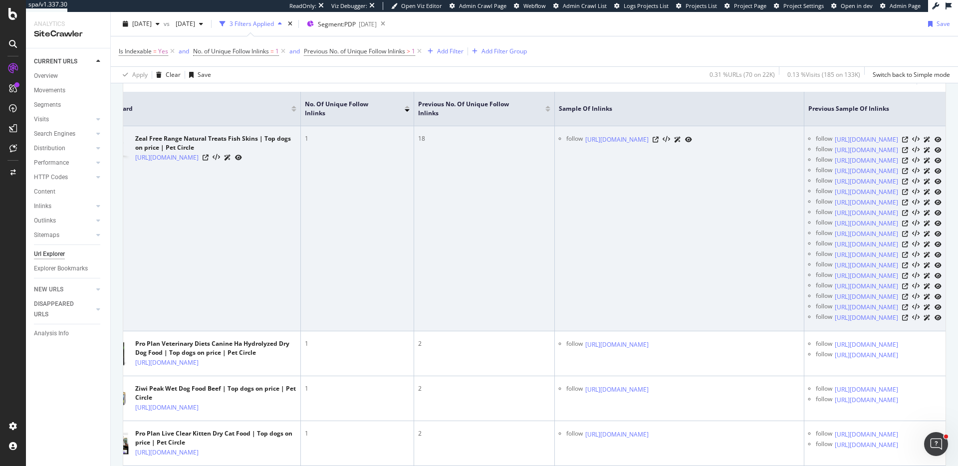
scroll to position [0, 138]
click at [902, 137] on icon at bounding box center [905, 140] width 6 height 6
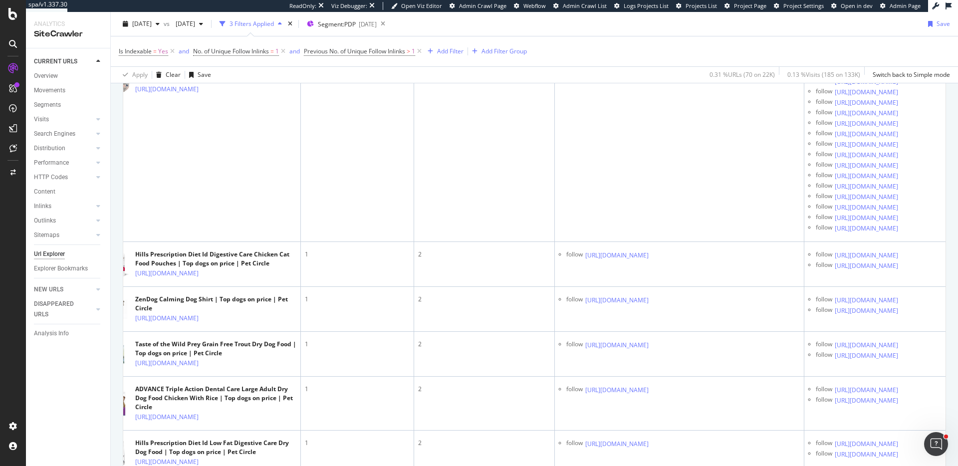
scroll to position [633, 0]
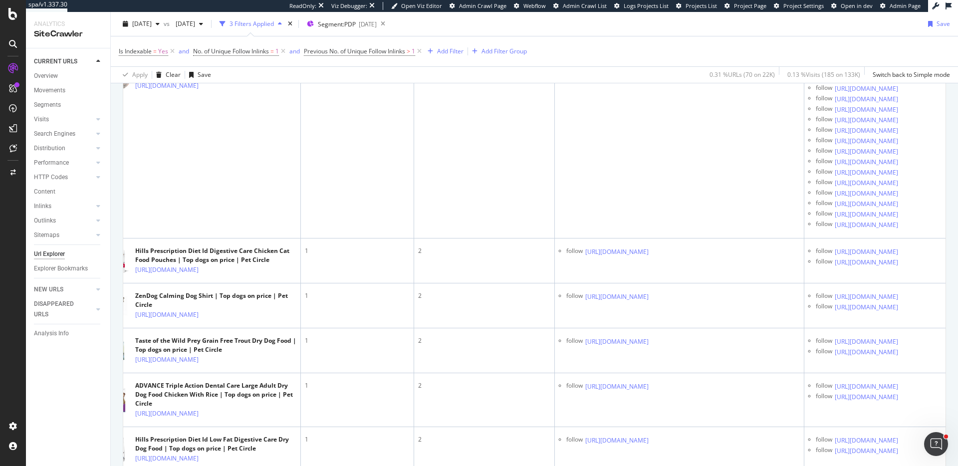
click at [680, 238] on td "follow https://www.petcircle.com.au/discover/which-cat-bed-should-i-choose" at bounding box center [679, 146] width 249 height 184
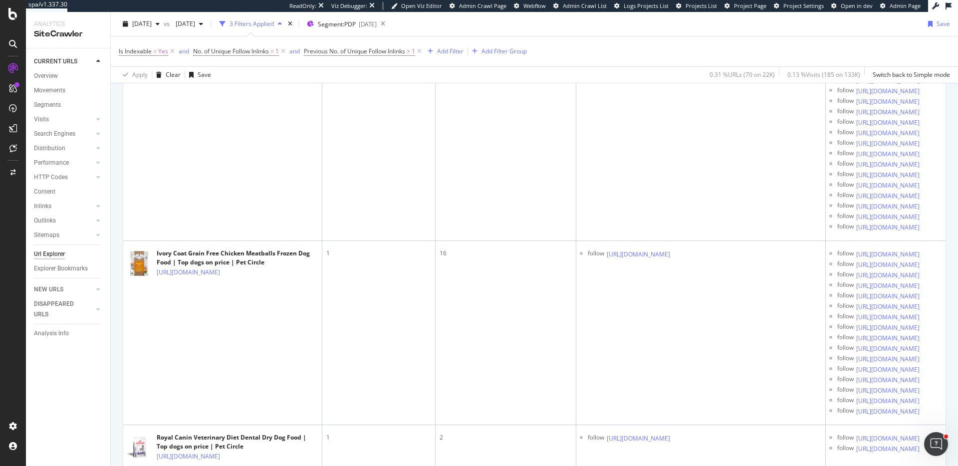
scroll to position [0, 0]
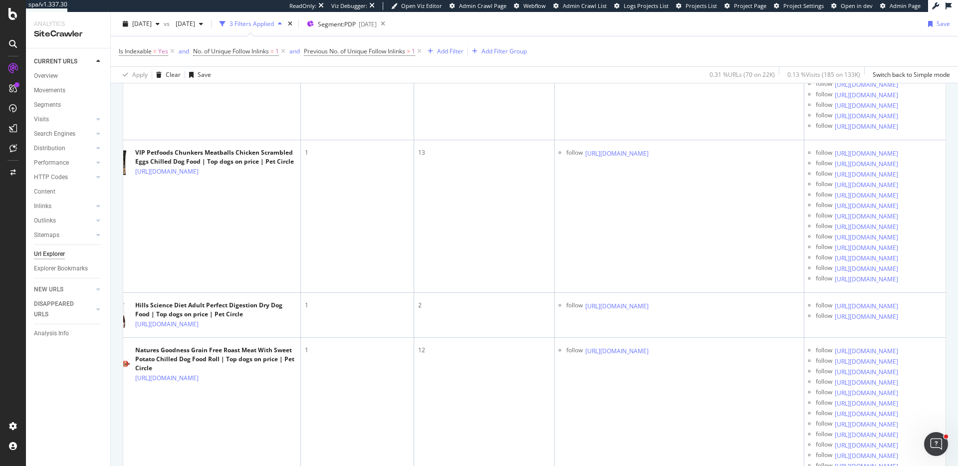
scroll to position [0, 138]
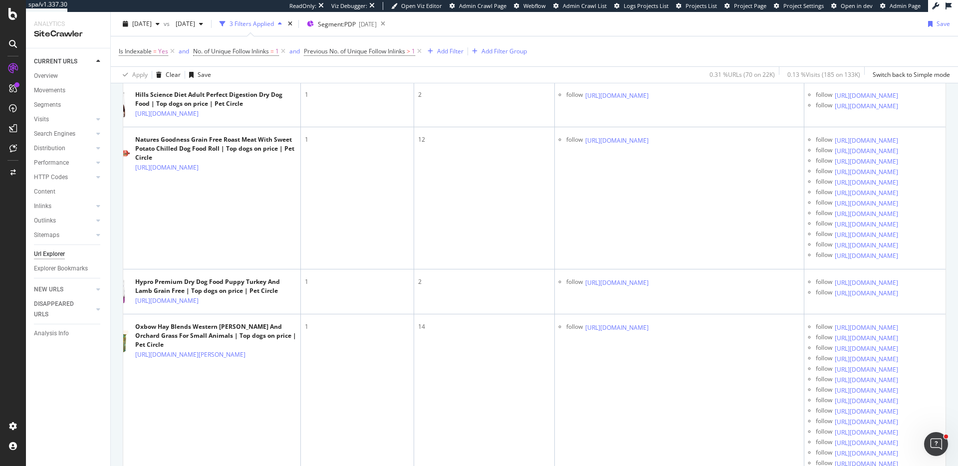
scroll to position [5065, 0]
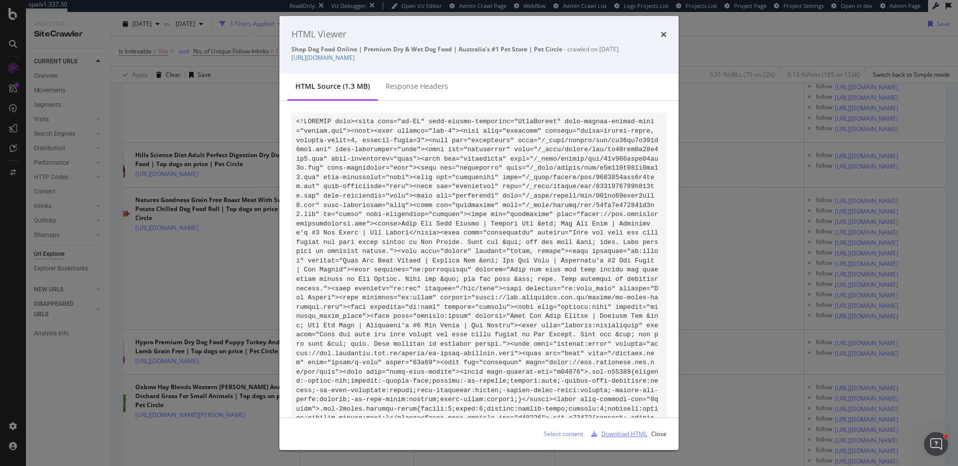
click at [624, 429] on div "Download HTML" at bounding box center [624, 433] width 46 height 8
click at [662, 32] on icon "times" at bounding box center [663, 34] width 6 height 8
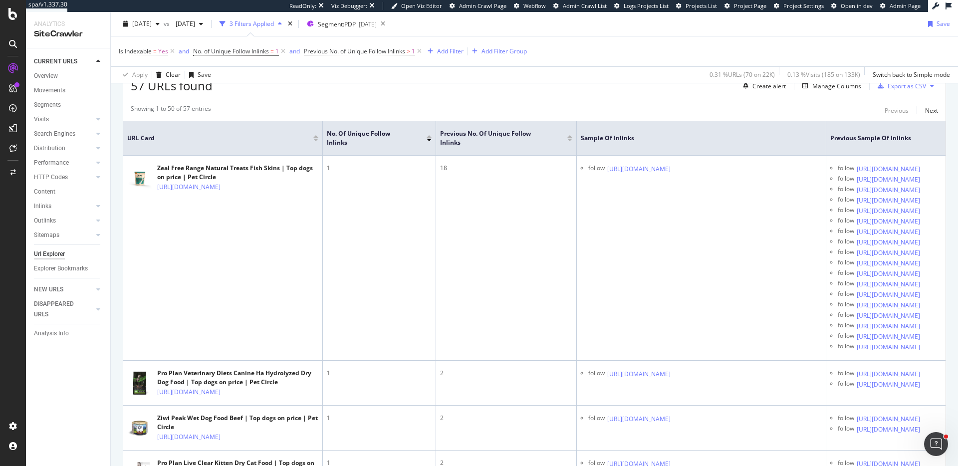
scroll to position [0, 0]
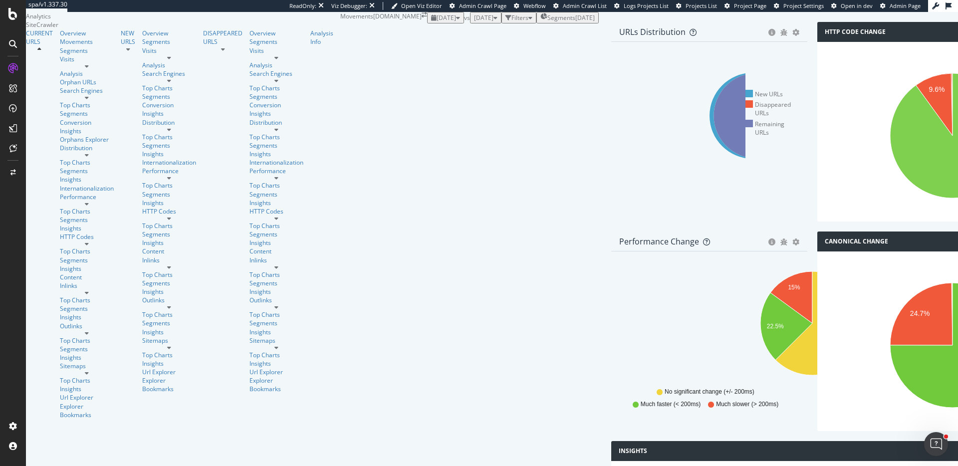
scroll to position [354, 0]
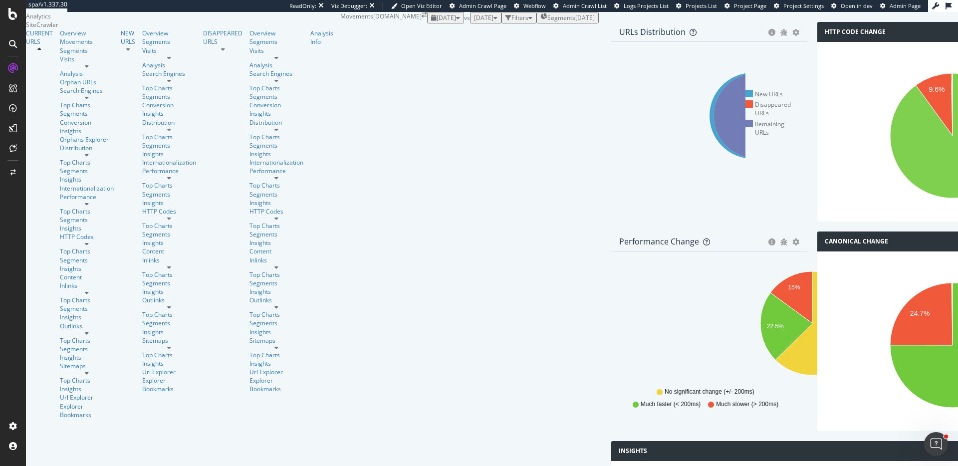
scroll to position [422, 0]
click at [436, 22] on span "[DATE]" at bounding box center [445, 17] width 19 height 8
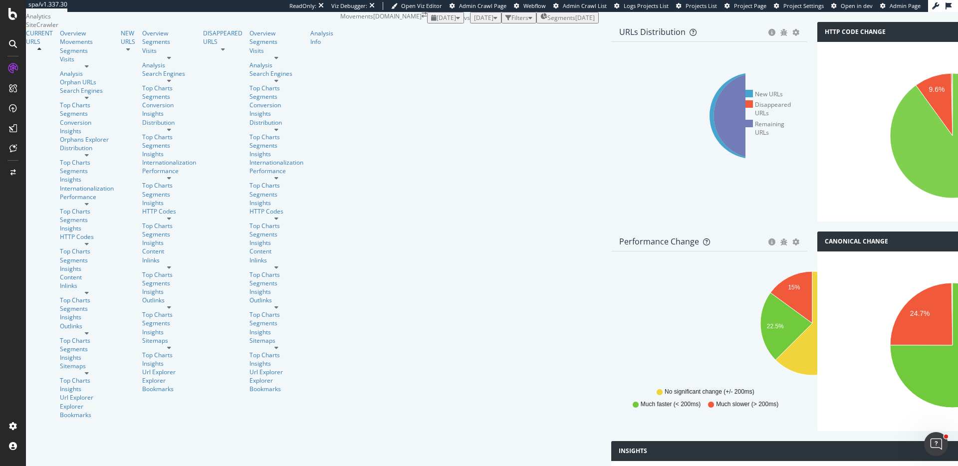
scroll to position [550, 0]
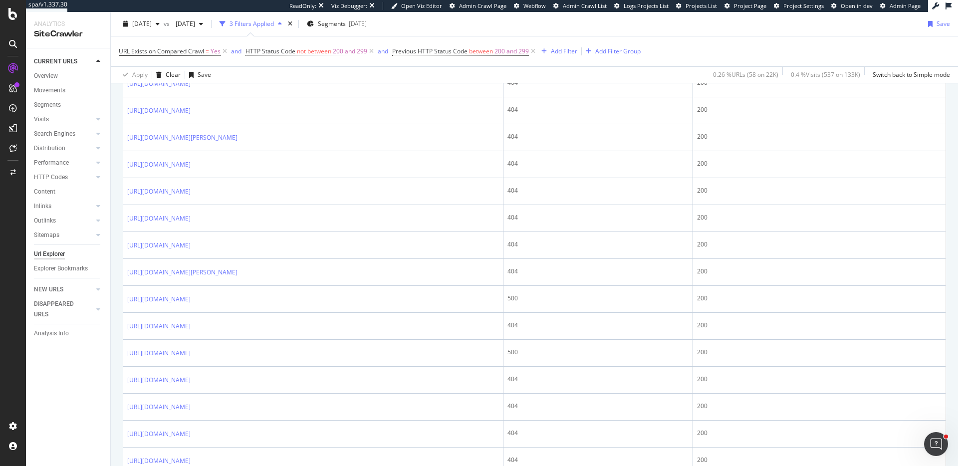
scroll to position [1278, 0]
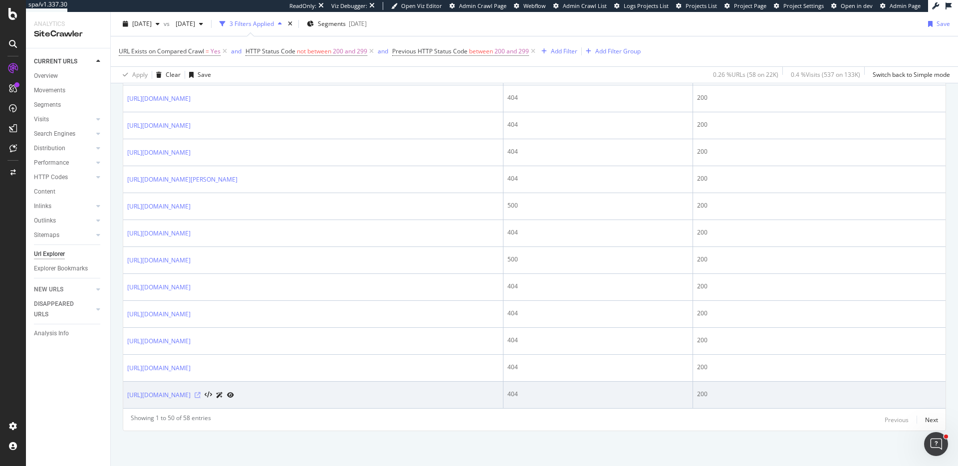
click at [201, 396] on icon at bounding box center [198, 395] width 6 height 6
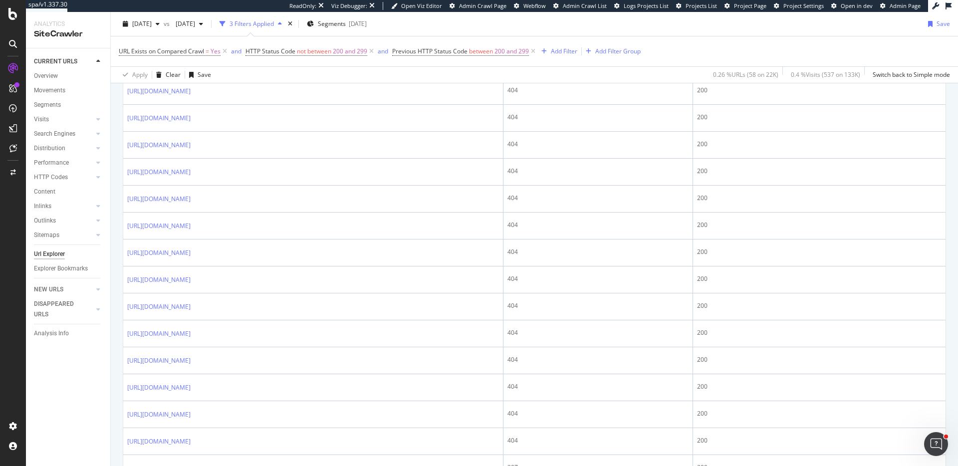
scroll to position [0, 0]
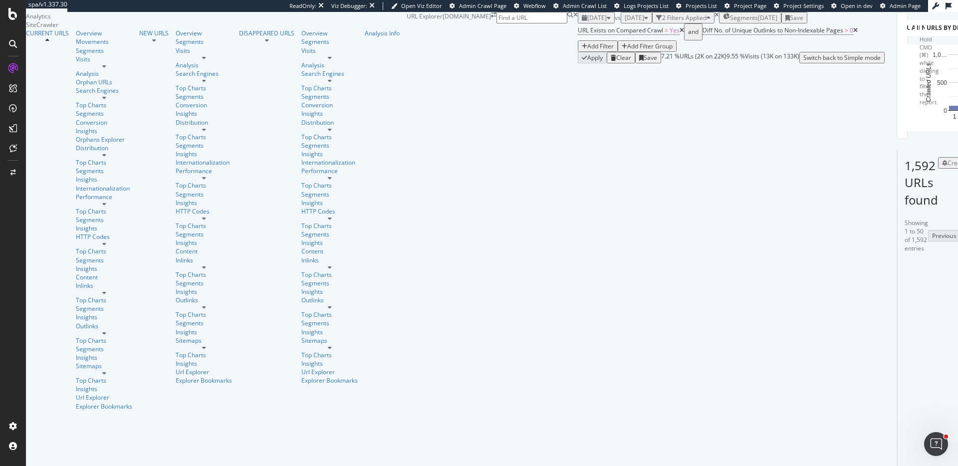
scroll to position [0, 37]
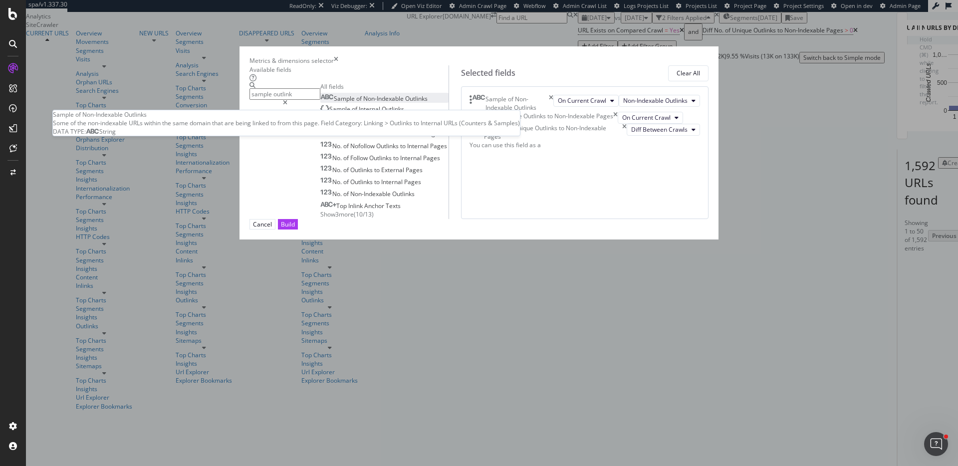
type input "sample outlink"
click at [368, 103] on span "Non-Indexable" at bounding box center [384, 98] width 42 height 8
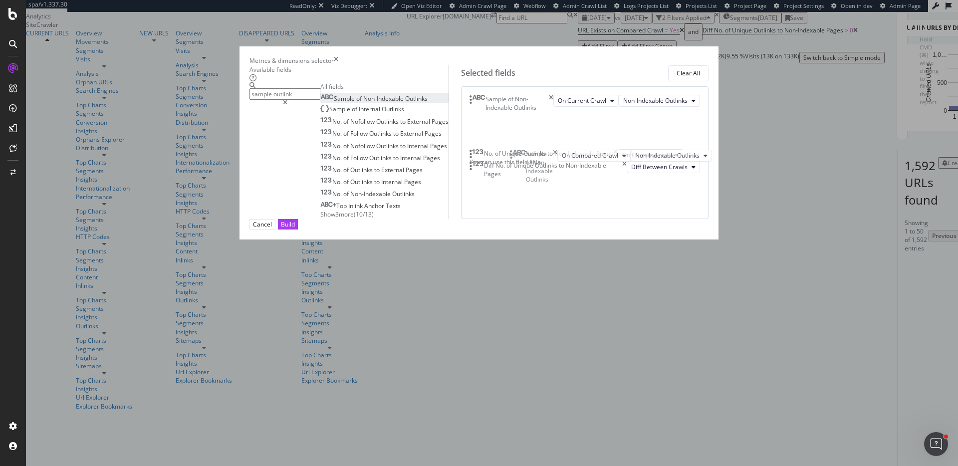
drag, startPoint x: 505, startPoint y: 242, endPoint x: 515, endPoint y: 158, distance: 84.9
click at [515, 158] on body "spa/v1.337.30 ReadOnly: Viz Debugger: Open Viz Editor Admin Crawl Page Webflow …" at bounding box center [479, 233] width 958 height 466
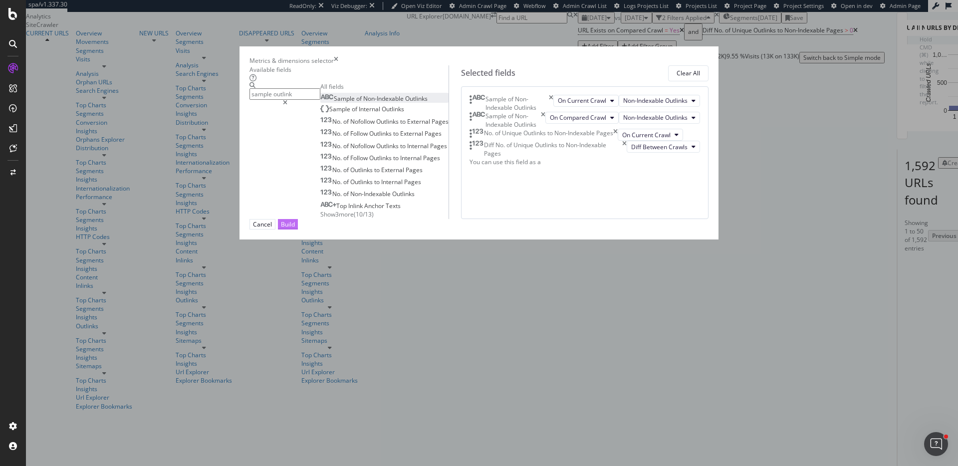
click at [295, 229] on div "Build" at bounding box center [288, 223] width 14 height 9
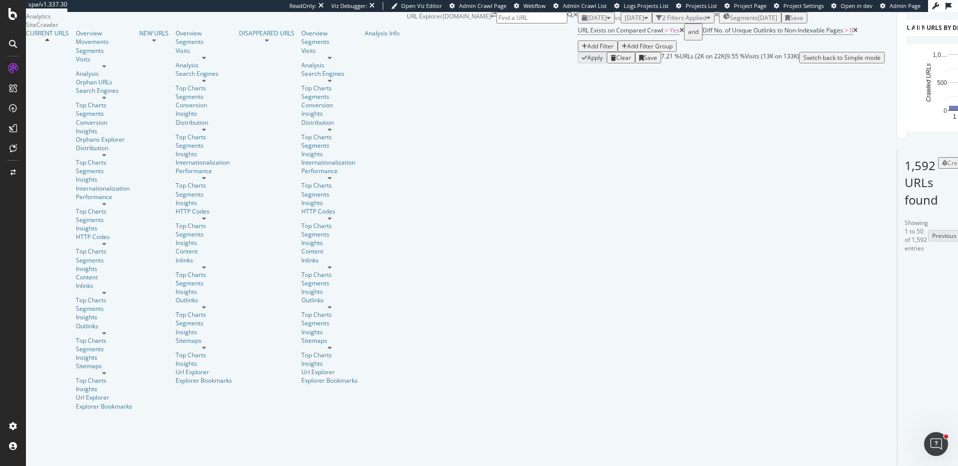
scroll to position [208, 0]
click at [723, 22] on div "Segments [DATE]" at bounding box center [750, 17] width 54 height 8
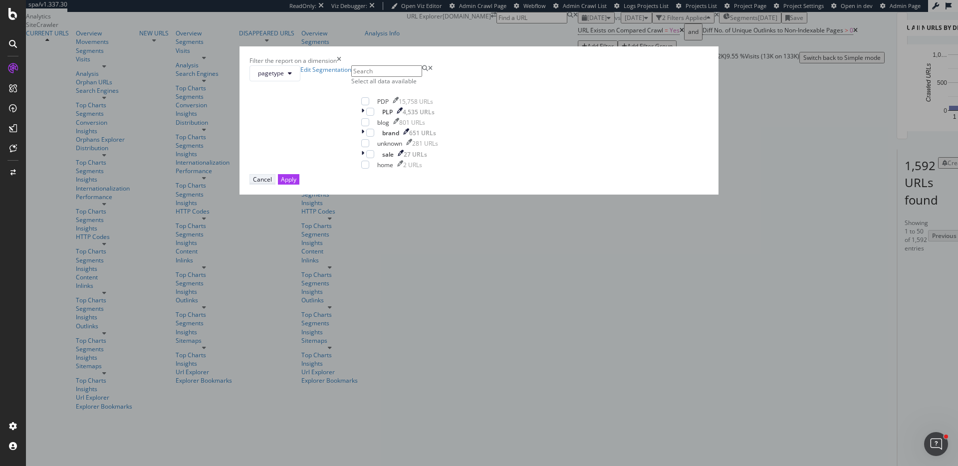
click at [272, 184] on div "Cancel" at bounding box center [262, 179] width 19 height 8
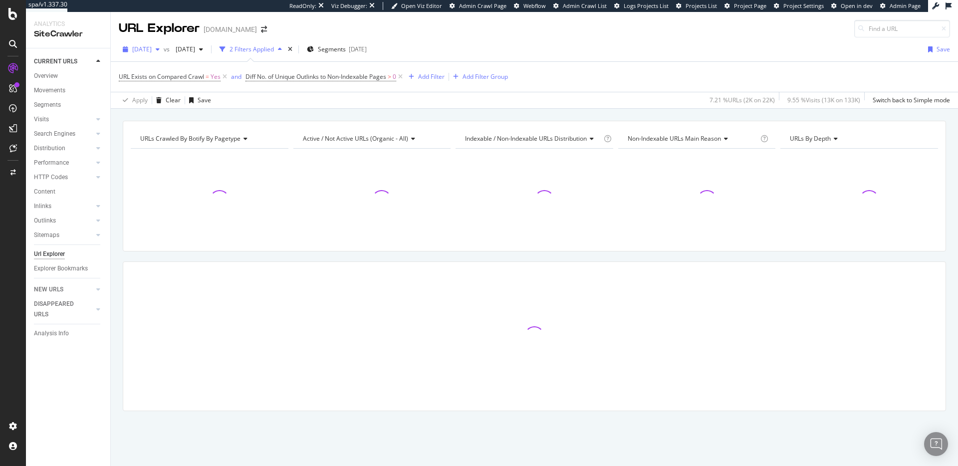
click at [152, 46] on span "[DATE]" at bounding box center [141, 49] width 19 height 8
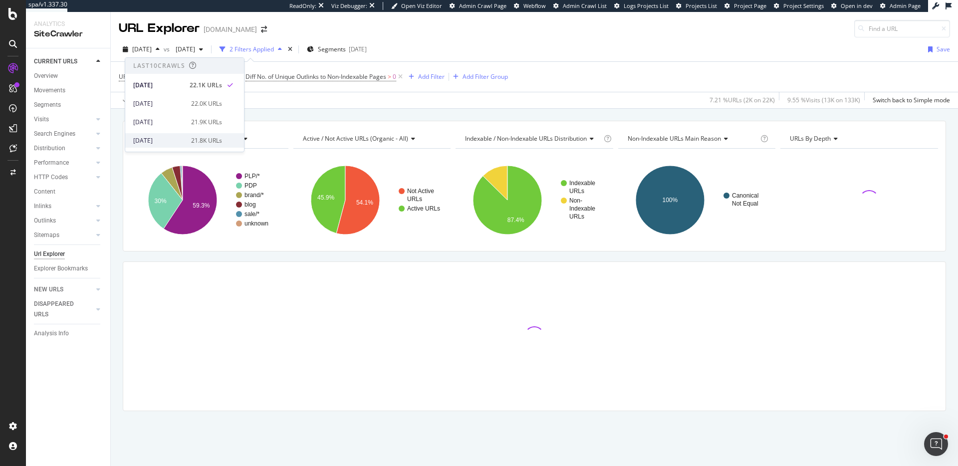
click at [175, 140] on div "[DATE]" at bounding box center [159, 140] width 52 height 9
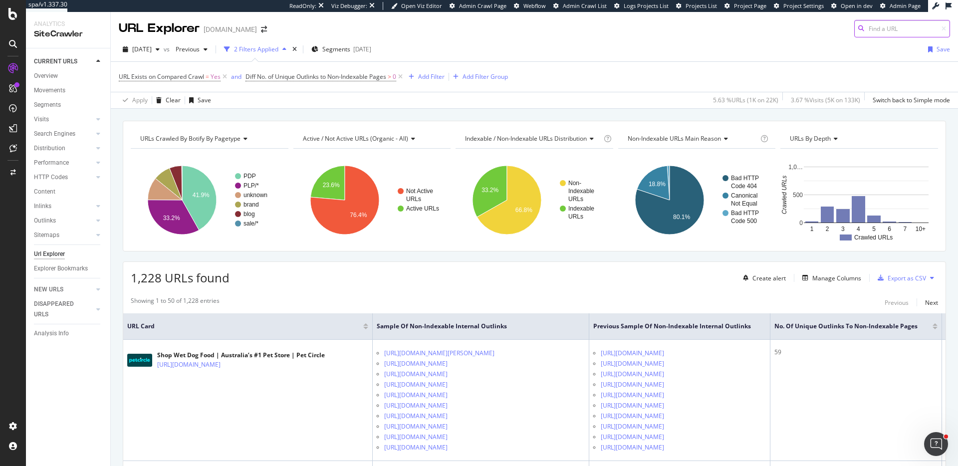
paste input "https://www.petcircle.com.au/collection/new-dog-arrivals"
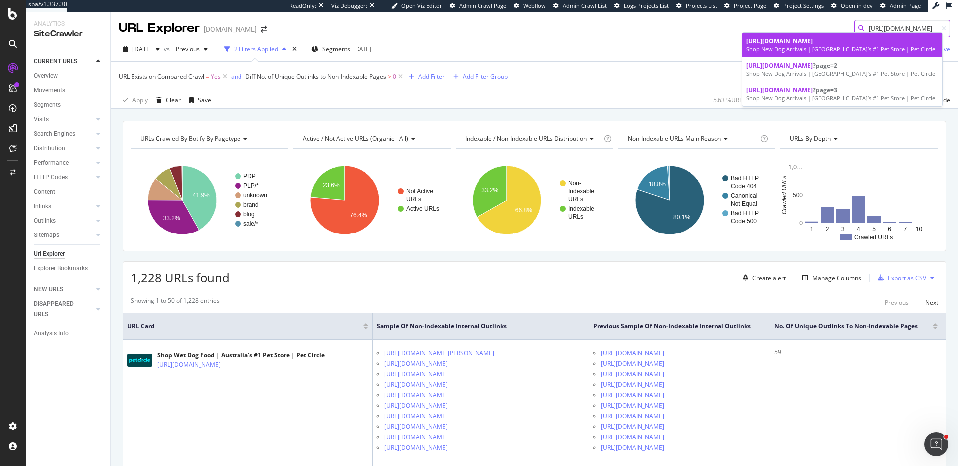
type input "https://www.petcircle.com.au/collection/new-dog-arrivals"
click at [839, 51] on div "Shop New Dog Arrivals | Australia’s #1 Pet Store | Pet Circle" at bounding box center [842, 49] width 192 height 8
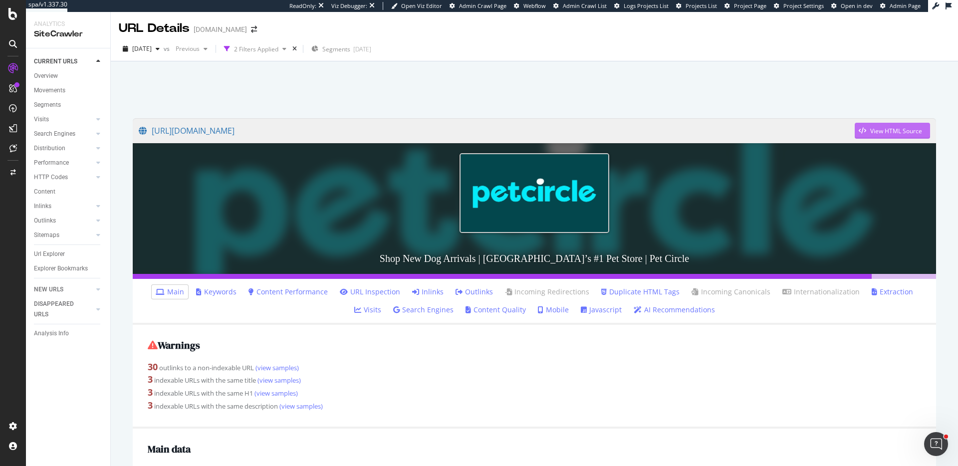
click at [874, 132] on div "View HTML Source" at bounding box center [896, 131] width 52 height 8
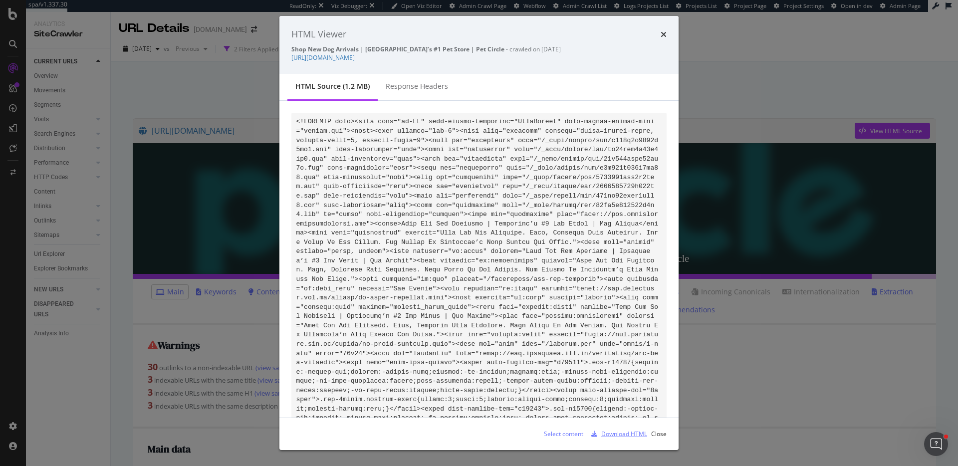
click at [620, 432] on div "Download HTML" at bounding box center [624, 433] width 46 height 8
click at [662, 33] on icon "times" at bounding box center [663, 34] width 6 height 8
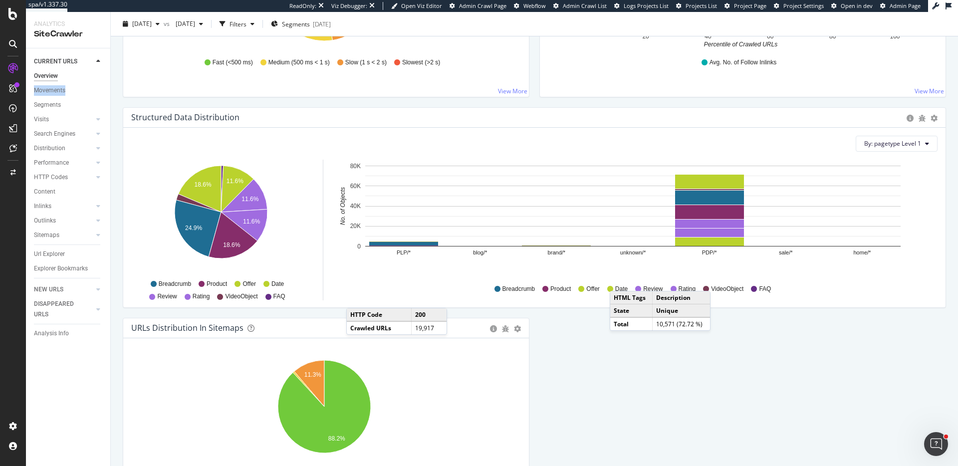
scroll to position [995, 0]
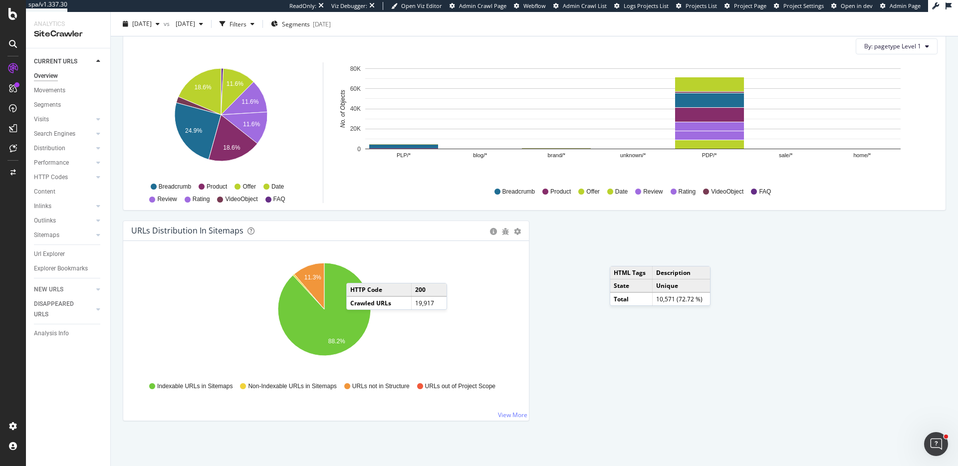
click at [502, 294] on icon "11.3% 88.2%" at bounding box center [324, 315] width 386 height 116
click at [57, 90] on div "Movements" at bounding box center [49, 90] width 31 height 10
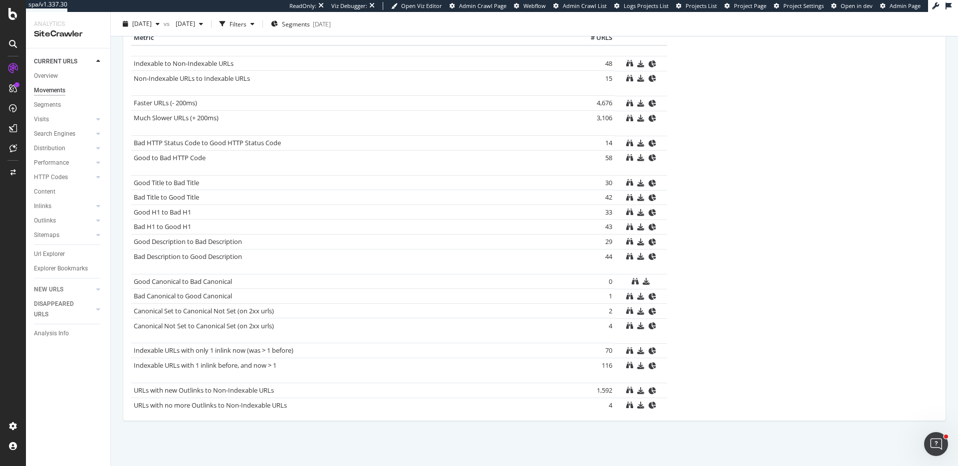
scroll to position [565, 0]
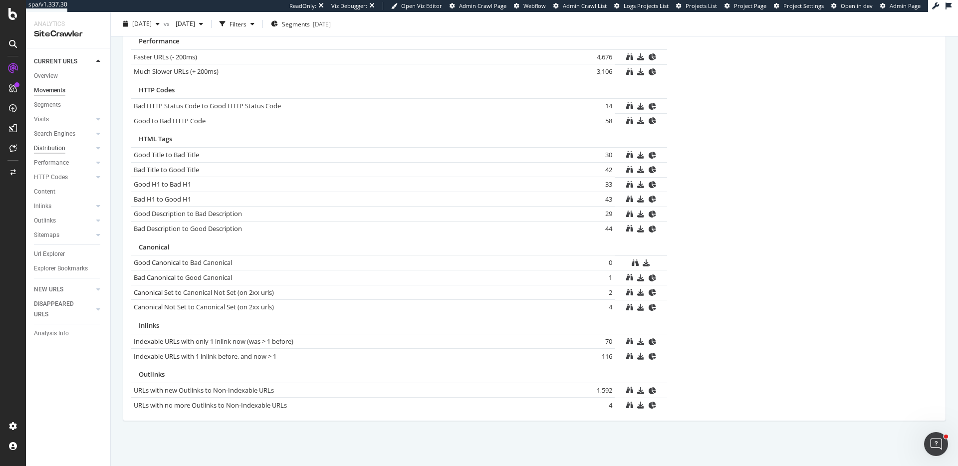
click at [56, 148] on div "Distribution" at bounding box center [49, 148] width 31 height 10
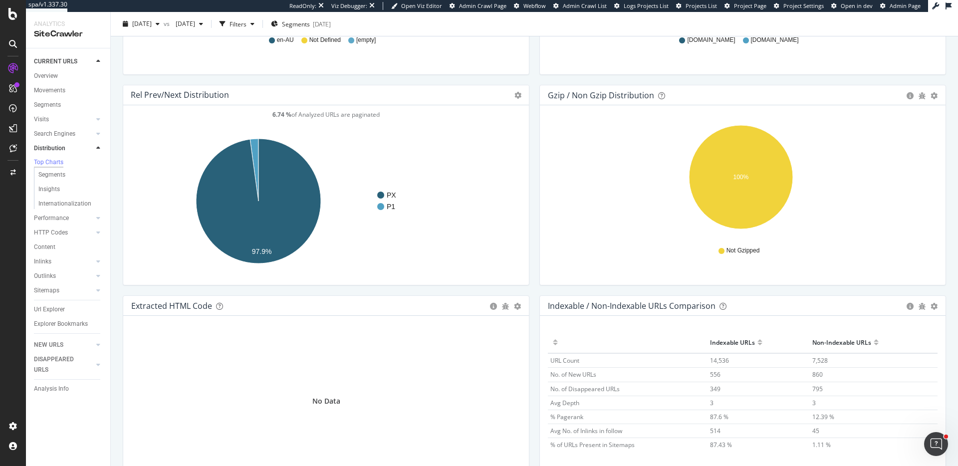
scroll to position [1330, 0]
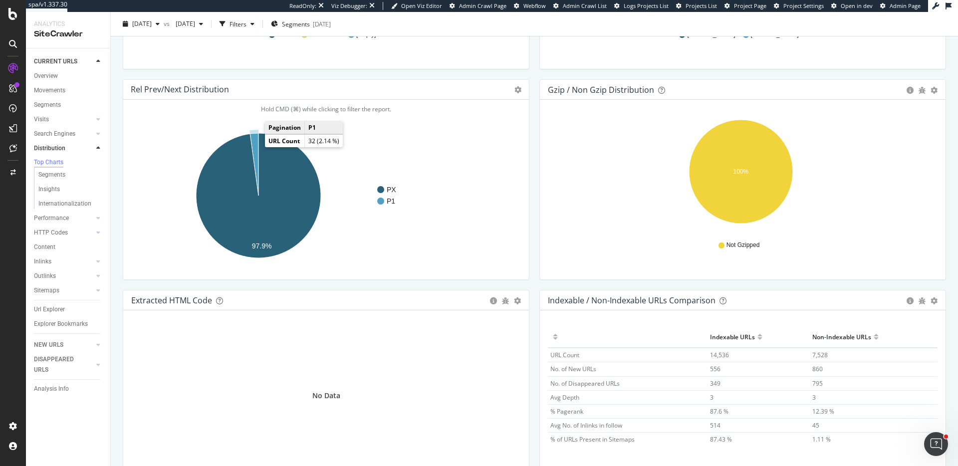
click at [254, 146] on icon "A chart." at bounding box center [254, 164] width 8 height 62
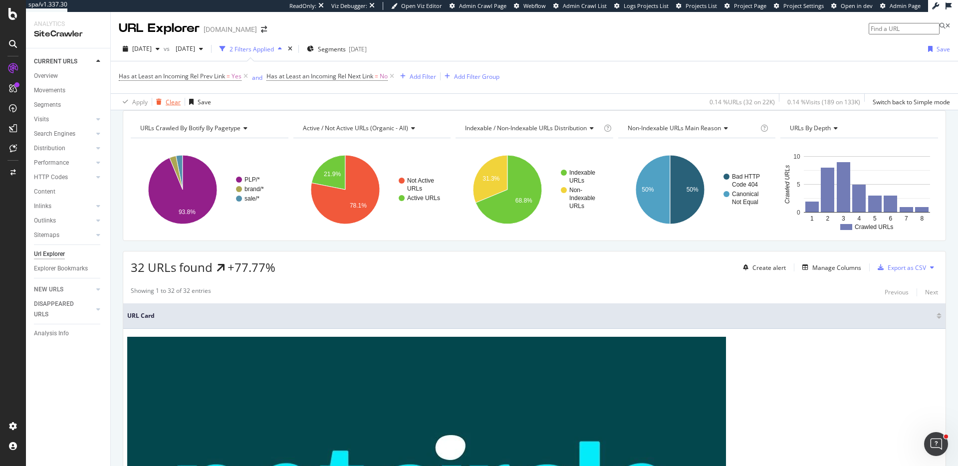
click at [169, 103] on div "Clear" at bounding box center [173, 102] width 15 height 8
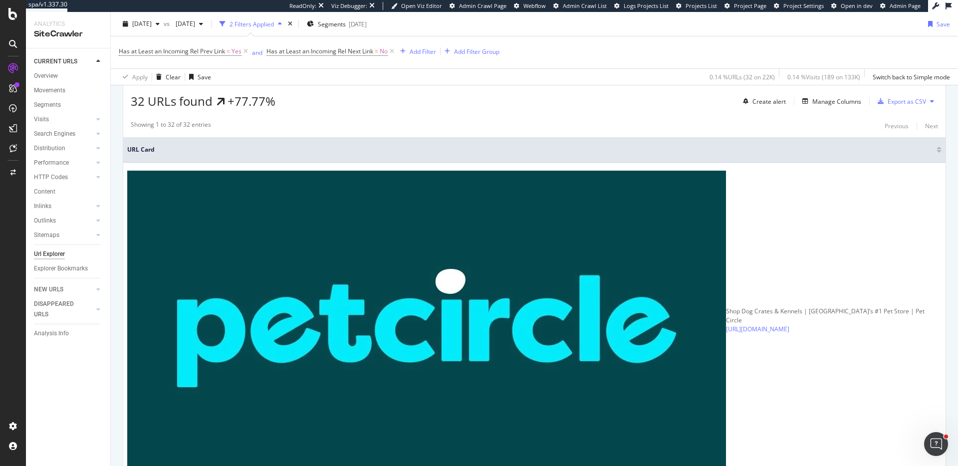
scroll to position [438, 0]
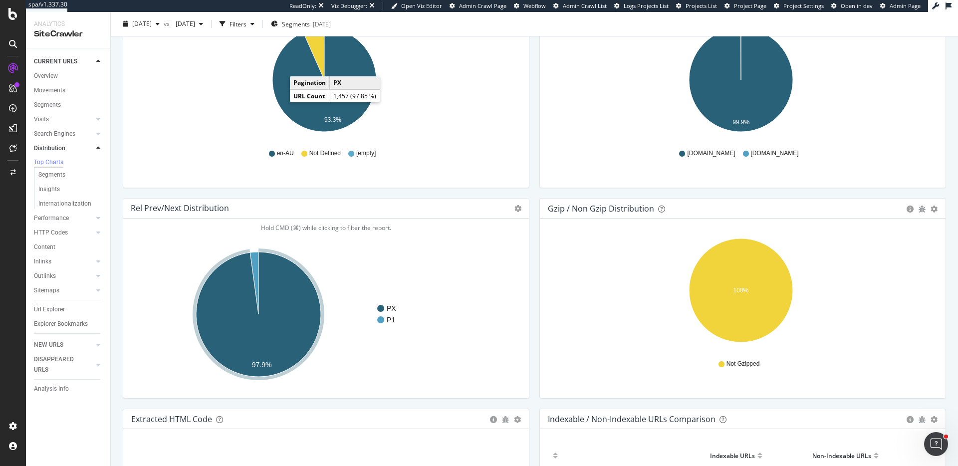
scroll to position [1221, 0]
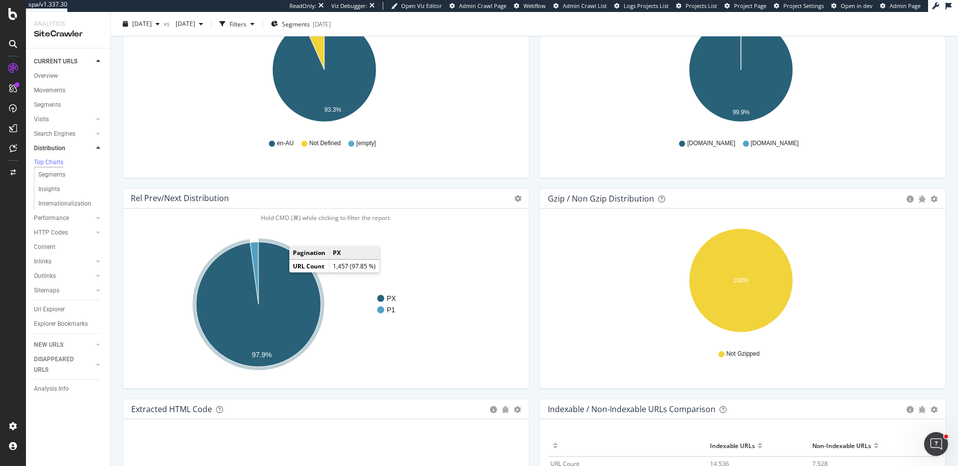
click at [295, 282] on icon "A chart." at bounding box center [258, 304] width 125 height 125
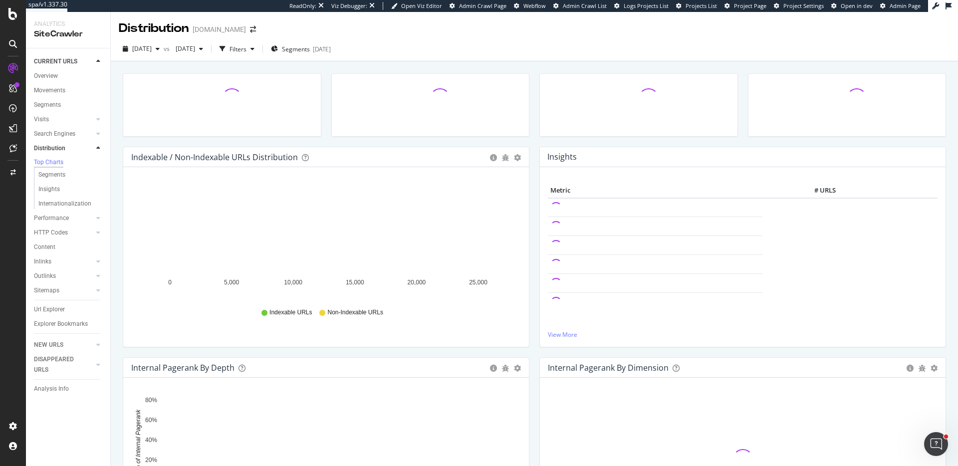
scroll to position [1400, 0]
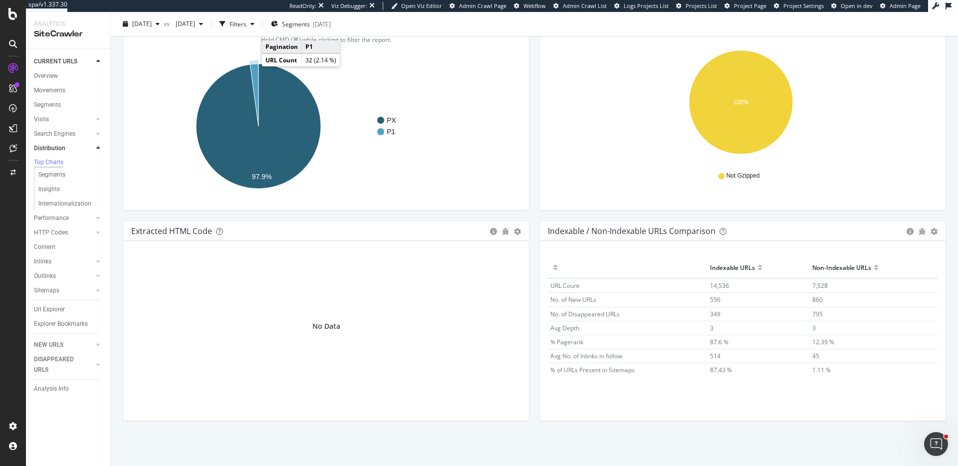
click at [253, 66] on icon "A chart." at bounding box center [254, 95] width 8 height 62
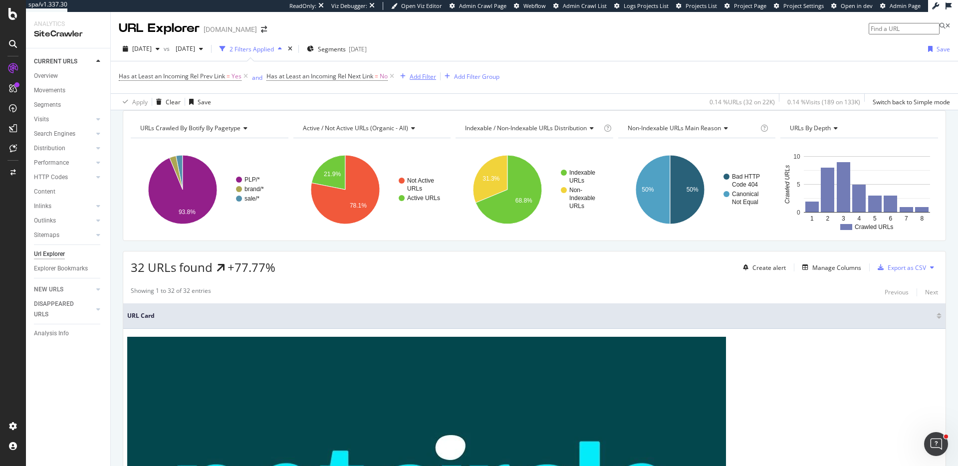
click at [428, 79] on div "Add Filter" at bounding box center [422, 76] width 26 height 8
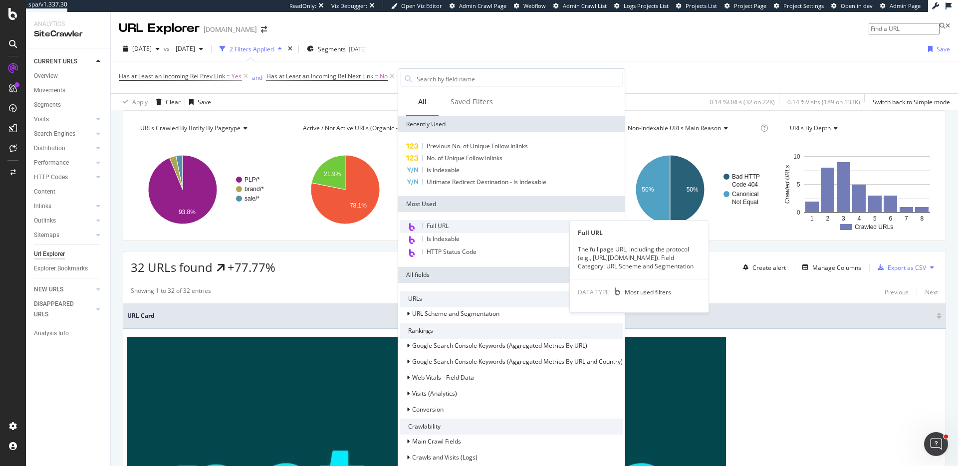
click at [457, 226] on div "Full URL" at bounding box center [511, 226] width 222 height 13
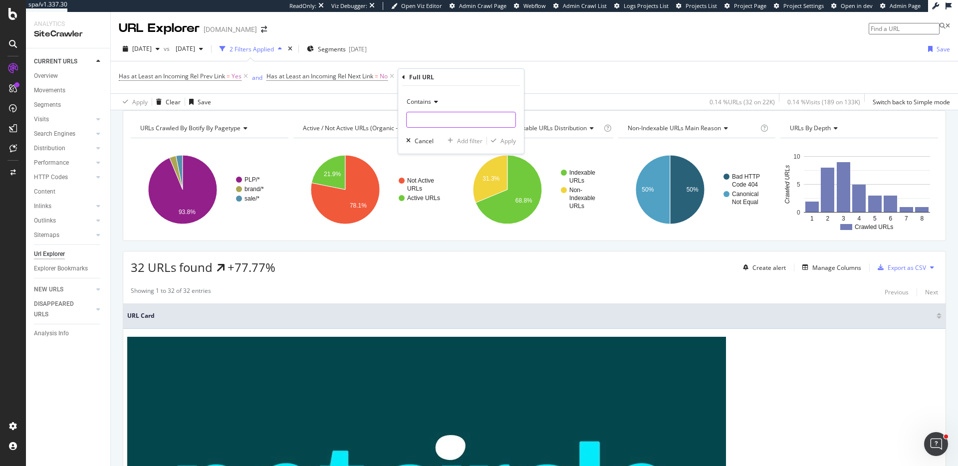
click at [438, 116] on input "text" at bounding box center [460, 120] width 109 height 16
type input "page="
click at [517, 134] on div "Contains page= Cancel Add filter Apply" at bounding box center [461, 120] width 126 height 68
click at [513, 140] on div "Apply" at bounding box center [507, 141] width 15 height 8
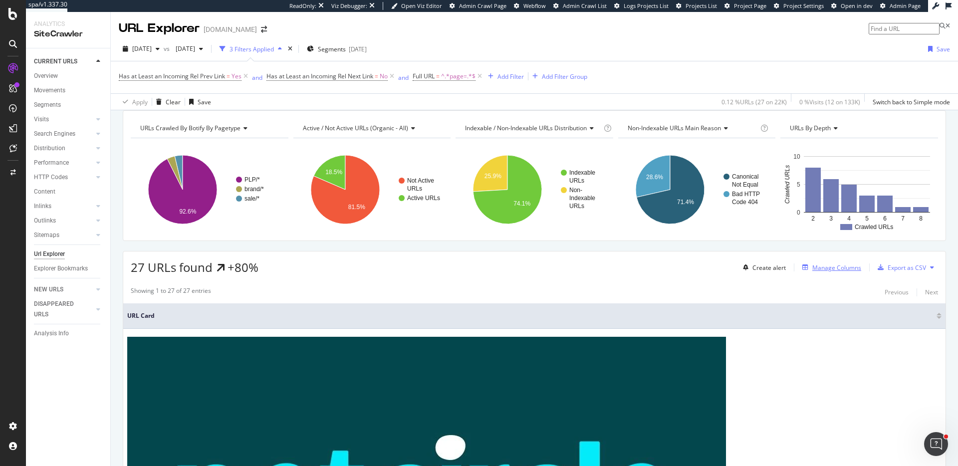
click at [821, 272] on div "Manage Columns" at bounding box center [836, 267] width 49 height 8
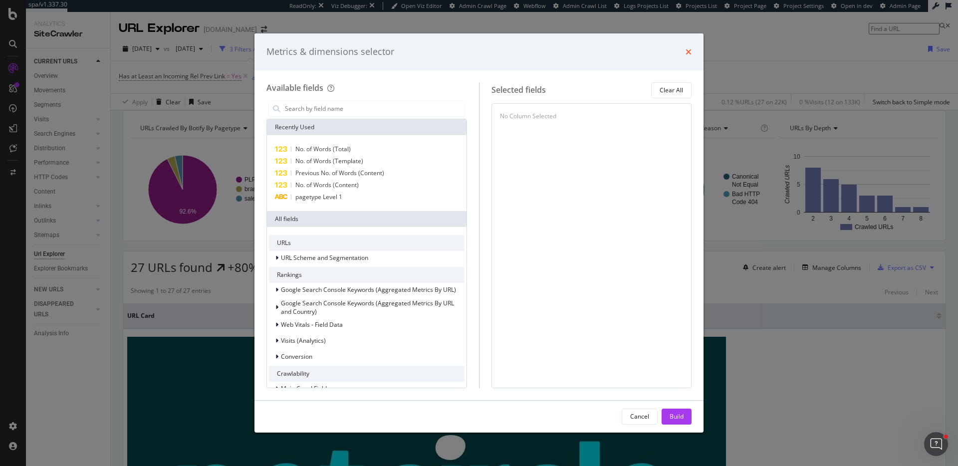
click at [687, 53] on icon "times" at bounding box center [688, 52] width 6 height 8
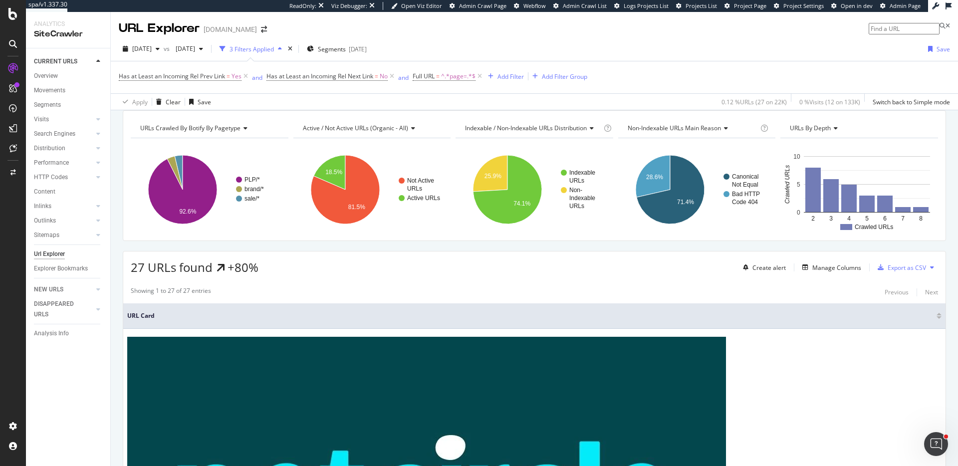
click at [888, 30] on input at bounding box center [903, 28] width 71 height 11
paste input "[URL][DOMAIN_NAME]"
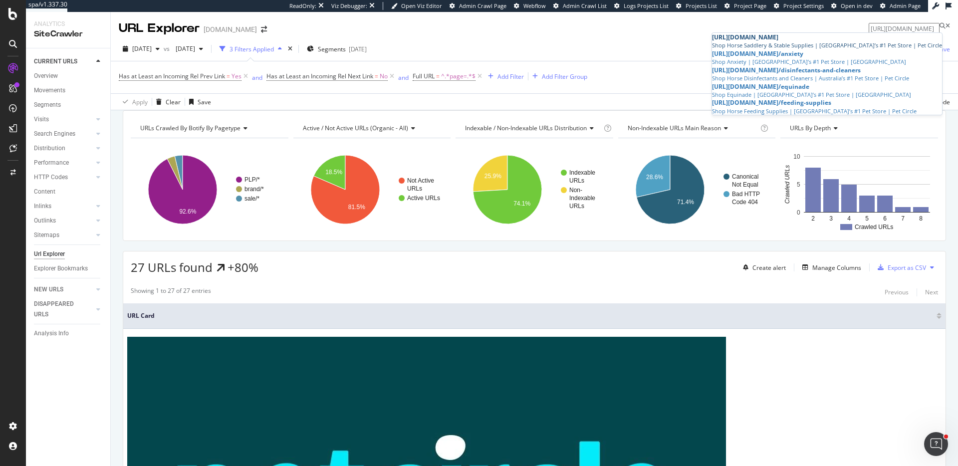
type input "[URL][DOMAIN_NAME]"
click at [693, 43] on div "[DATE] vs [DATE] 3 Filters Applied Segments [DATE] Save" at bounding box center [534, 51] width 847 height 20
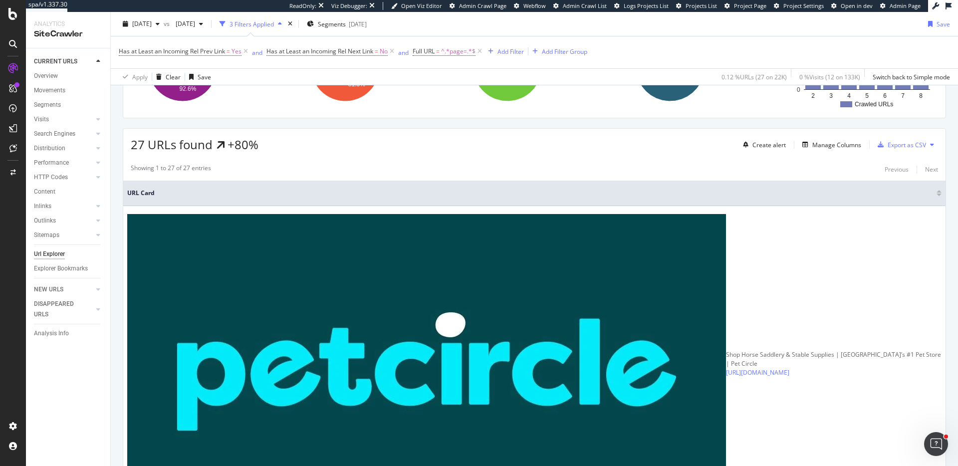
scroll to position [192, 0]
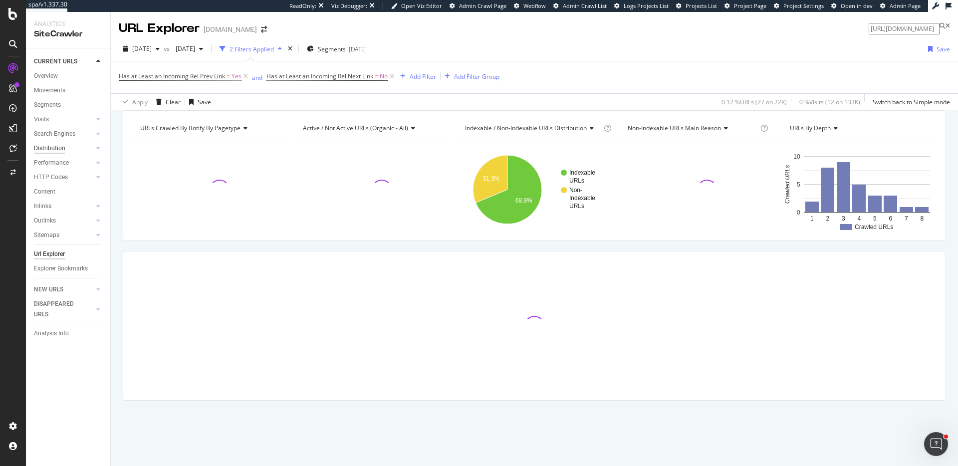
click at [57, 150] on div "Distribution" at bounding box center [49, 148] width 31 height 10
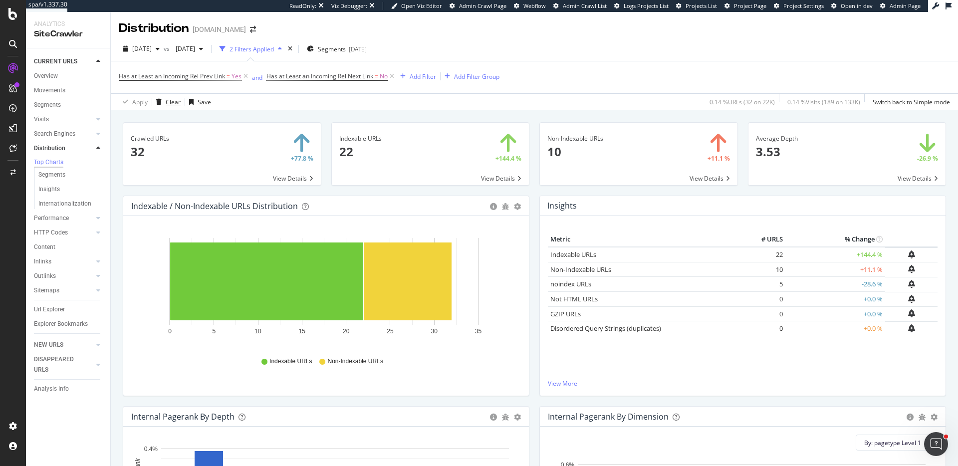
click at [162, 96] on div "Clear" at bounding box center [166, 101] width 28 height 15
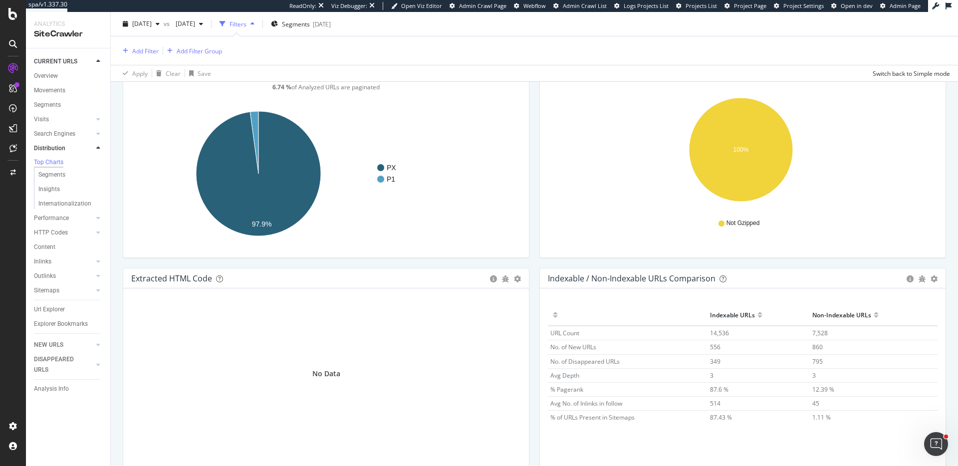
scroll to position [1445, 0]
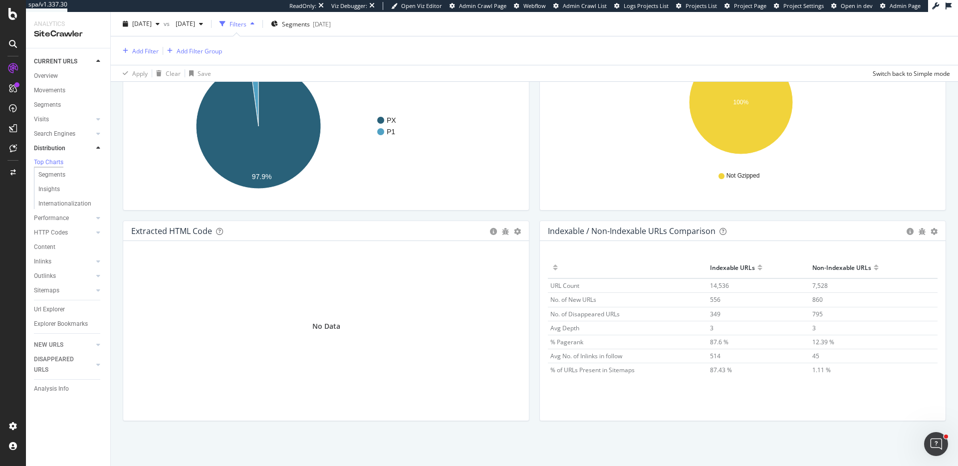
drag, startPoint x: 58, startPoint y: 247, endPoint x: 306, endPoint y: 54, distance: 313.9
click at [58, 247] on link "Content" at bounding box center [68, 247] width 69 height 10
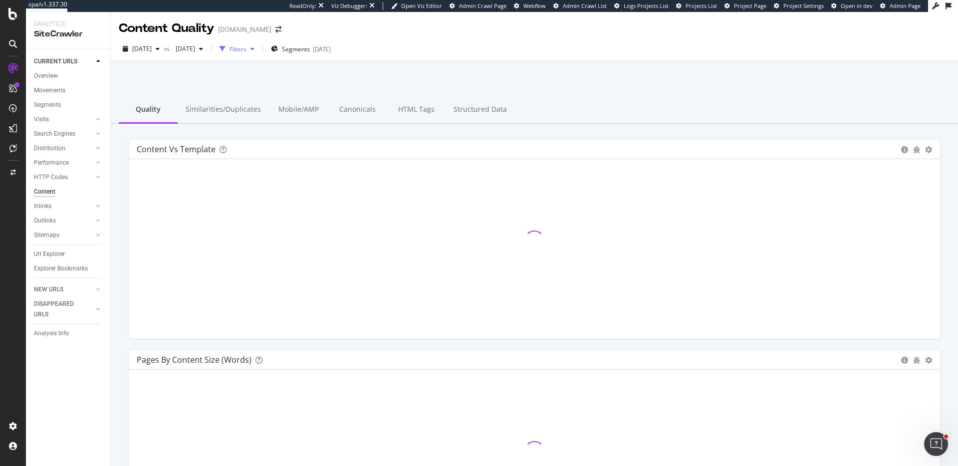
click at [246, 50] on div "Filters" at bounding box center [237, 49] width 17 height 8
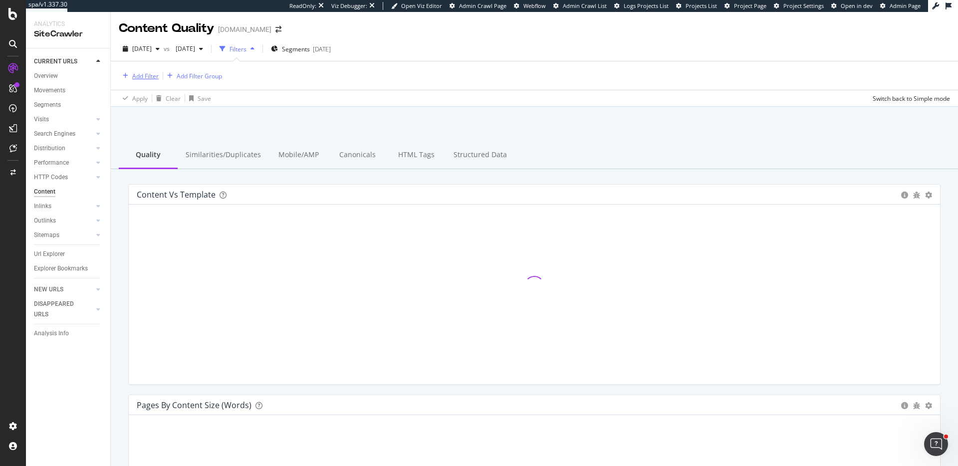
click at [141, 79] on div "Add Filter" at bounding box center [145, 76] width 26 height 8
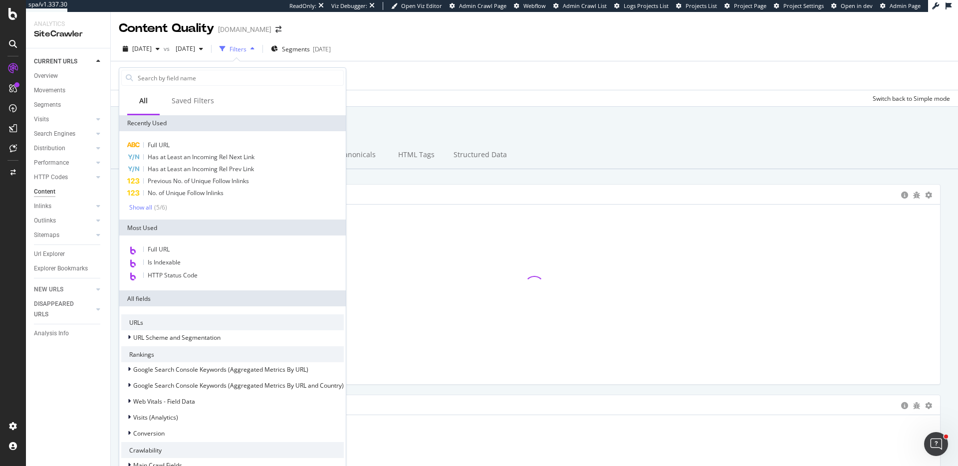
click at [354, 108] on div "Content Evaluate how search engines perceive your pages' content, verify that y…" at bounding box center [534, 334] width 847 height 454
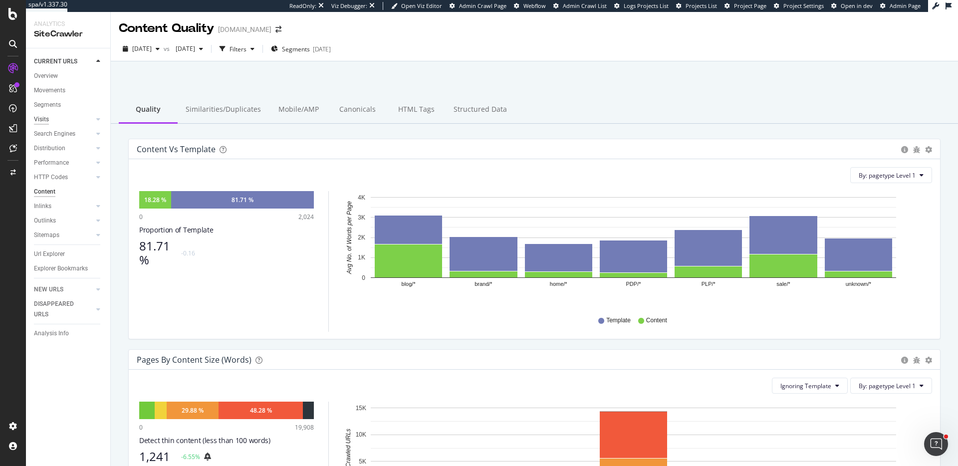
click at [38, 121] on div "Visits" at bounding box center [41, 119] width 15 height 10
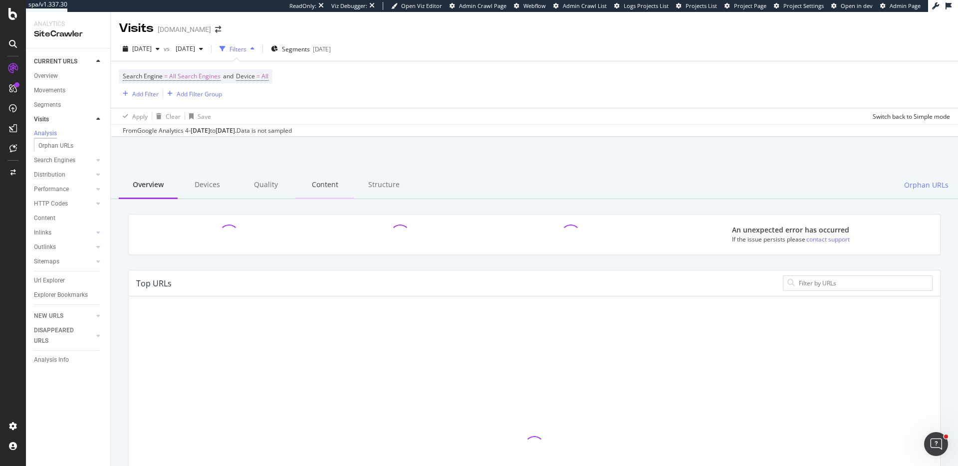
click at [324, 187] on div "Content" at bounding box center [324, 185] width 59 height 27
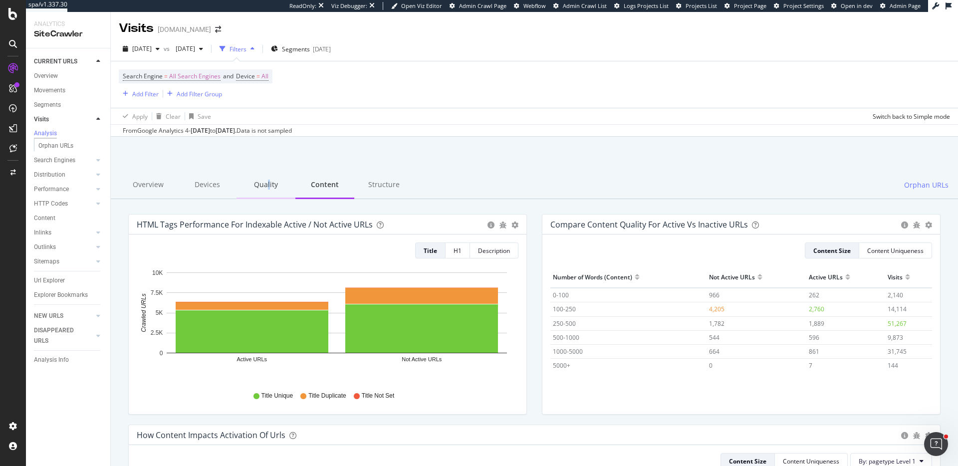
click at [267, 188] on div "Quality" at bounding box center [265, 185] width 59 height 27
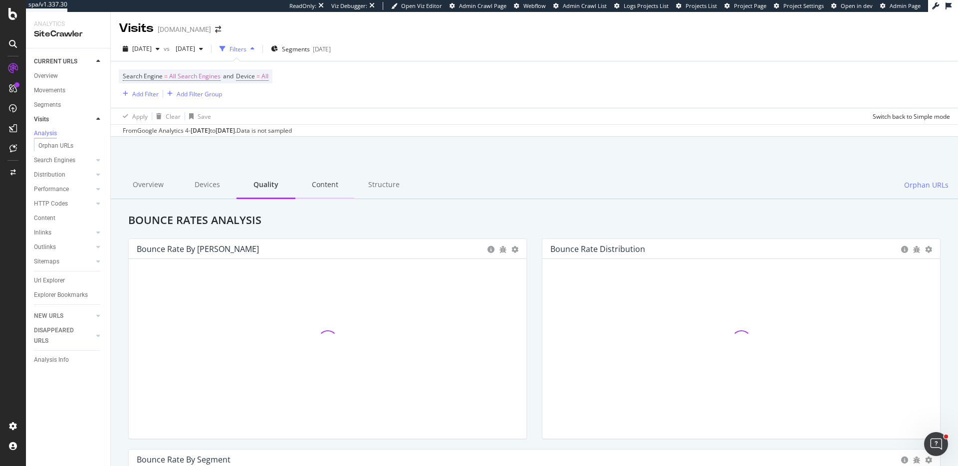
click at [328, 181] on div "Content" at bounding box center [324, 185] width 59 height 27
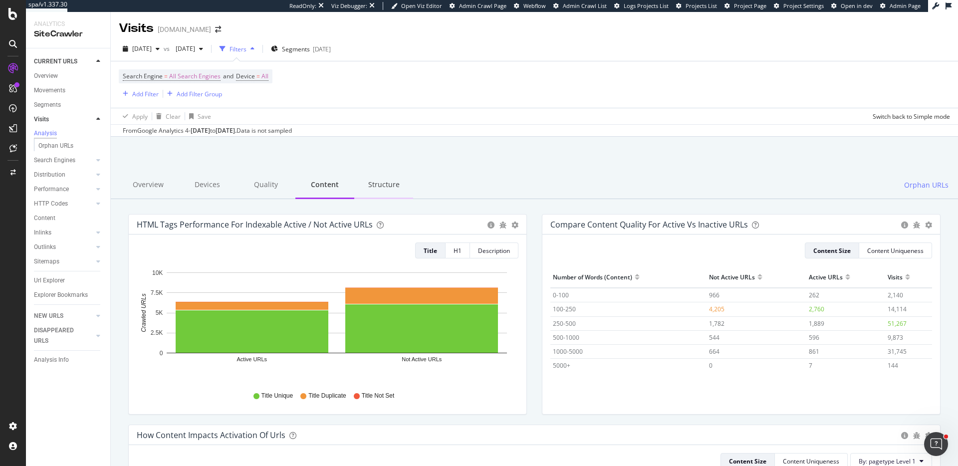
click at [378, 182] on div "Structure" at bounding box center [383, 185] width 59 height 27
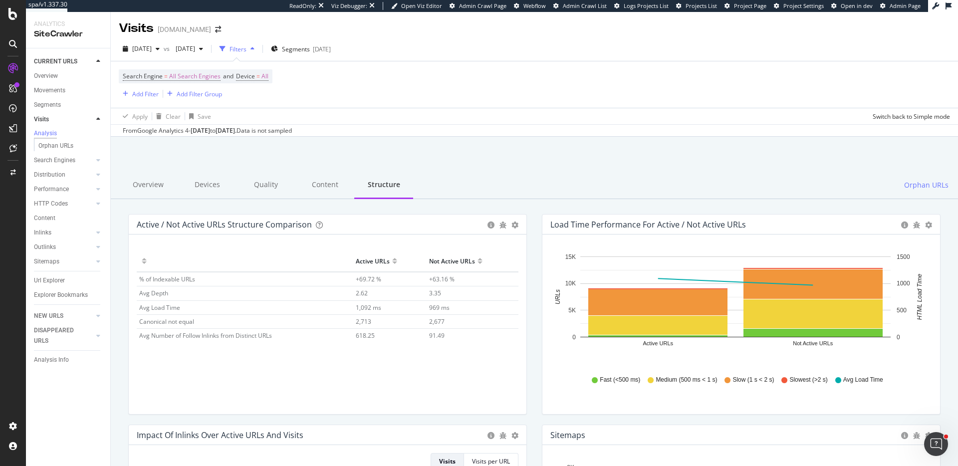
click at [544, 173] on div "Overview Devices Quality Content Structure Orphan URLs" at bounding box center [534, 185] width 847 height 27
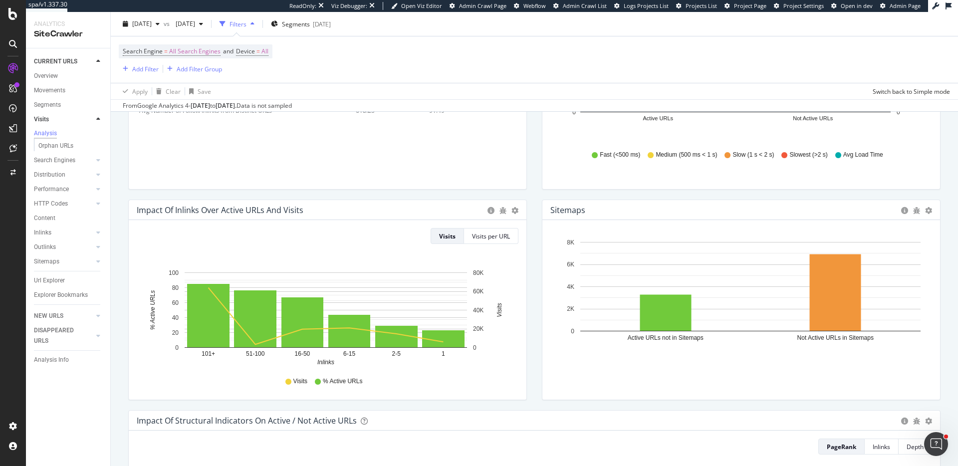
scroll to position [270, 0]
